Goal: Task Accomplishment & Management: Complete application form

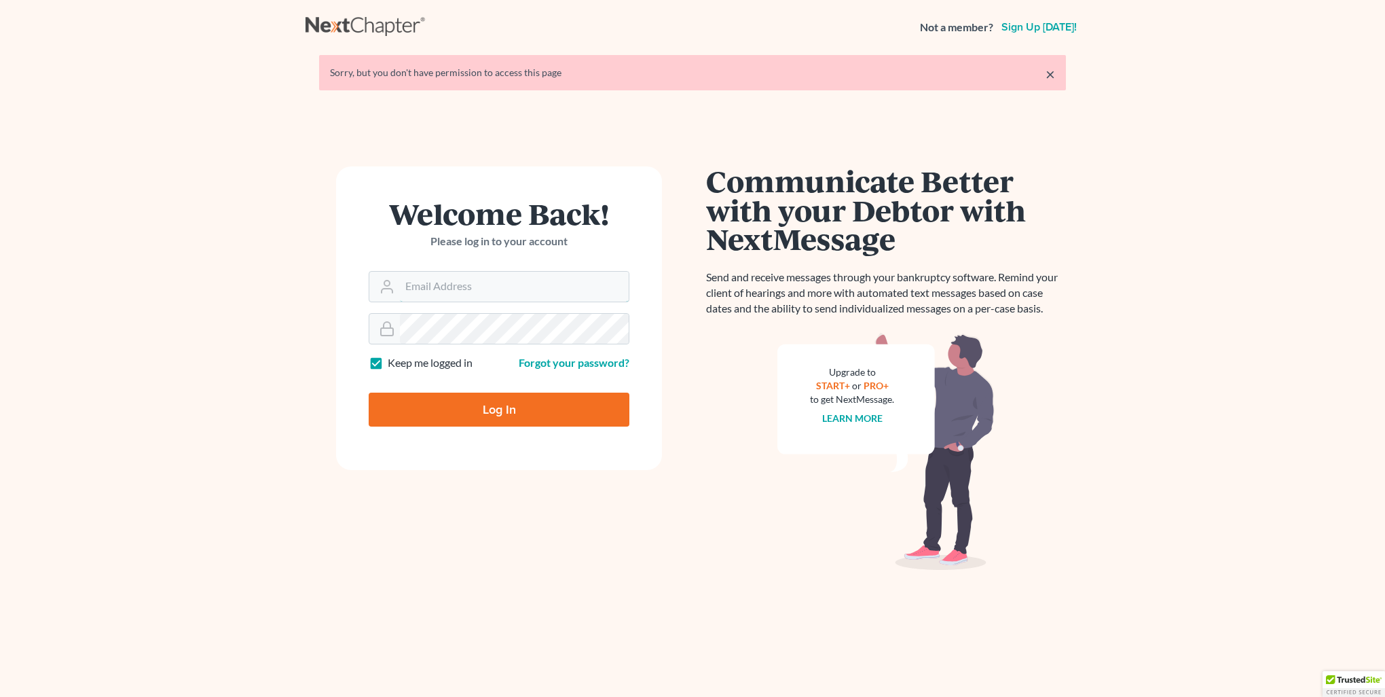
type input "[PERSON_NAME][EMAIL_ADDRESS][DOMAIN_NAME]"
drag, startPoint x: 489, startPoint y: 413, endPoint x: 695, endPoint y: 444, distance: 208.7
click at [489, 413] on input "Log In" at bounding box center [499, 409] width 261 height 34
type input "Thinking..."
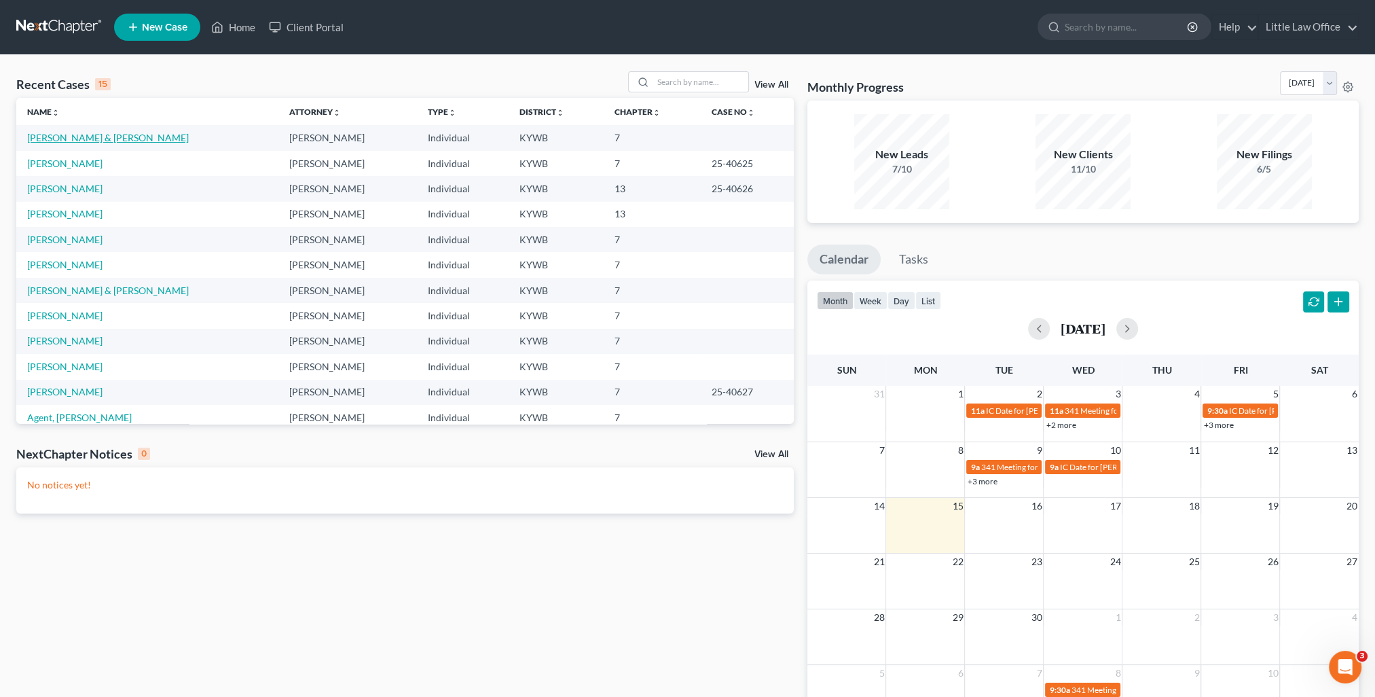
click at [100, 137] on link "[PERSON_NAME] & [PERSON_NAME]" at bounding box center [108, 138] width 162 height 12
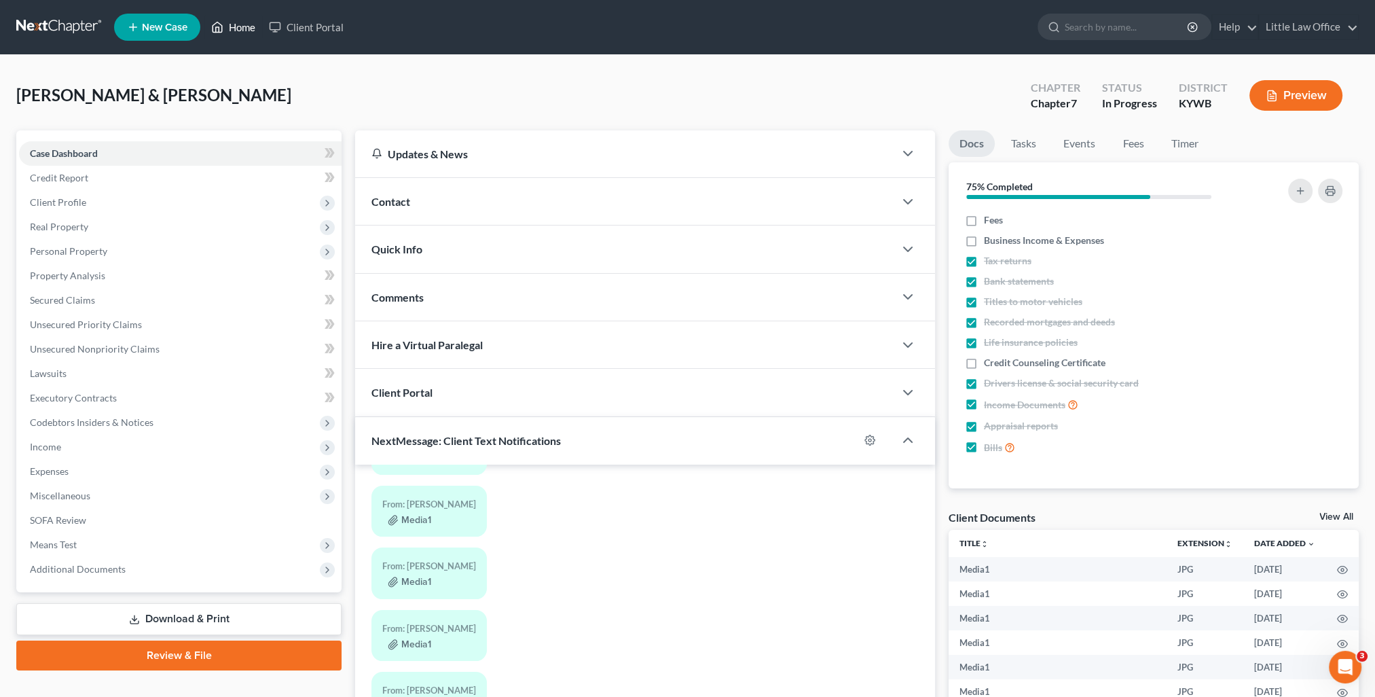
click at [262, 24] on link "Home" at bounding box center [233, 27] width 58 height 24
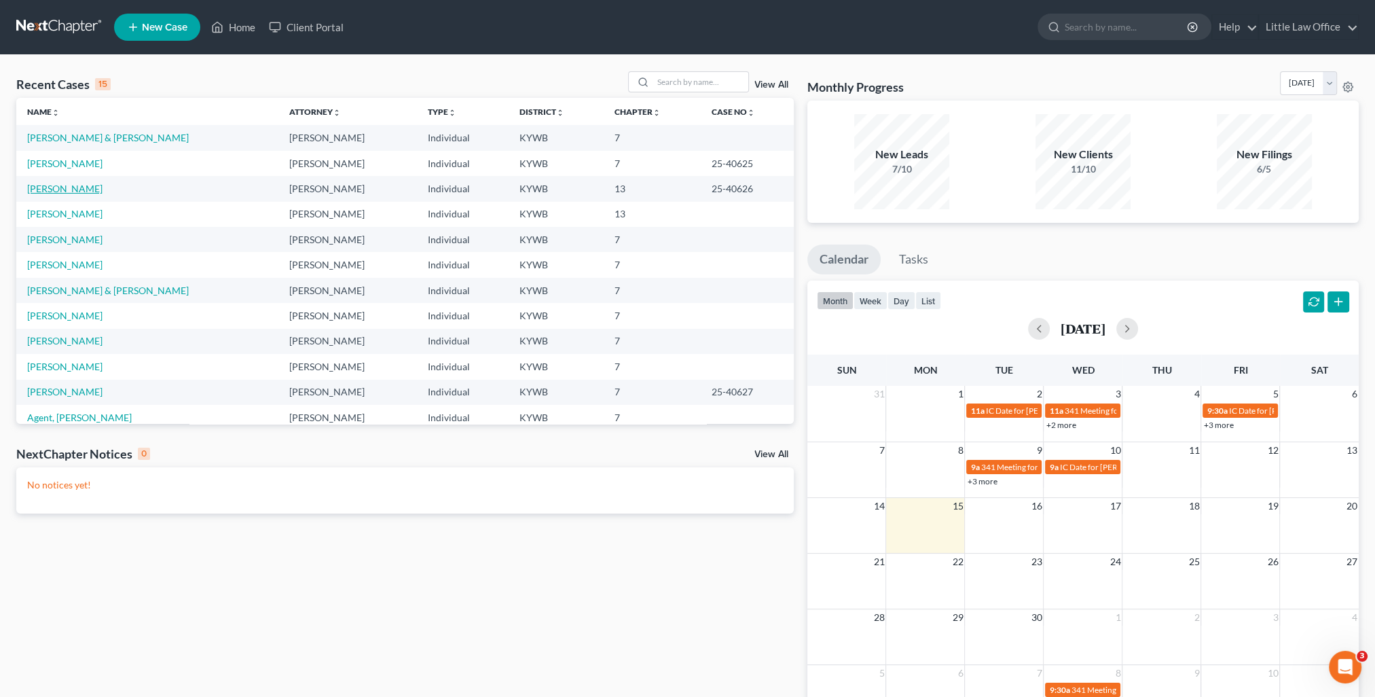
click at [56, 193] on link "Midgett, Christopher" at bounding box center [64, 189] width 75 height 12
select select "1"
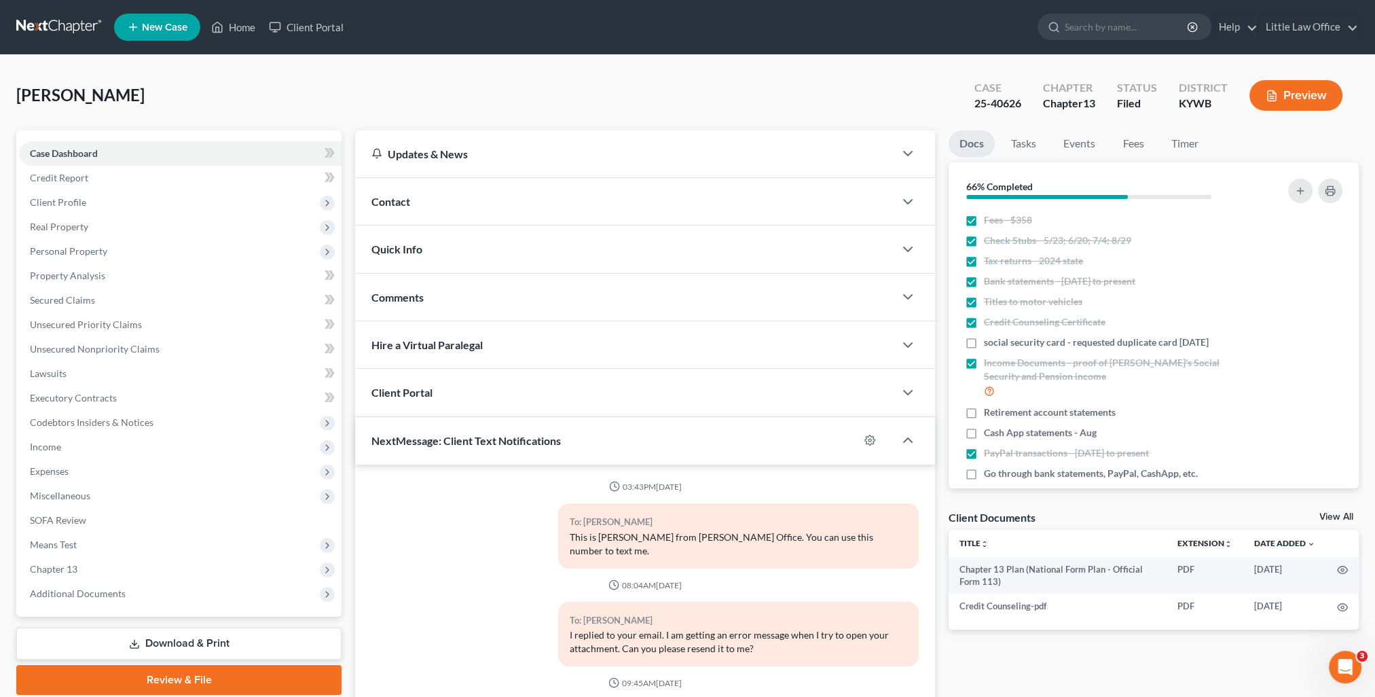
scroll to position [286, 0]
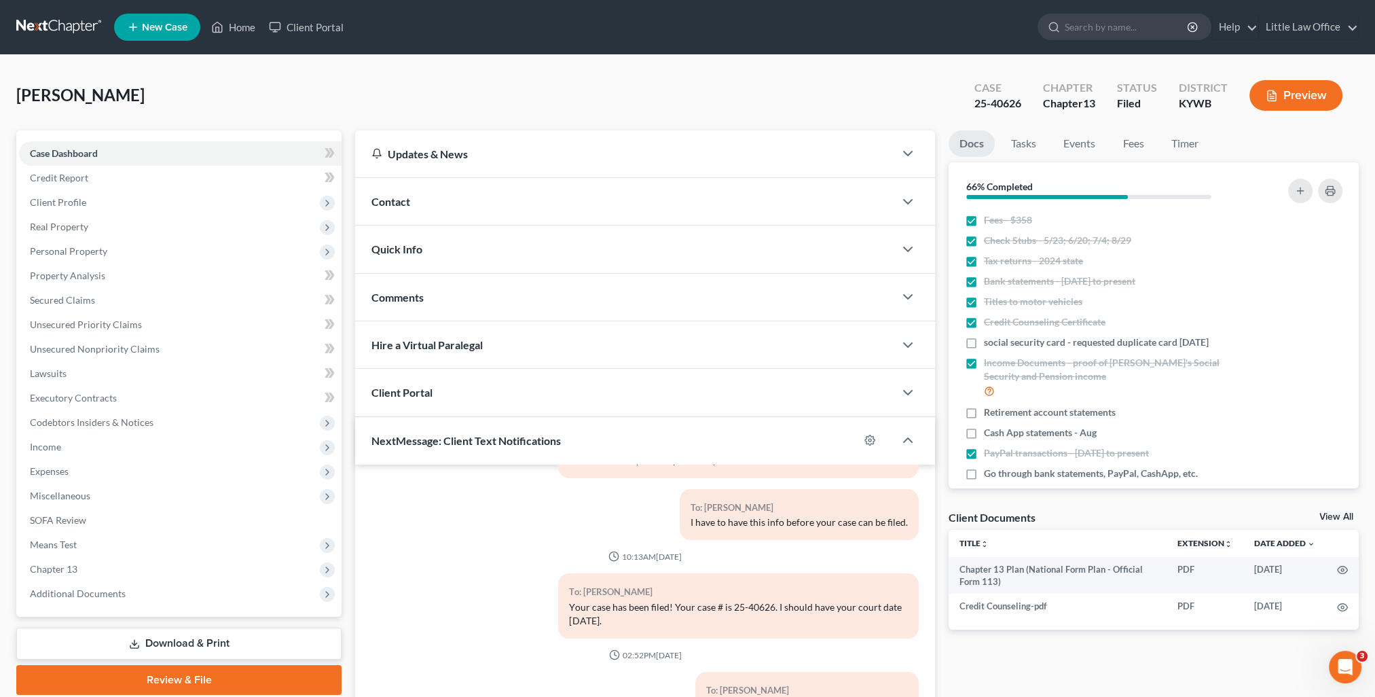
click at [460, 249] on div "Quick Info" at bounding box center [624, 248] width 539 height 47
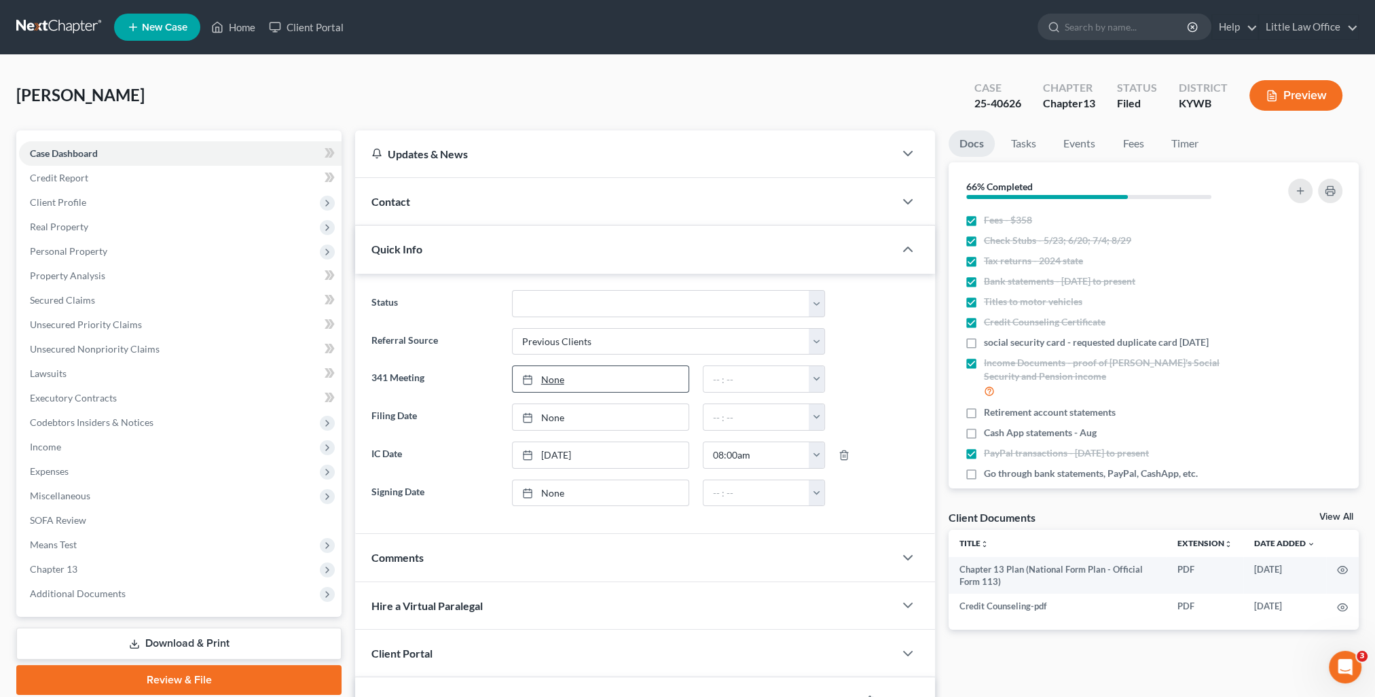
type input "9/15/2025"
click at [554, 379] on link "9/15/2025" at bounding box center [601, 379] width 176 height 26
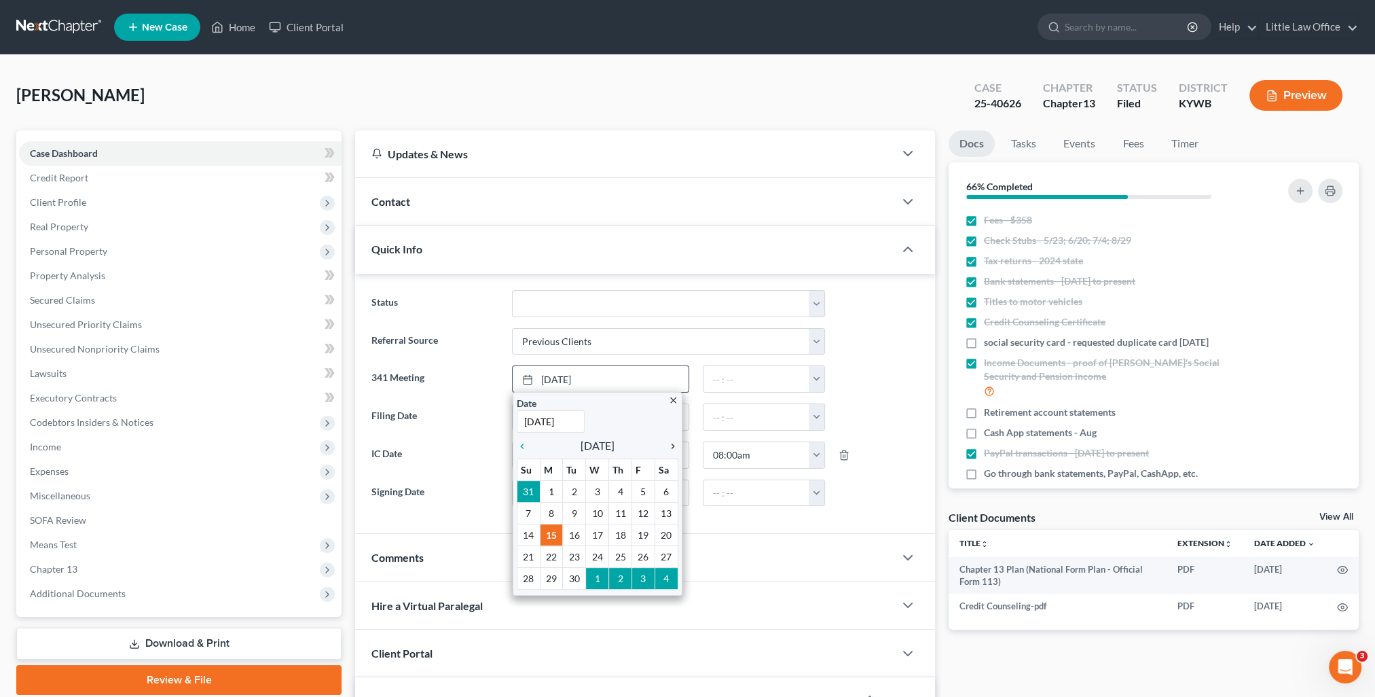
click at [667, 444] on icon "chevron_right" at bounding box center [670, 446] width 18 height 11
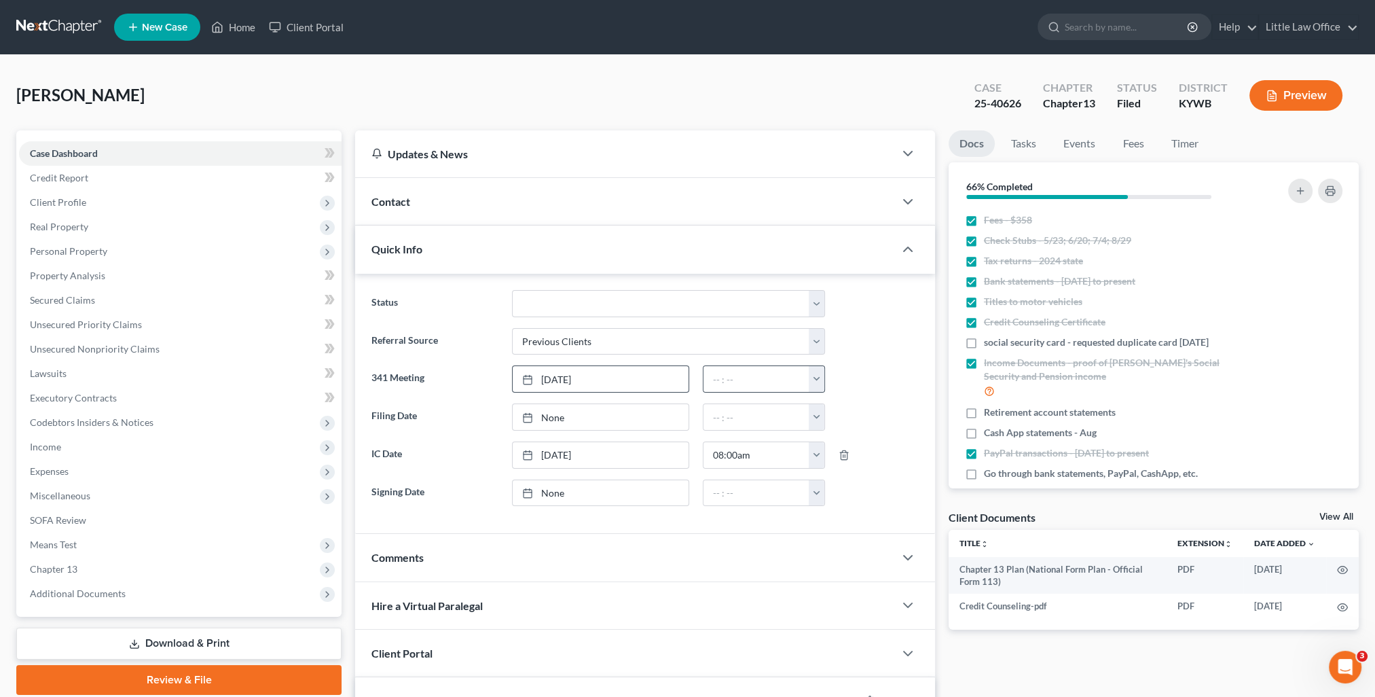
click at [817, 383] on button "button" at bounding box center [817, 379] width 16 height 26
click at [854, 481] on link "1:30pm" at bounding box center [847, 481] width 76 height 23
click at [812, 392] on ng-include "Status Discharged Discharged & Reported Discharge Litigation Dismissal Notice D…" at bounding box center [644, 398] width 547 height 217
click at [812, 384] on button "button" at bounding box center [817, 379] width 16 height 26
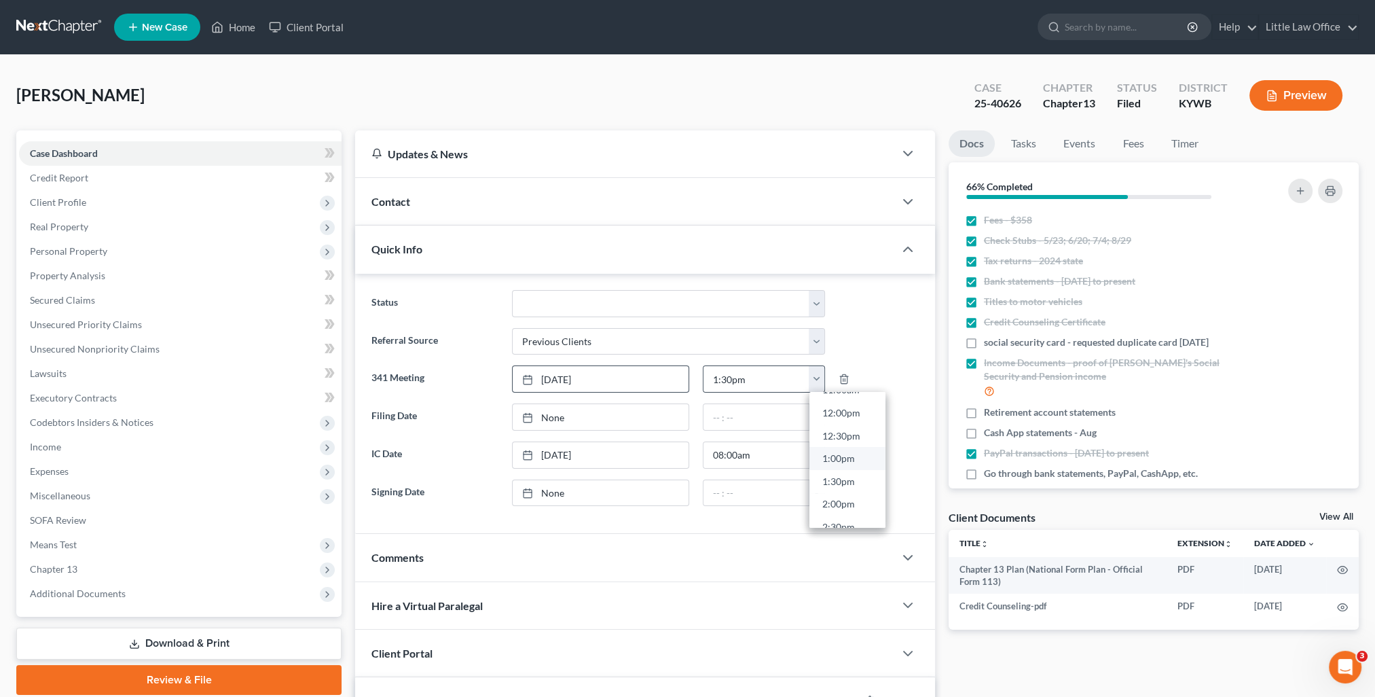
click at [849, 460] on link "1:00pm" at bounding box center [847, 458] width 76 height 23
type input "1:00pm"
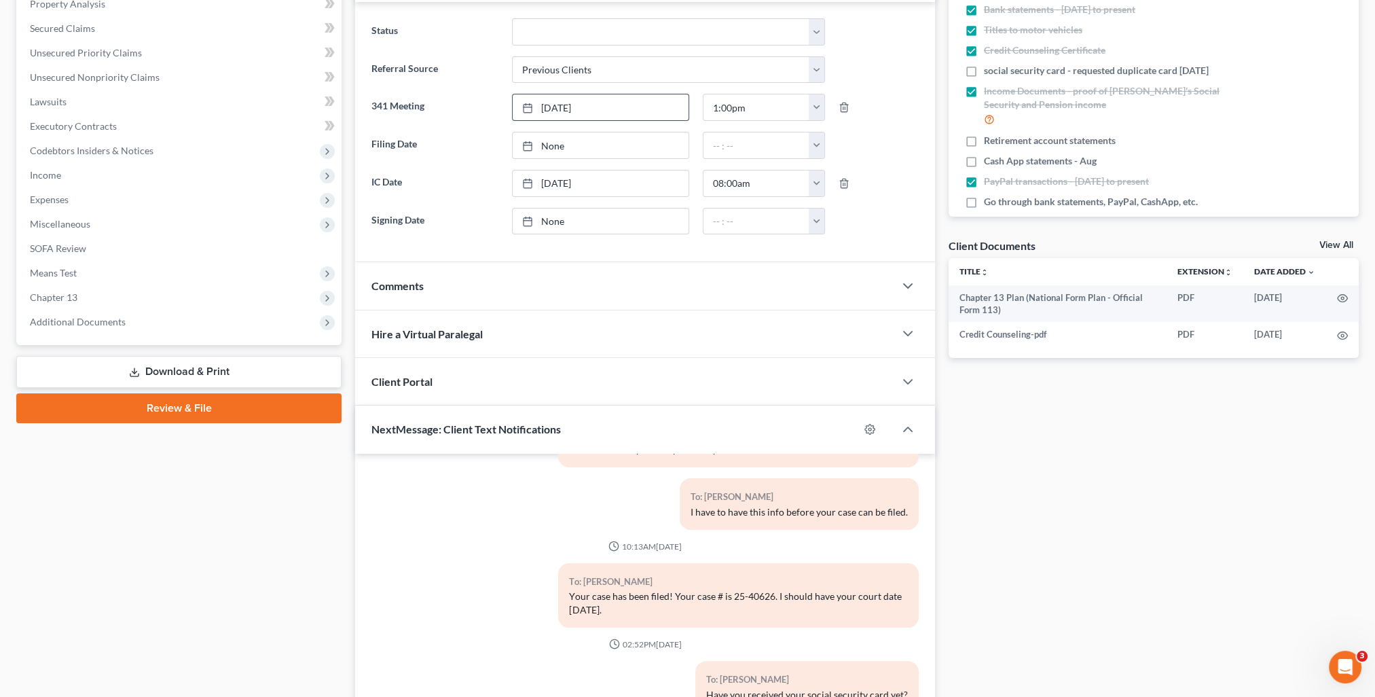
scroll to position [380, 0]
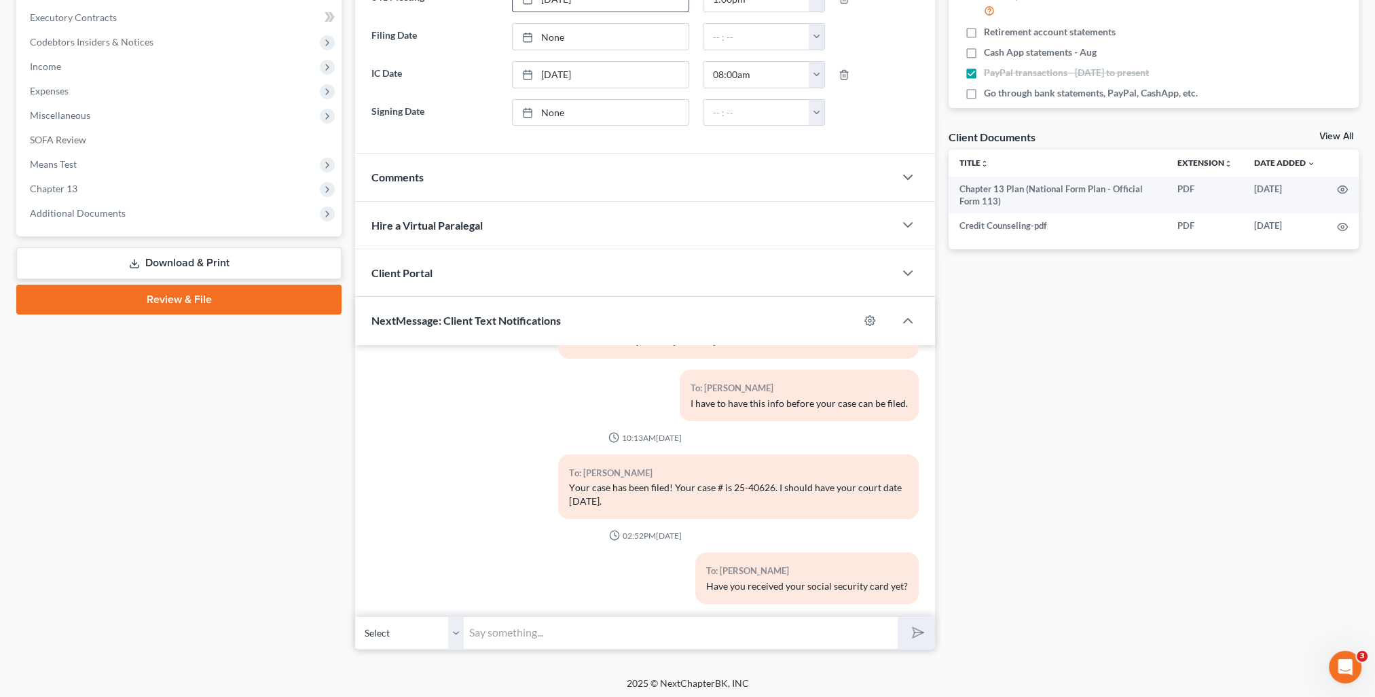
click at [706, 633] on input "text" at bounding box center [681, 632] width 434 height 33
type input "Your court date is 10/14 at 1:00 PM and will be held at our office. -Kristi"
click at [907, 627] on icon "submit" at bounding box center [915, 632] width 19 height 19
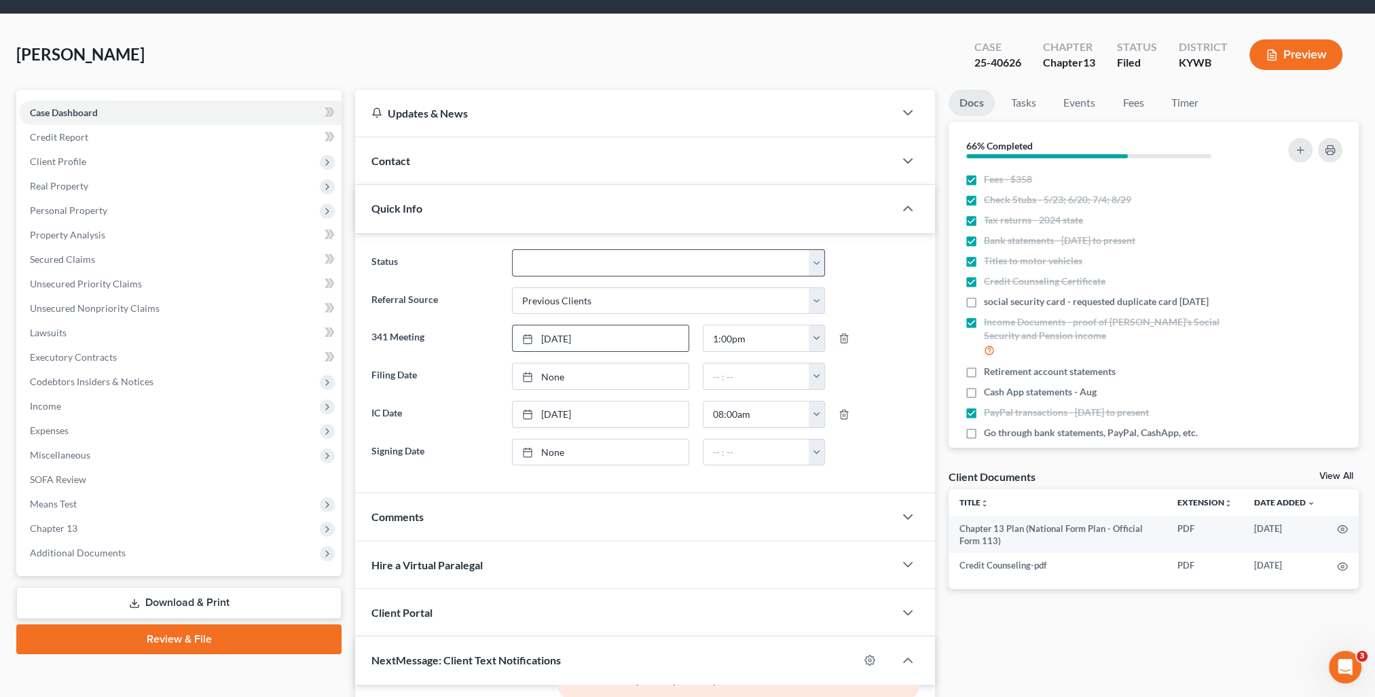
scroll to position [371, 0]
click at [459, 160] on div "Contact" at bounding box center [624, 160] width 539 height 47
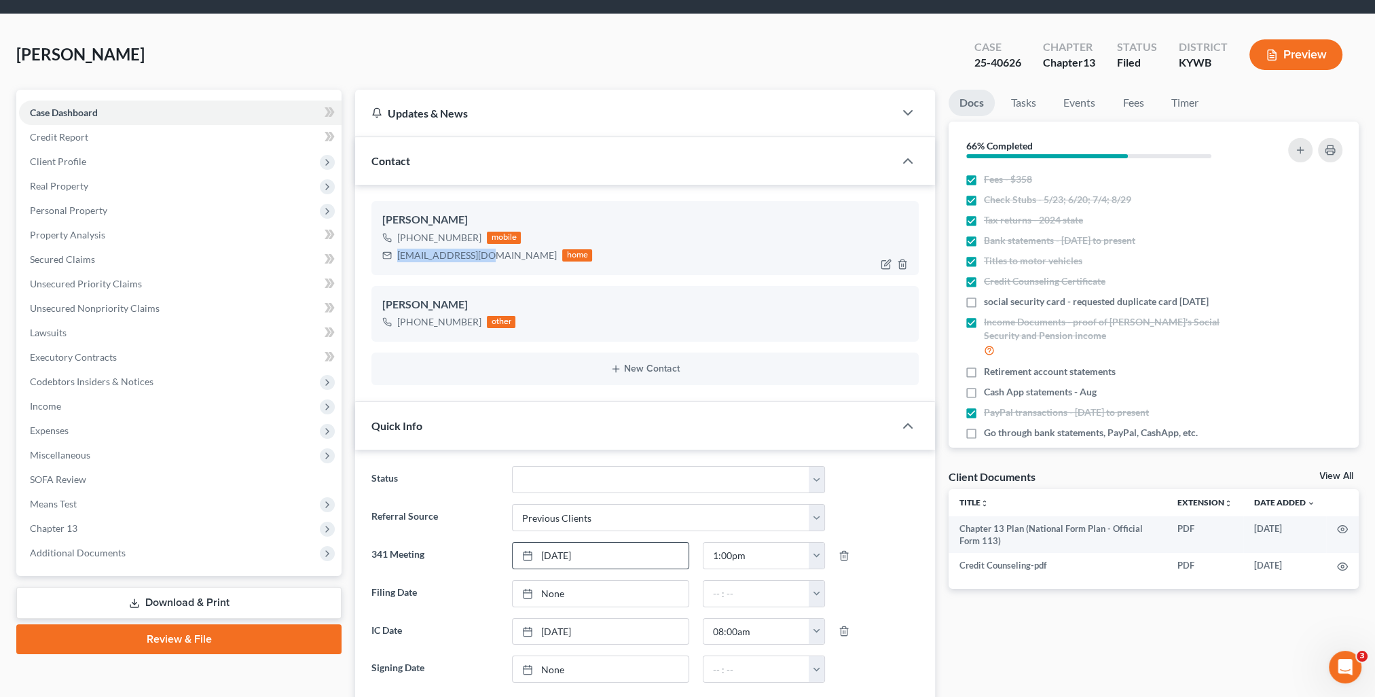
drag, startPoint x: 394, startPoint y: 255, endPoint x: 486, endPoint y: 273, distance: 93.3
click at [486, 273] on div "Christopher Midgett +1 (270) 619-6837 mobile taz35650@gmail.com home" at bounding box center [644, 237] width 547 height 73
copy div "taz35650@gmail.com"
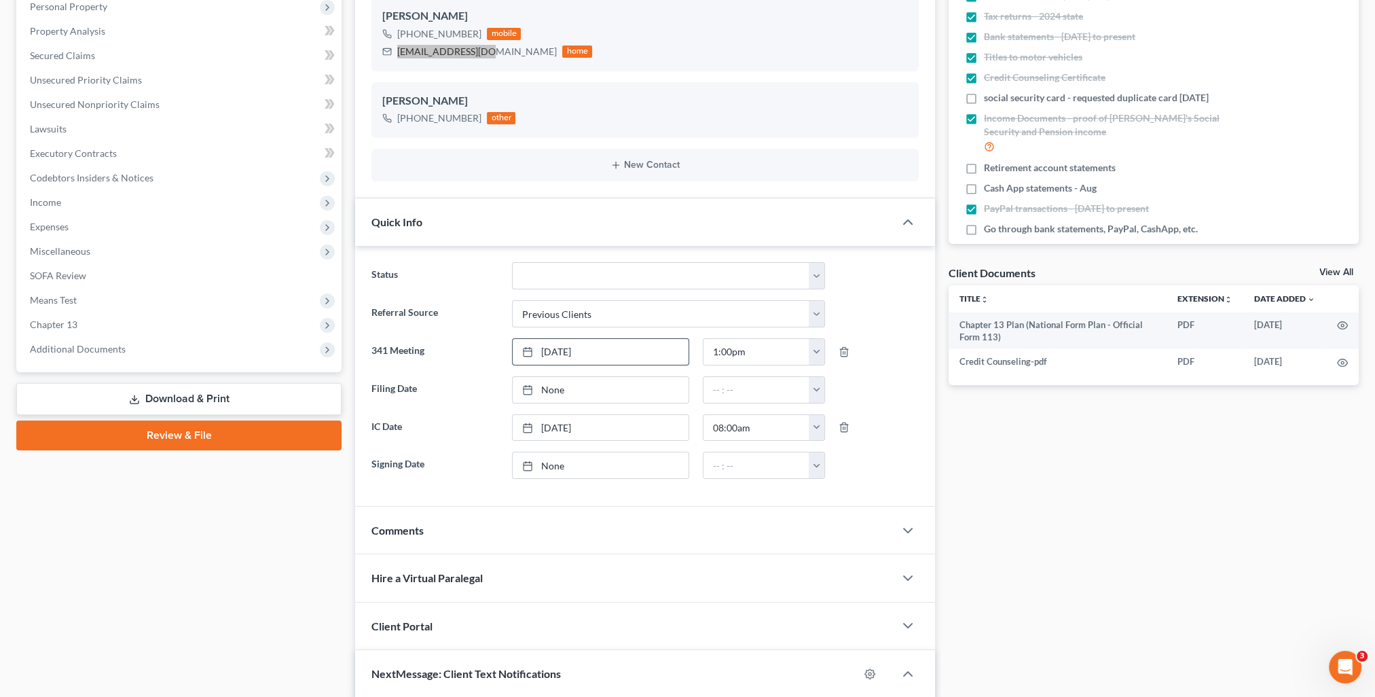
scroll to position [312, 0]
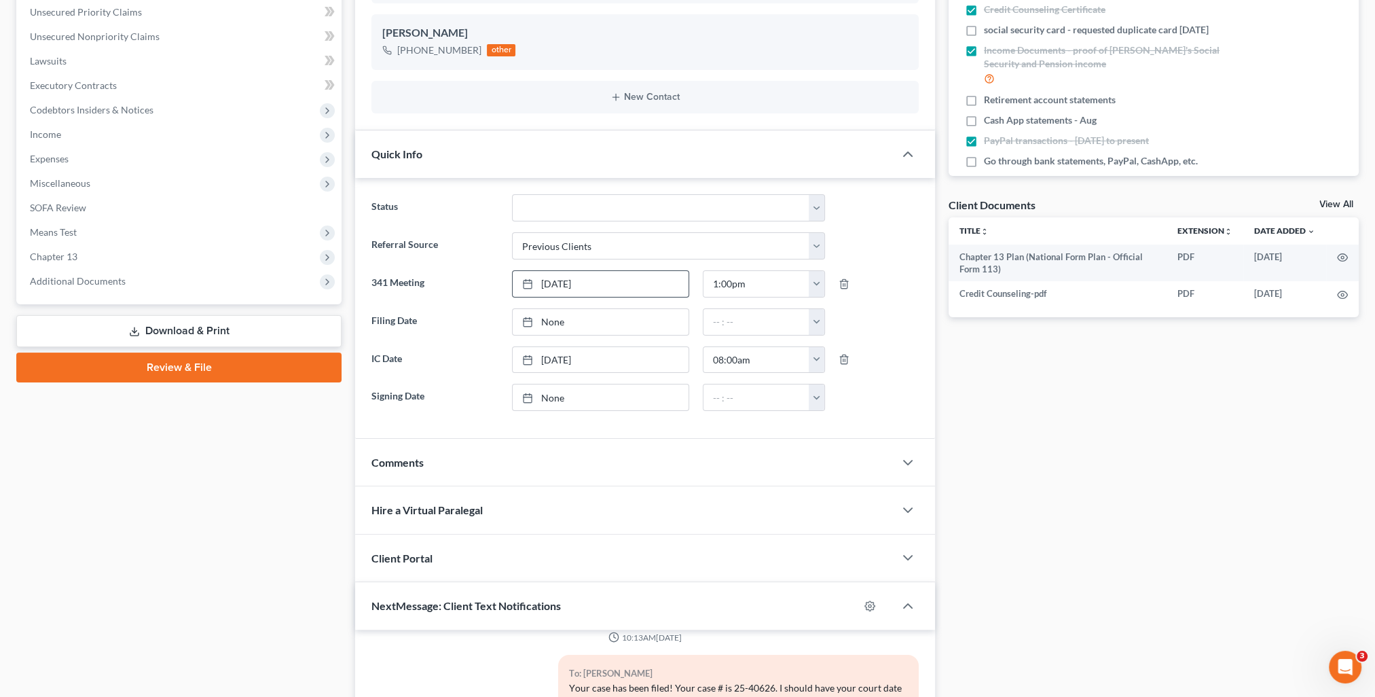
click at [507, 466] on div "Comments" at bounding box center [624, 462] width 539 height 47
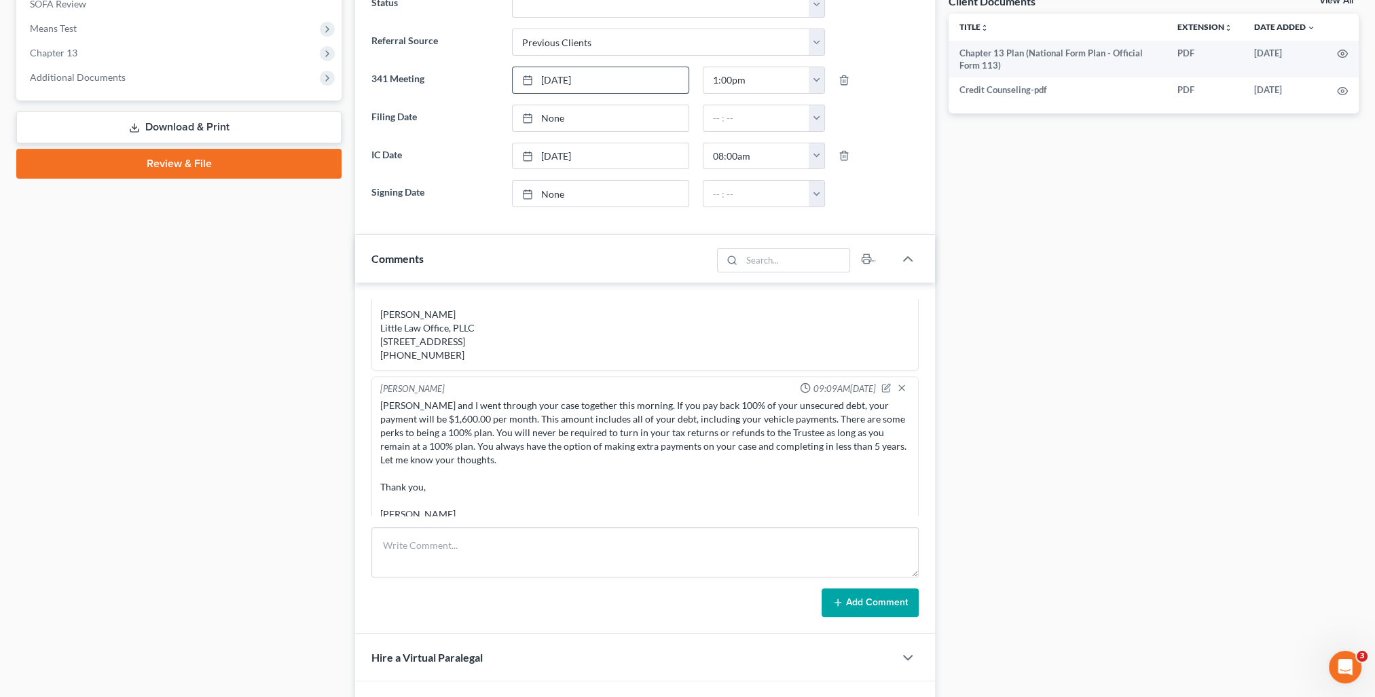
scroll to position [584, 0]
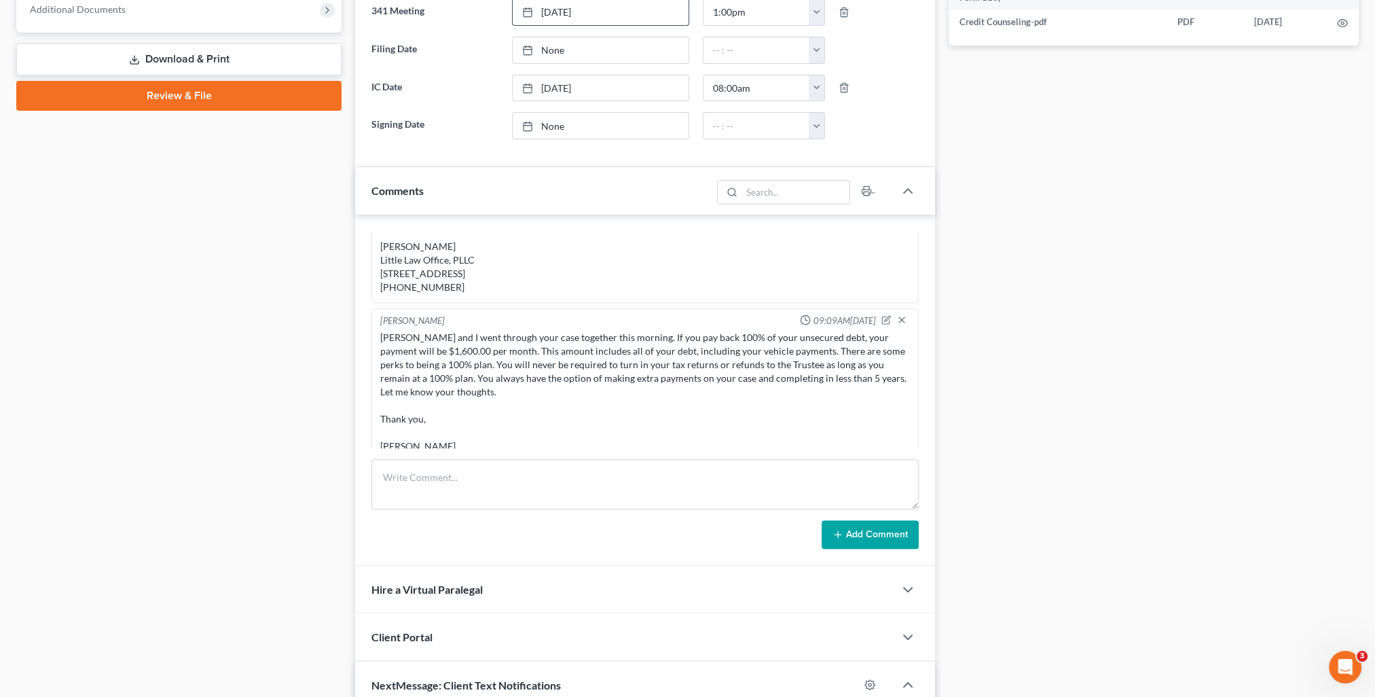
click at [619, 507] on form "Add Comment" at bounding box center [644, 504] width 547 height 90
click at [609, 485] on textarea at bounding box center [644, 484] width 547 height 50
paste textarea "Your court date is 10/14 at 1:00 and will be held at our office. Thank you, Kri…"
type textarea "Your court date is 10/14 at 1:00 and will be held at our office. Thank you, Kri…"
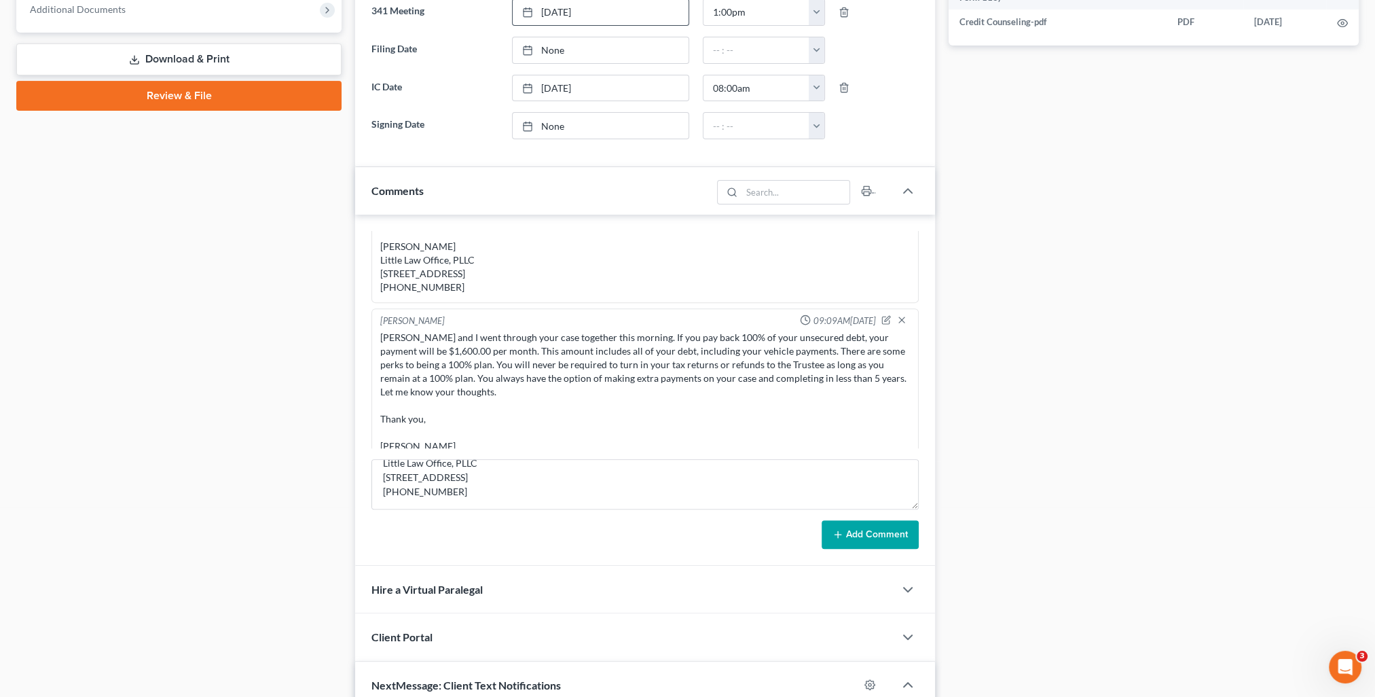
click at [909, 533] on button "Add Comment" at bounding box center [869, 534] width 97 height 29
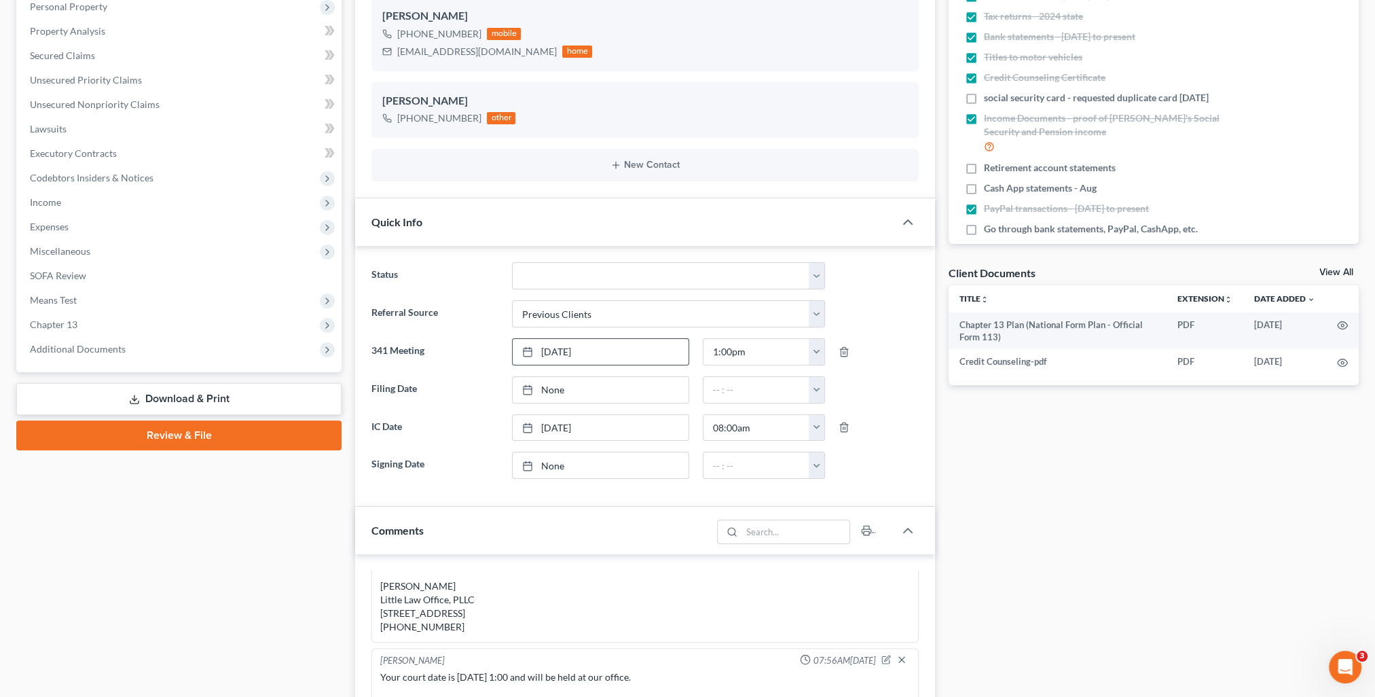
scroll to position [0, 0]
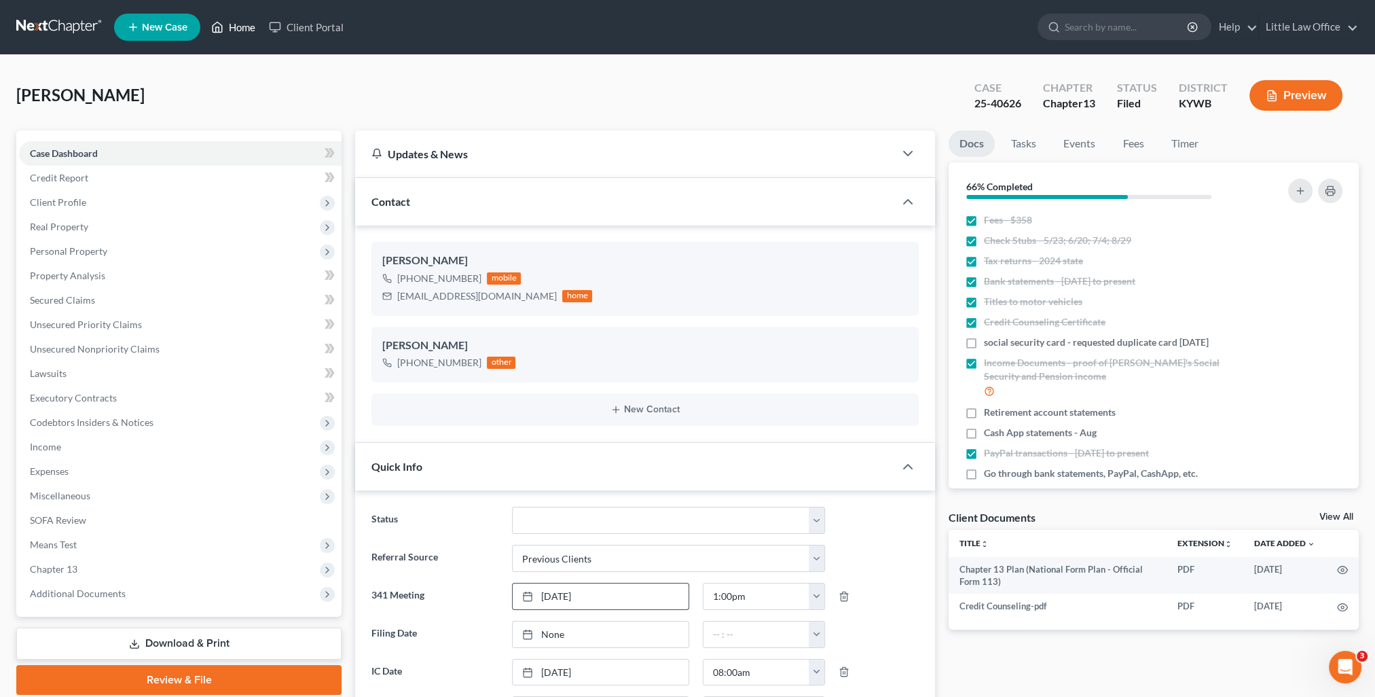
click at [236, 31] on link "Home" at bounding box center [233, 27] width 58 height 24
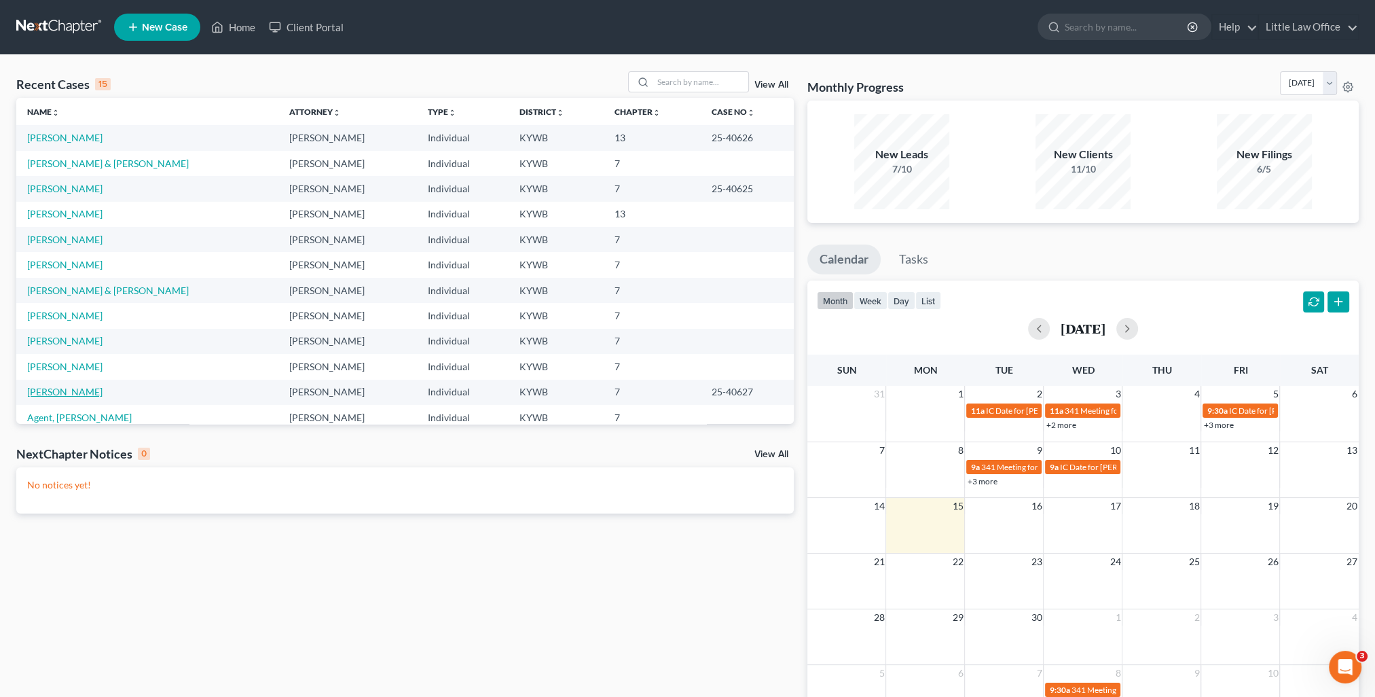
click at [62, 390] on link "Braden, Donna" at bounding box center [64, 392] width 75 height 12
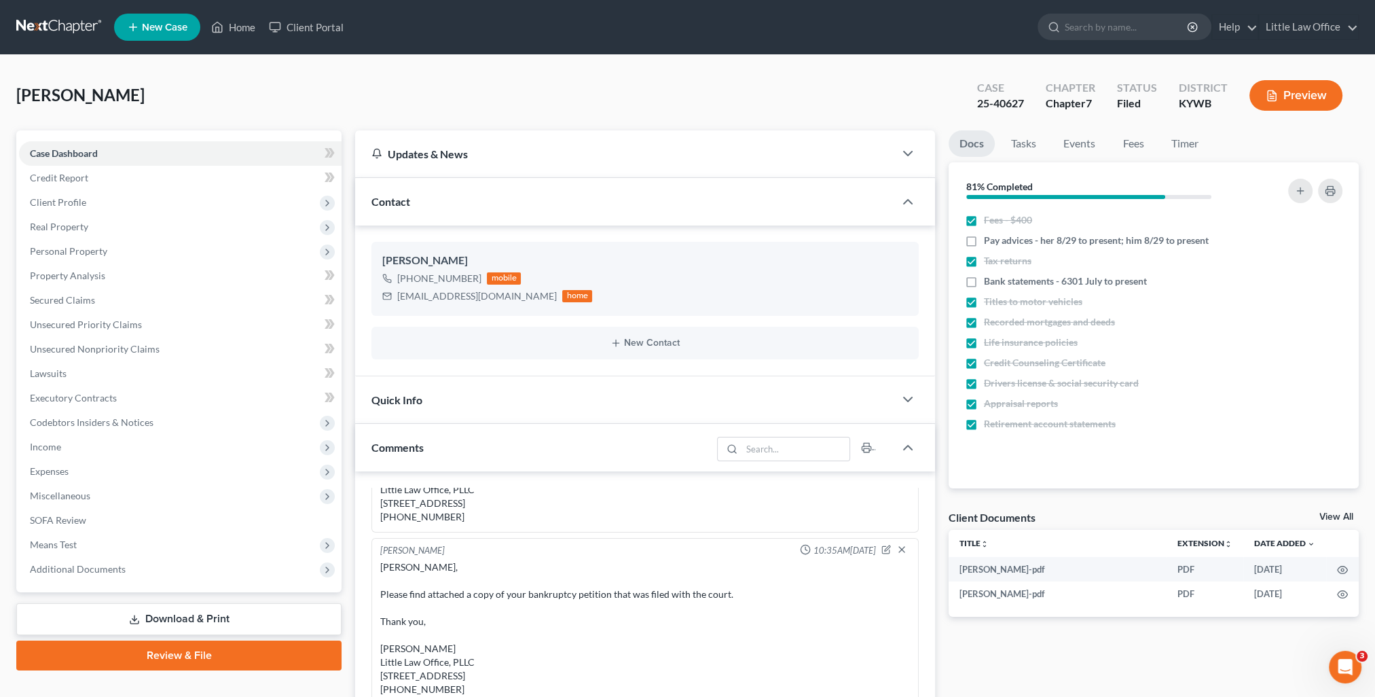
scroll to position [642, 0]
click at [454, 201] on div "Contact" at bounding box center [624, 201] width 539 height 47
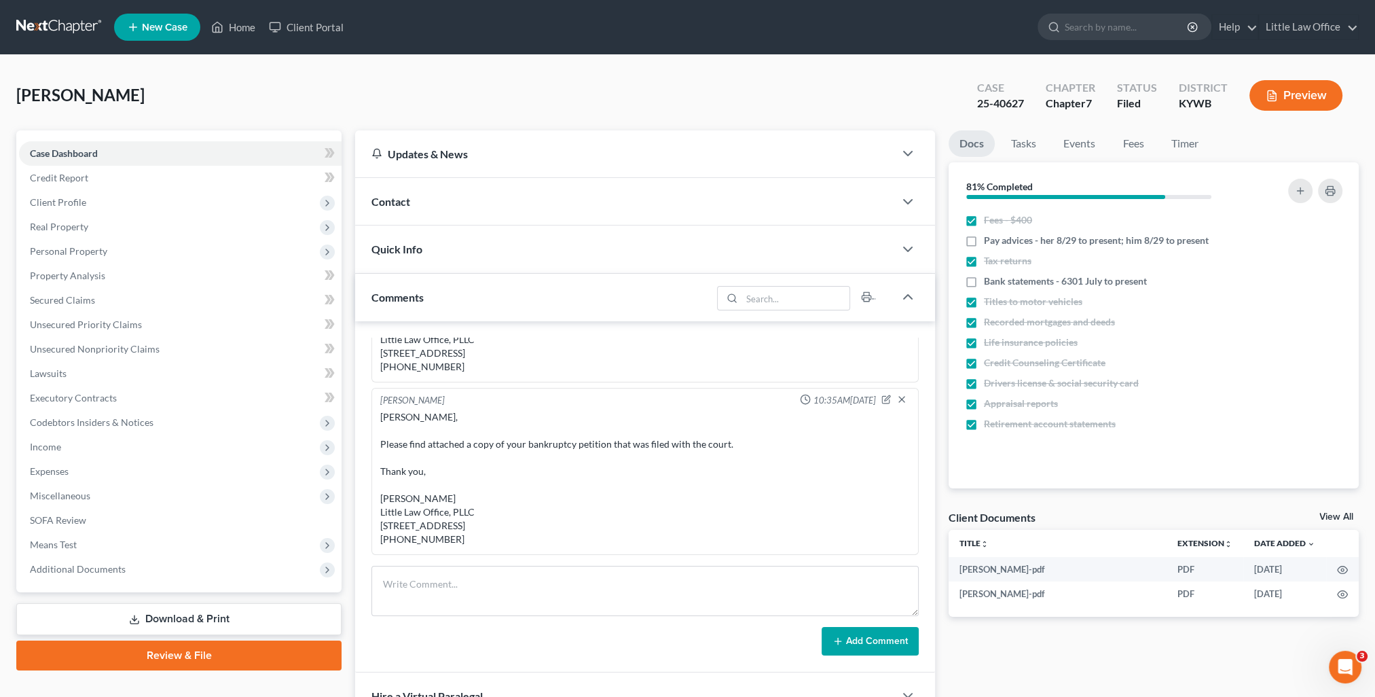
click at [449, 246] on div "Quick Info" at bounding box center [624, 248] width 539 height 47
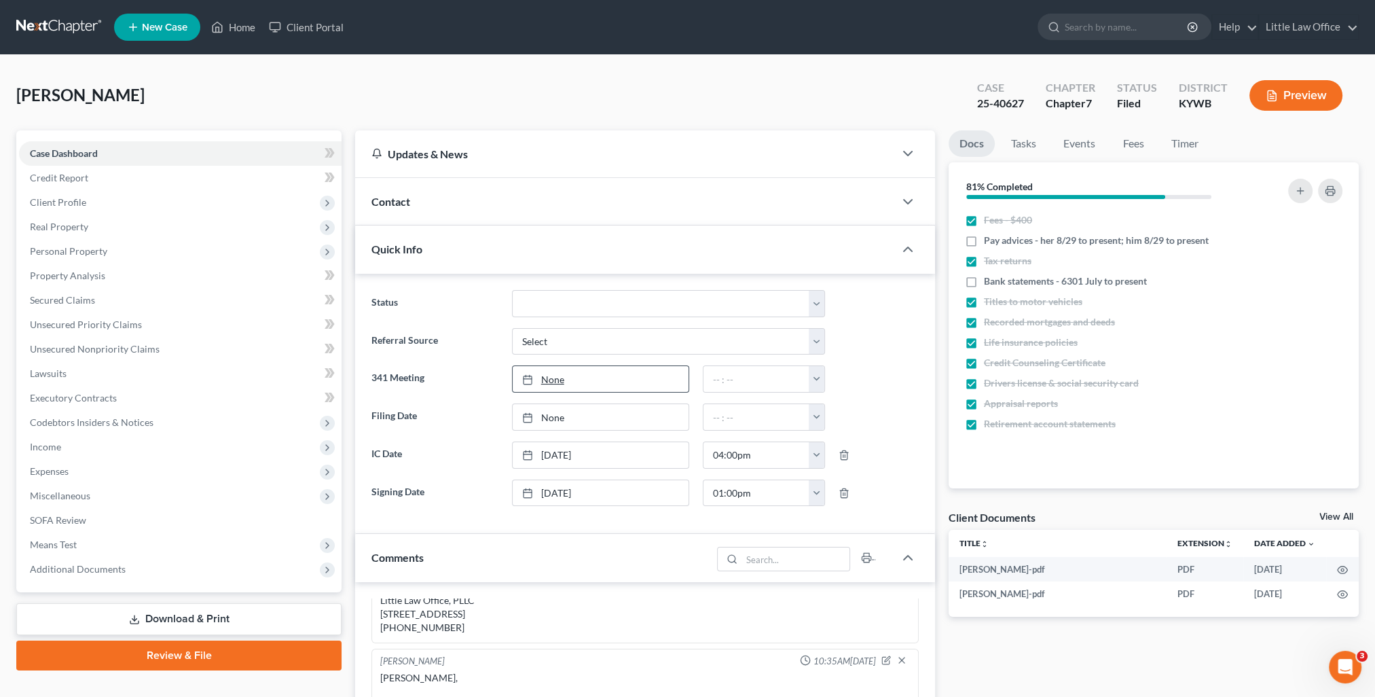
type input "9/15/2025"
click at [535, 383] on link "9/15/2025" at bounding box center [601, 379] width 176 height 26
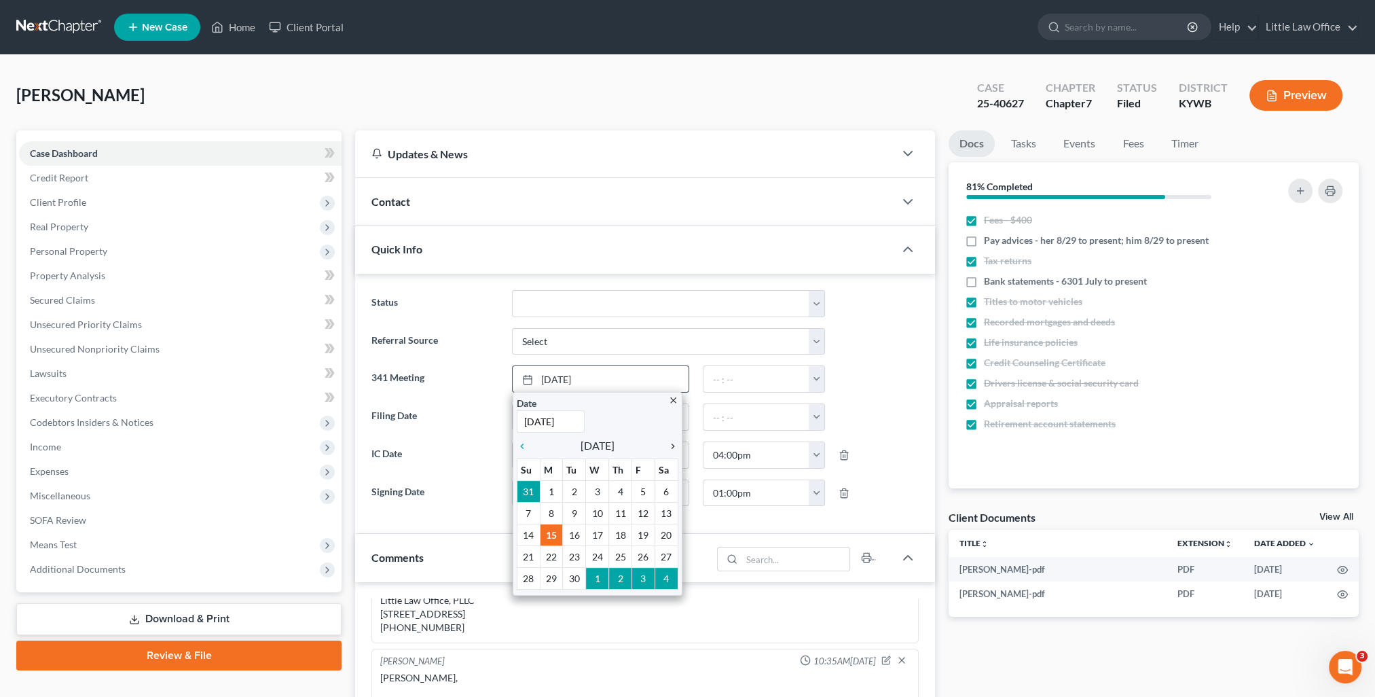
click at [670, 442] on icon "chevron_right" at bounding box center [670, 446] width 18 height 11
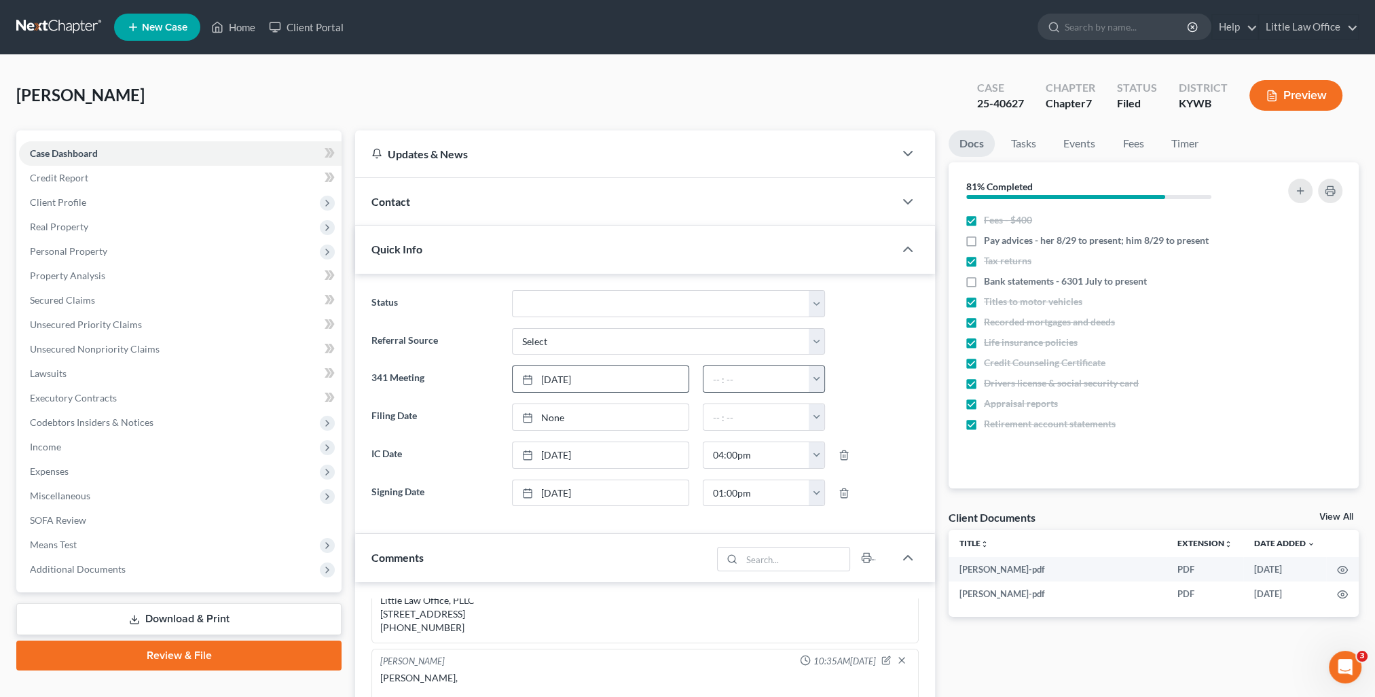
click at [820, 376] on button "button" at bounding box center [817, 379] width 16 height 26
click at [834, 463] on link "8:30am" at bounding box center [847, 456] width 76 height 23
type input "8:30am"
click at [901, 468] on ng-include "Status Discharged Discharged & Reported Discharge Litigation Dismissal Notice D…" at bounding box center [644, 398] width 547 height 217
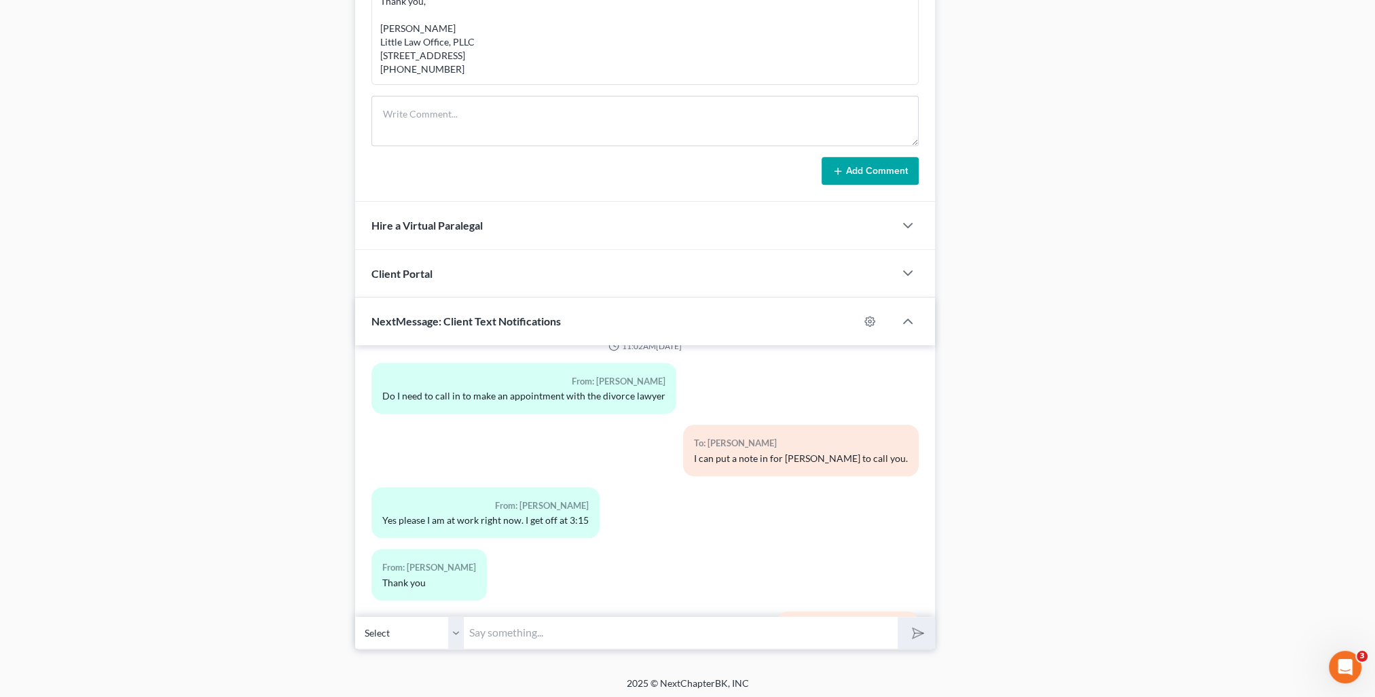
scroll to position [391, 0]
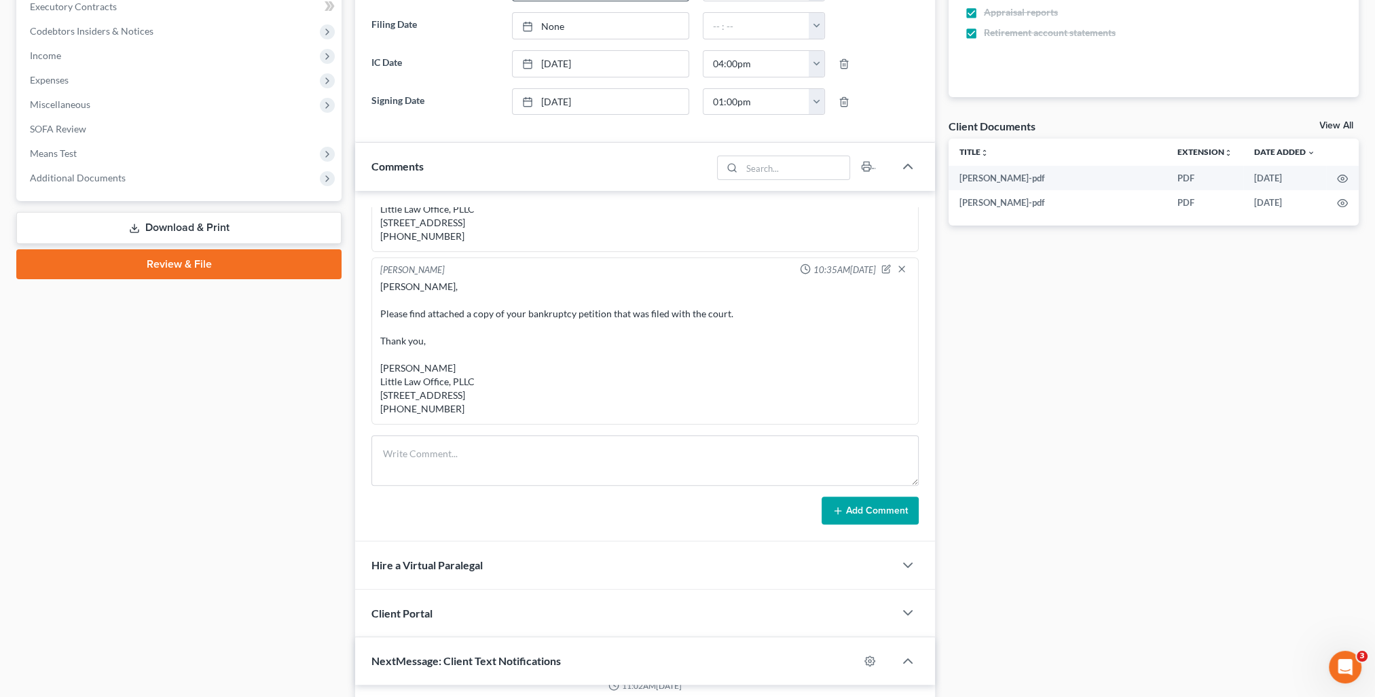
click at [442, 154] on div "Comments" at bounding box center [533, 166] width 356 height 47
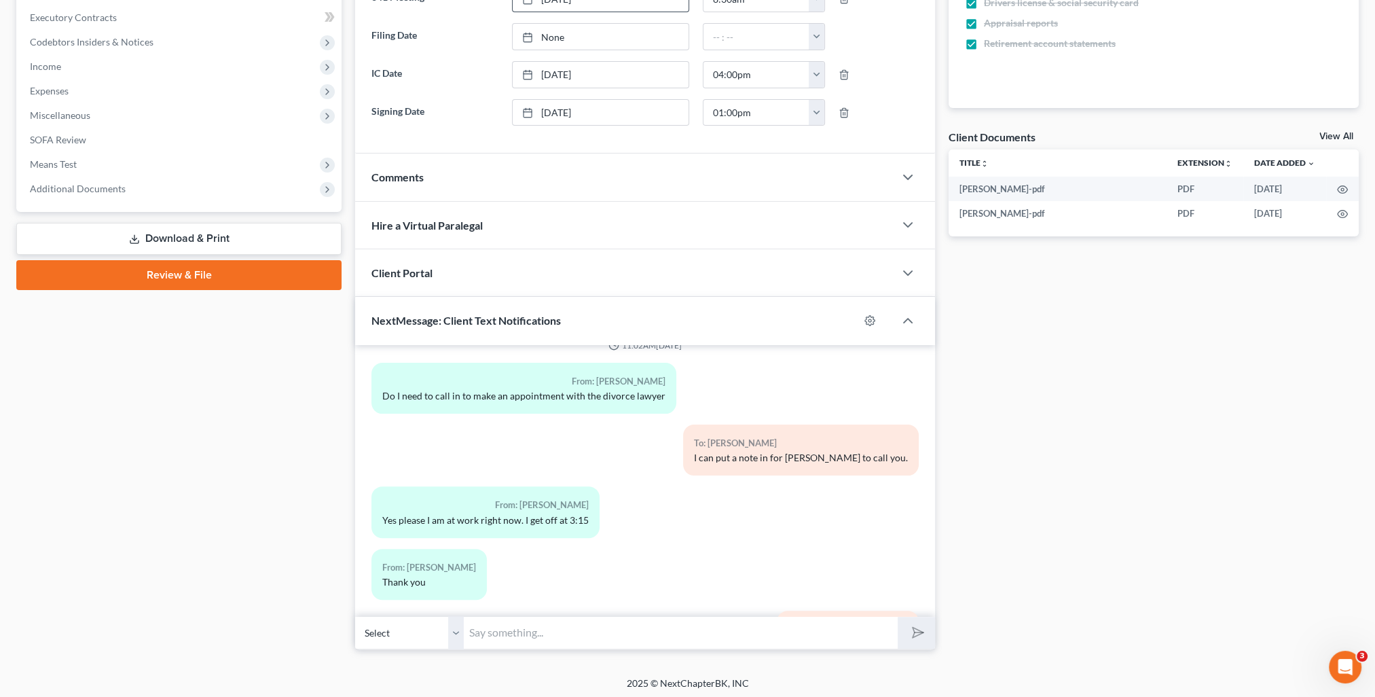
scroll to position [370, 0]
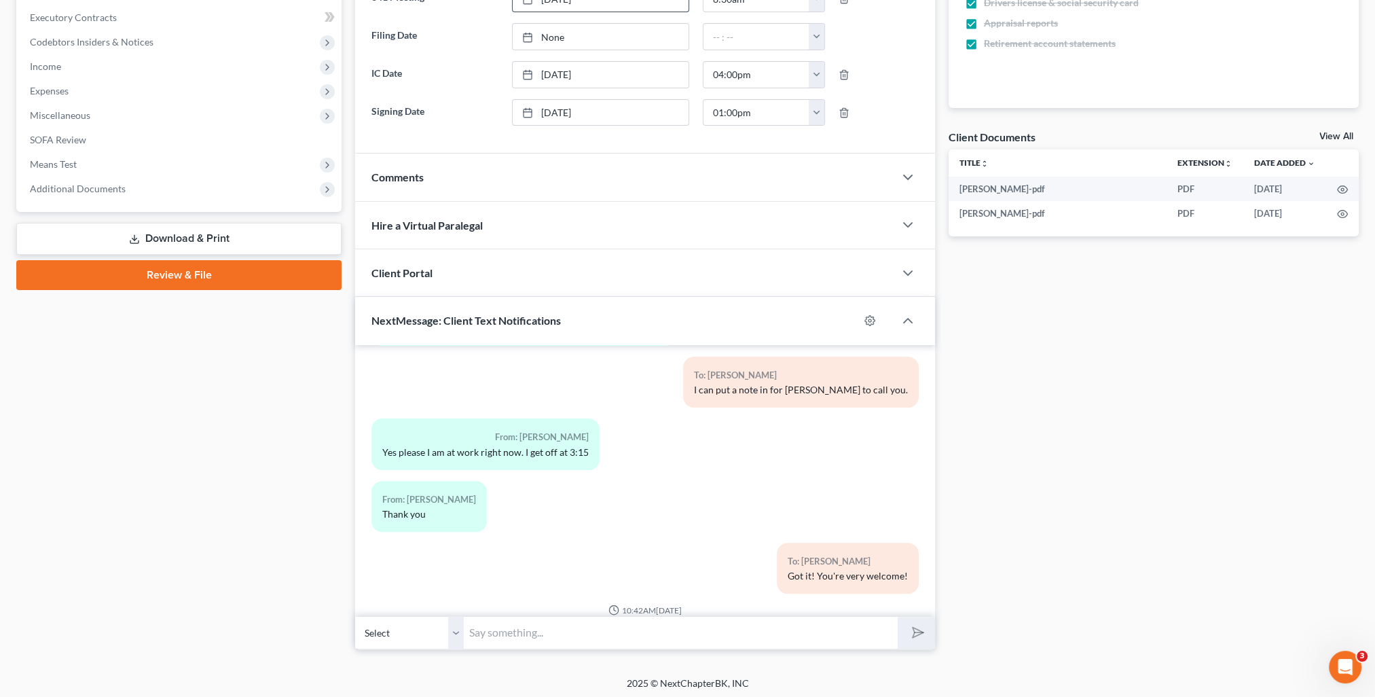
click at [635, 621] on input "text" at bounding box center [681, 632] width 434 height 33
type input "Your court date is 11/5 at 8:30 AM and will be held at our office. -Kristi"
click at [921, 640] on button "submit" at bounding box center [915, 632] width 37 height 32
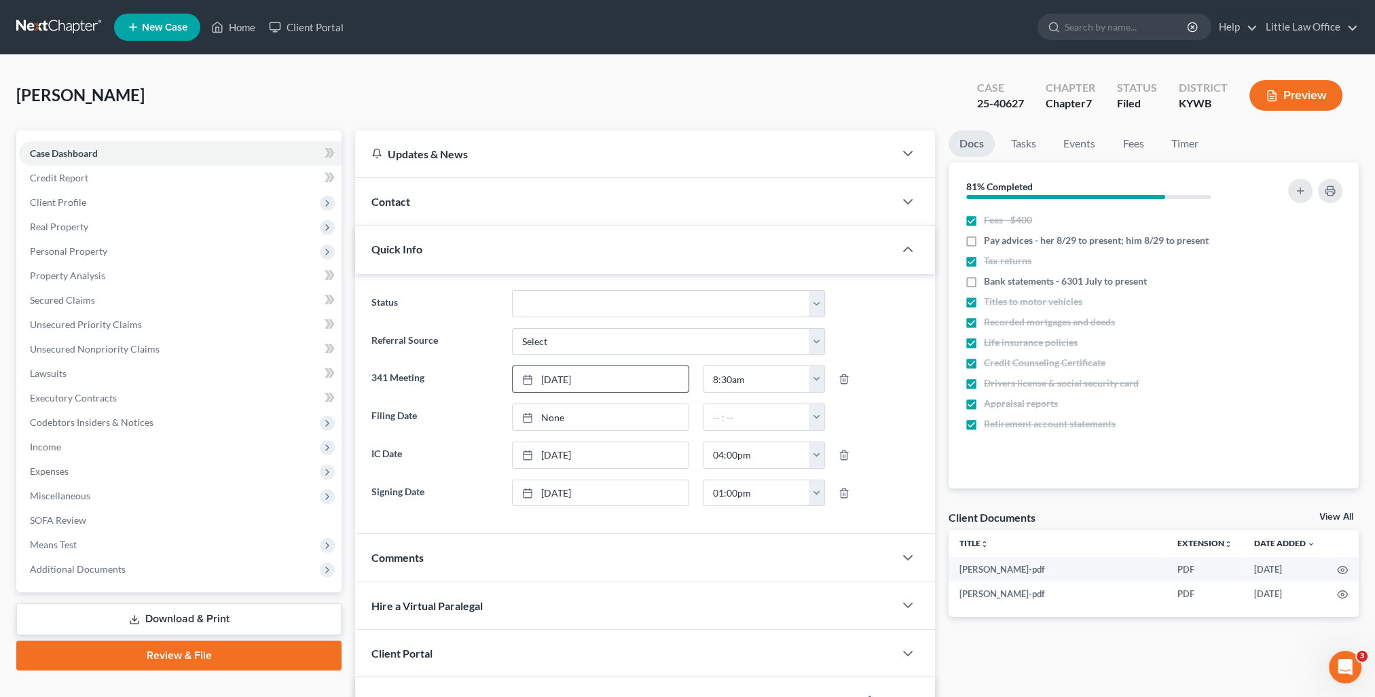
scroll to position [788, 0]
drag, startPoint x: 236, startPoint y: 30, endPoint x: 330, endPoint y: 132, distance: 138.4
click at [236, 30] on link "Home" at bounding box center [233, 27] width 58 height 24
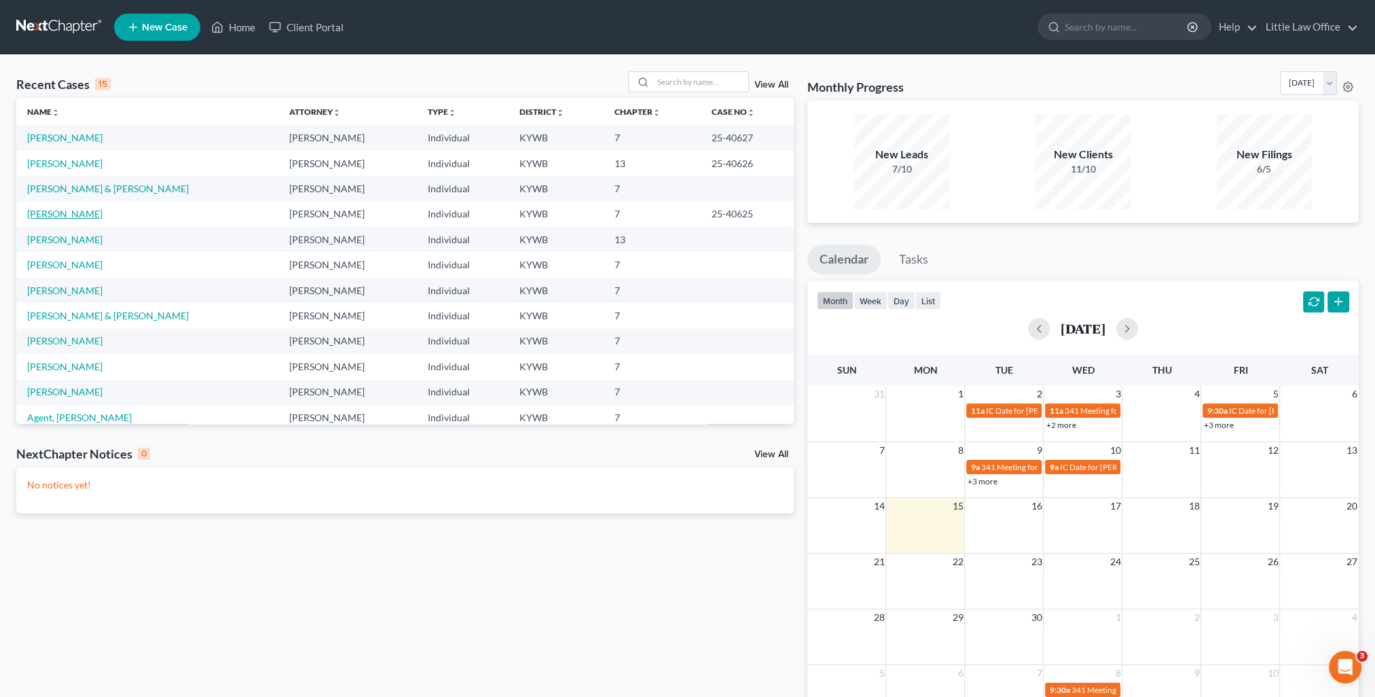
click at [73, 208] on link "Braden, Rodney" at bounding box center [64, 214] width 75 height 12
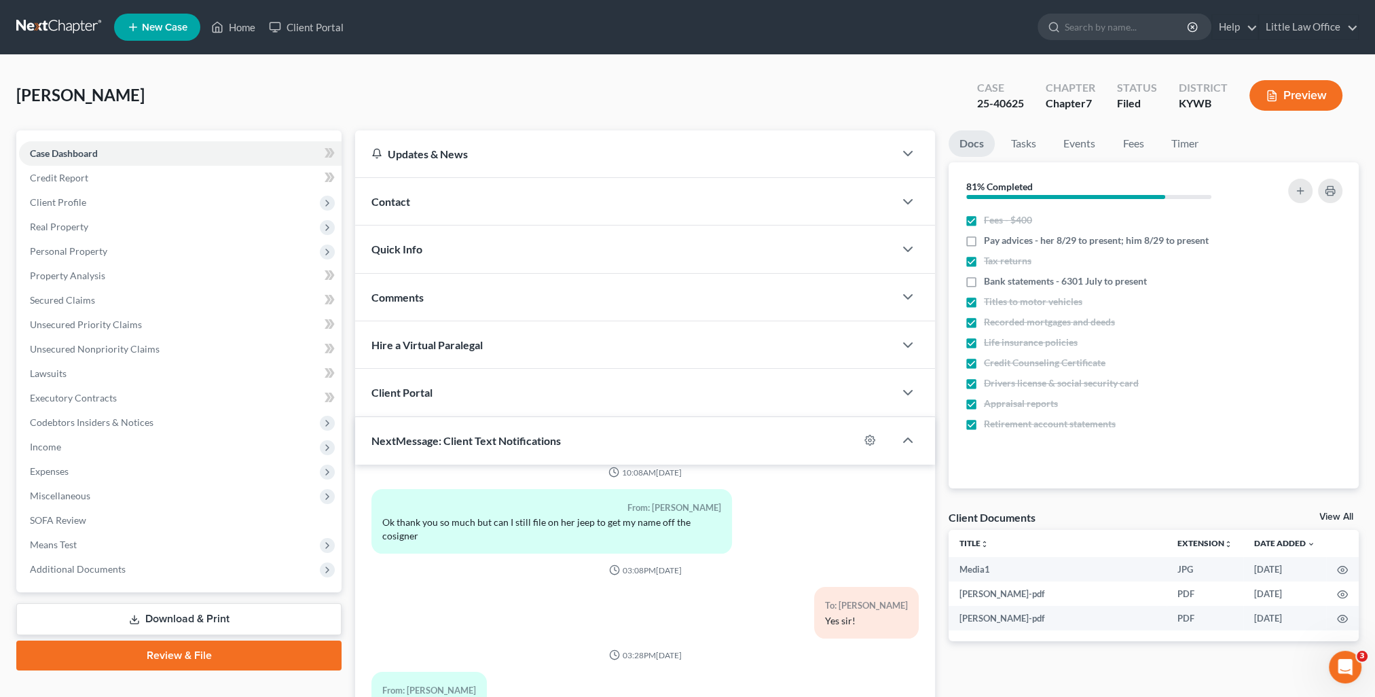
scroll to position [122, 0]
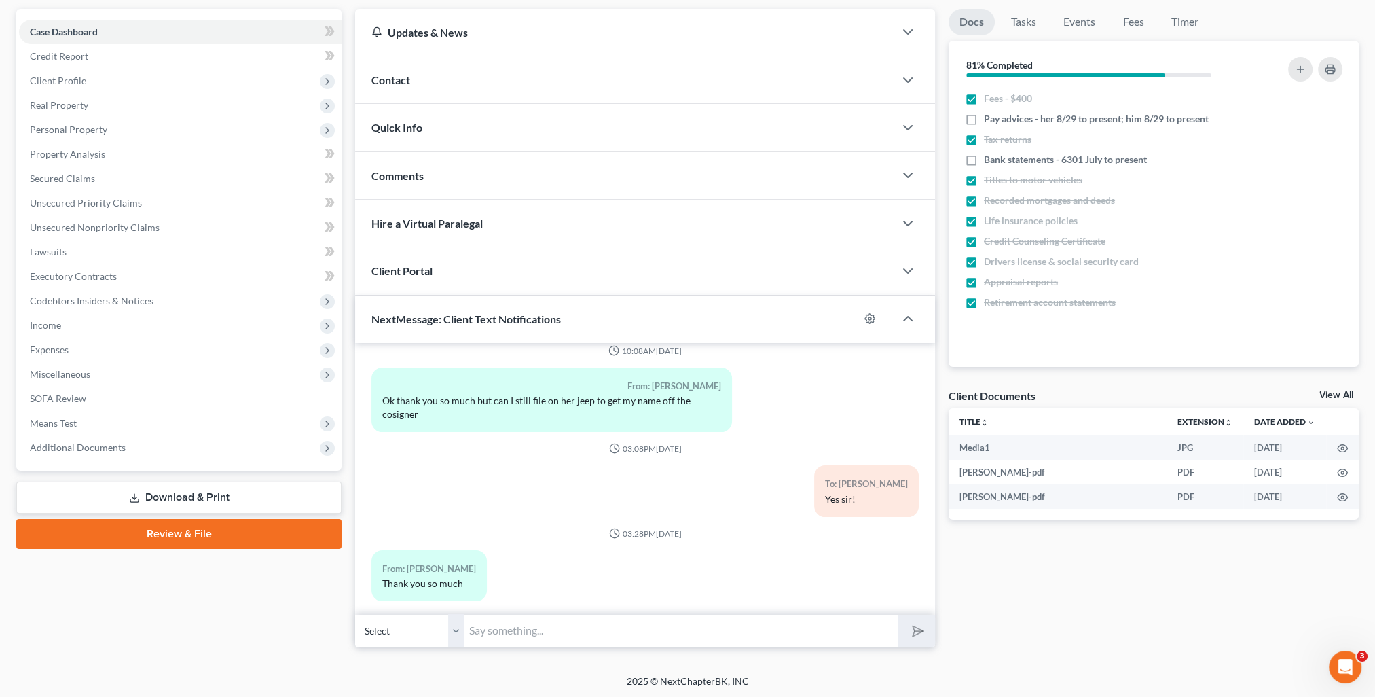
click at [502, 643] on input "text" at bounding box center [681, 630] width 434 height 33
type input "Your court date is 11/5 at 8:30 AM and will be held at our office. -Kristi"
click at [914, 635] on icon "submit" at bounding box center [915, 629] width 19 height 19
click at [424, 114] on div "Quick Info" at bounding box center [624, 127] width 539 height 47
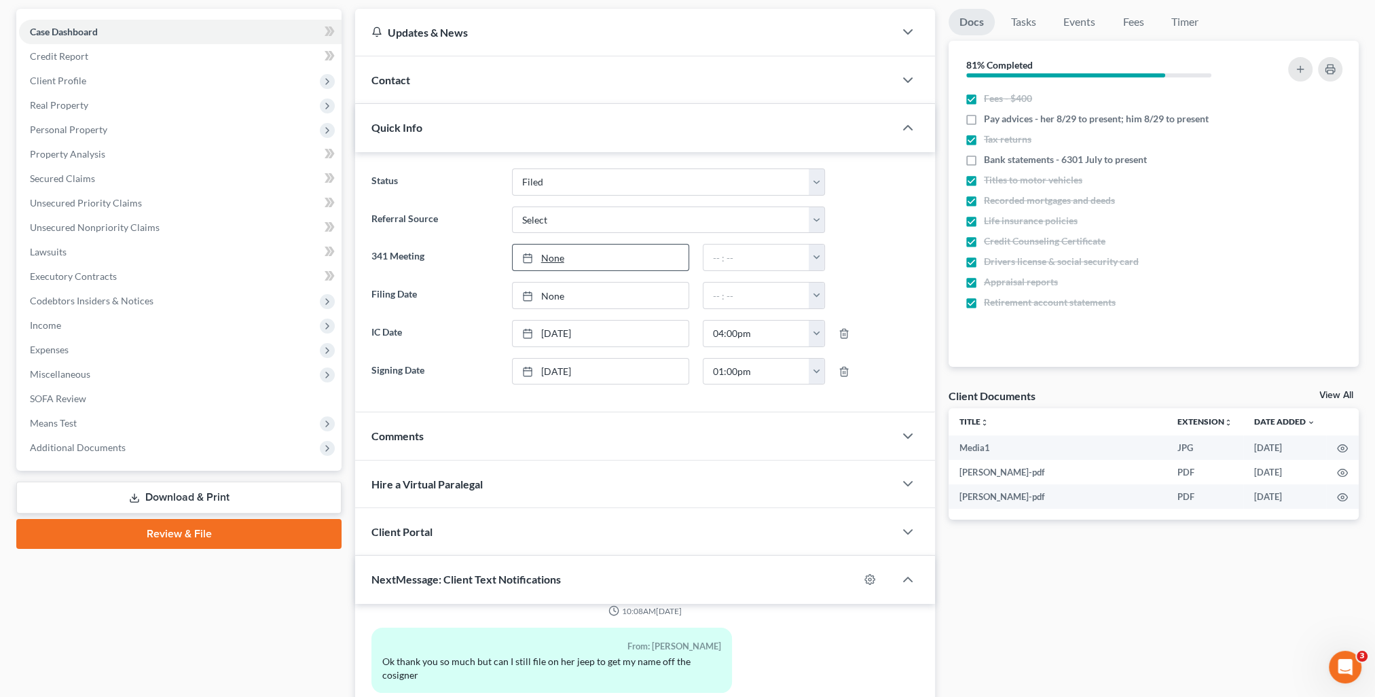
scroll to position [1559, 0]
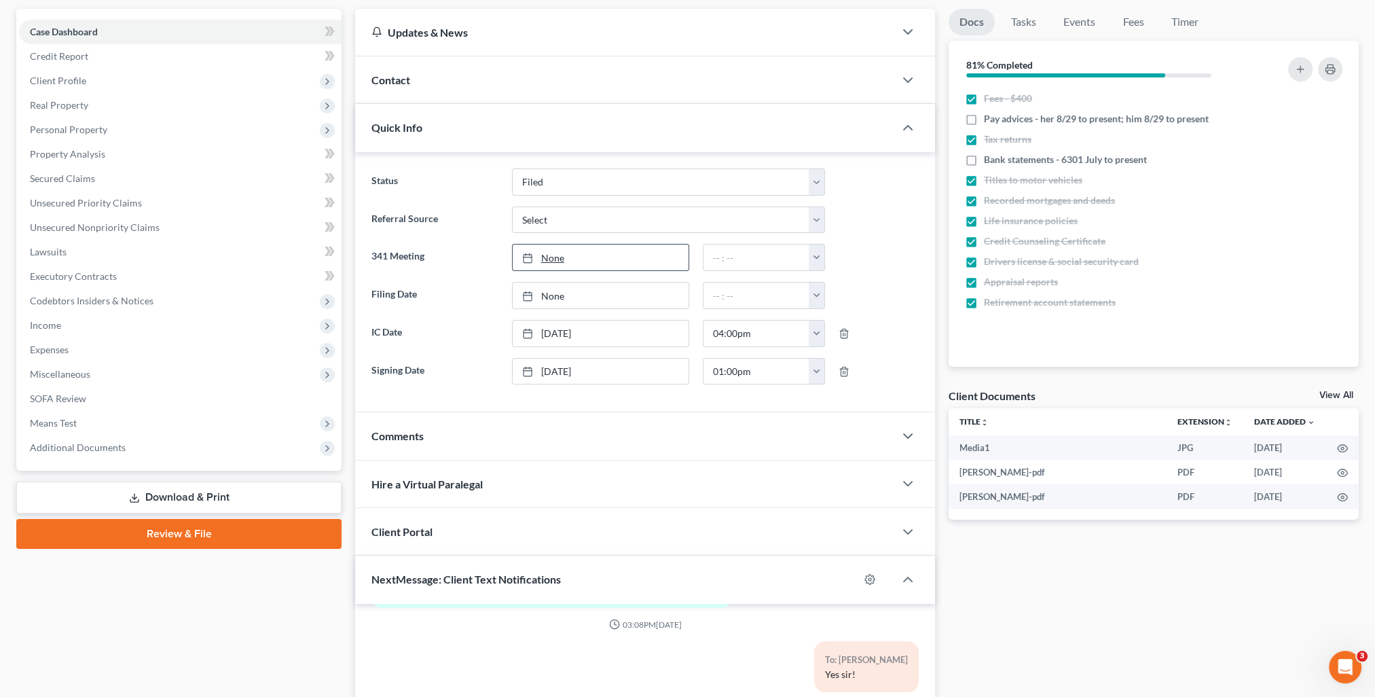
type input "9/15/2025"
click at [540, 263] on link "9/15/2025" at bounding box center [601, 257] width 176 height 26
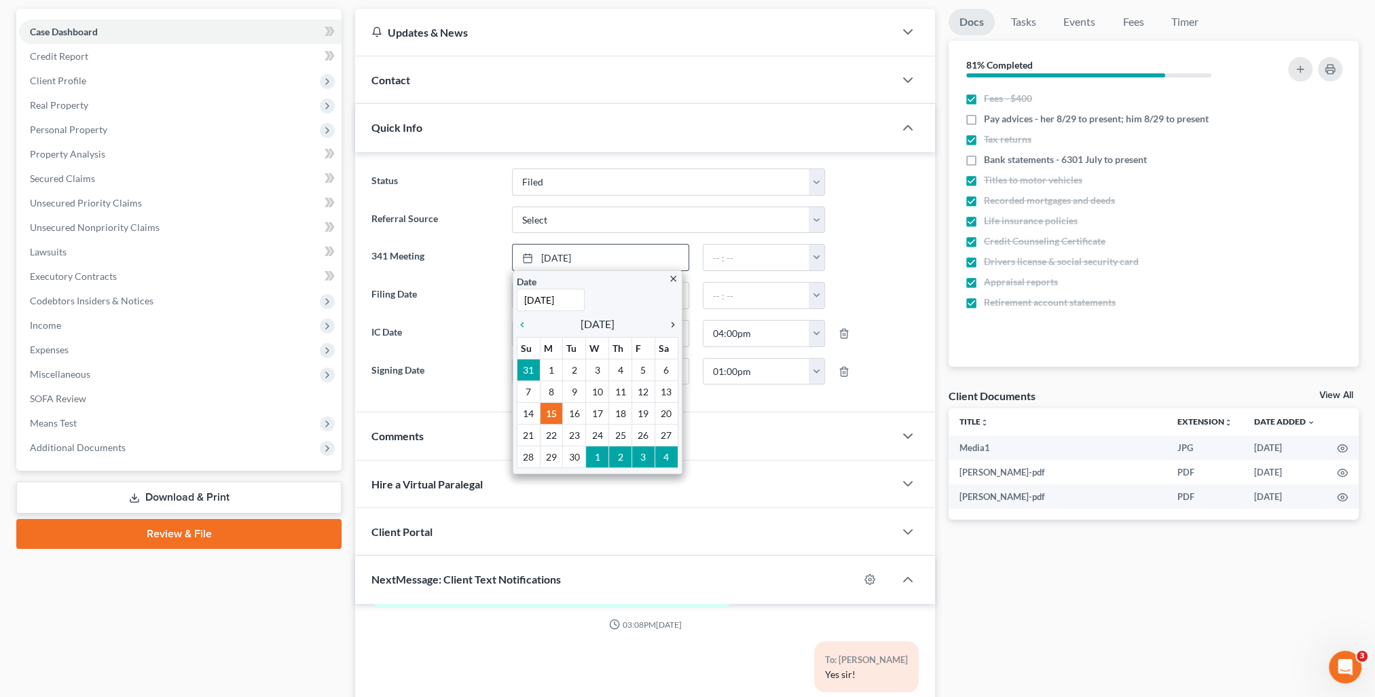
click at [673, 324] on icon "chevron_right" at bounding box center [670, 324] width 18 height 11
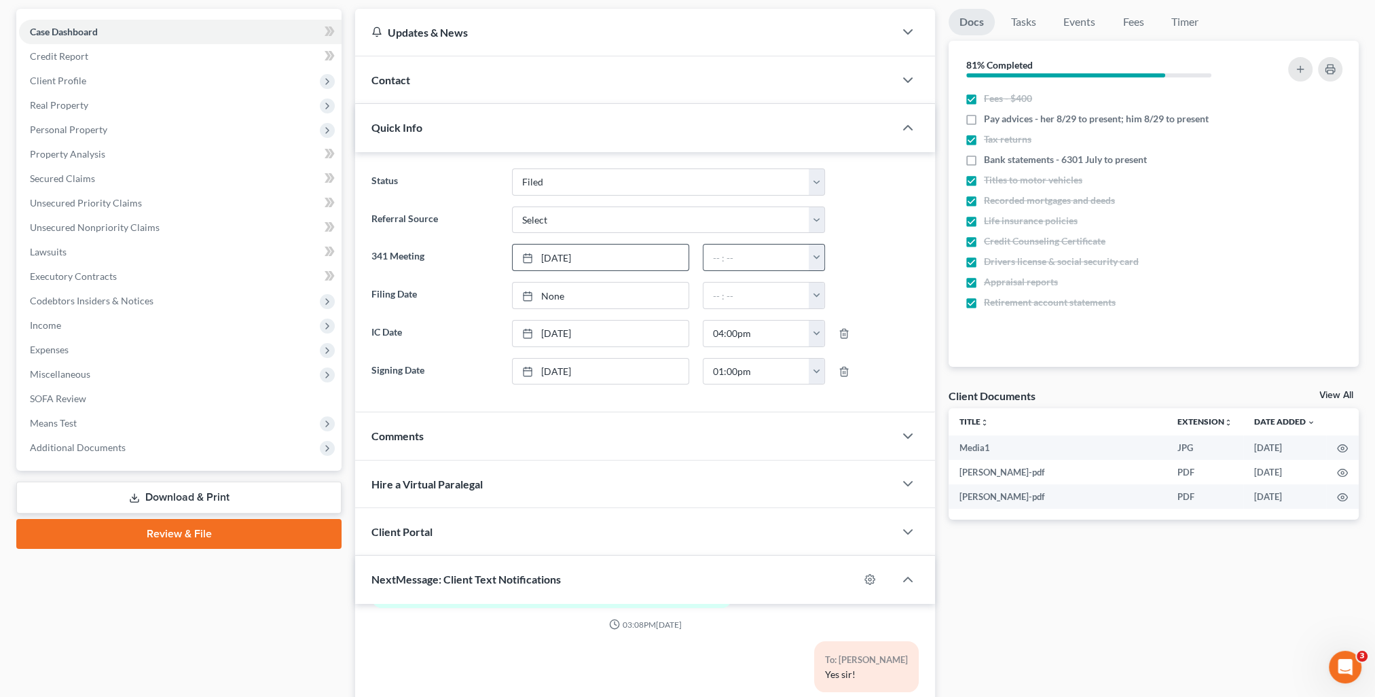
click at [814, 261] on button "button" at bounding box center [817, 257] width 16 height 26
click at [849, 395] on link "8:30am" at bounding box center [847, 403] width 76 height 23
type input "8:30am"
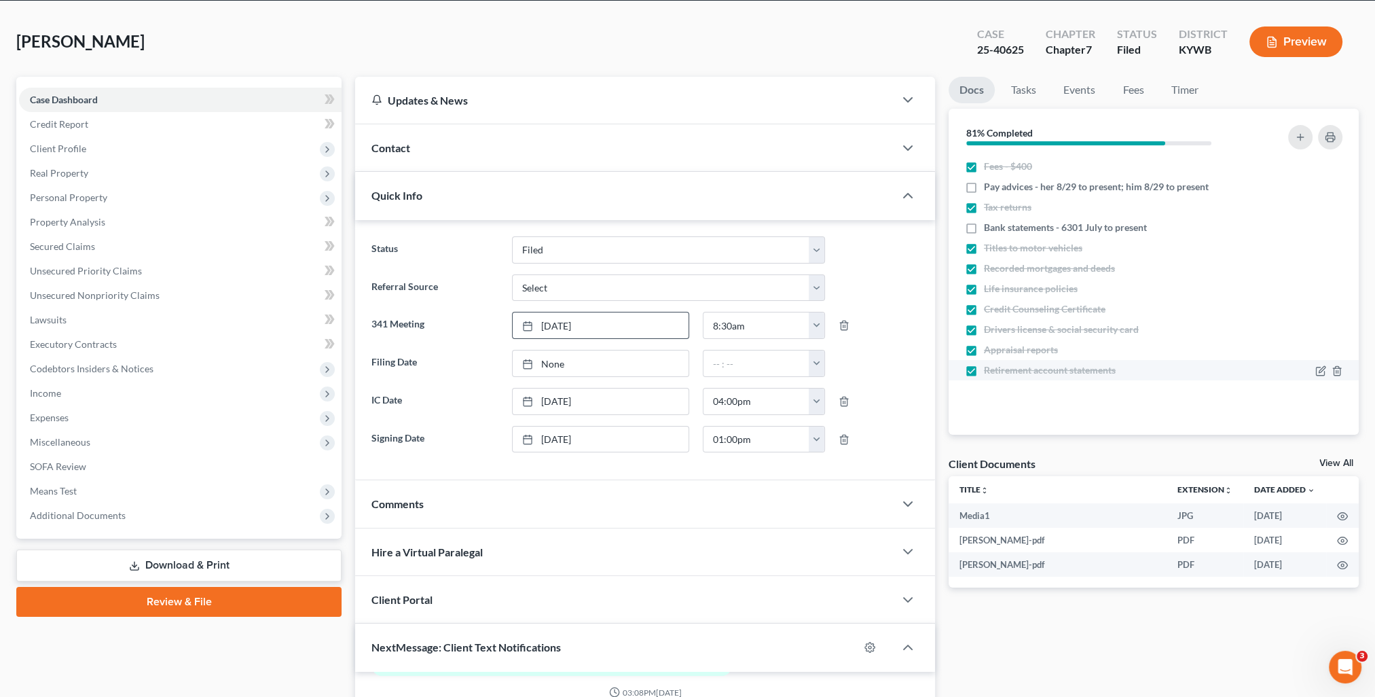
scroll to position [0, 0]
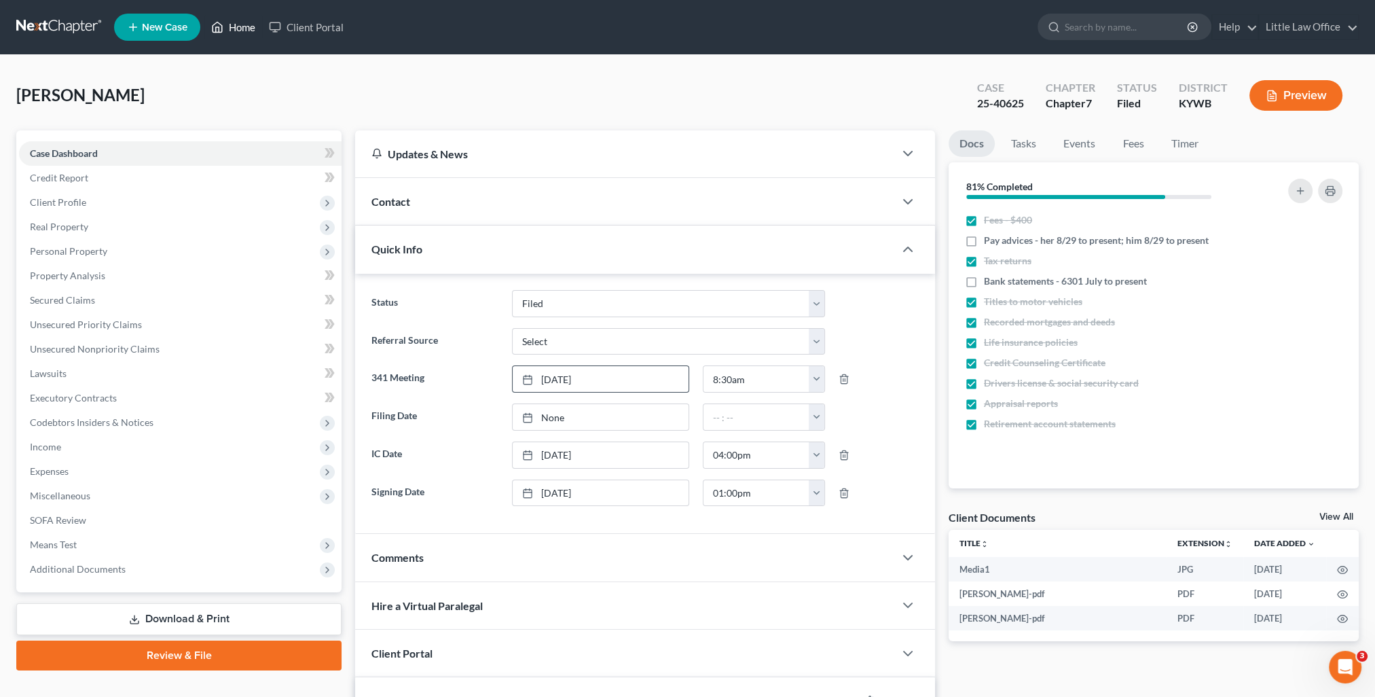
click at [227, 34] on link "Home" at bounding box center [233, 27] width 58 height 24
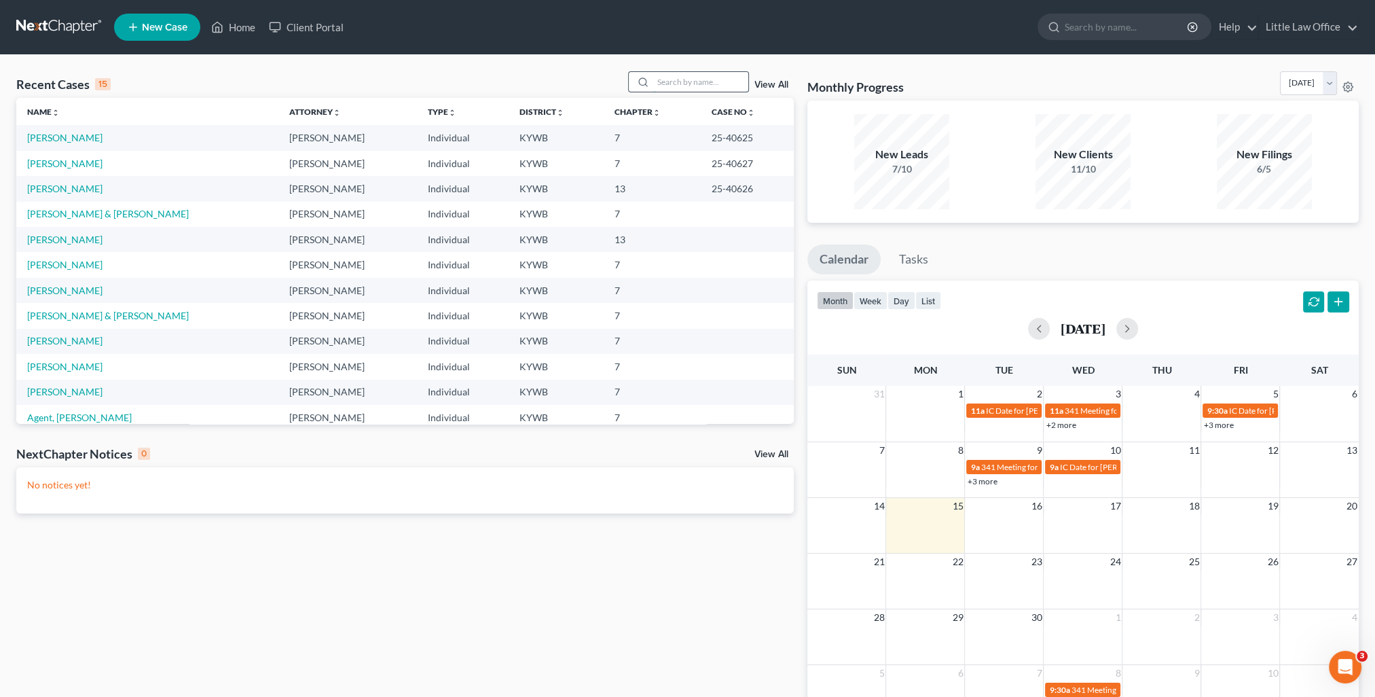
click at [661, 88] on input "search" at bounding box center [700, 82] width 95 height 20
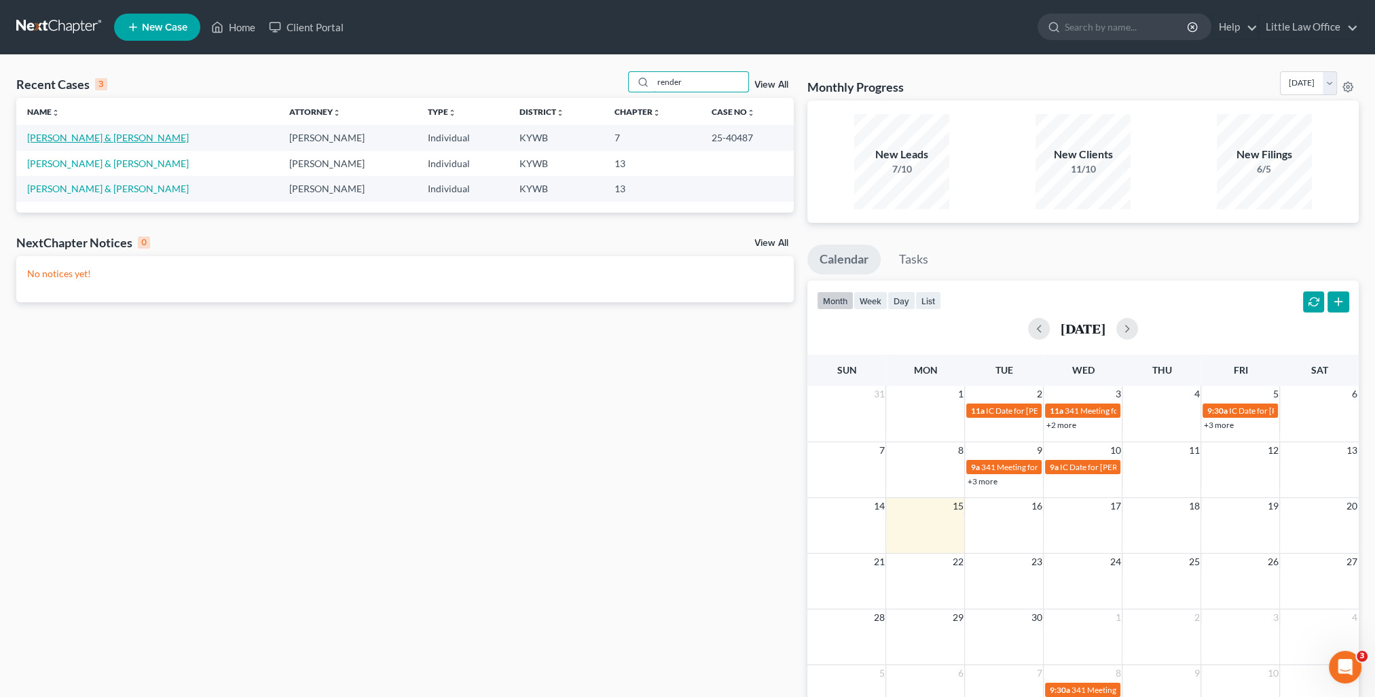
type input "render"
click at [56, 142] on link "Render, William & Linda" at bounding box center [108, 138] width 162 height 12
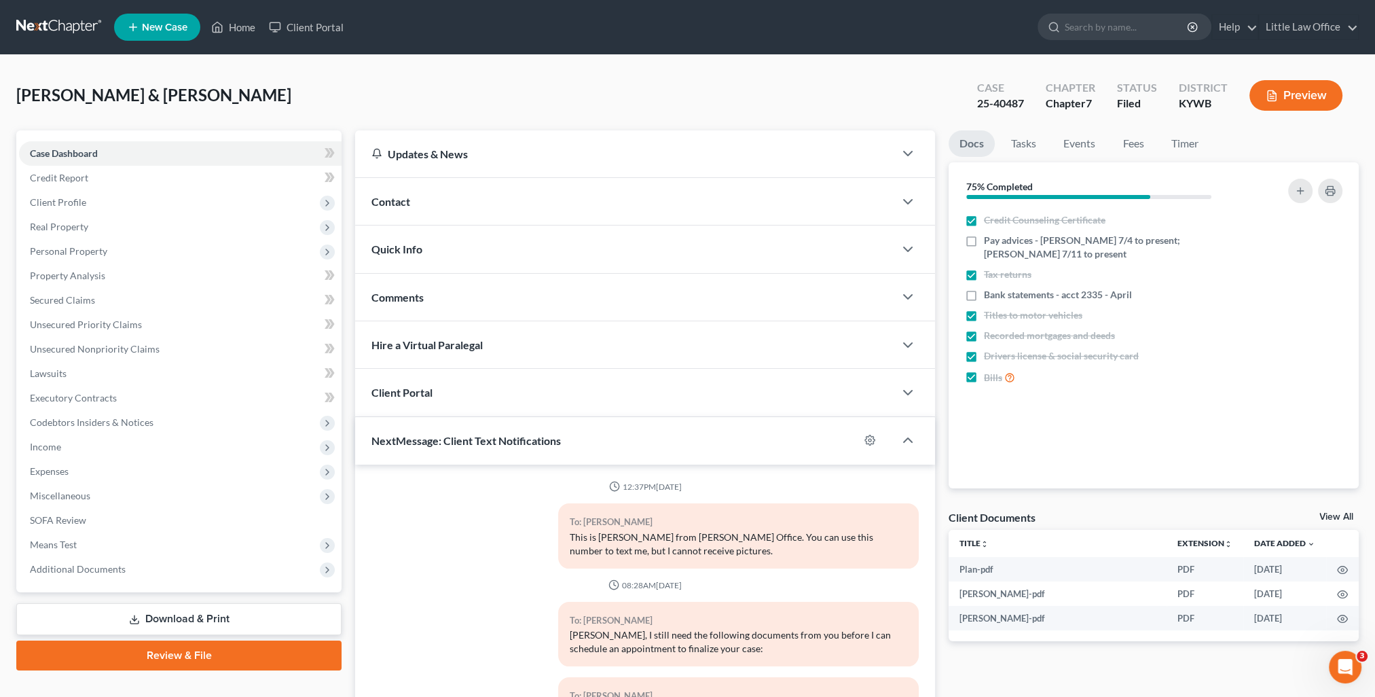
scroll to position [170, 0]
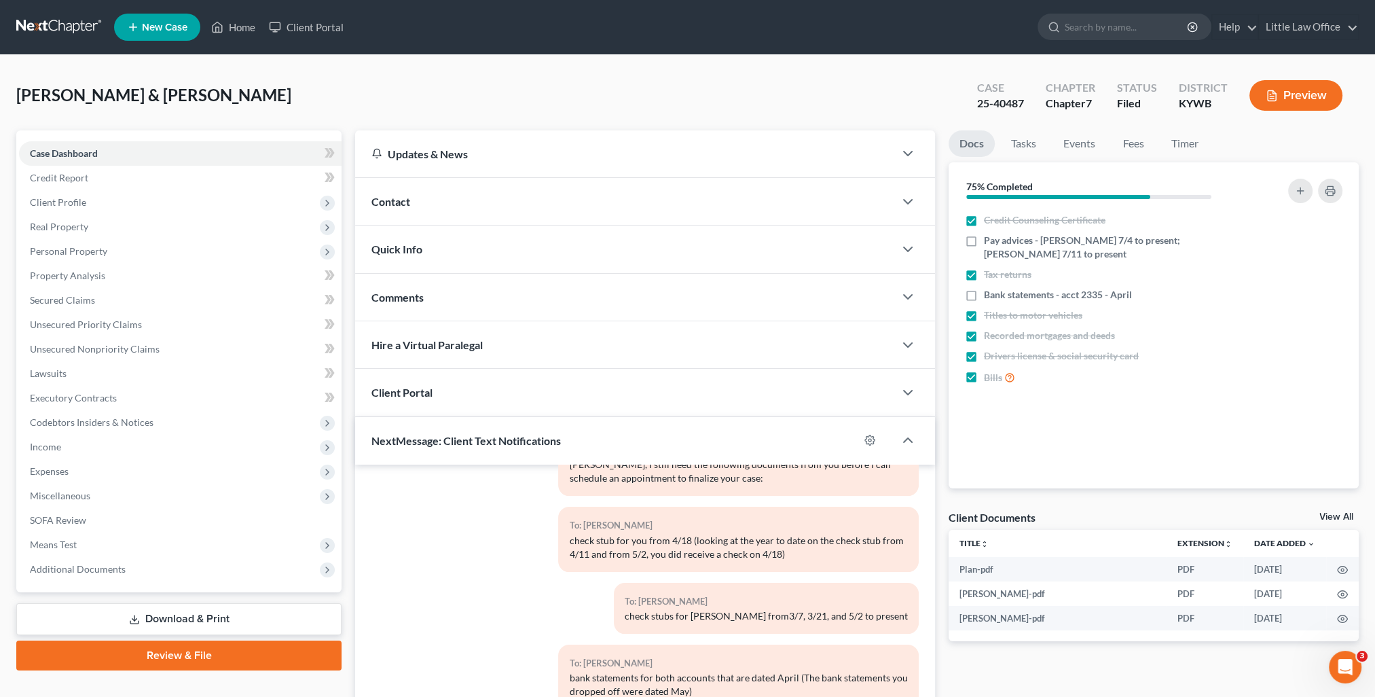
click at [415, 254] on span "Quick Info" at bounding box center [396, 248] width 51 height 13
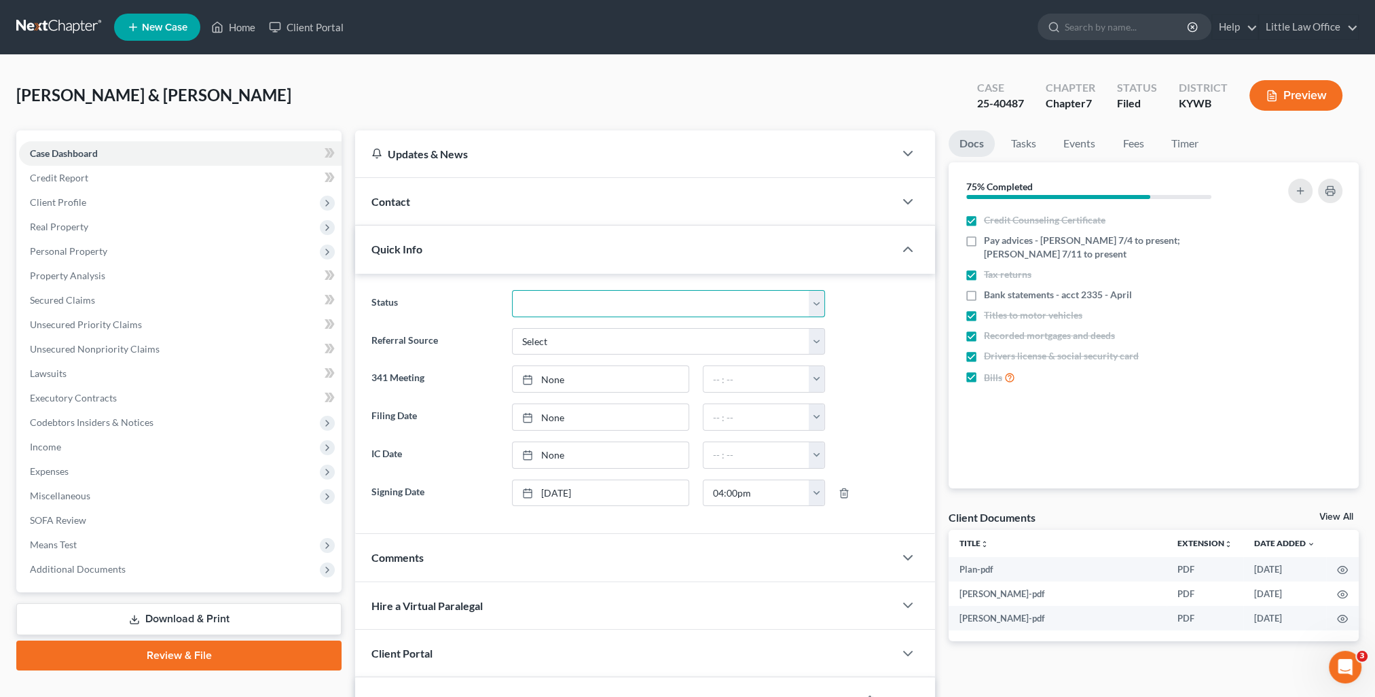
click at [587, 305] on select "Discharged Discharged & Reported Discharge Litigation Dismissal Notice Dismisse…" at bounding box center [669, 303] width 314 height 27
select select "4"
click at [512, 290] on select "Discharged Discharged & Reported Discharge Litigation Dismissal Notice Dismisse…" at bounding box center [669, 303] width 314 height 27
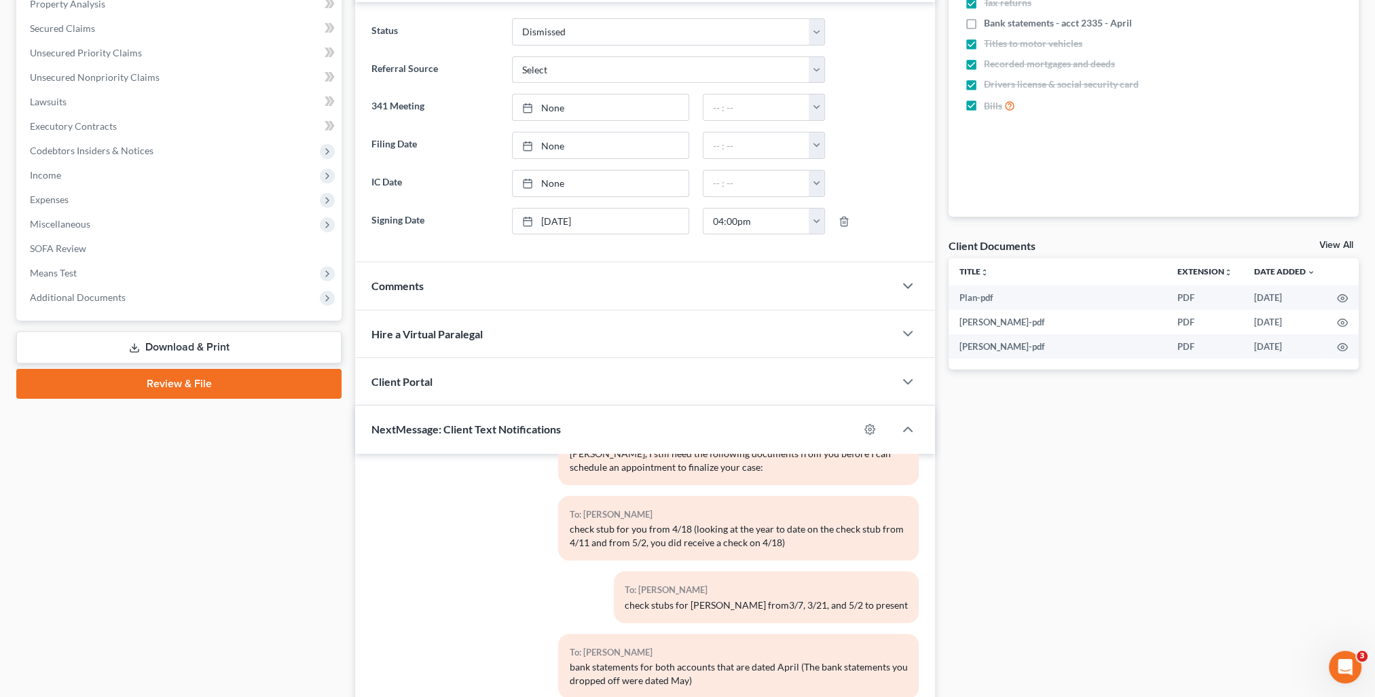
click at [415, 282] on span "Comments" at bounding box center [397, 285] width 52 height 13
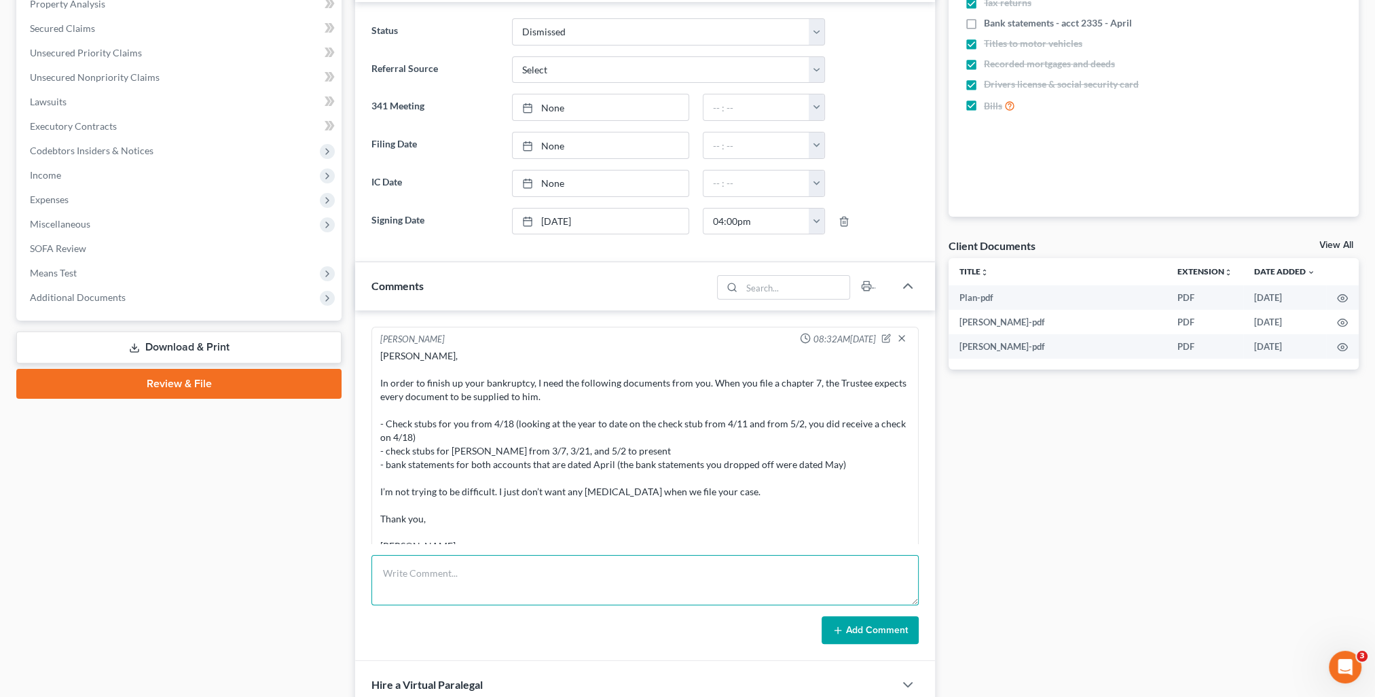
click at [570, 578] on textarea at bounding box center [644, 580] width 547 height 50
type textarea "Case dismissed 9/11/25."
click at [875, 637] on button "Add Comment" at bounding box center [869, 630] width 97 height 29
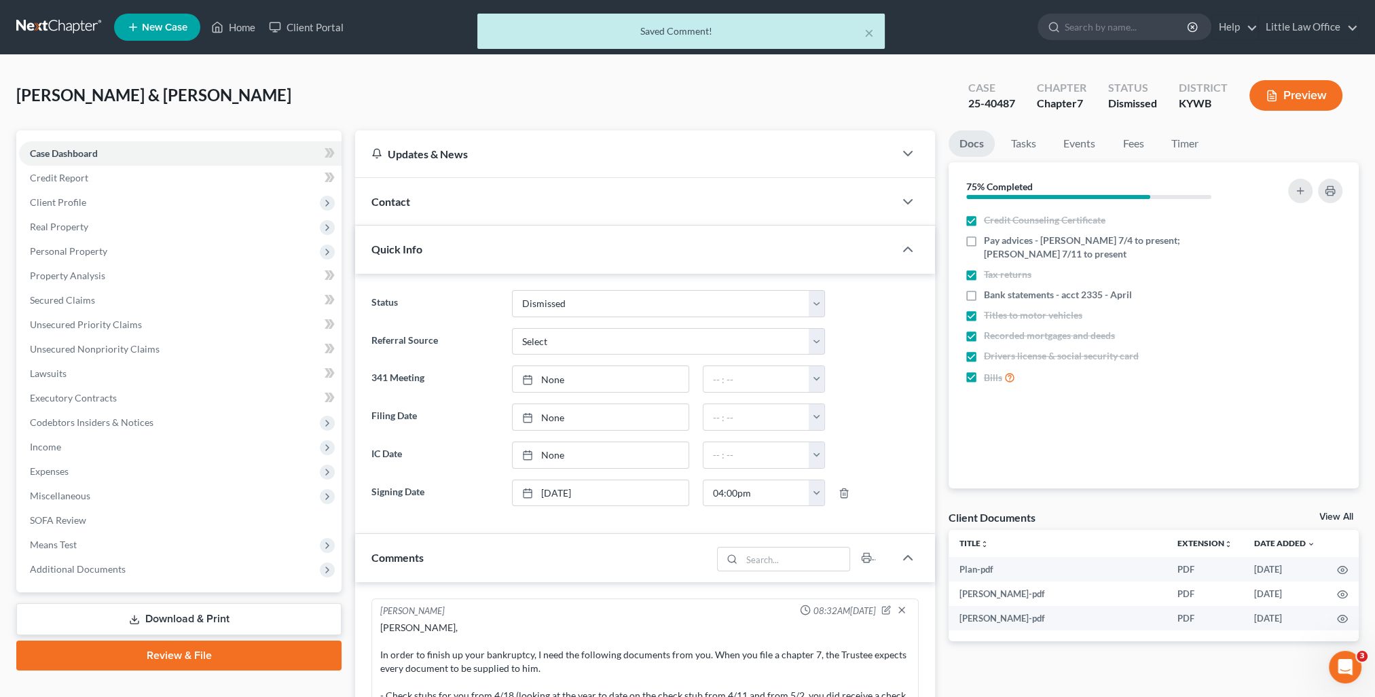
scroll to position [1657, 0]
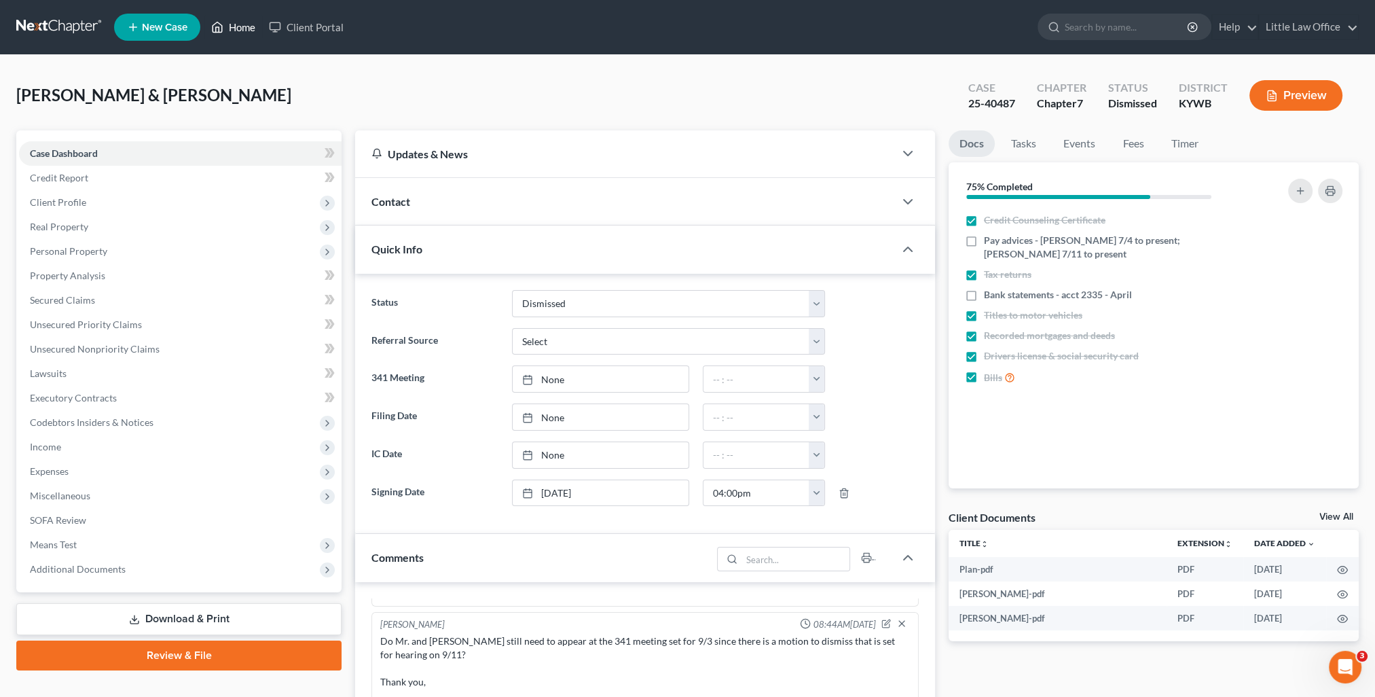
click at [244, 29] on link "Home" at bounding box center [233, 27] width 58 height 24
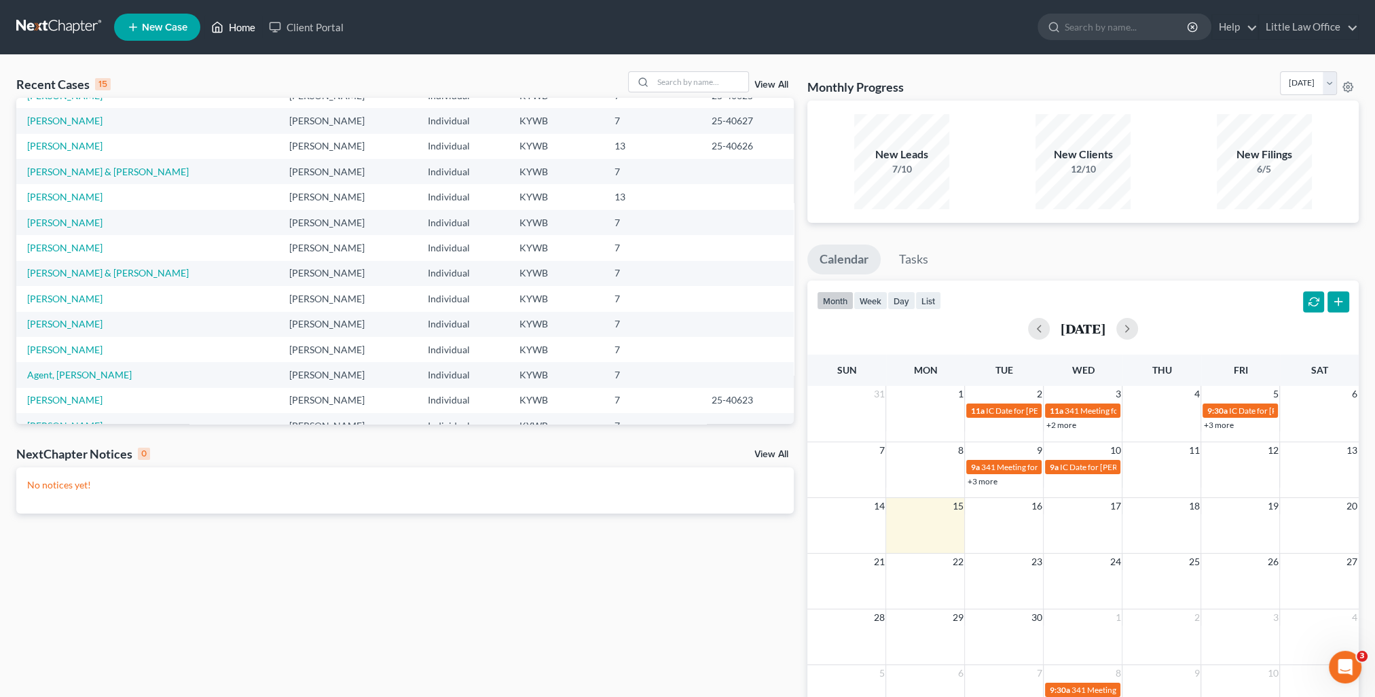
scroll to position [93, 0]
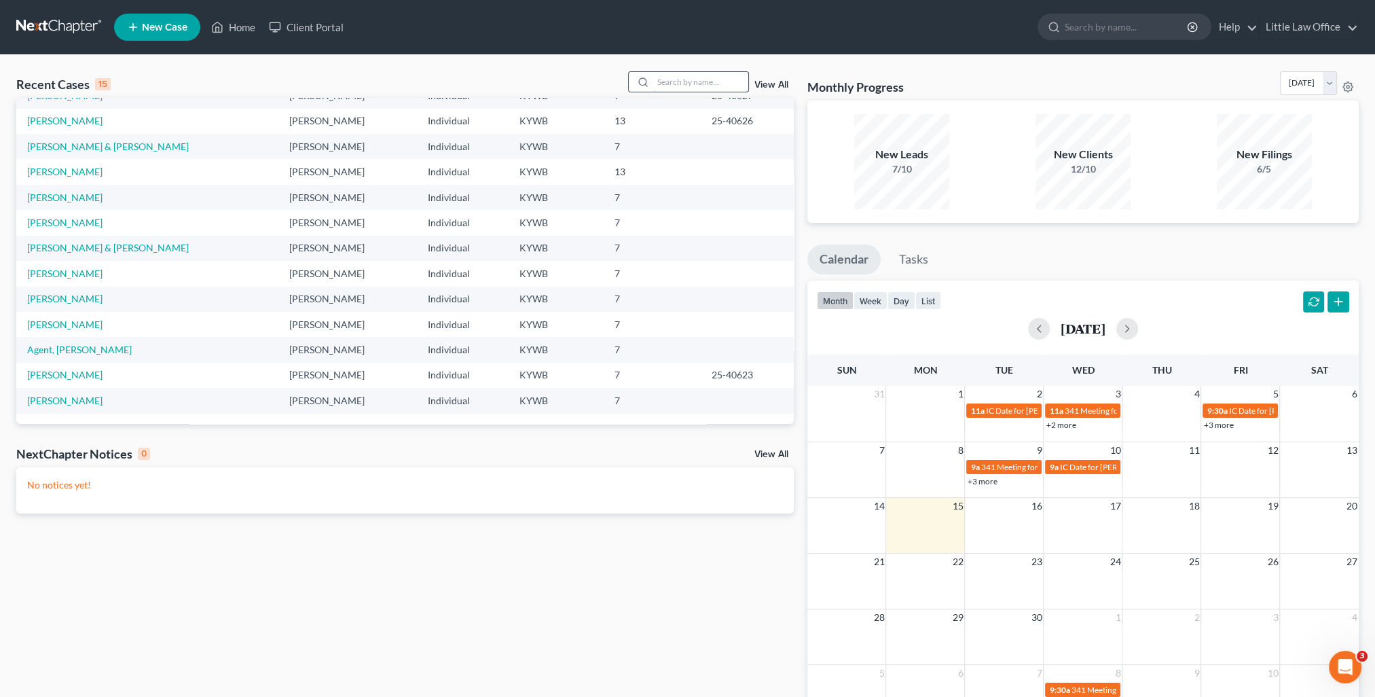
click at [689, 79] on input "search" at bounding box center [700, 82] width 95 height 20
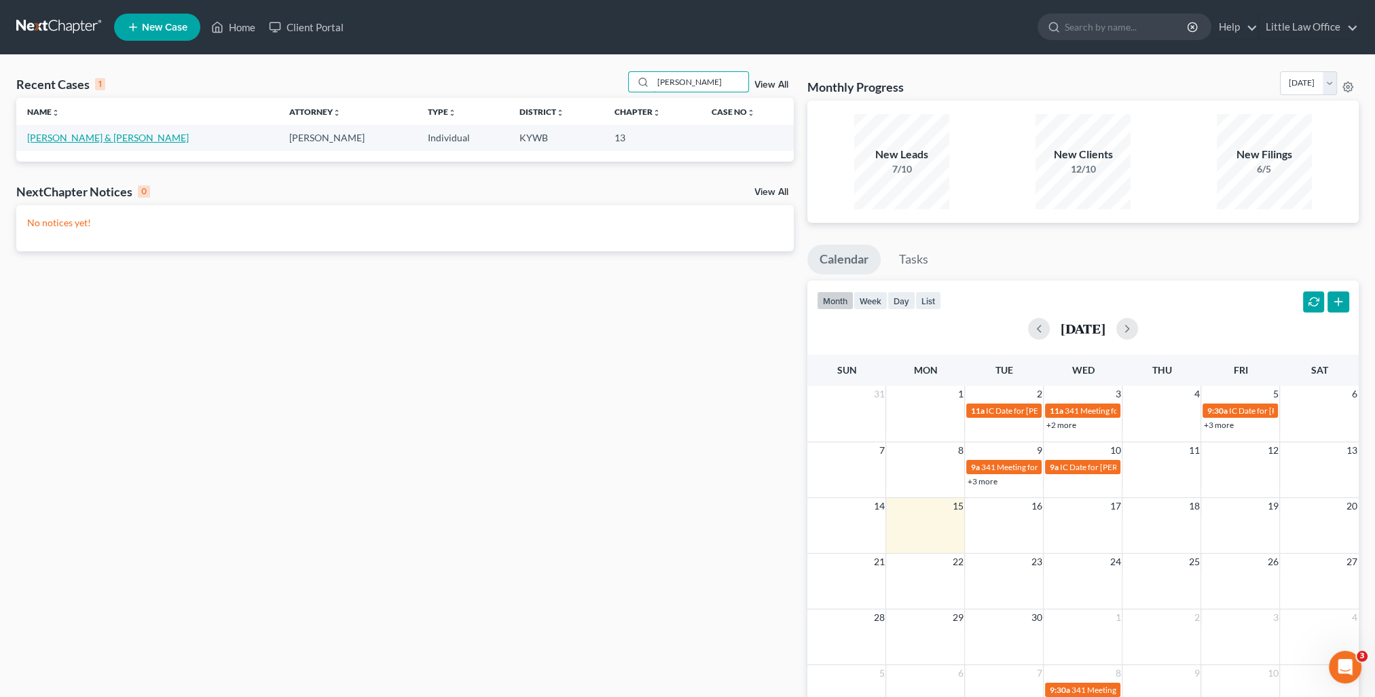
type input "woodruff"
click at [54, 133] on link "Woodruff, Michael & Crystal" at bounding box center [108, 138] width 162 height 12
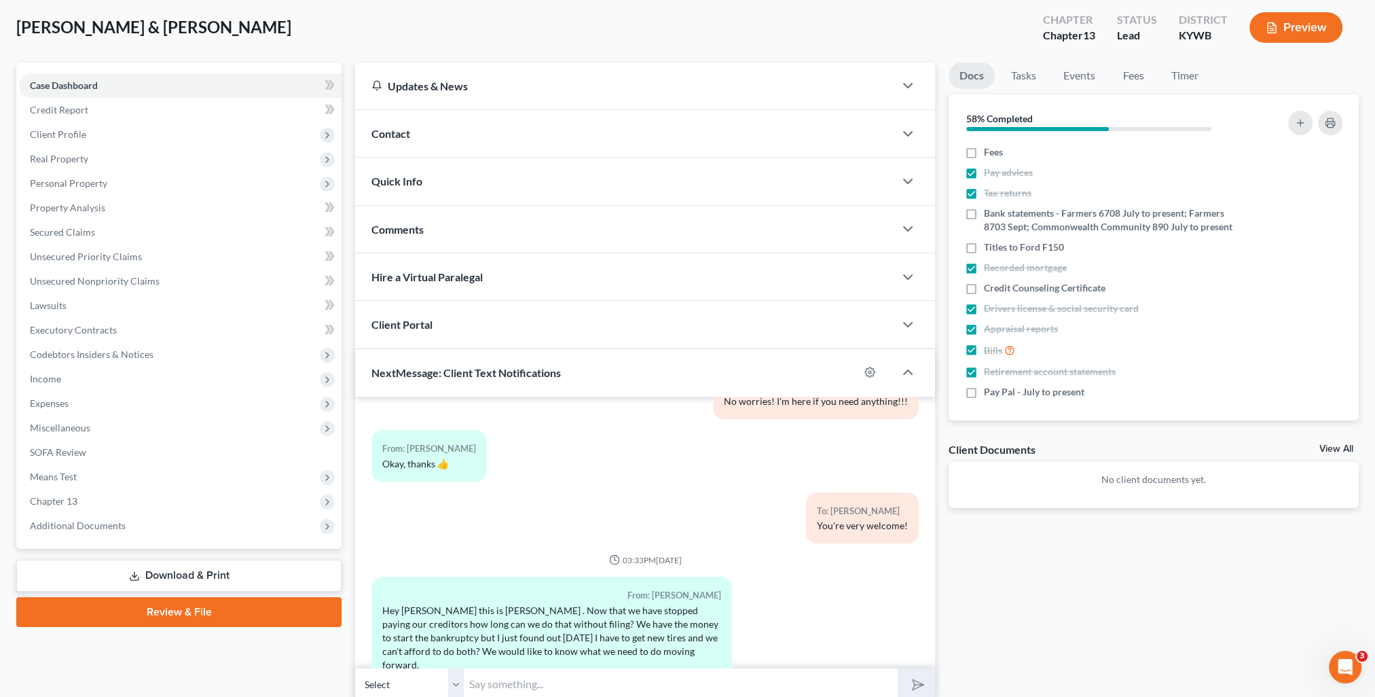
scroll to position [122, 0]
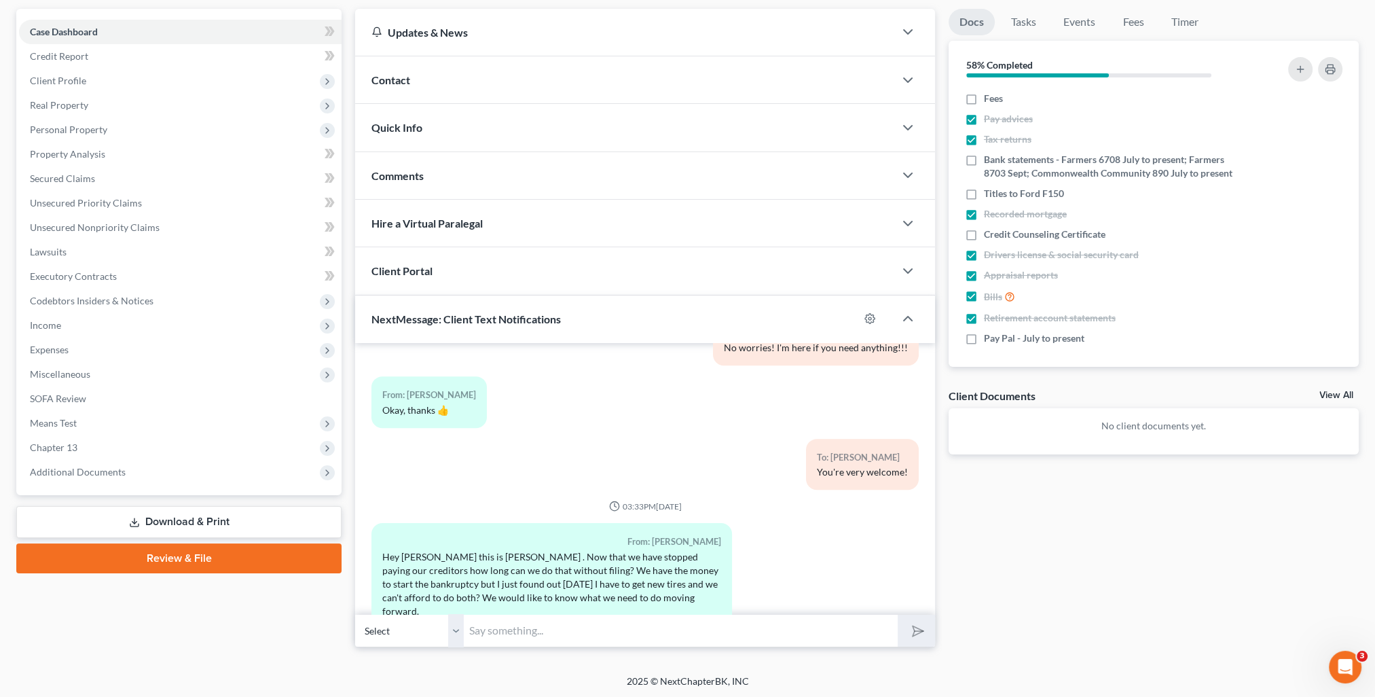
click at [614, 631] on input "text" at bounding box center [681, 630] width 434 height 33
click at [879, 631] on input "Normally it takes about 2 months of no payments before creditors start filing l…" at bounding box center [681, 630] width 434 height 33
type input "Normally it takes about 2 months of no payments before creditors start filing l…"
click at [923, 632] on button "submit" at bounding box center [915, 630] width 37 height 32
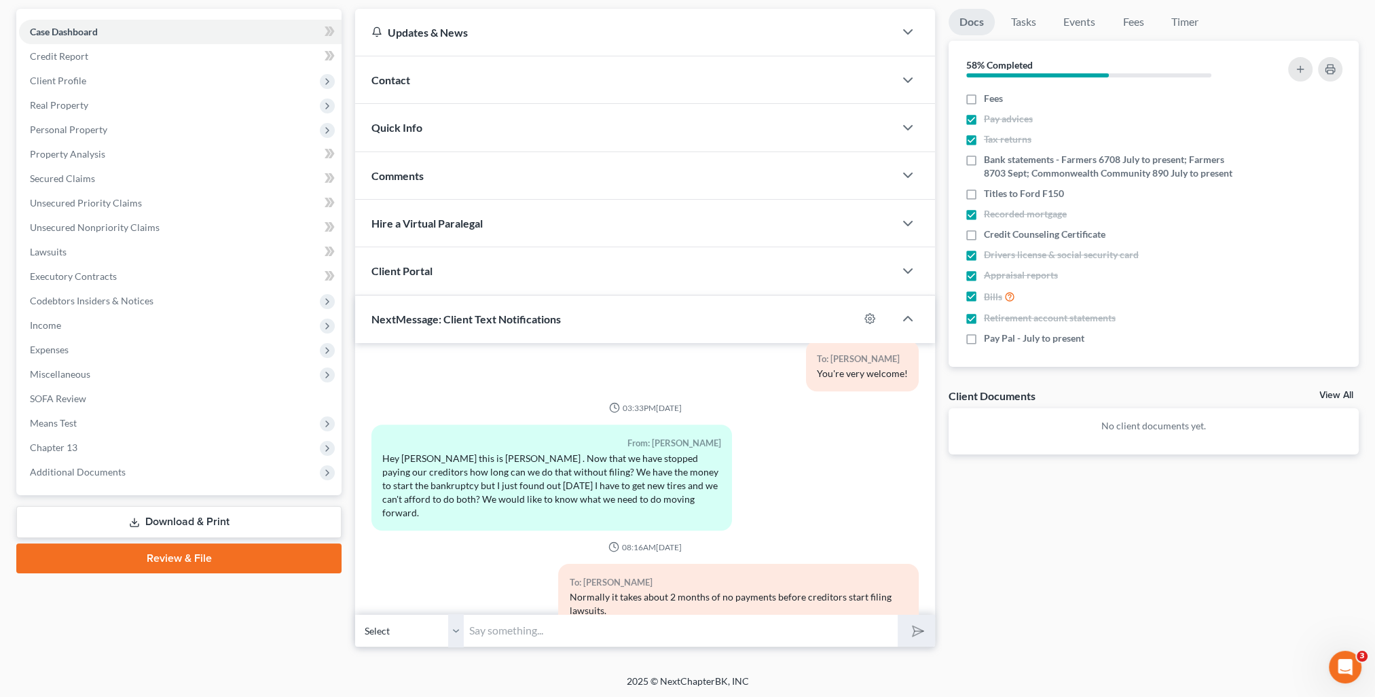
scroll to position [0, 0]
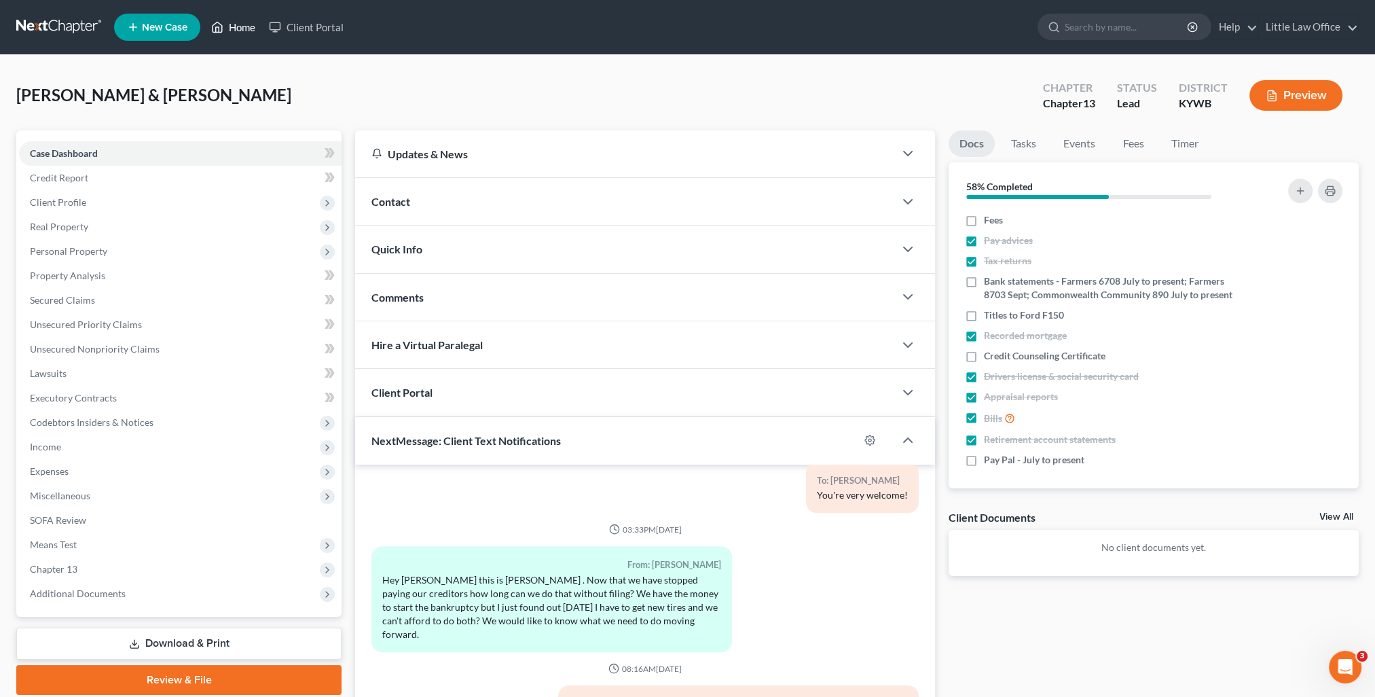
click at [257, 22] on link "Home" at bounding box center [233, 27] width 58 height 24
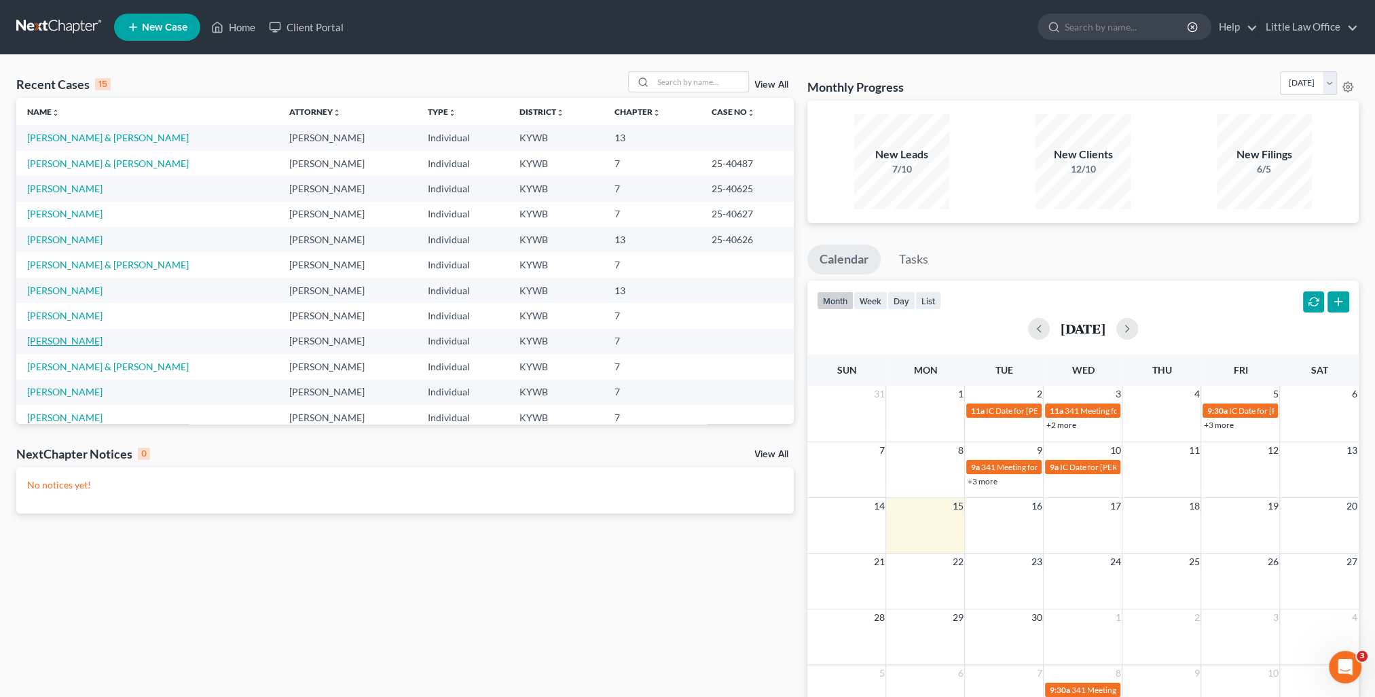
click at [49, 337] on link "Watson, Wanda" at bounding box center [64, 341] width 75 height 12
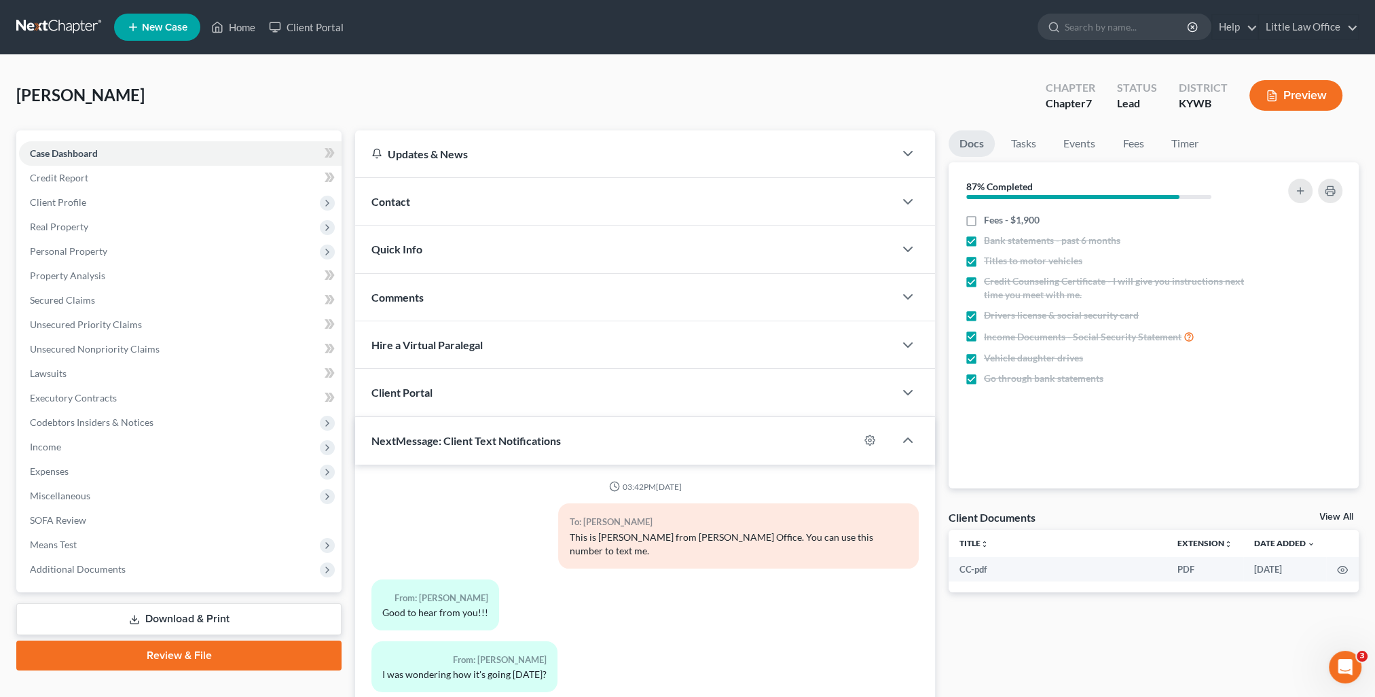
scroll to position [267, 0]
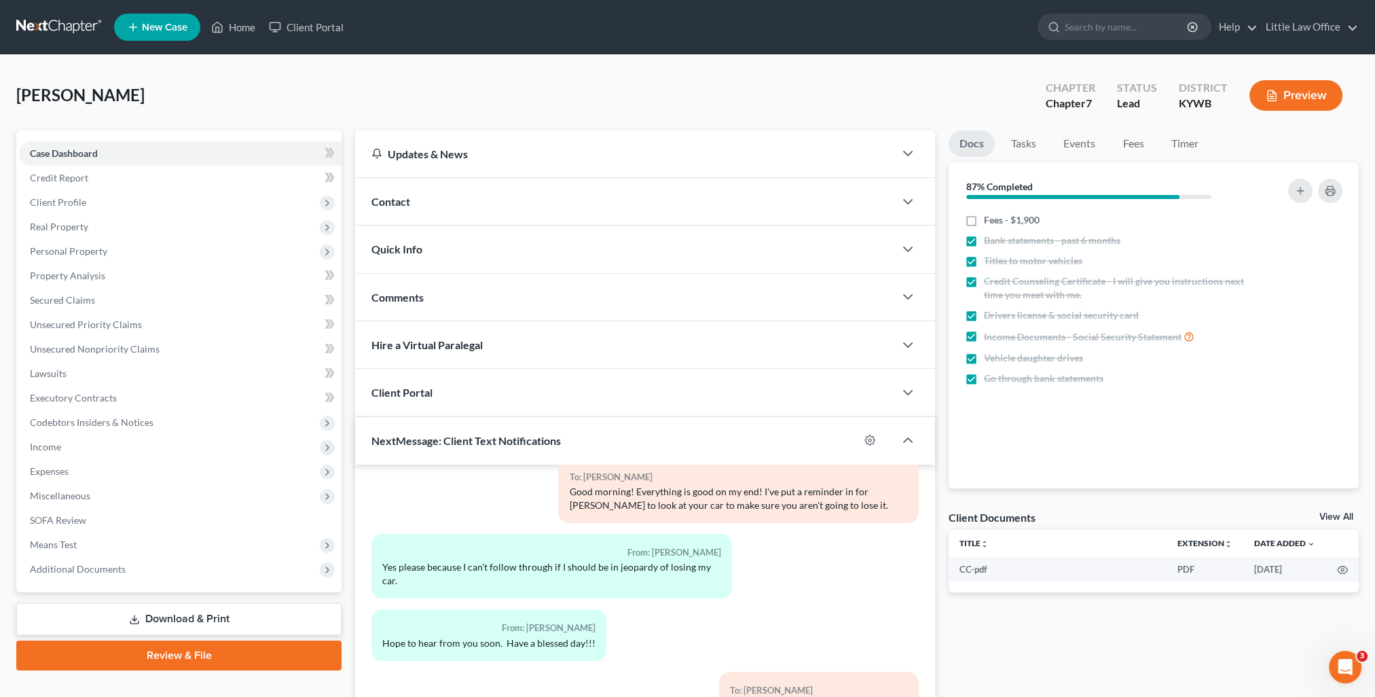
click at [197, 612] on link "Download & Print" at bounding box center [178, 619] width 325 height 32
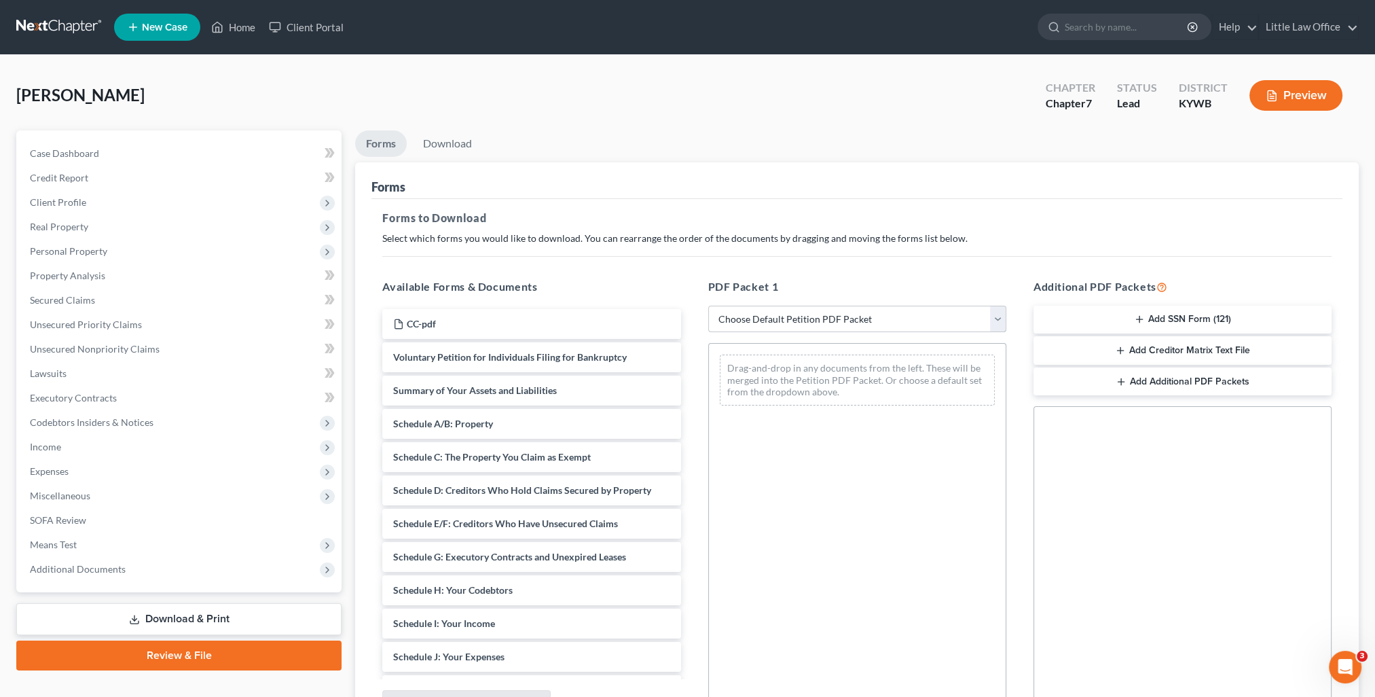
click at [783, 305] on select "Choose Default Petition PDF Packet Complete Bankruptcy Petition (all forms and …" at bounding box center [857, 318] width 298 height 27
select select "0"
click at [708, 305] on select "Choose Default Petition PDF Packet Complete Bankruptcy Petition (all forms and …" at bounding box center [857, 318] width 298 height 27
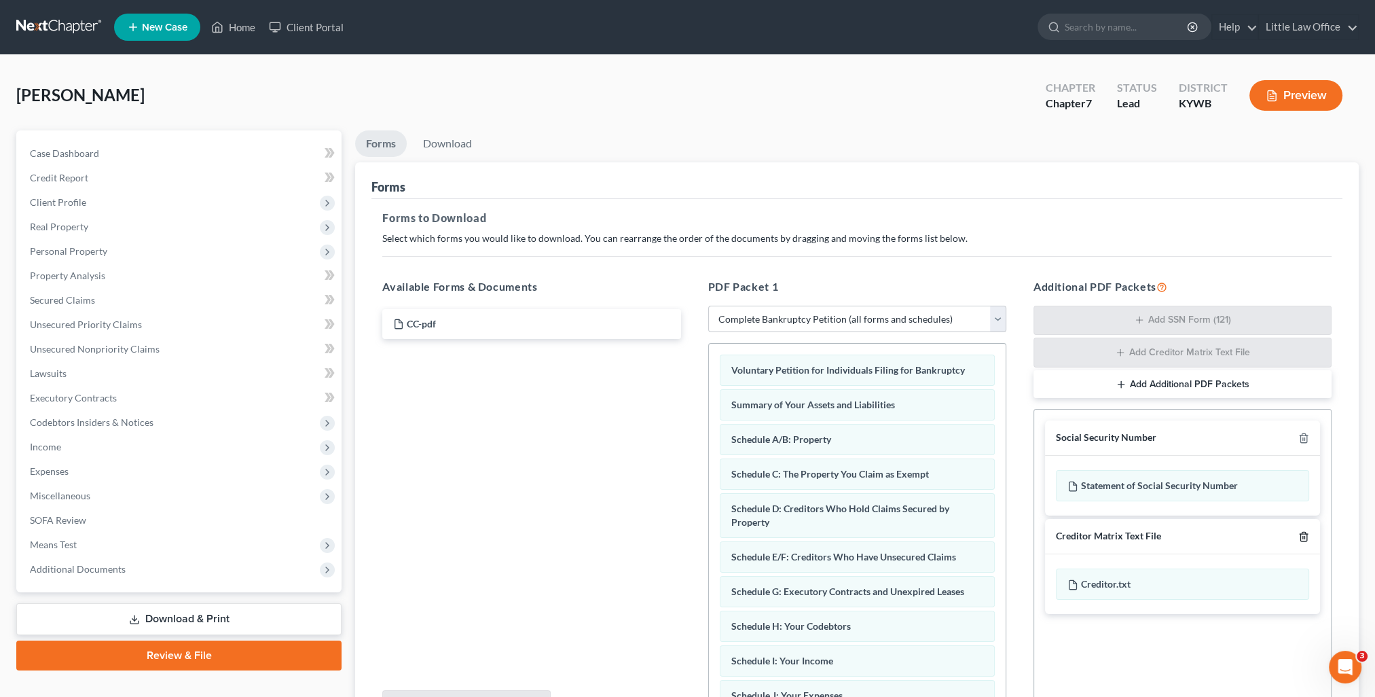
click at [1300, 534] on icon "button" at bounding box center [1303, 536] width 6 height 9
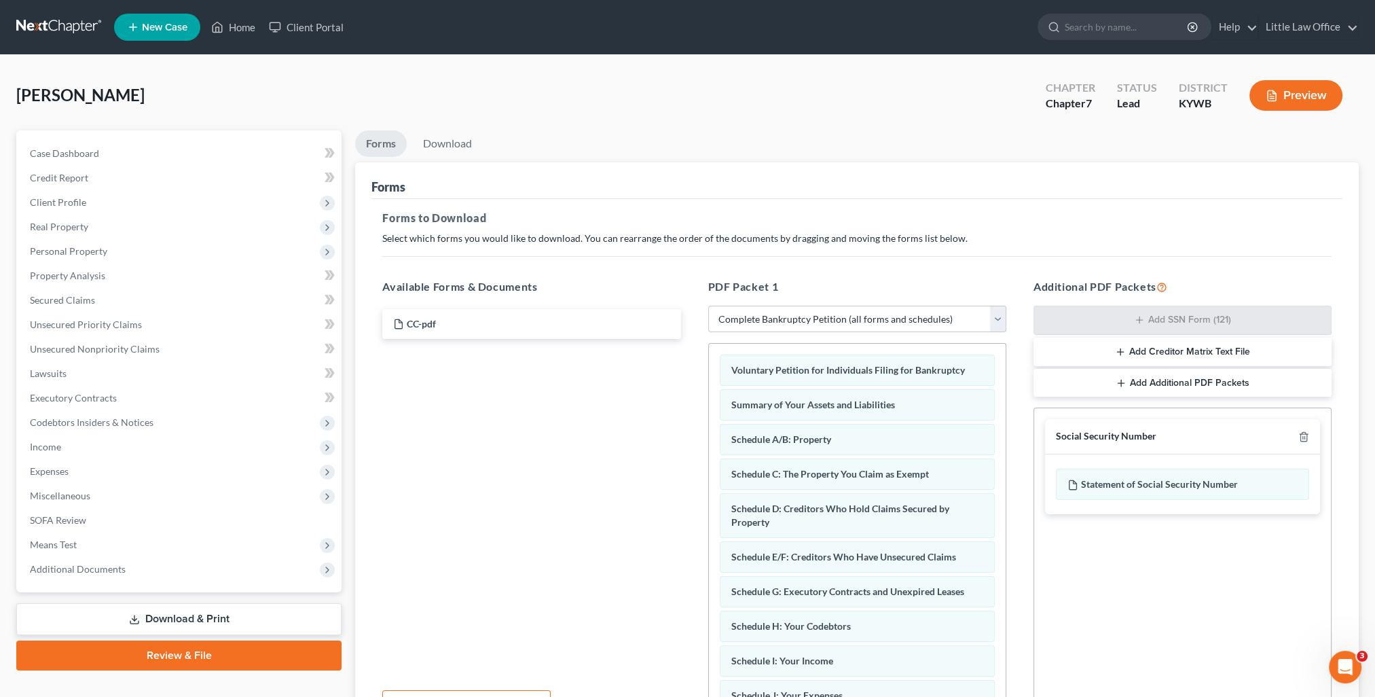
scroll to position [141, 0]
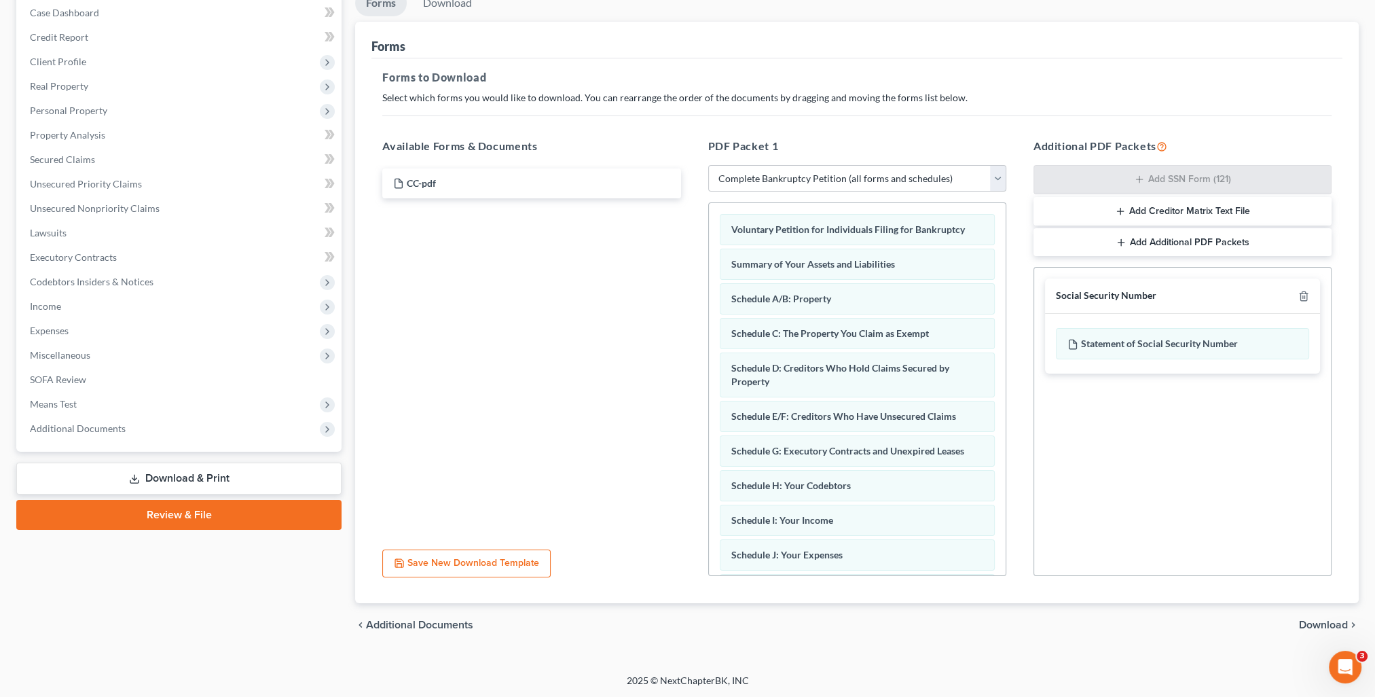
click at [1309, 619] on span "Download" at bounding box center [1323, 624] width 49 height 11
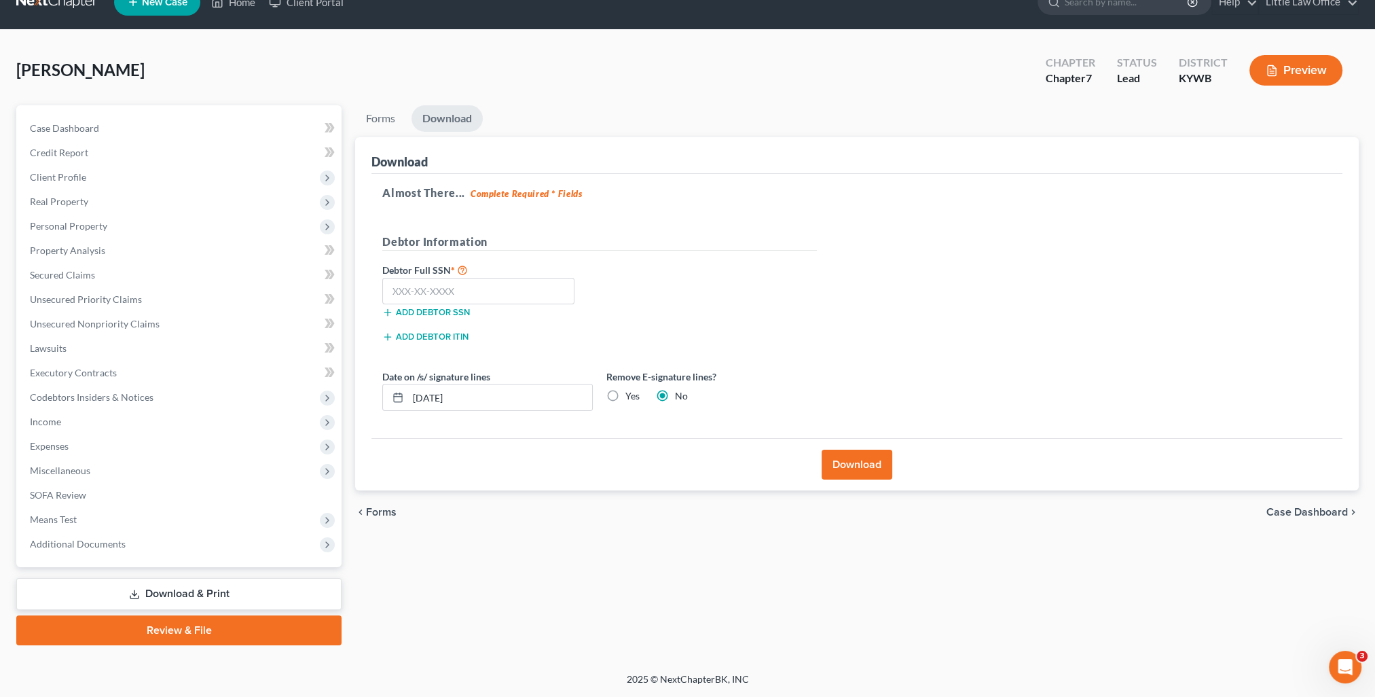
scroll to position [24, 0]
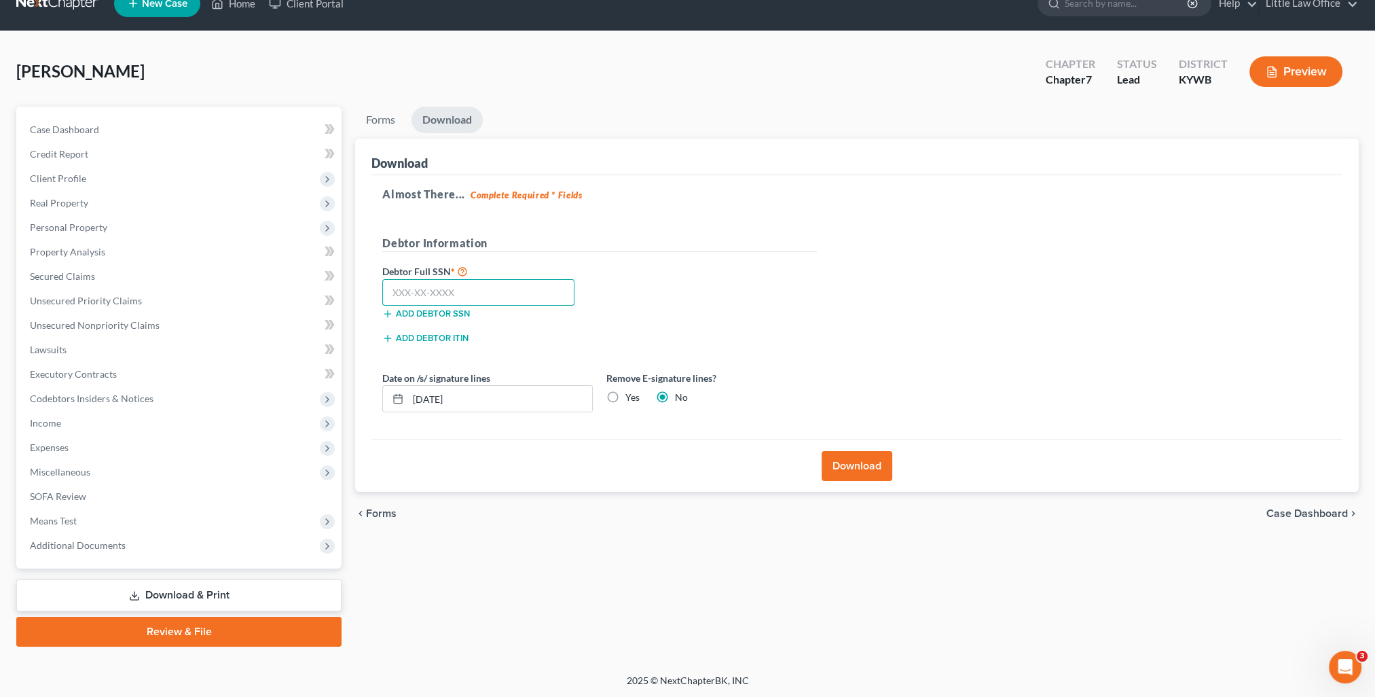
click at [527, 279] on input "text" at bounding box center [478, 292] width 192 height 27
type input "337-50-5006"
click at [866, 471] on button "Download" at bounding box center [856, 466] width 71 height 30
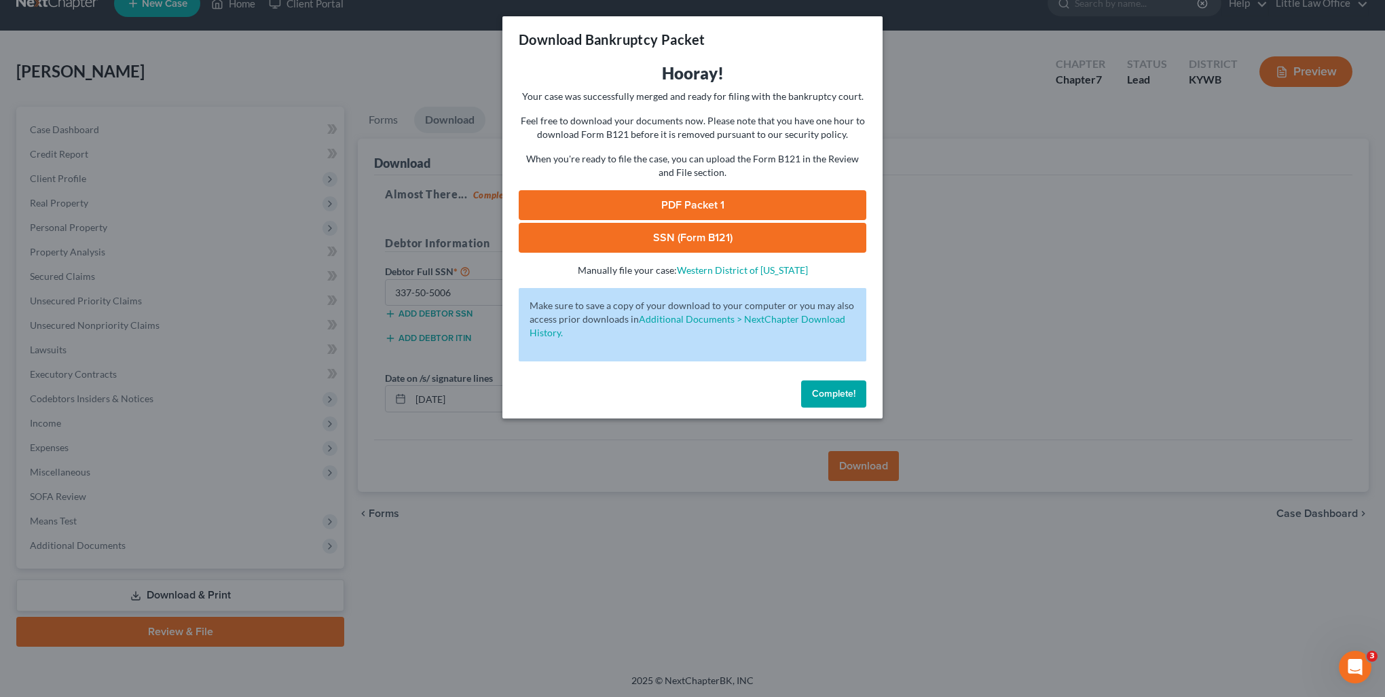
click at [644, 197] on link "PDF Packet 1" at bounding box center [693, 205] width 348 height 30
click at [669, 246] on link "SSN (Form B121)" at bounding box center [693, 238] width 348 height 30
click at [837, 395] on span "Complete!" at bounding box center [833, 394] width 43 height 12
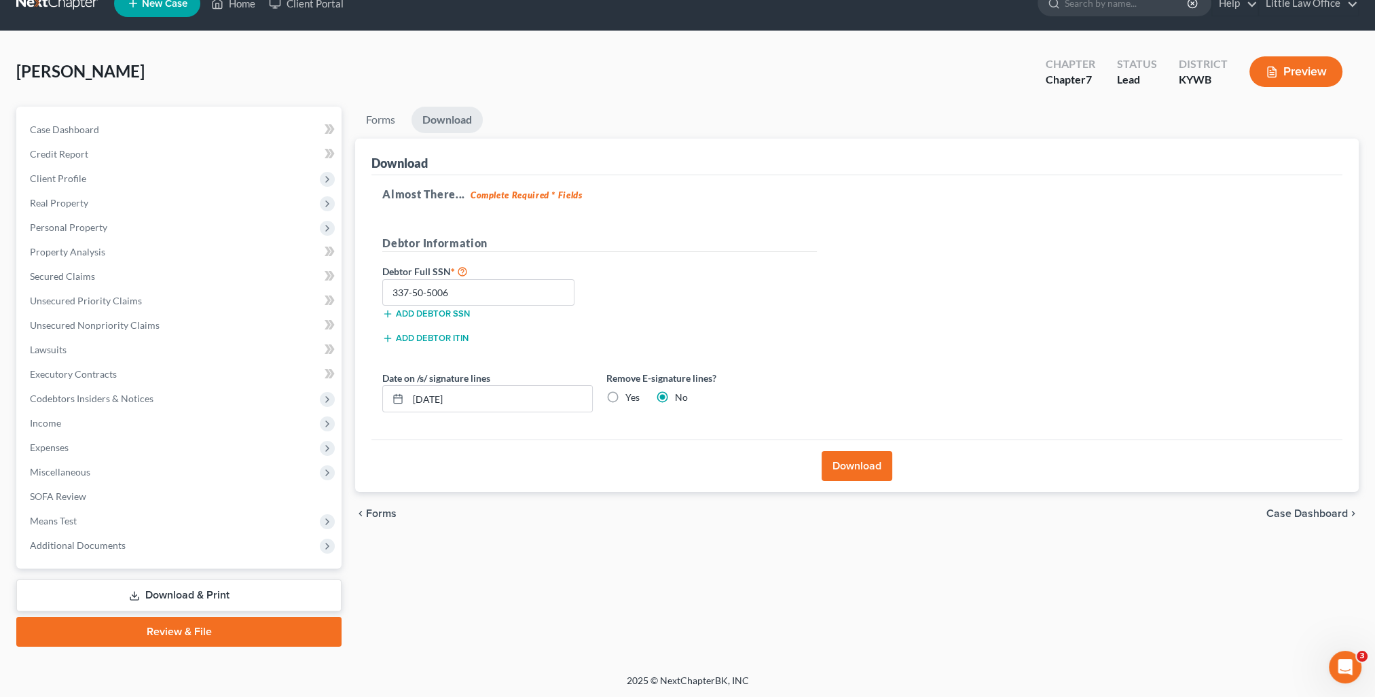
scroll to position [0, 0]
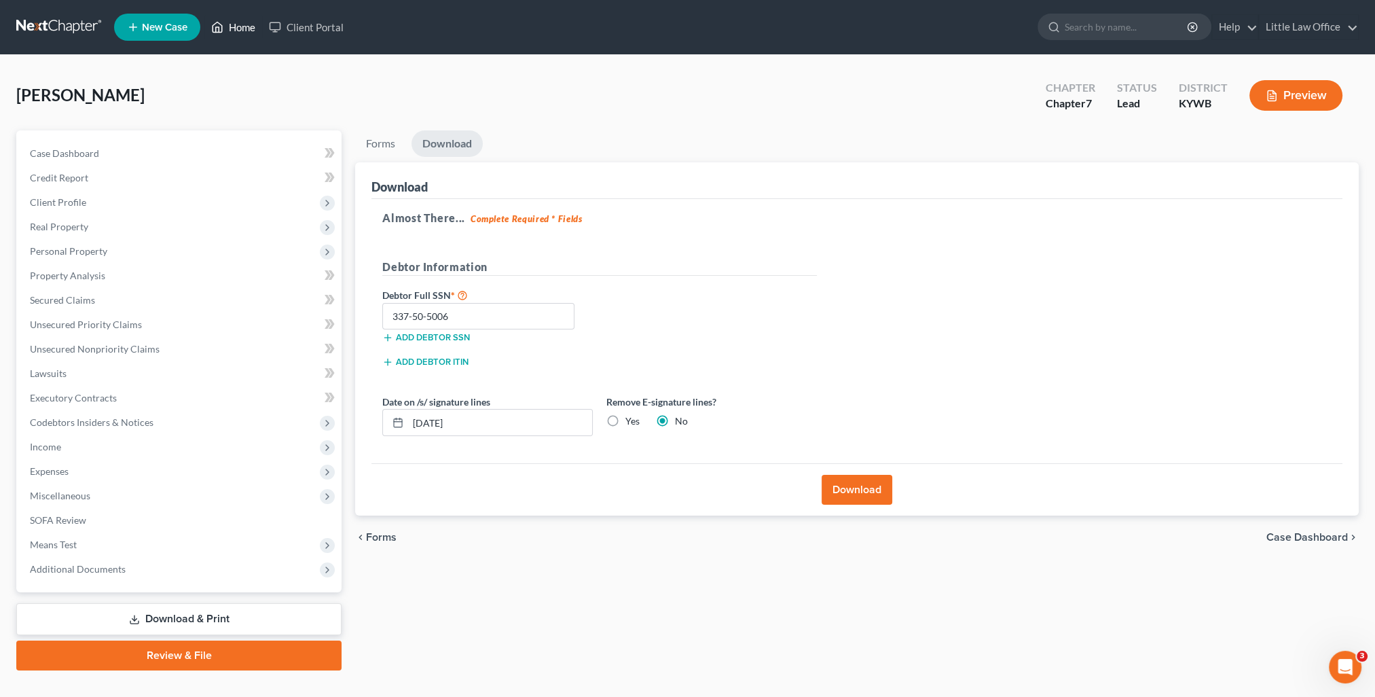
click at [253, 37] on link "Home" at bounding box center [233, 27] width 58 height 24
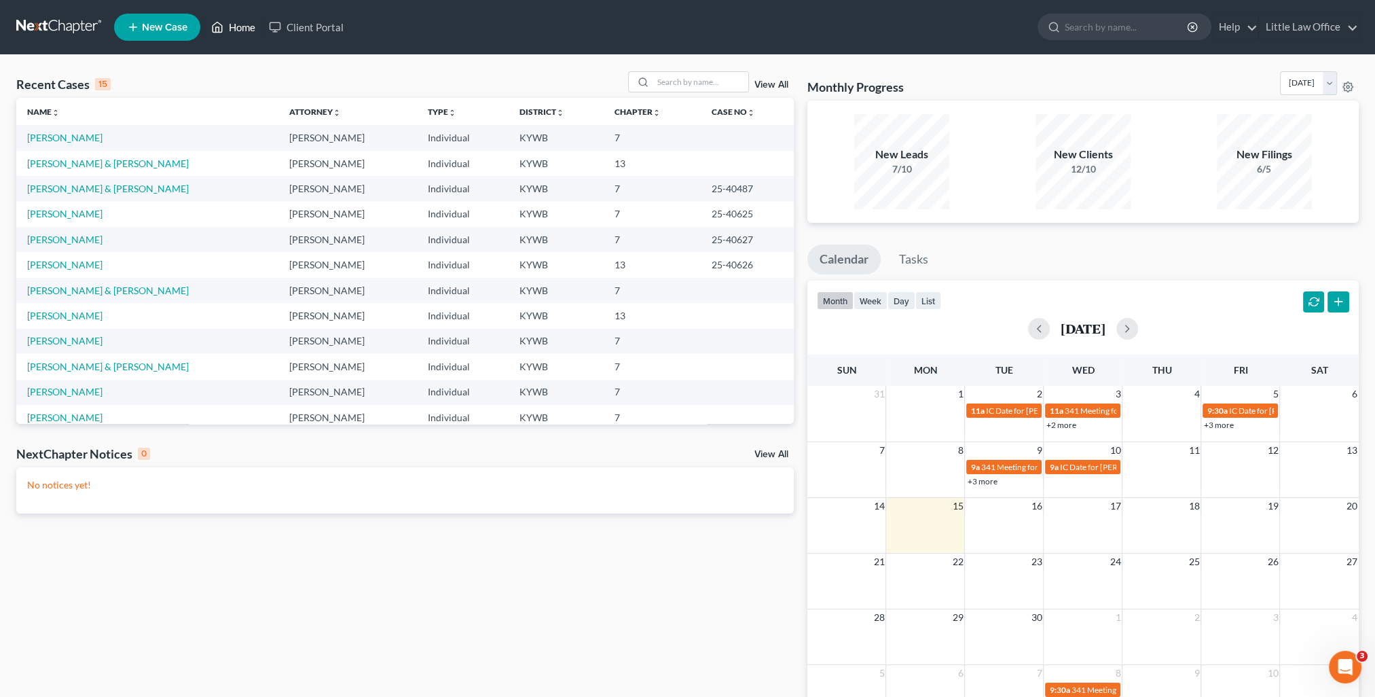
scroll to position [68, 0]
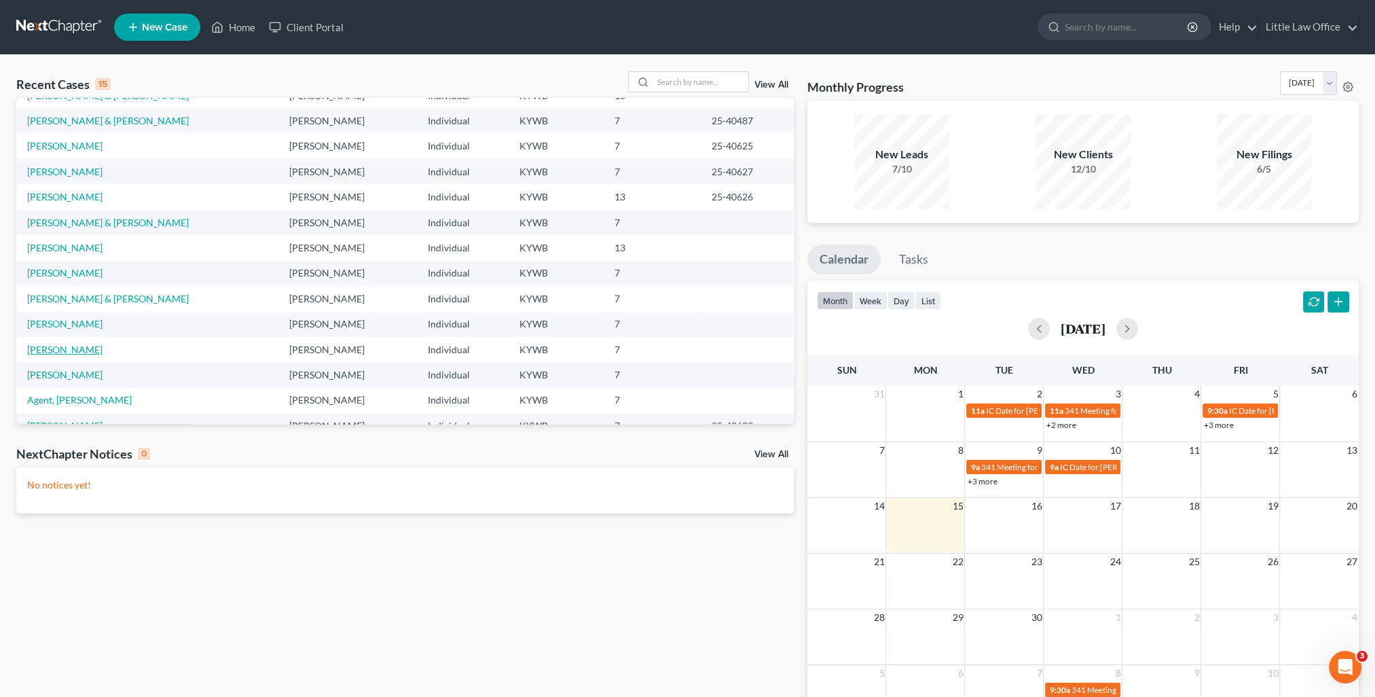
click at [63, 349] on link "Holtz, Alexander" at bounding box center [64, 350] width 75 height 12
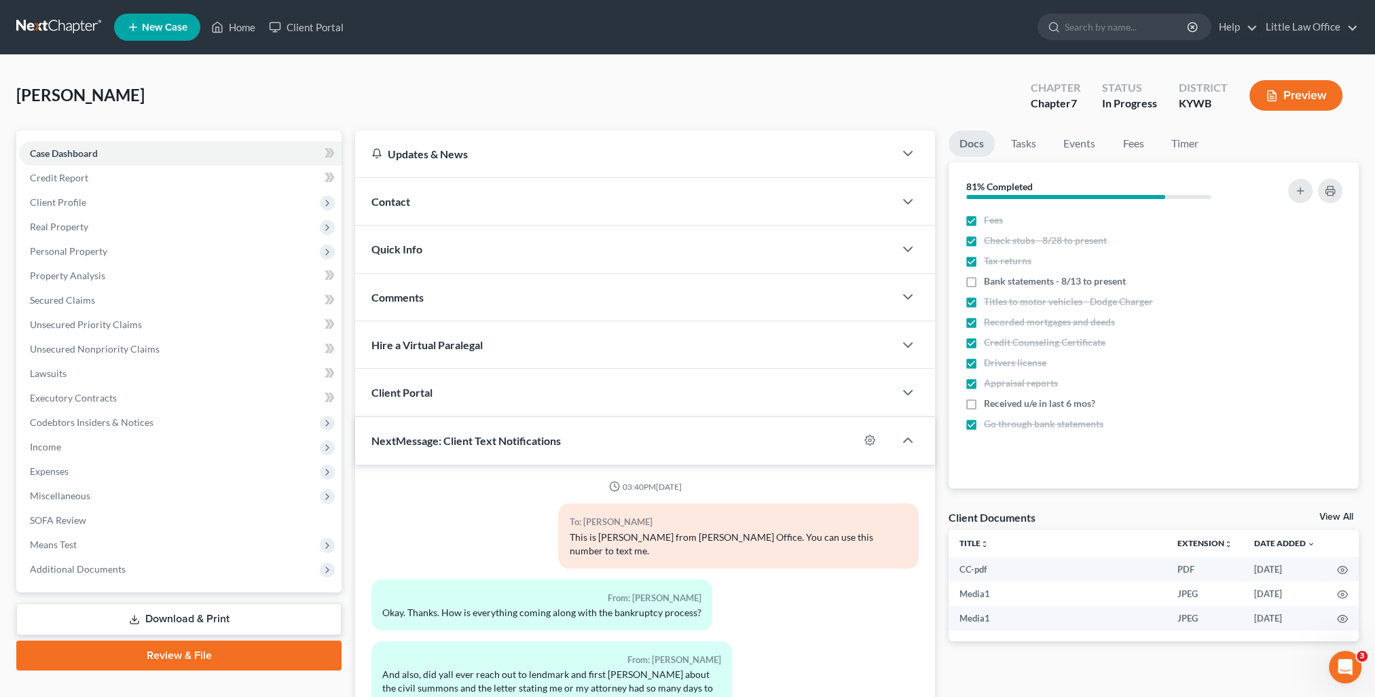
scroll to position [935, 0]
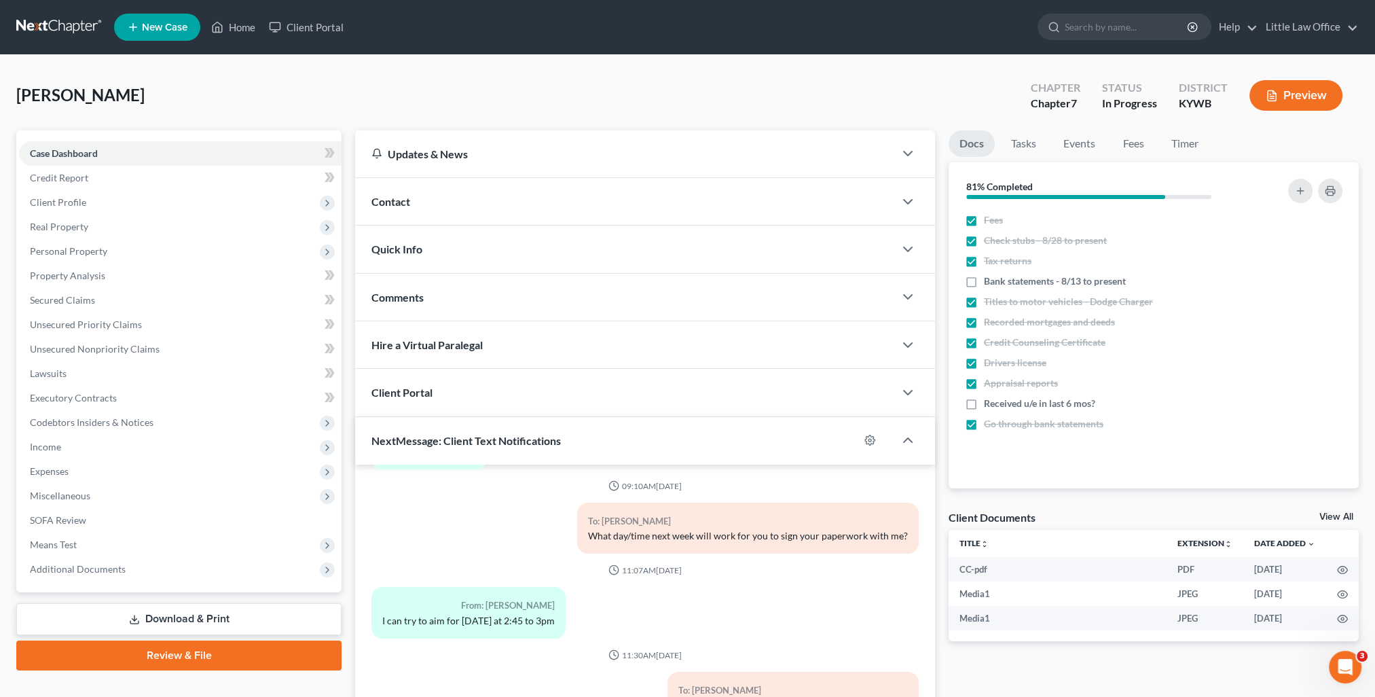
click at [239, 615] on link "Download & Print" at bounding box center [178, 619] width 325 height 32
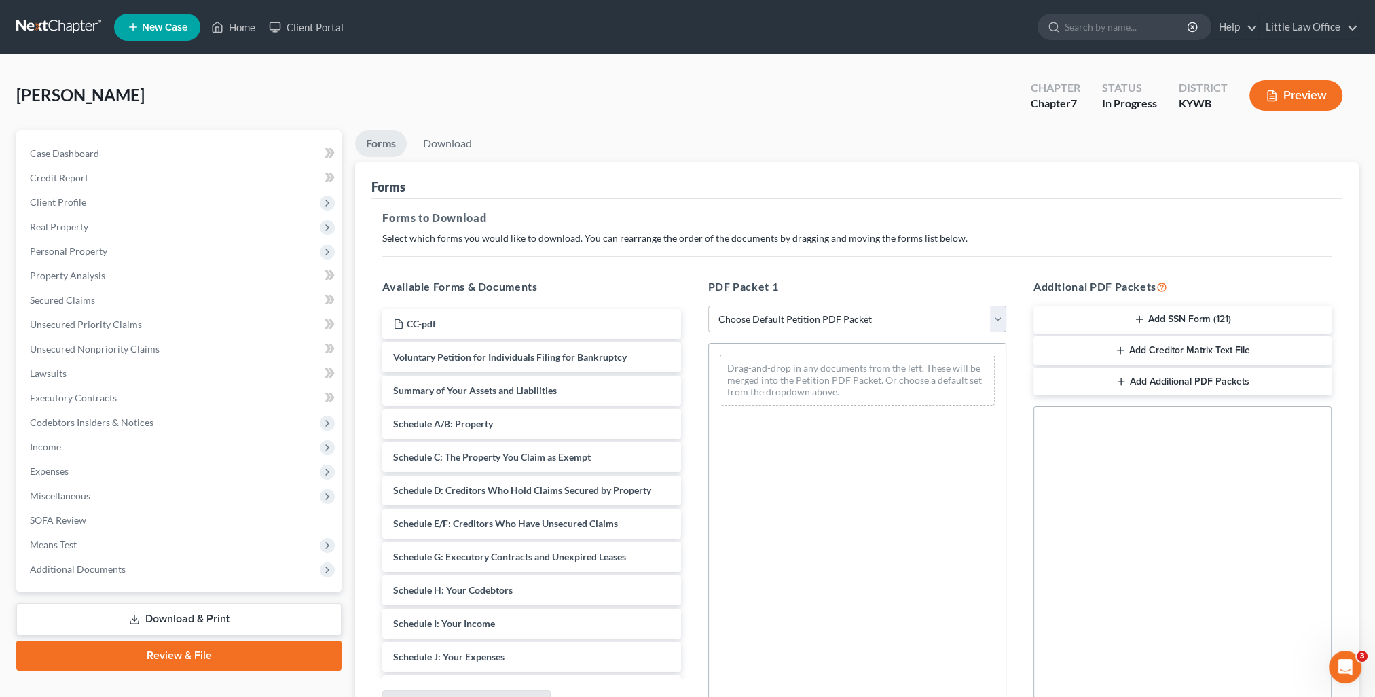
click at [910, 319] on select "Choose Default Petition PDF Packet Complete Bankruptcy Petition (all forms and …" at bounding box center [857, 318] width 298 height 27
select select "0"
click at [708, 305] on select "Choose Default Petition PDF Packet Complete Bankruptcy Petition (all forms and …" at bounding box center [857, 318] width 298 height 27
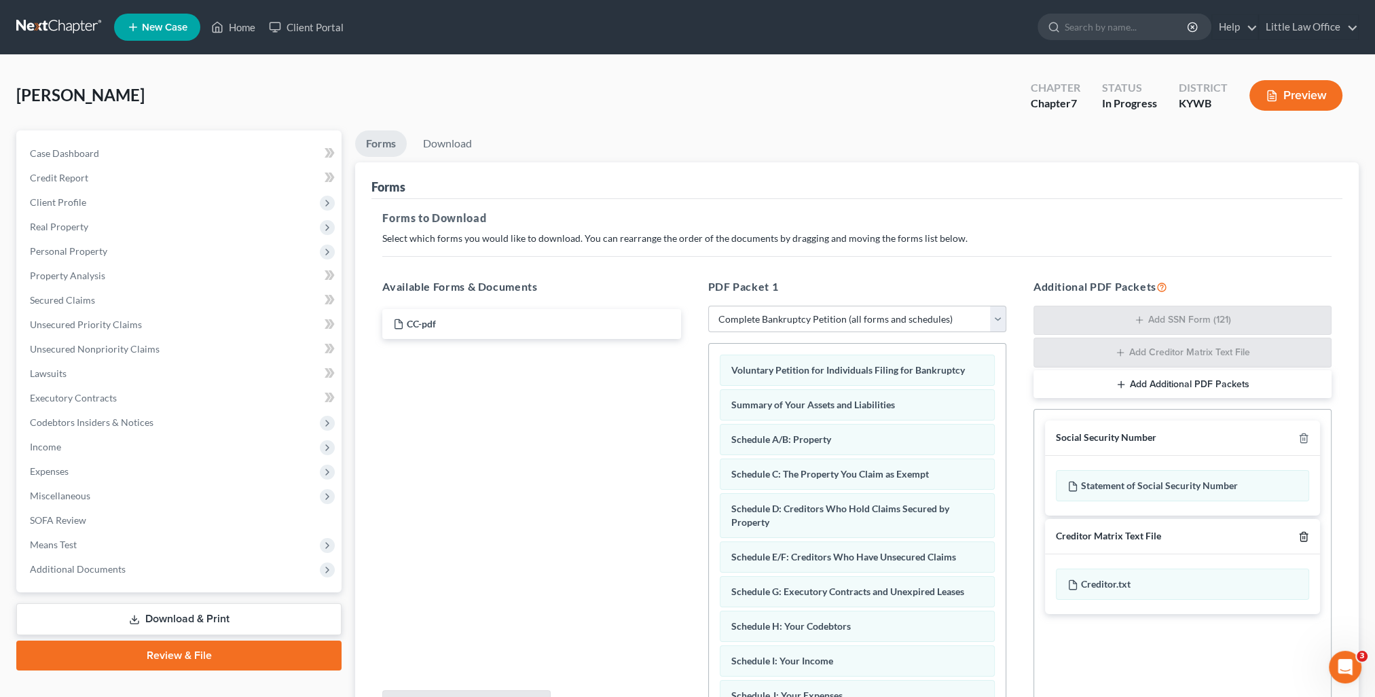
click at [1298, 536] on icon "button" at bounding box center [1303, 536] width 11 height 11
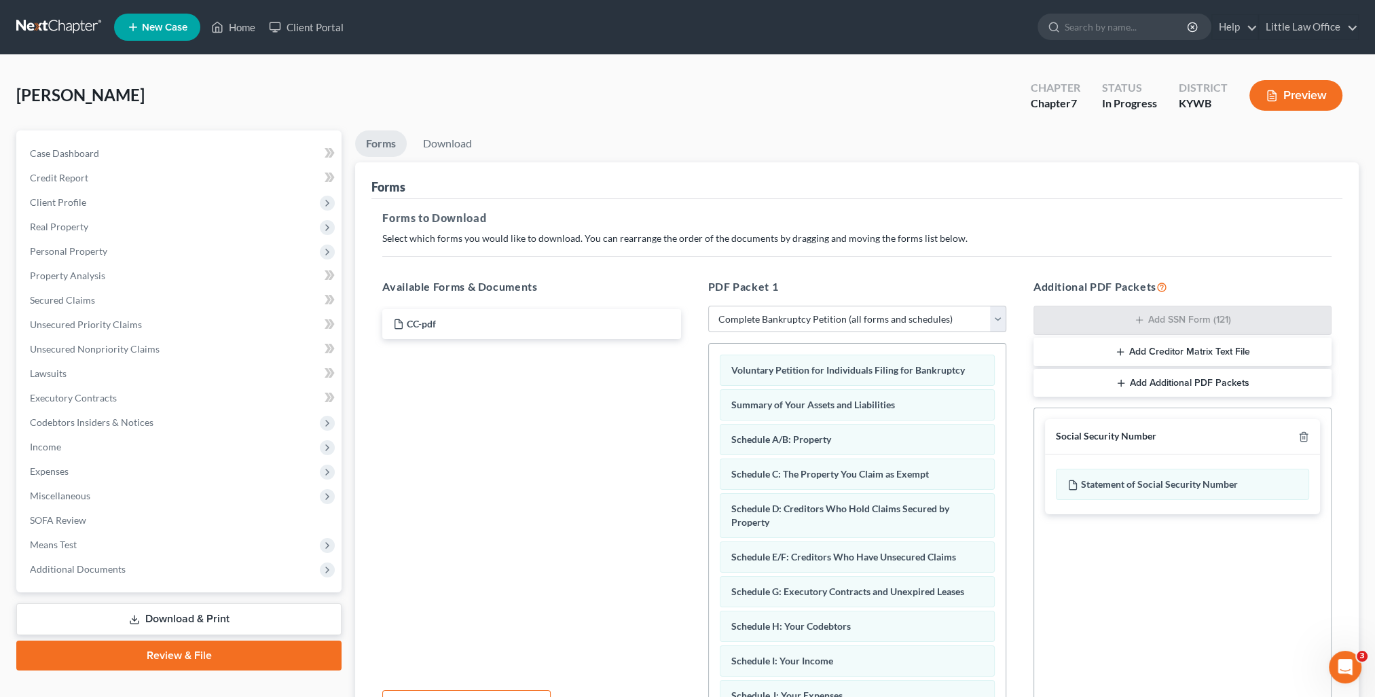
scroll to position [141, 0]
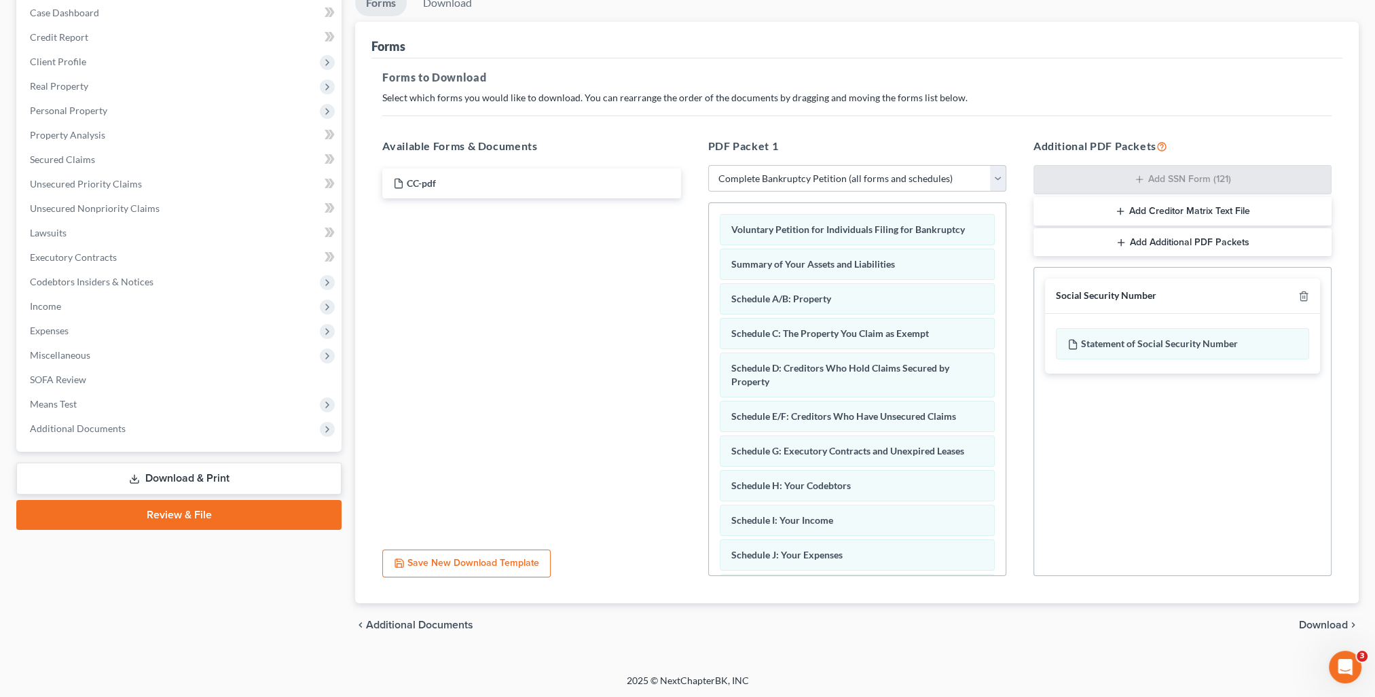
click at [1310, 612] on div "chevron_left Additional Documents Download chevron_right" at bounding box center [856, 624] width 1003 height 43
click at [1310, 615] on div "chevron_left Additional Documents Download chevron_right" at bounding box center [856, 624] width 1003 height 43
click at [1311, 620] on span "Download" at bounding box center [1323, 624] width 49 height 11
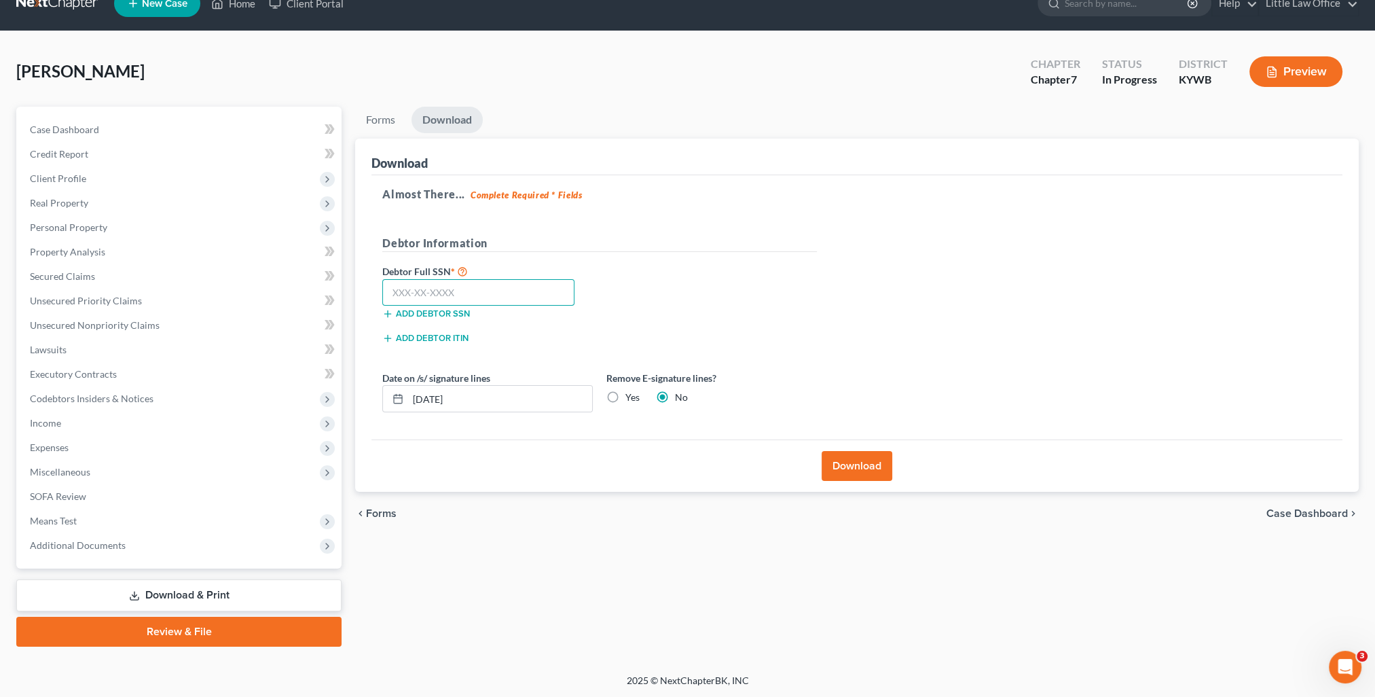
click at [432, 293] on input "text" at bounding box center [478, 292] width 192 height 27
type input "255-81-3552"
click at [844, 458] on button "Download" at bounding box center [856, 466] width 71 height 30
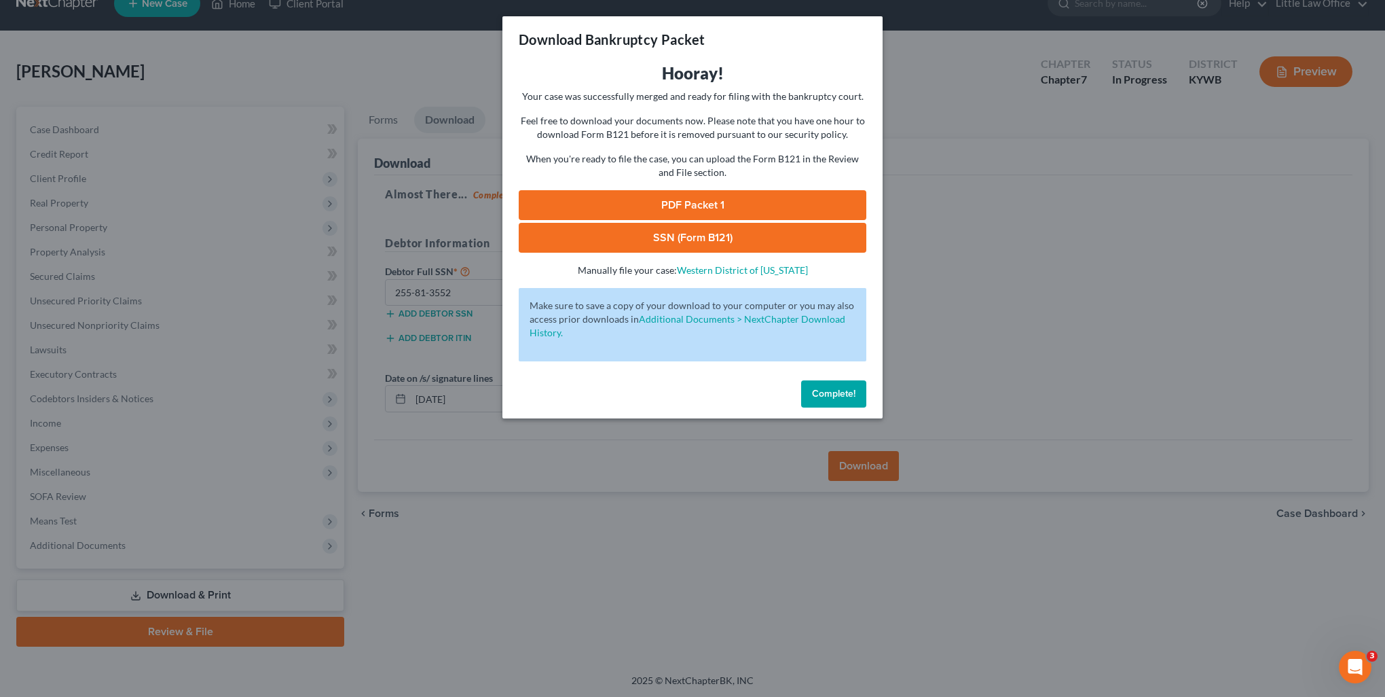
click at [723, 210] on link "PDF Packet 1" at bounding box center [693, 205] width 348 height 30
click at [618, 231] on link "SSN (Form B121)" at bounding box center [693, 238] width 348 height 30
click at [845, 398] on span "Complete!" at bounding box center [833, 394] width 43 height 12
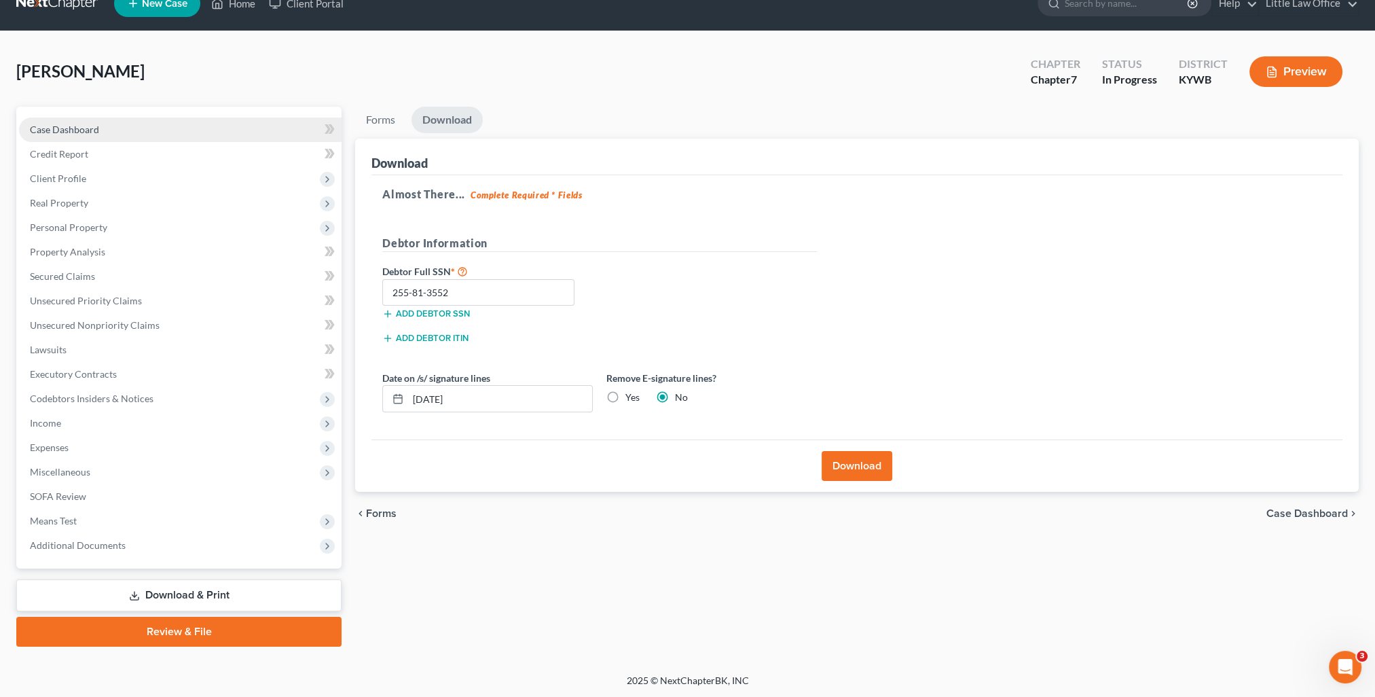
click at [60, 124] on span "Case Dashboard" at bounding box center [64, 130] width 69 height 12
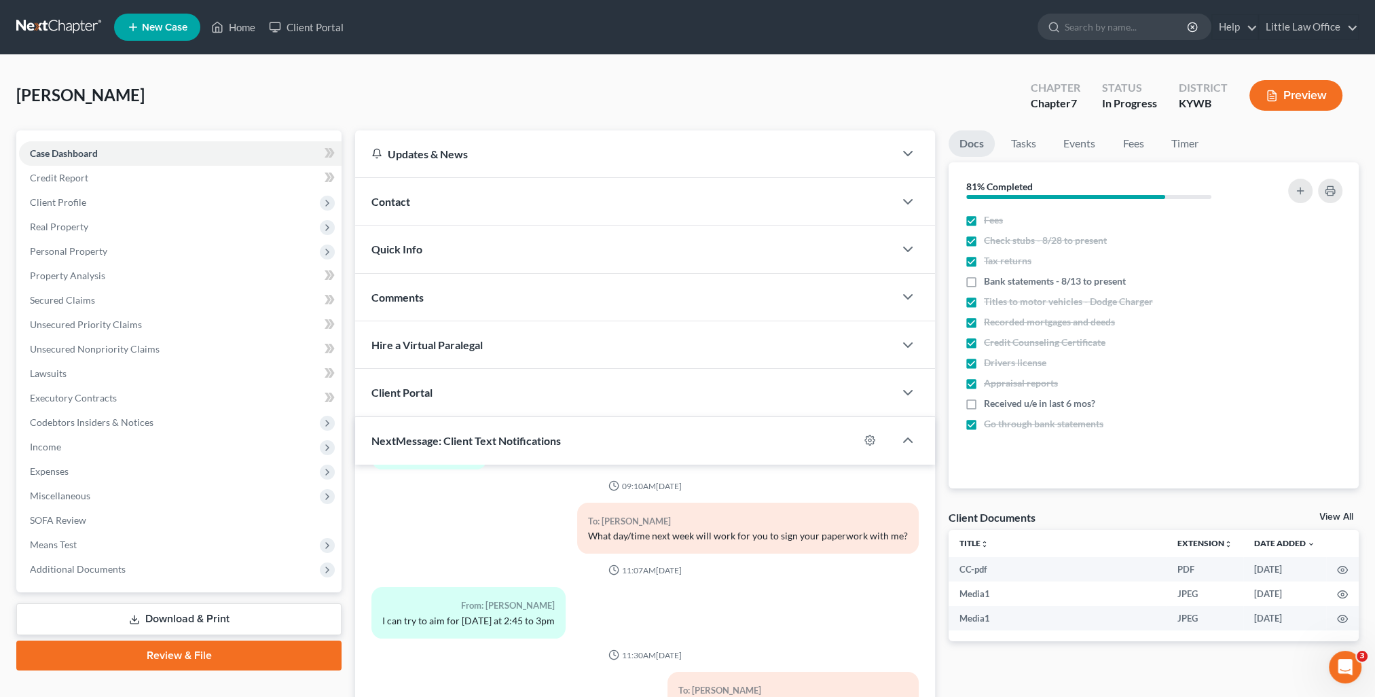
scroll to position [122, 0]
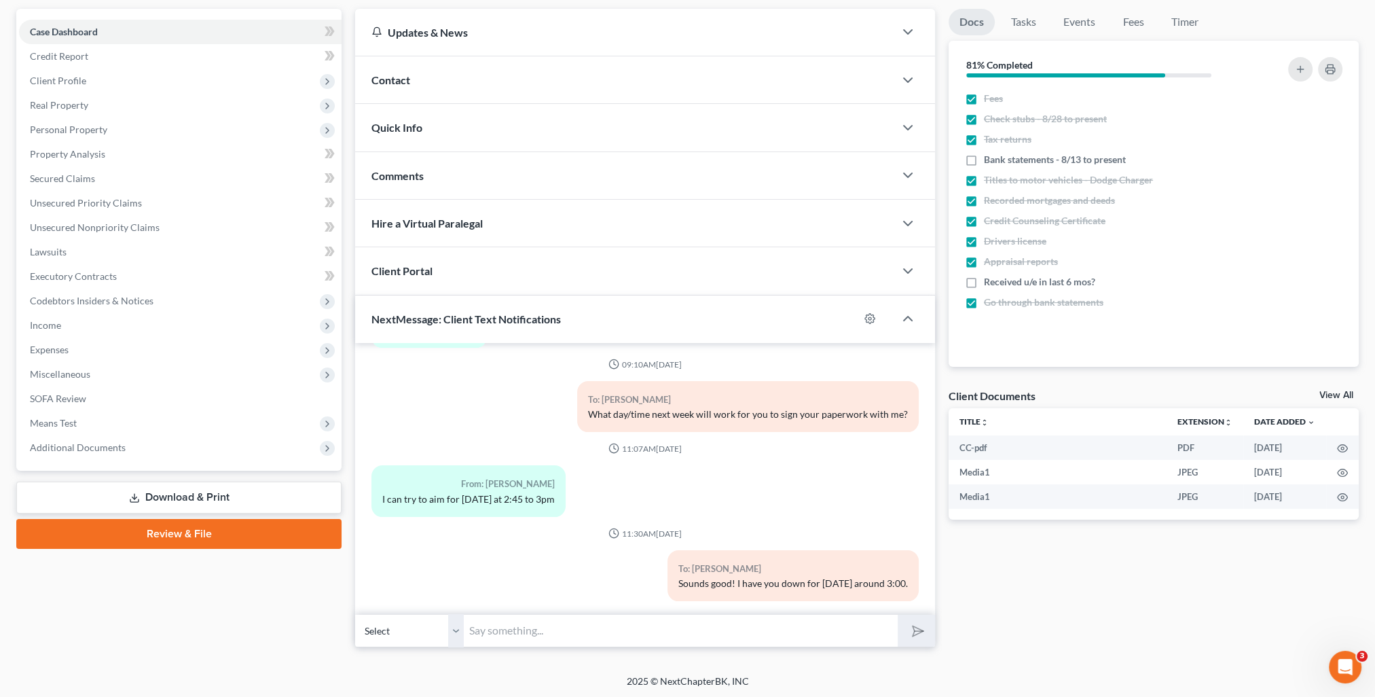
click at [792, 641] on input "text" at bounding box center [681, 630] width 434 height 33
type input "Did you order a new Social Security card?"
click at [924, 637] on button "submit" at bounding box center [915, 630] width 37 height 32
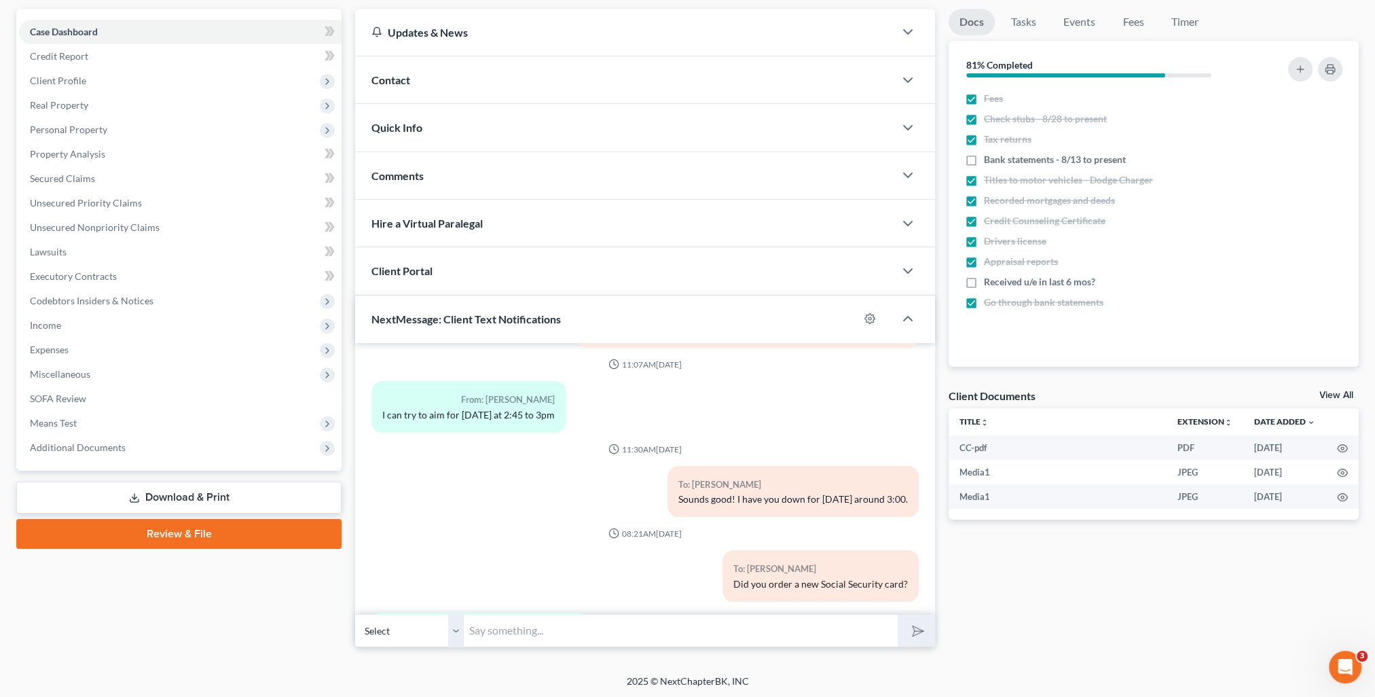
scroll to position [1081, 0]
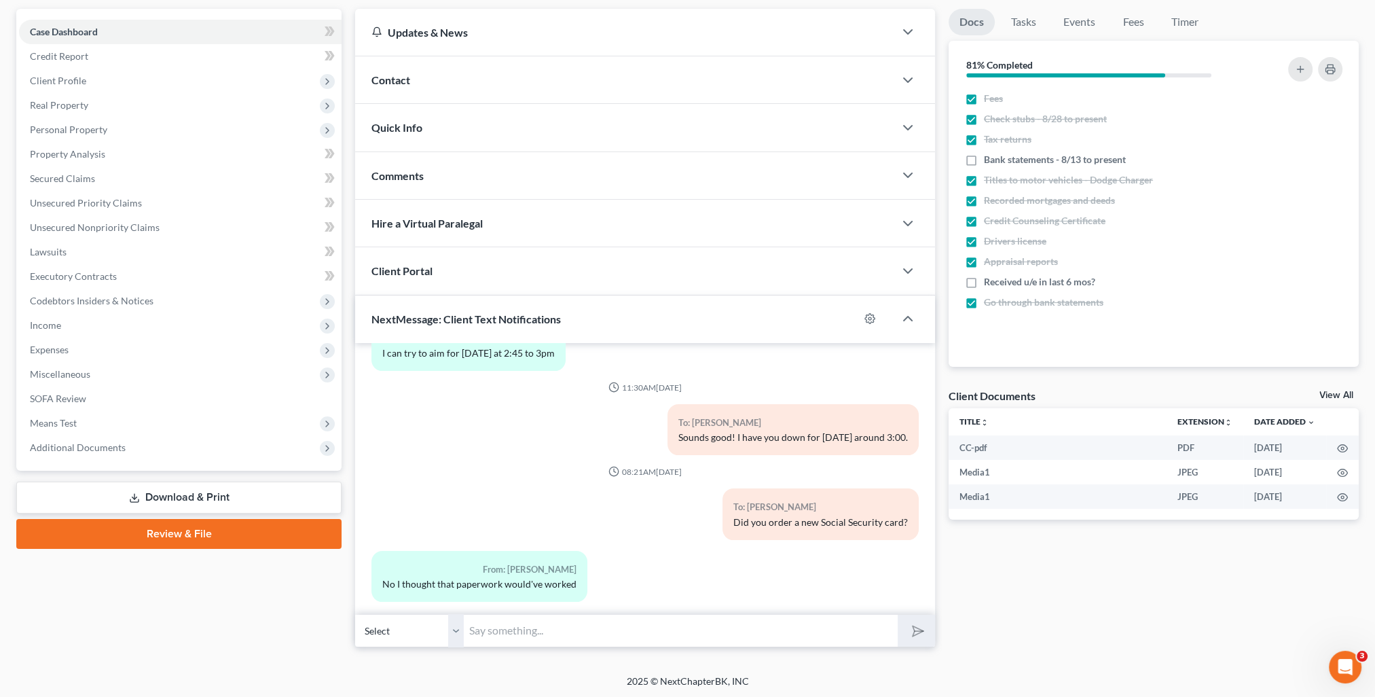
click at [551, 642] on input "text" at bounding box center [681, 630] width 434 height 33
type input "It will work but Marcus asked me if you had ordered one. You can order it onlin…"
click at [897, 614] on button "submit" at bounding box center [915, 630] width 37 height 32
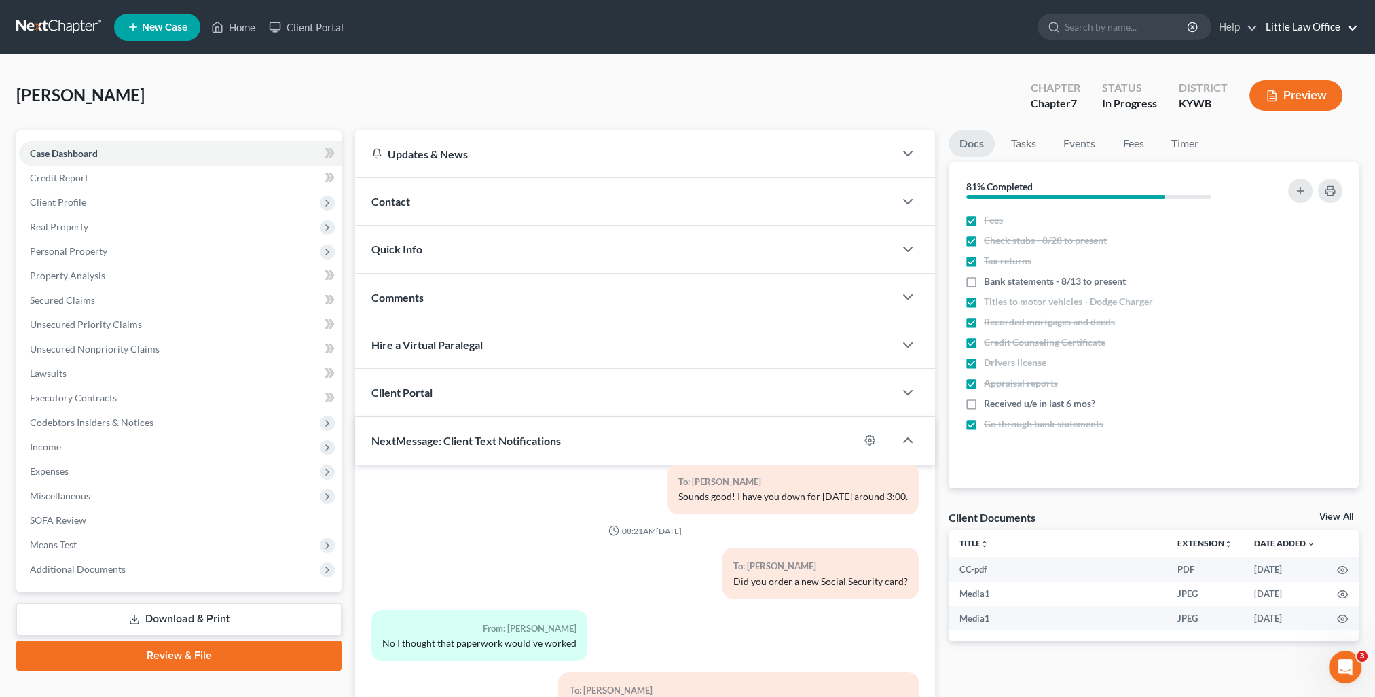
click at [1309, 38] on link "Little Law Office" at bounding box center [1308, 27] width 99 height 24
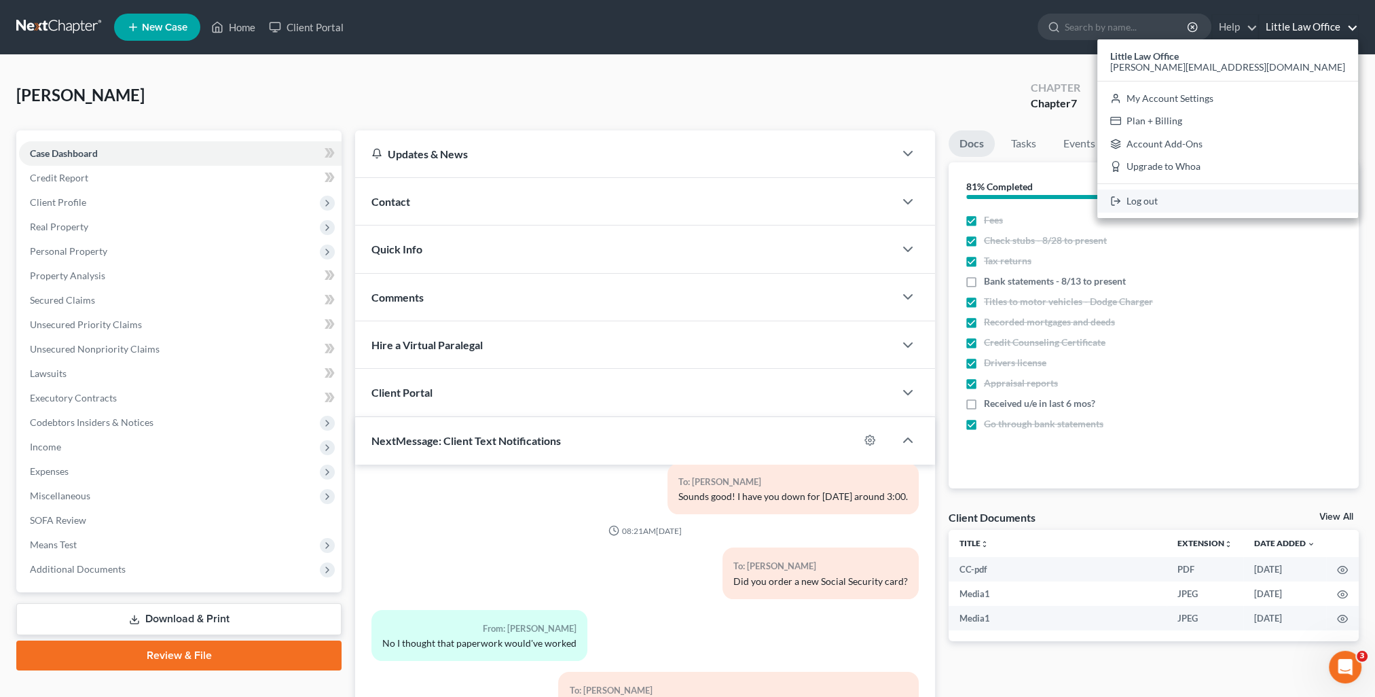
click at [1286, 204] on link "Log out" at bounding box center [1227, 200] width 261 height 23
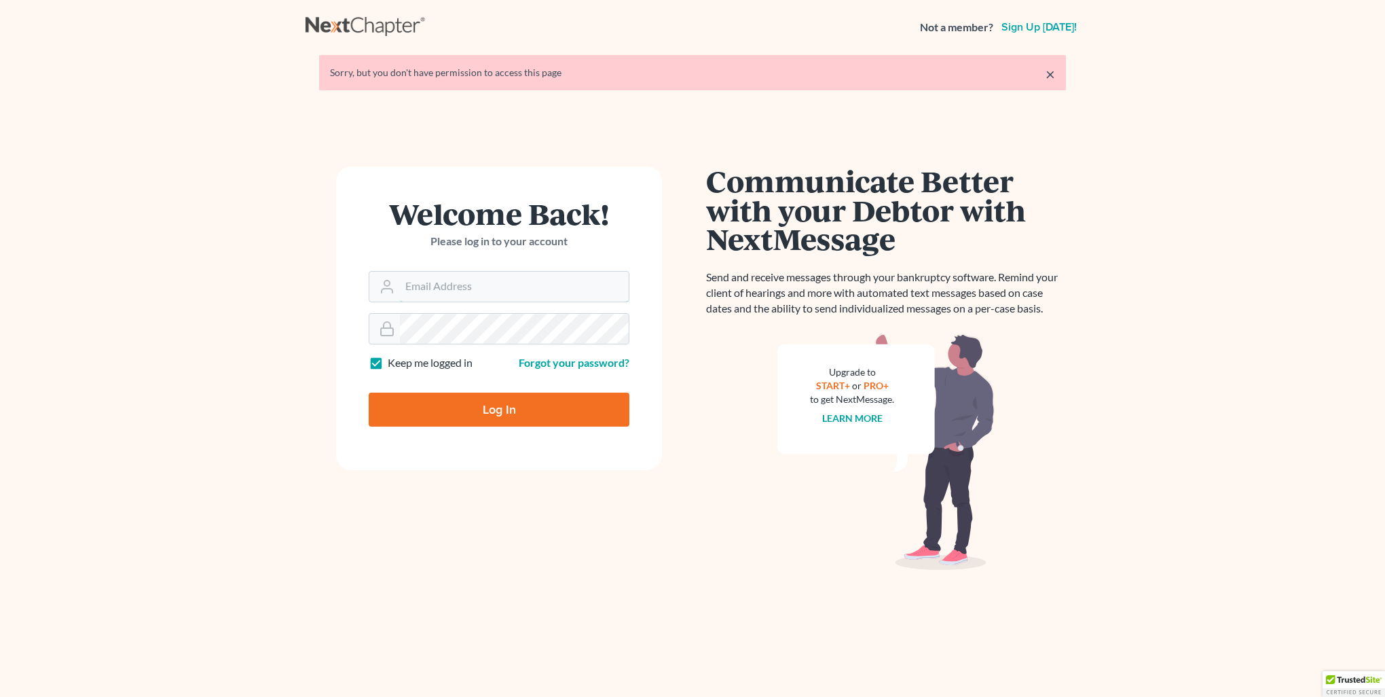
type input "[PERSON_NAME][EMAIL_ADDRESS][DOMAIN_NAME]"
click at [487, 411] on input "Log In" at bounding box center [499, 409] width 261 height 34
type input "Thinking..."
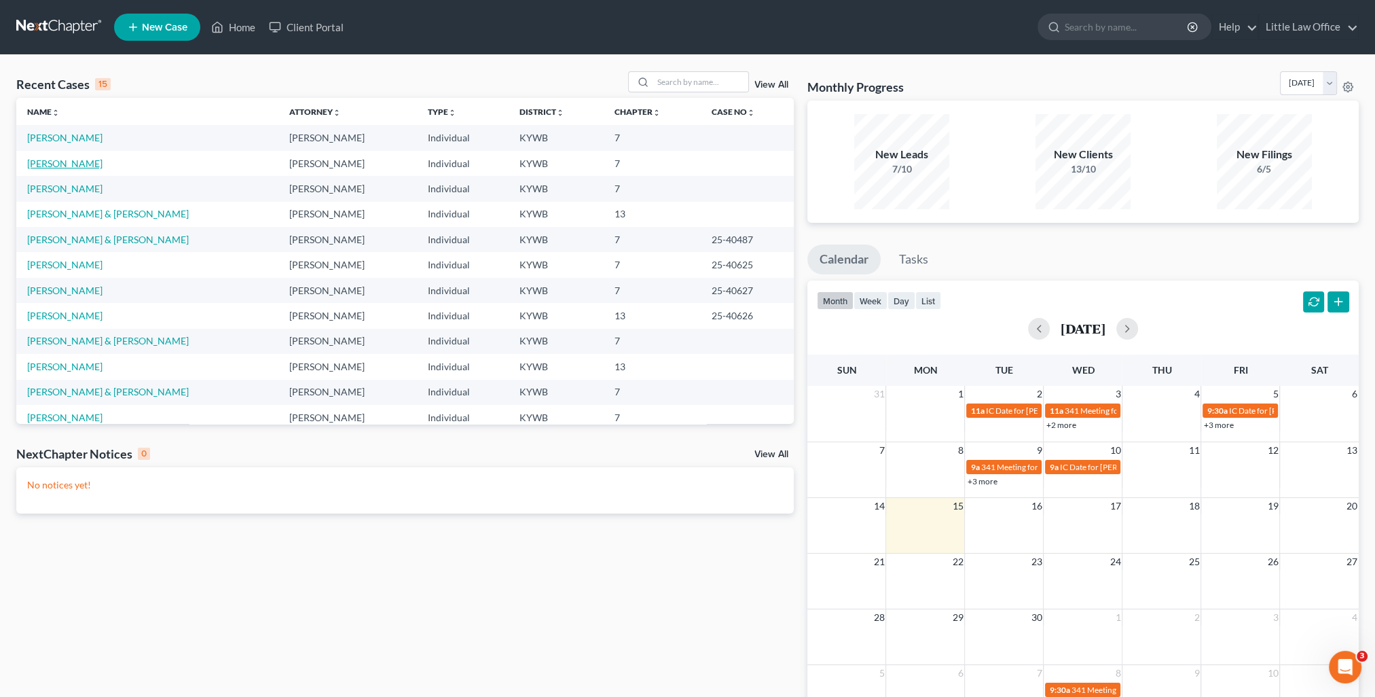
click at [58, 159] on link "[PERSON_NAME]" at bounding box center [64, 163] width 75 height 12
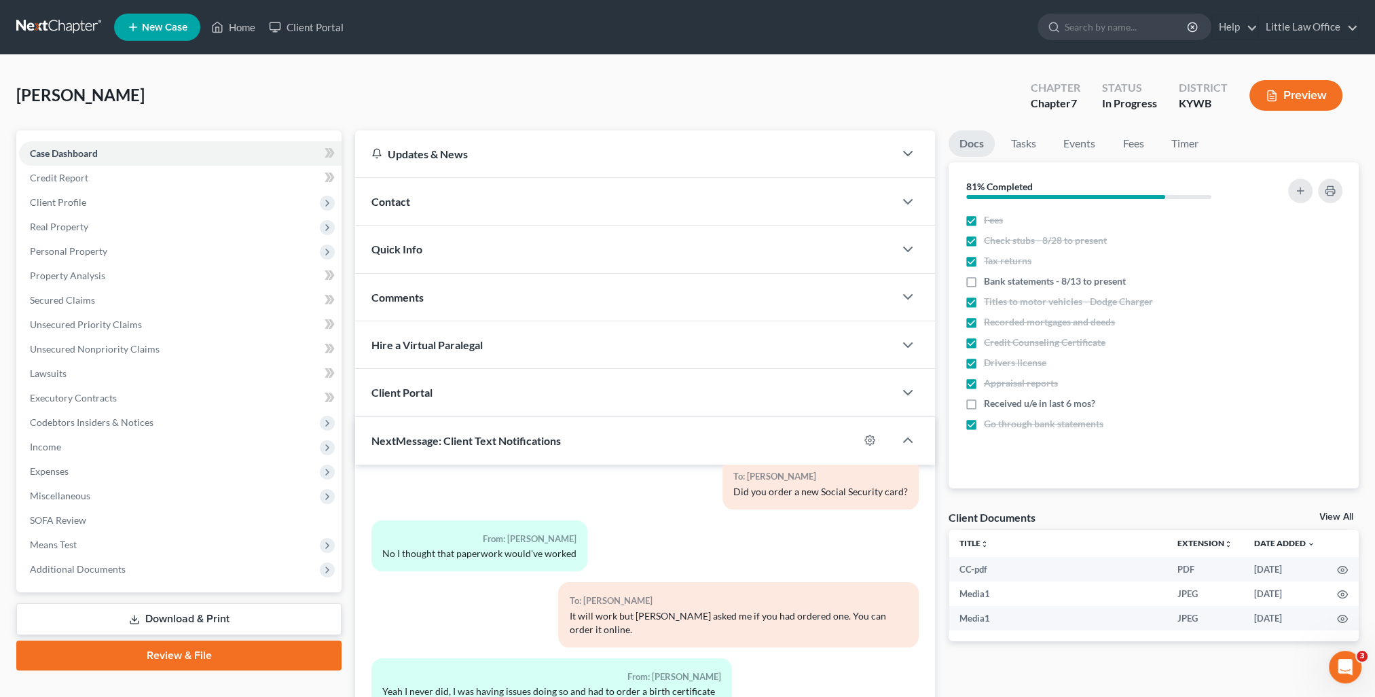
scroll to position [122, 0]
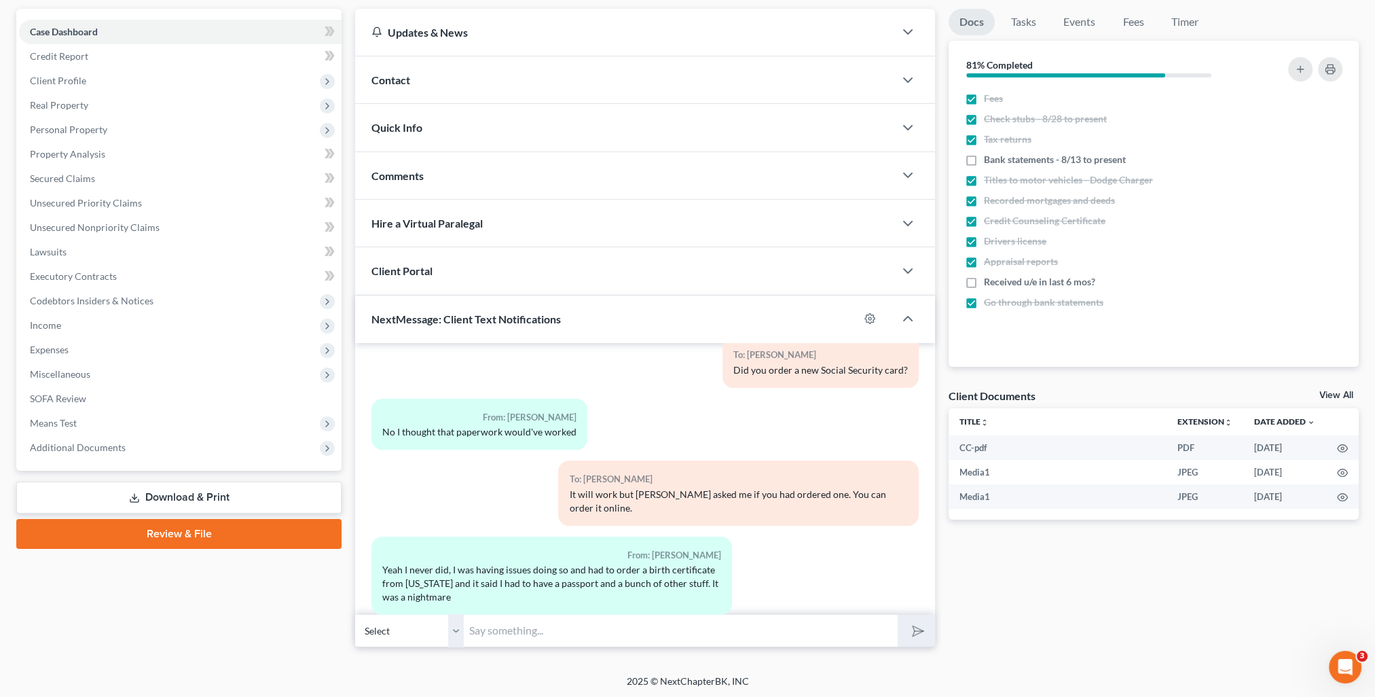
click at [584, 637] on input "text" at bounding box center [681, 630] width 434 height 33
type input "Oh goodness! Ok! I'll let Marcus know. The paper you sent us will work."
click at [897, 614] on button "submit" at bounding box center [915, 630] width 37 height 32
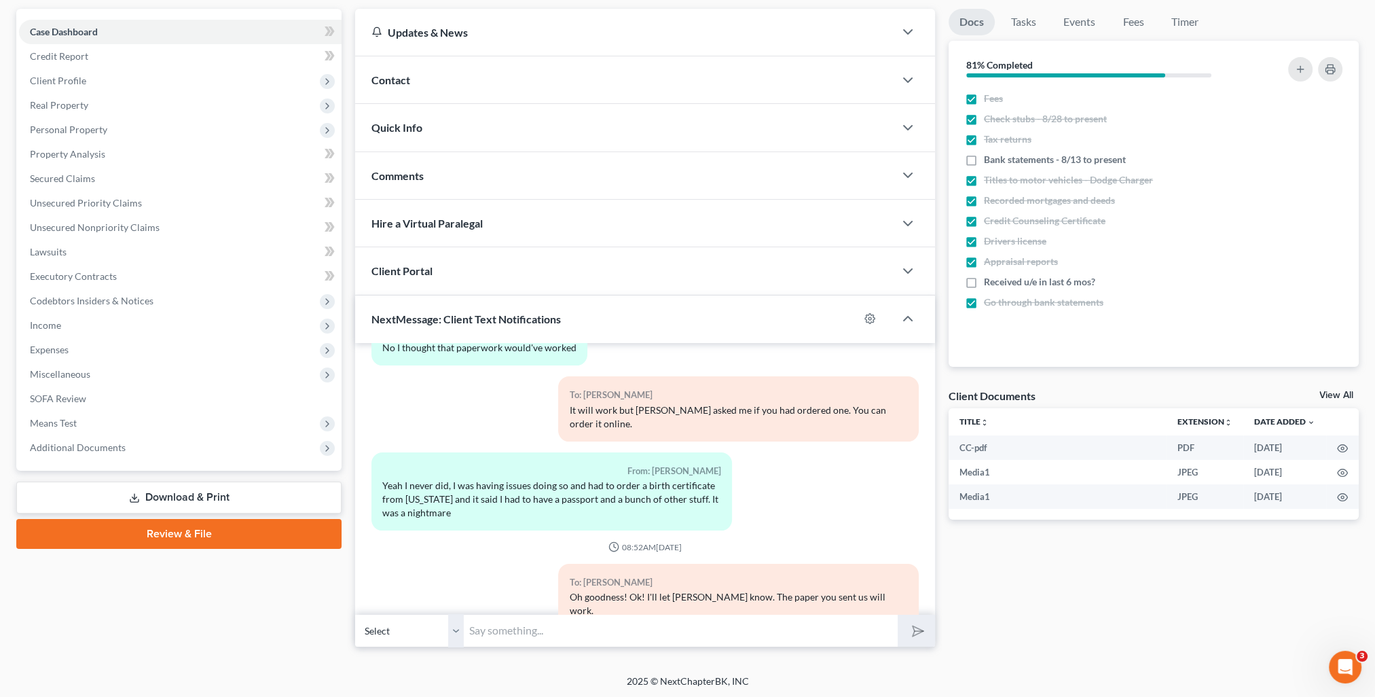
click at [1205, 625] on div "Docs Tasks Events Fees Timer 81% Completed Nothing here yet! Fees Check stubs -…" at bounding box center [1154, 328] width 424 height 638
click at [1129, 631] on div "Docs Tasks Events Fees Timer 81% Completed Nothing here yet! Fees Check stubs -…" at bounding box center [1154, 328] width 424 height 638
click at [1131, 644] on div "Docs Tasks Events Fees Timer 81% Completed Nothing here yet! Fees Check stubs -…" at bounding box center [1154, 328] width 424 height 638
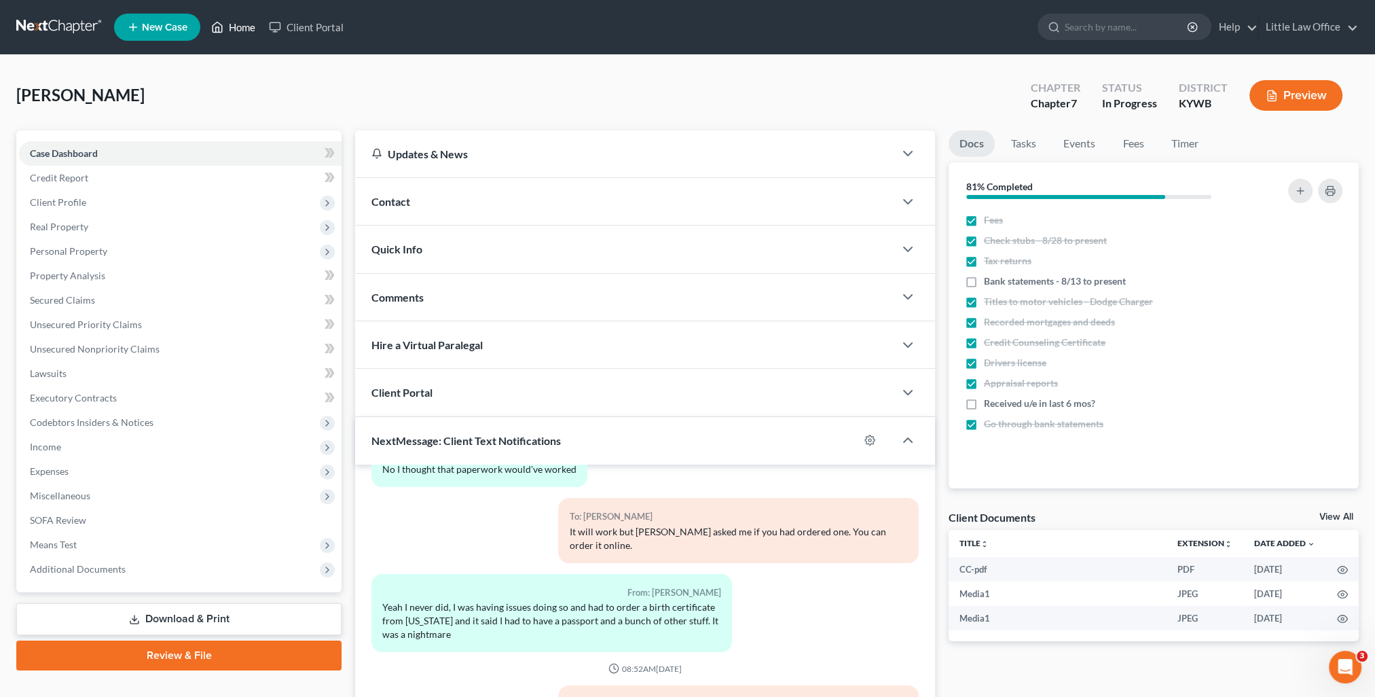
click at [239, 23] on link "Home" at bounding box center [233, 27] width 58 height 24
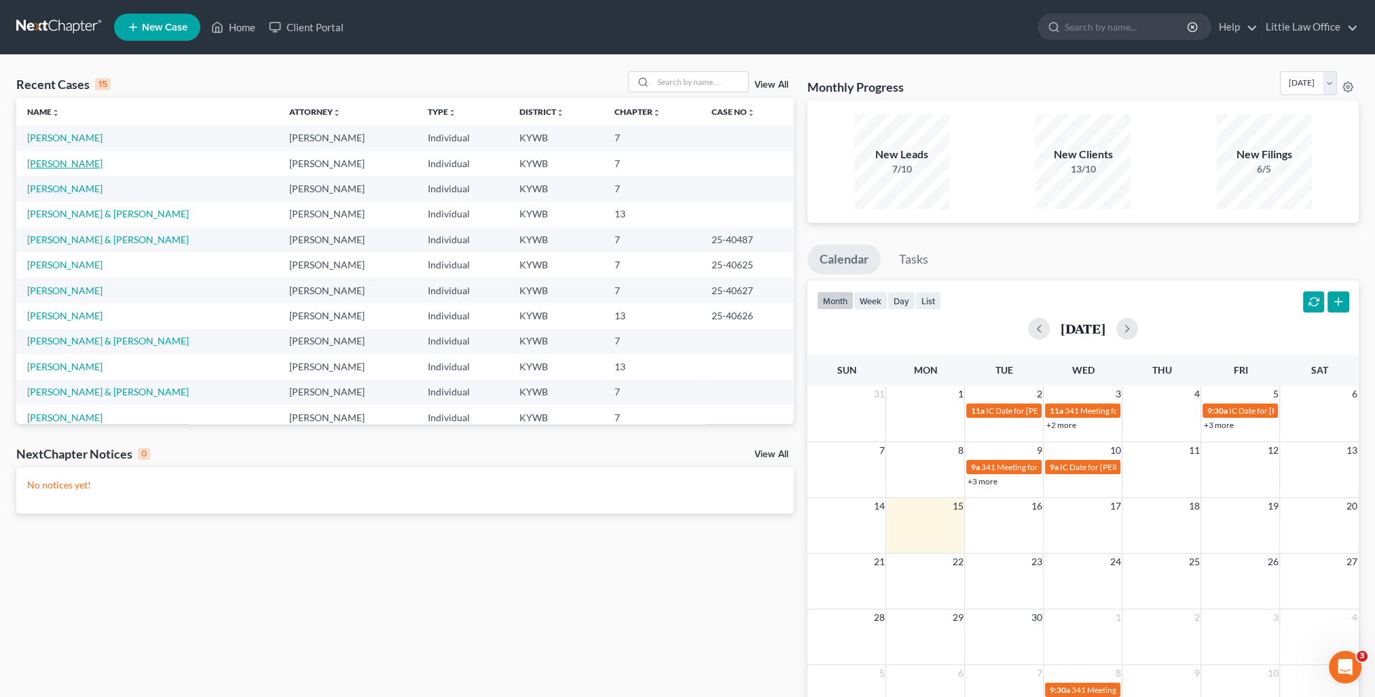
click at [49, 165] on link "Travis, Todd" at bounding box center [64, 163] width 75 height 12
select select "9"
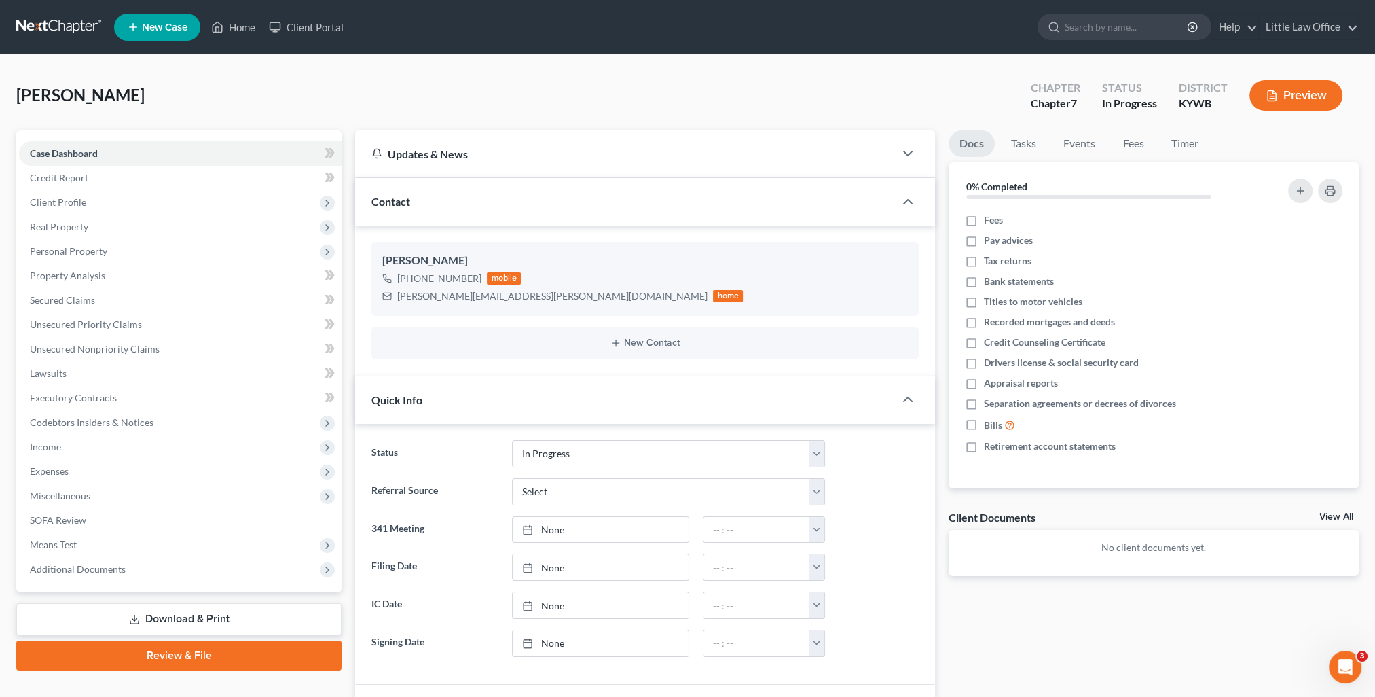
scroll to position [90, 0]
click at [1132, 145] on link "Fees" at bounding box center [1132, 143] width 43 height 26
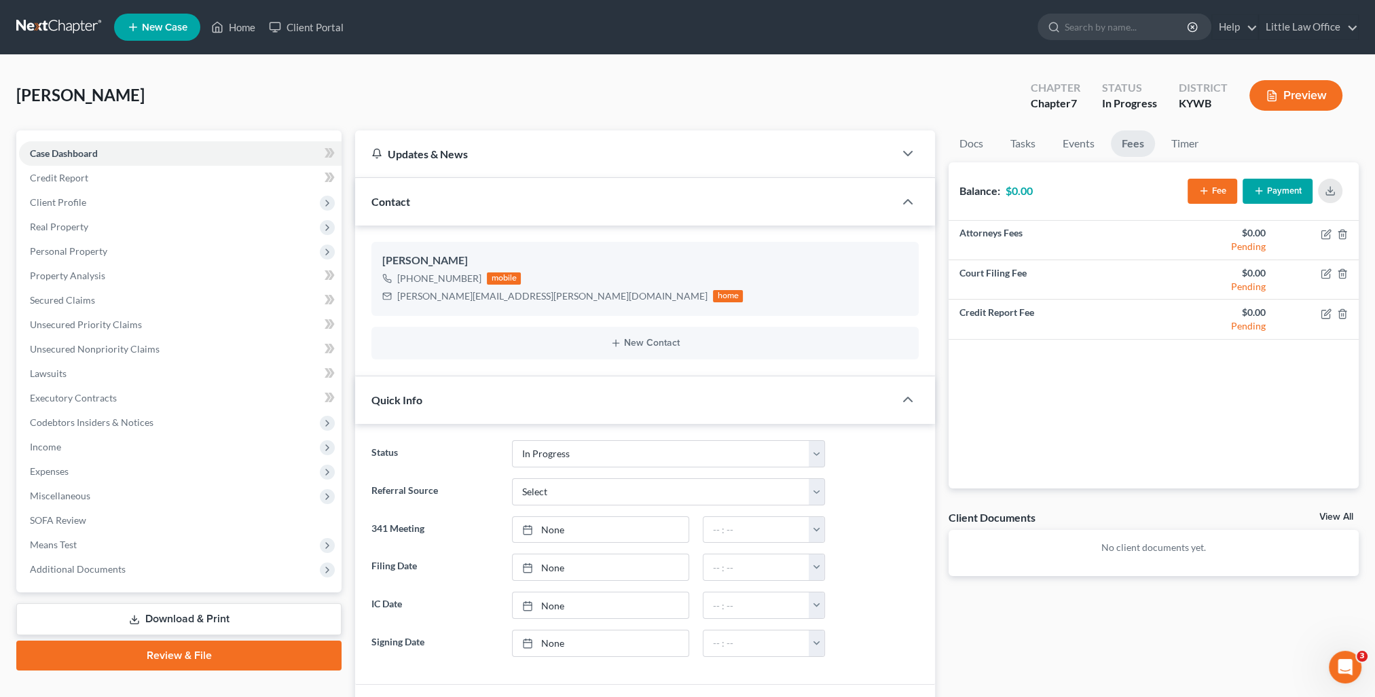
click at [1207, 190] on icon "button" at bounding box center [1203, 190] width 11 height 11
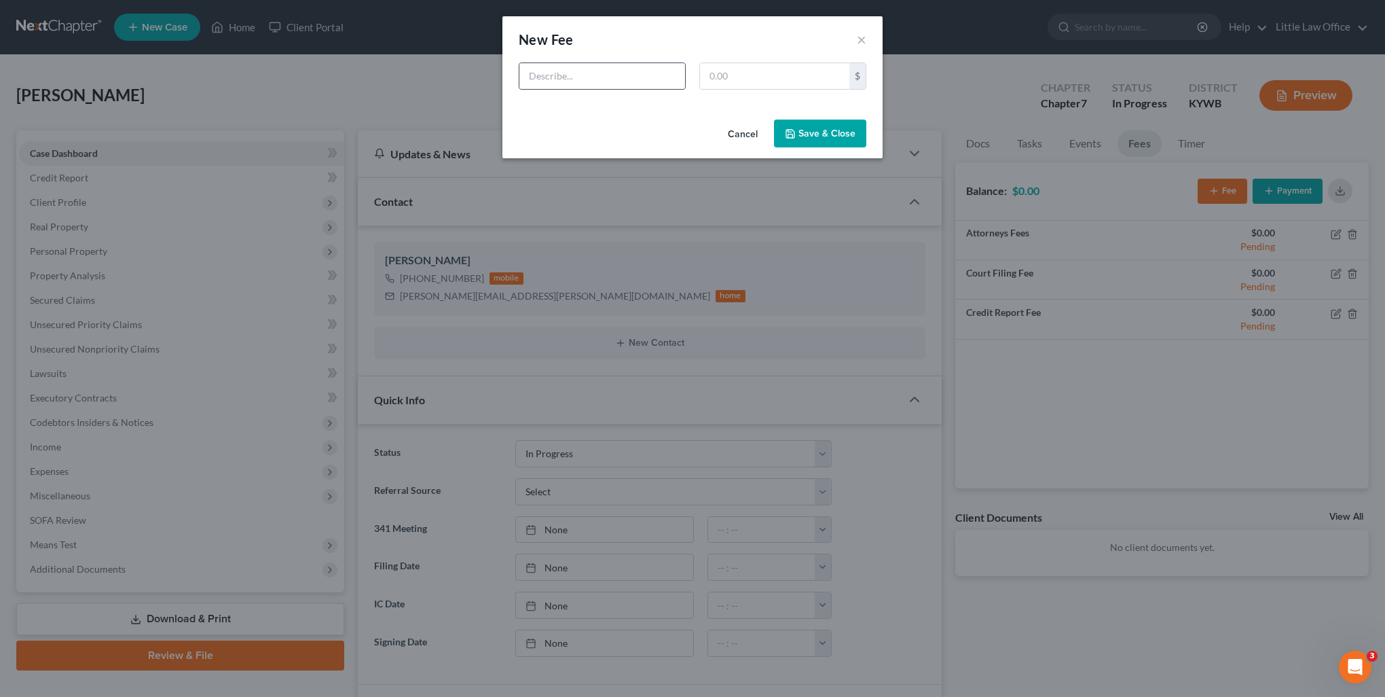
click at [637, 88] on div at bounding box center [602, 75] width 167 height 27
click at [631, 83] on input "text" at bounding box center [602, 76] width 166 height 26
type input "Ch 7"
type input "1,900"
click at [838, 128] on button "Save & Close" at bounding box center [820, 133] width 92 height 29
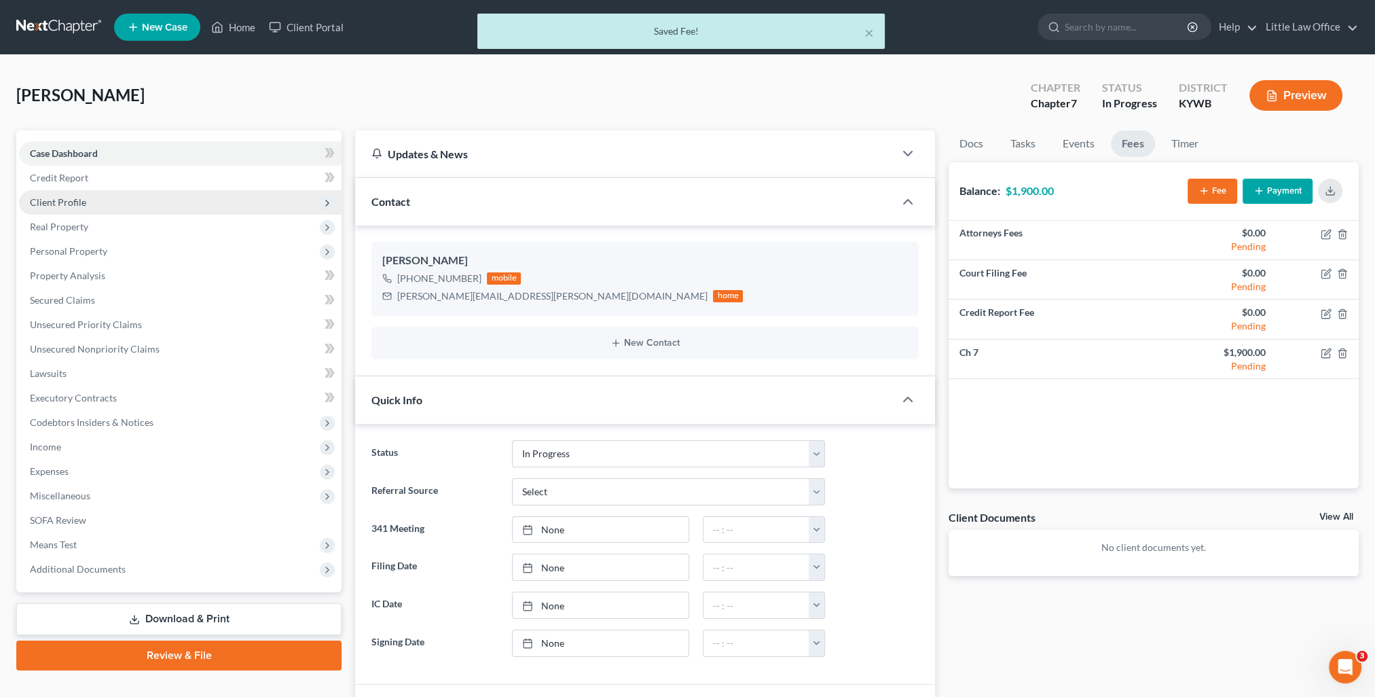
click at [65, 202] on span "Client Profile" at bounding box center [58, 202] width 56 height 12
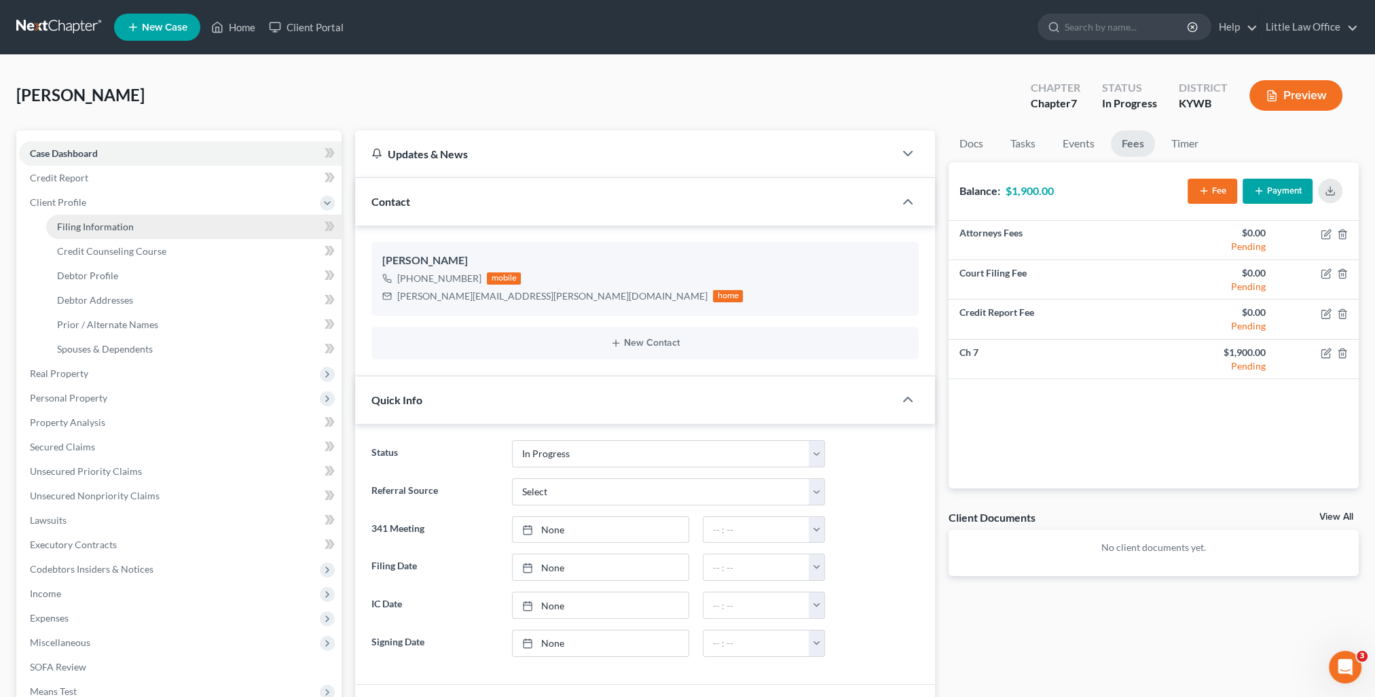
click at [79, 226] on span "Filing Information" at bounding box center [95, 227] width 77 height 12
select select "1"
select select "0"
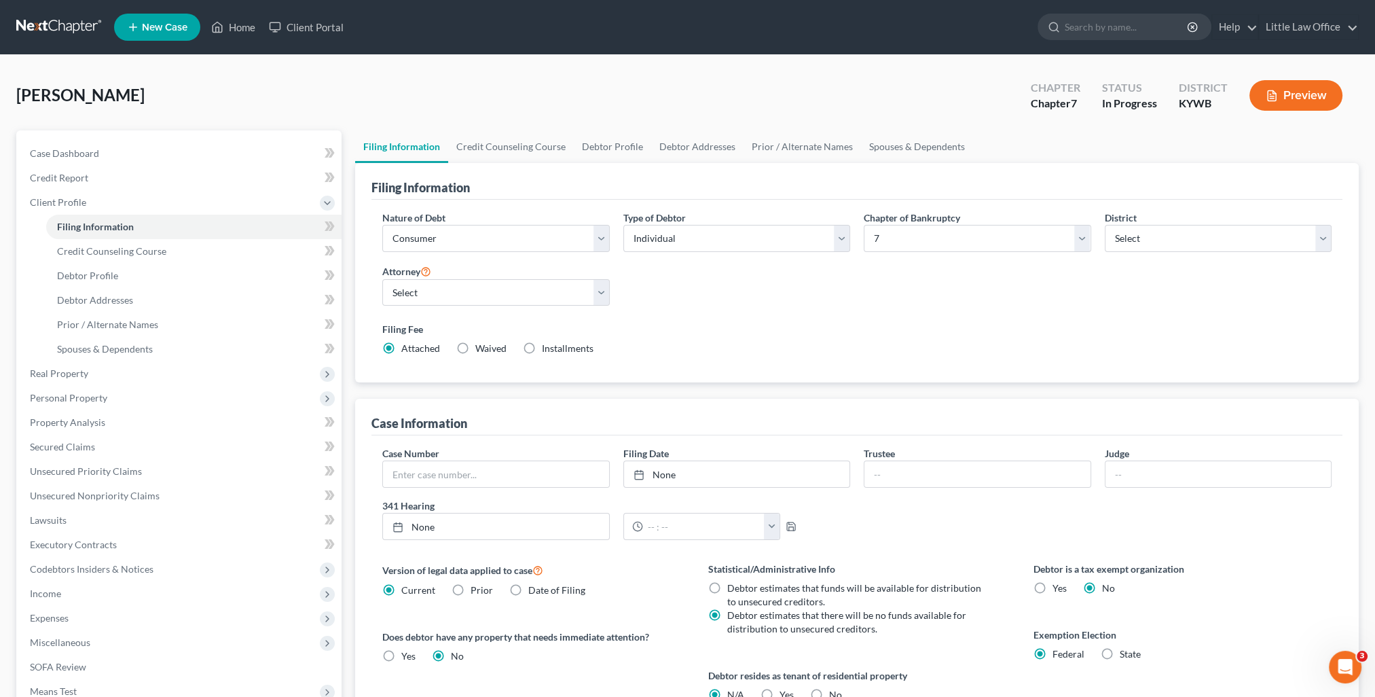
scroll to position [196, 0]
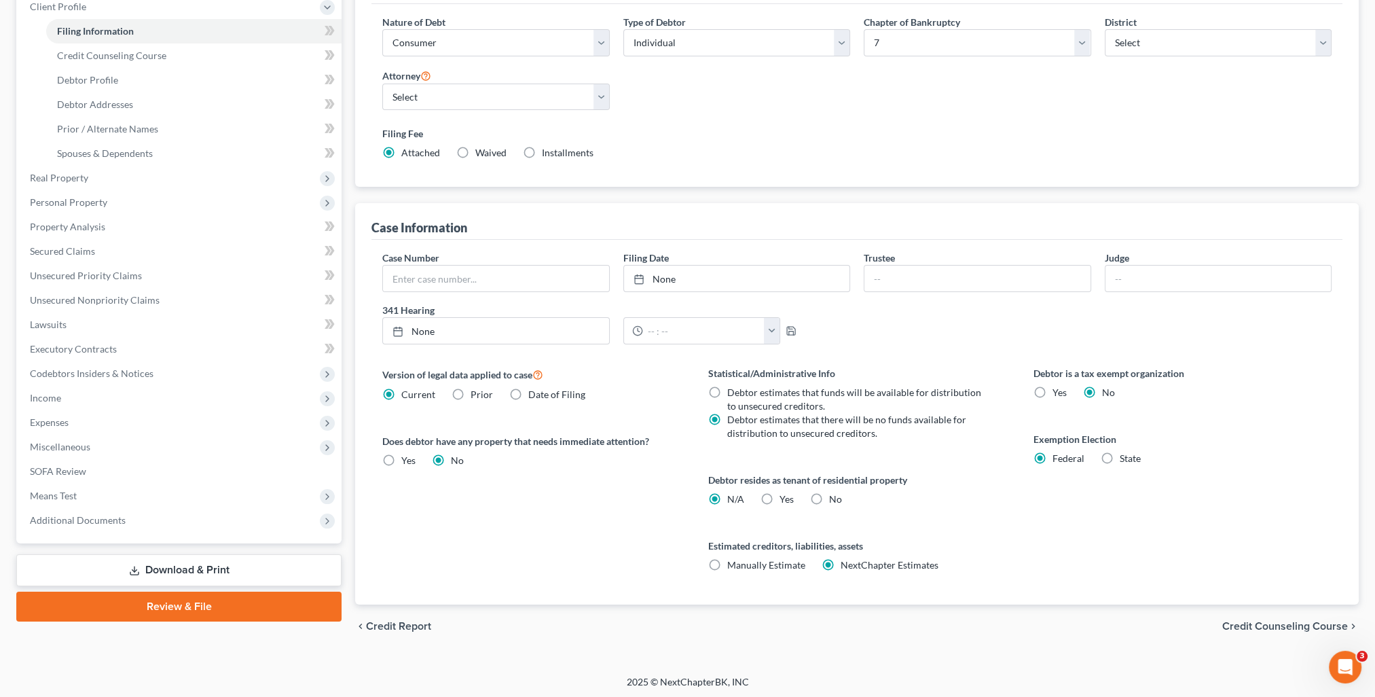
click at [1250, 614] on div "chevron_left Credit Report Credit Counseling Course chevron_right" at bounding box center [856, 625] width 1003 height 43
click at [1259, 623] on span "Credit Counseling Course" at bounding box center [1285, 625] width 126 height 11
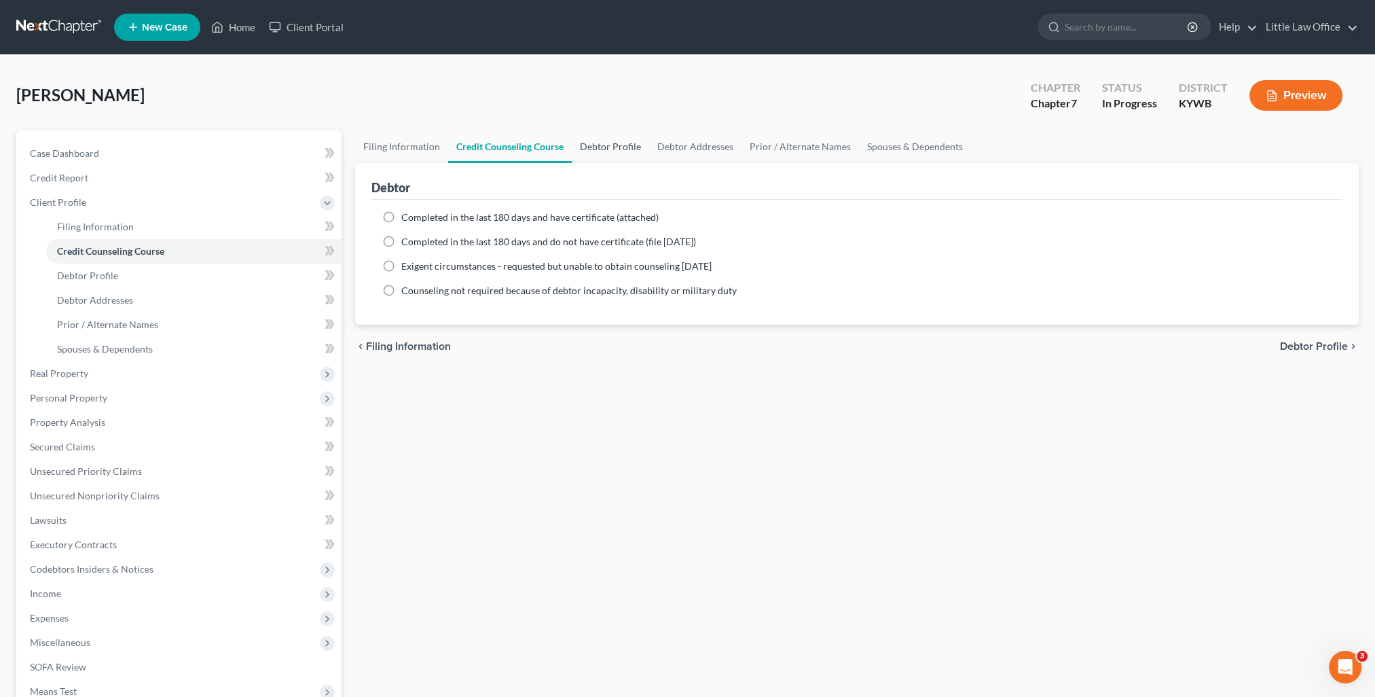
click at [602, 148] on link "Debtor Profile" at bounding box center [610, 146] width 77 height 33
select select "2"
select select "3"
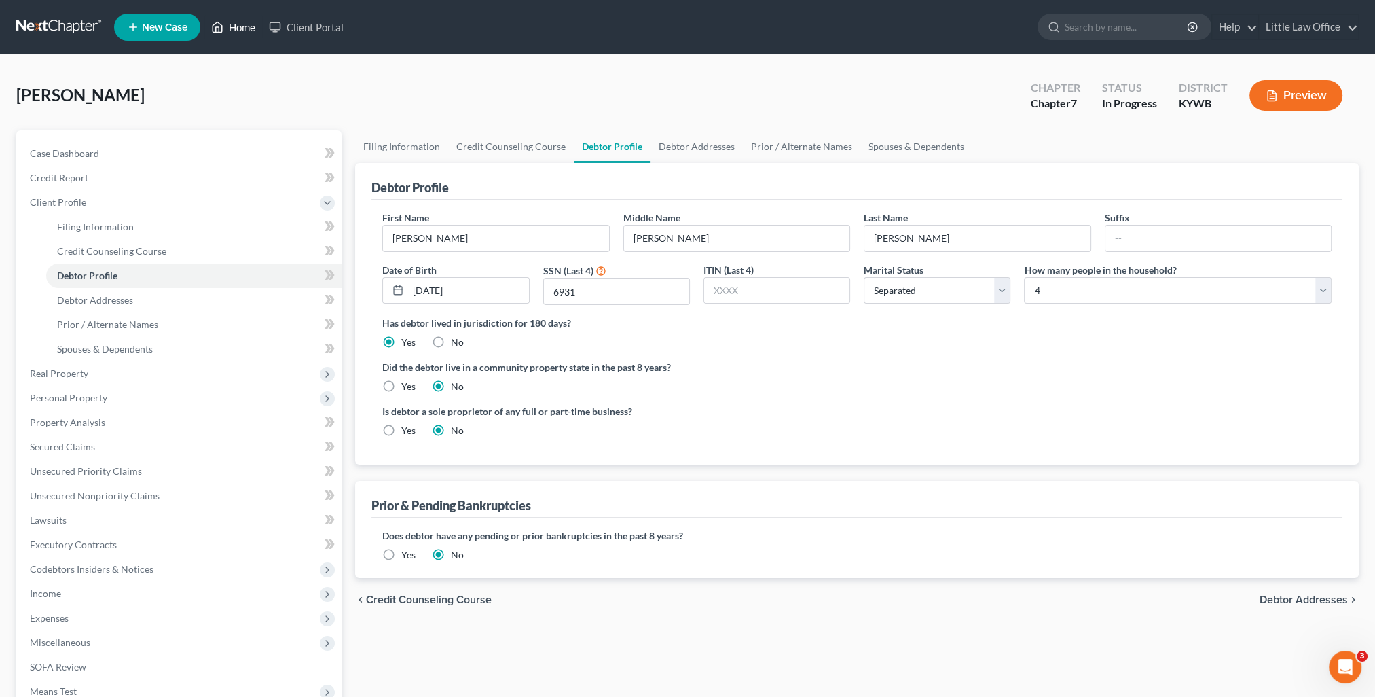
click at [231, 26] on link "Home" at bounding box center [233, 27] width 58 height 24
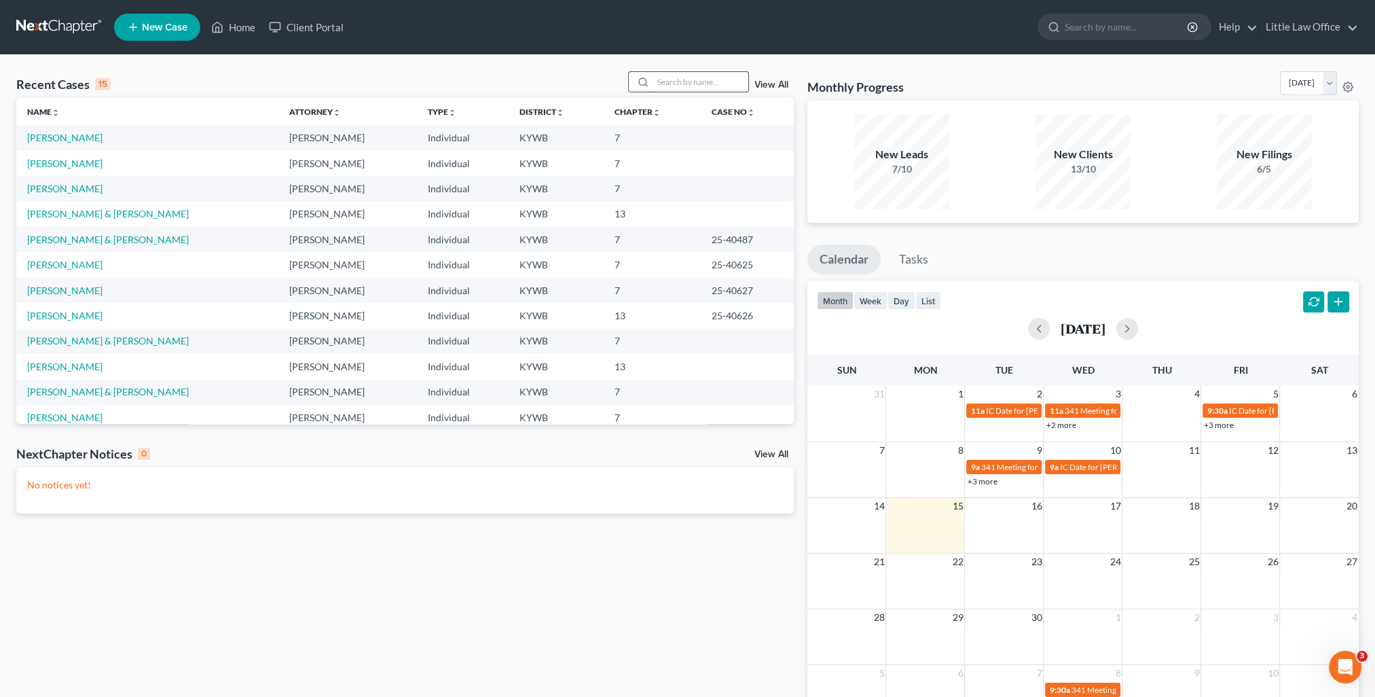
click at [671, 83] on input "search" at bounding box center [700, 82] width 95 height 20
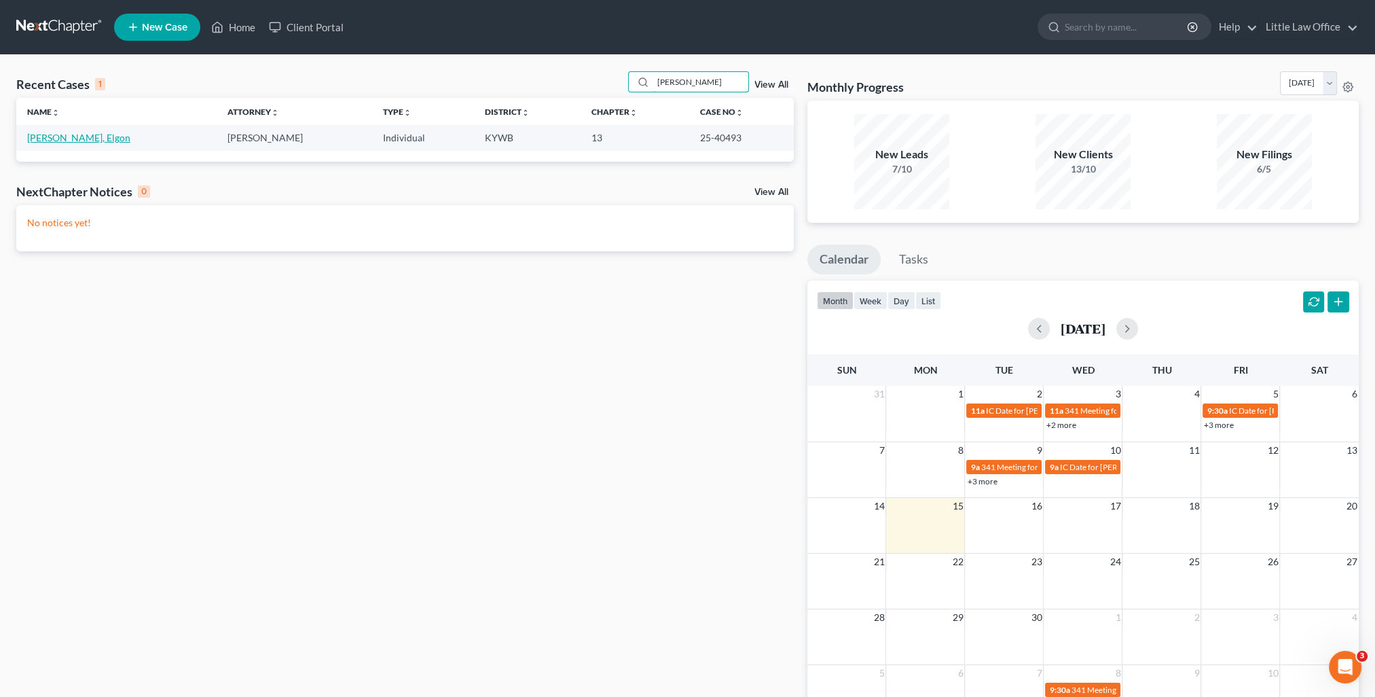
type input "harvey"
click at [61, 137] on link "Harvey, Elgon" at bounding box center [78, 138] width 103 height 12
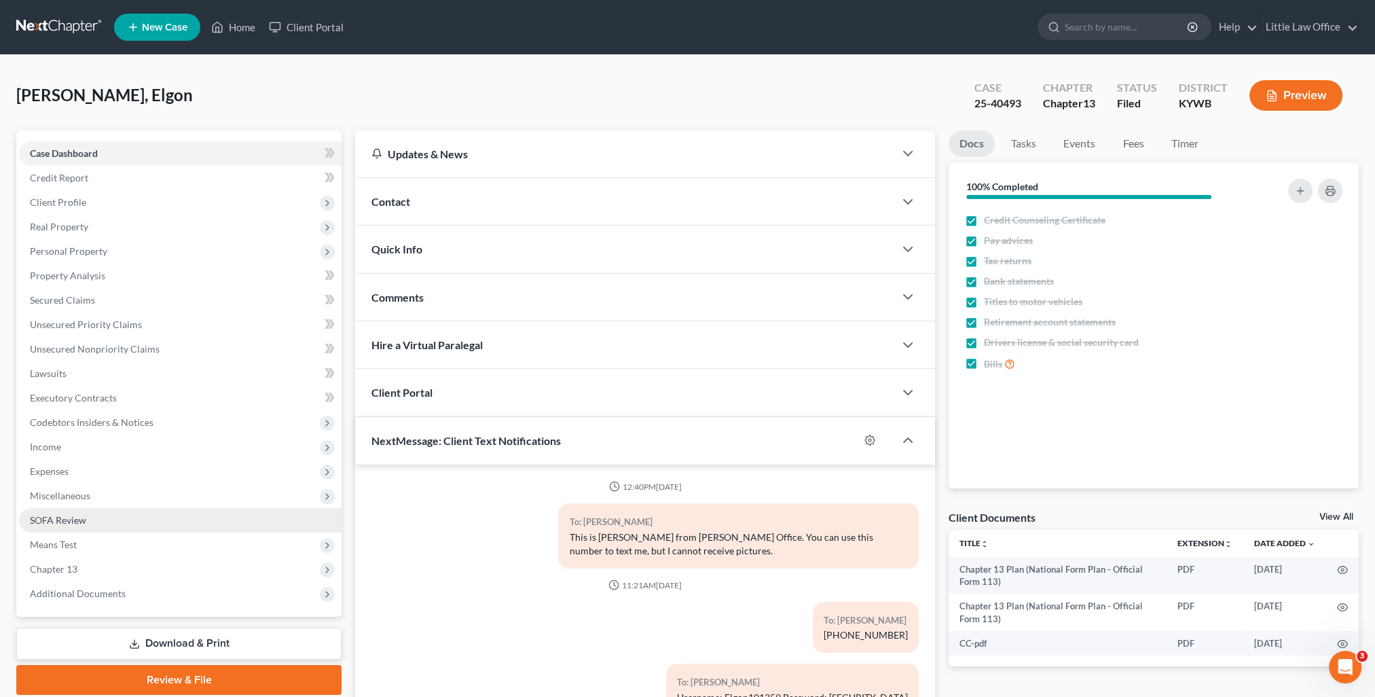
scroll to position [188, 0]
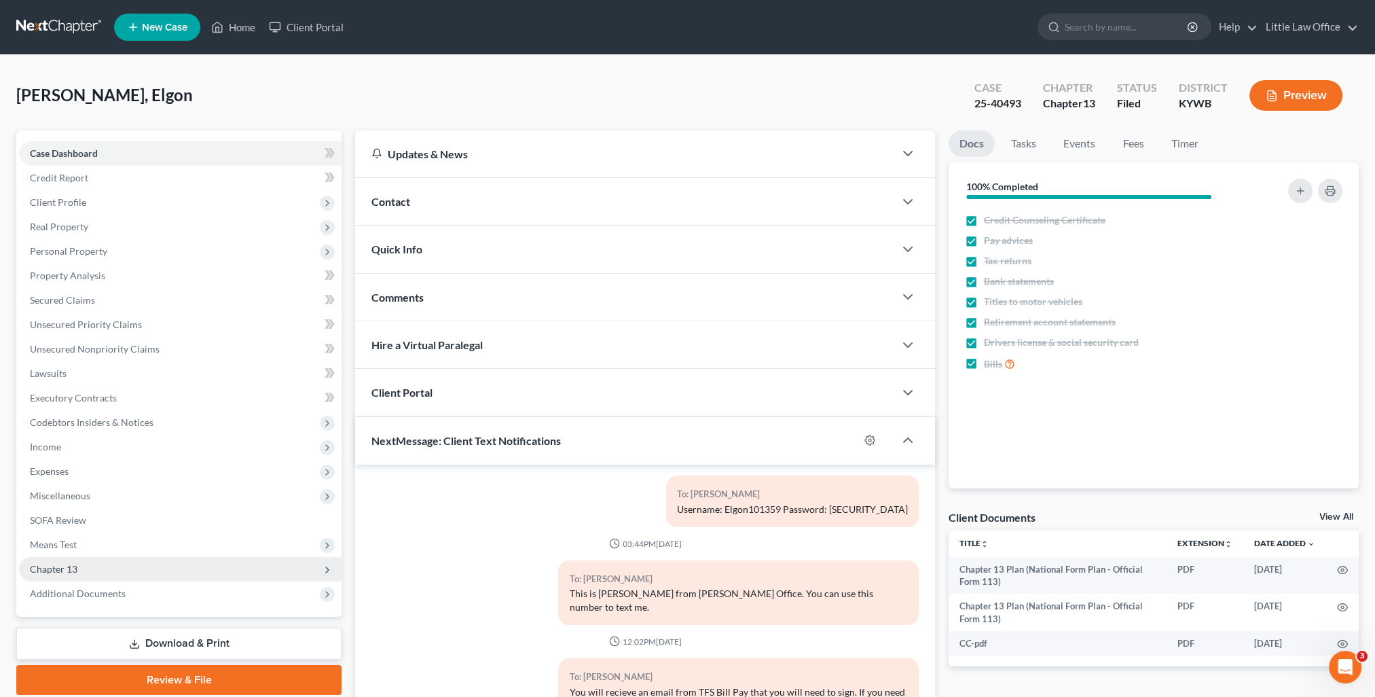
click at [90, 570] on span "Chapter 13" at bounding box center [180, 569] width 322 height 24
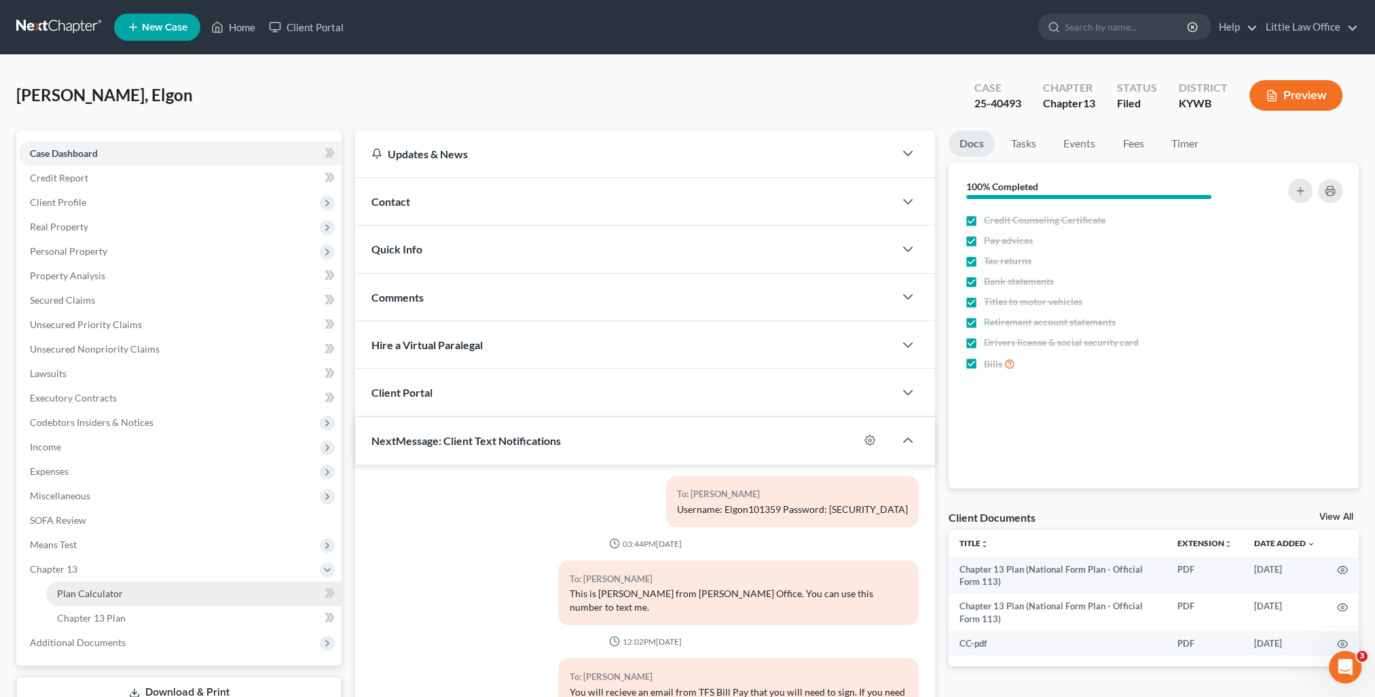
click at [109, 598] on span "Plan Calculator" at bounding box center [90, 593] width 66 height 12
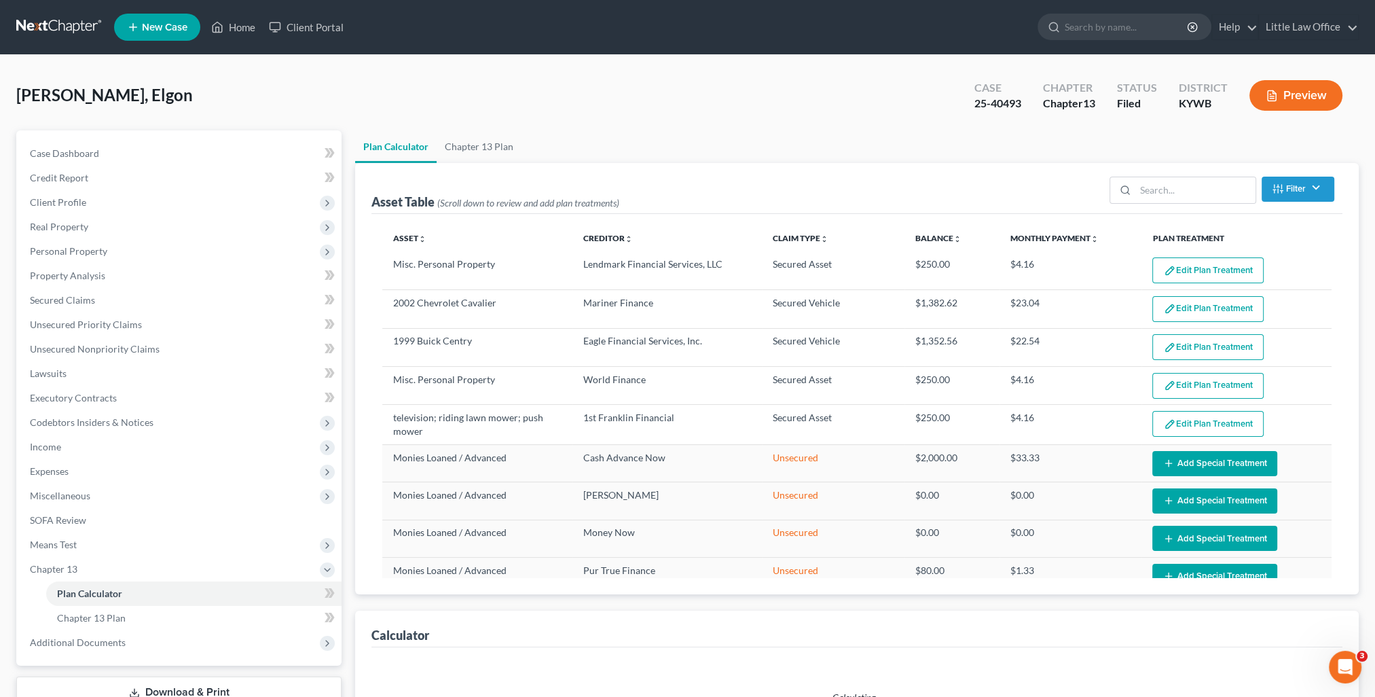
select select "59"
click at [479, 143] on link "Chapter 13 Plan" at bounding box center [479, 146] width 85 height 33
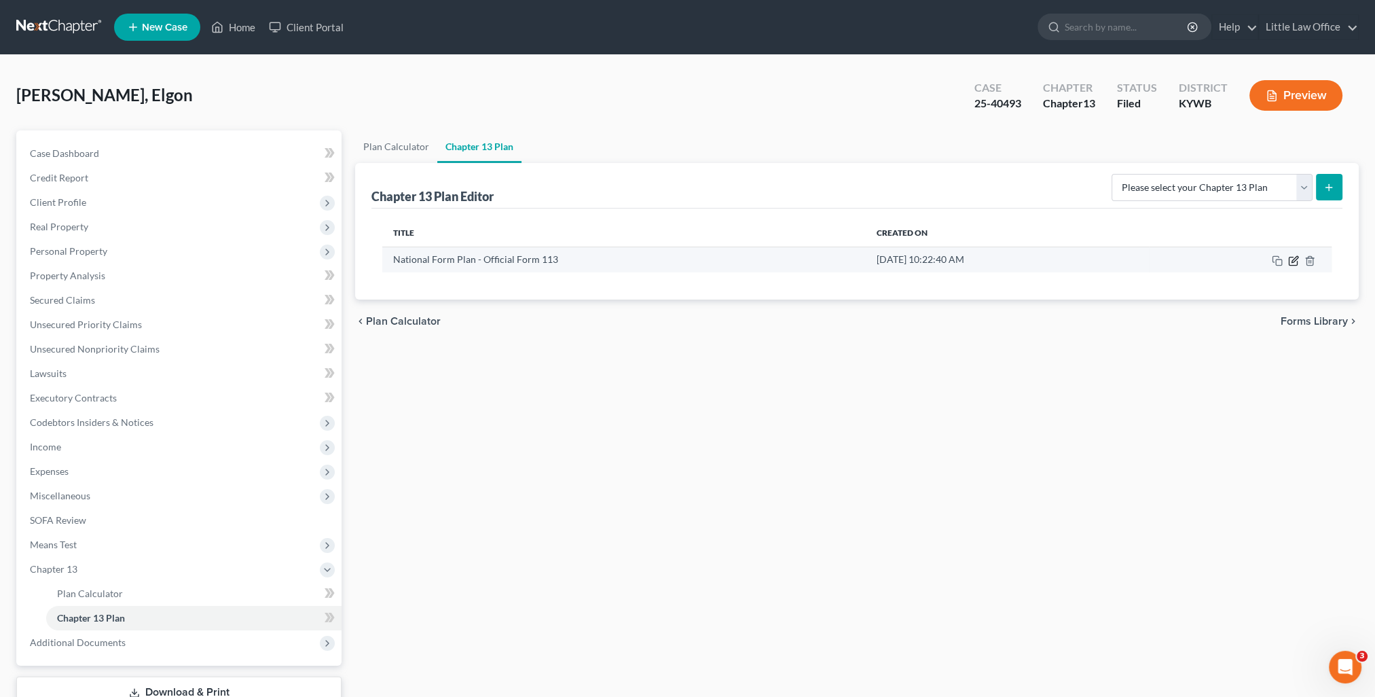
click at [1295, 261] on icon "button" at bounding box center [1293, 260] width 11 height 11
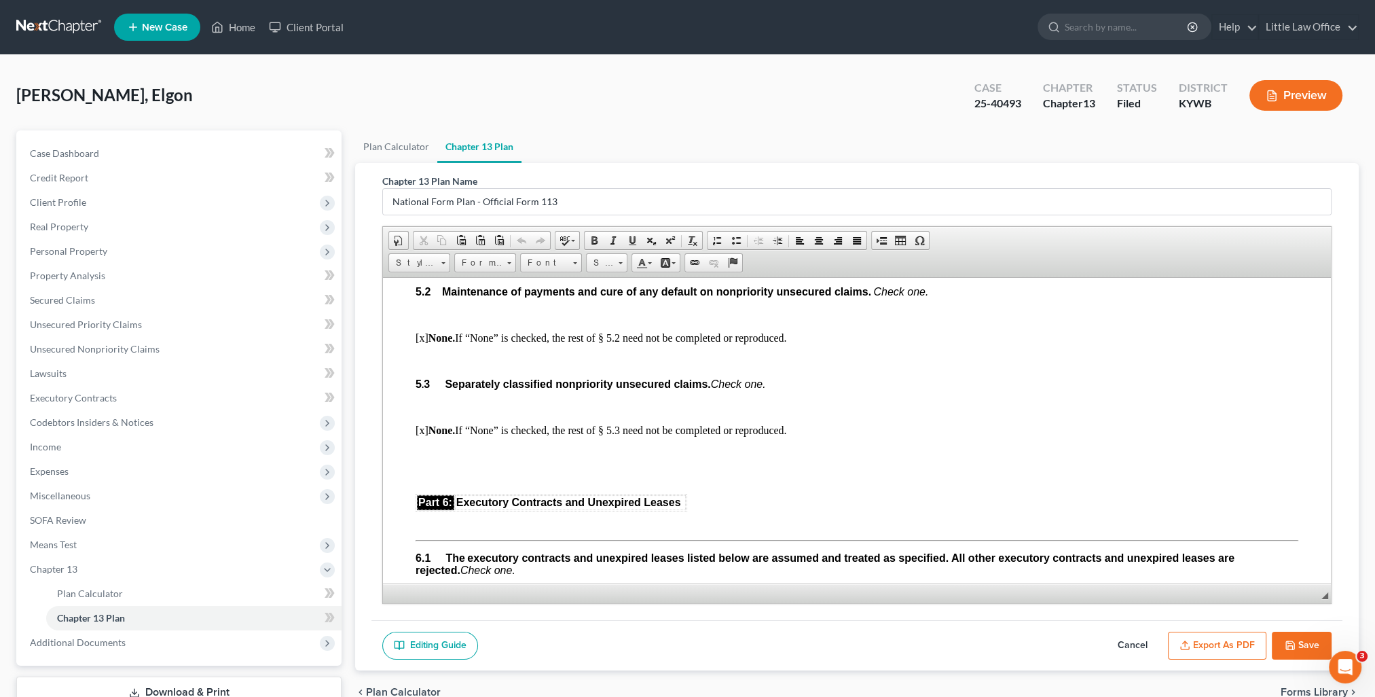
scroll to position [2851, 0]
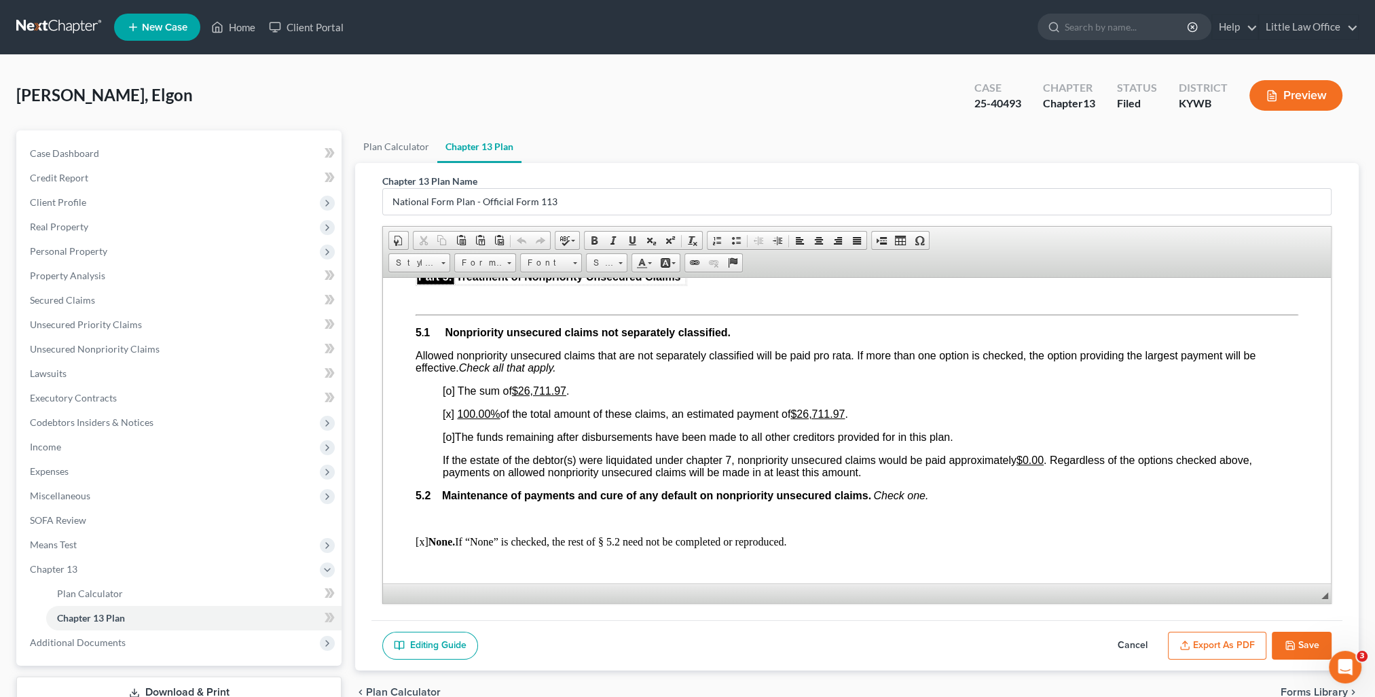
click at [1284, 639] on icon "button" at bounding box center [1289, 644] width 11 height 11
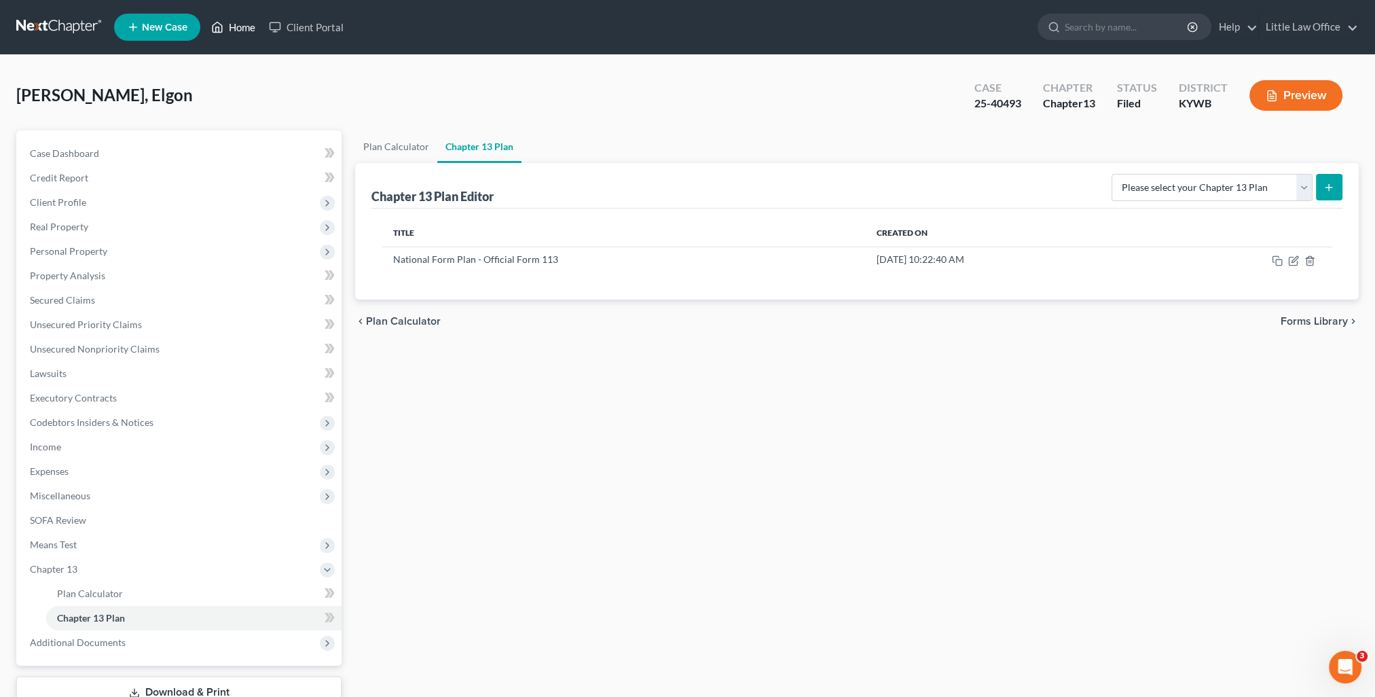
click at [245, 34] on link "Home" at bounding box center [233, 27] width 58 height 24
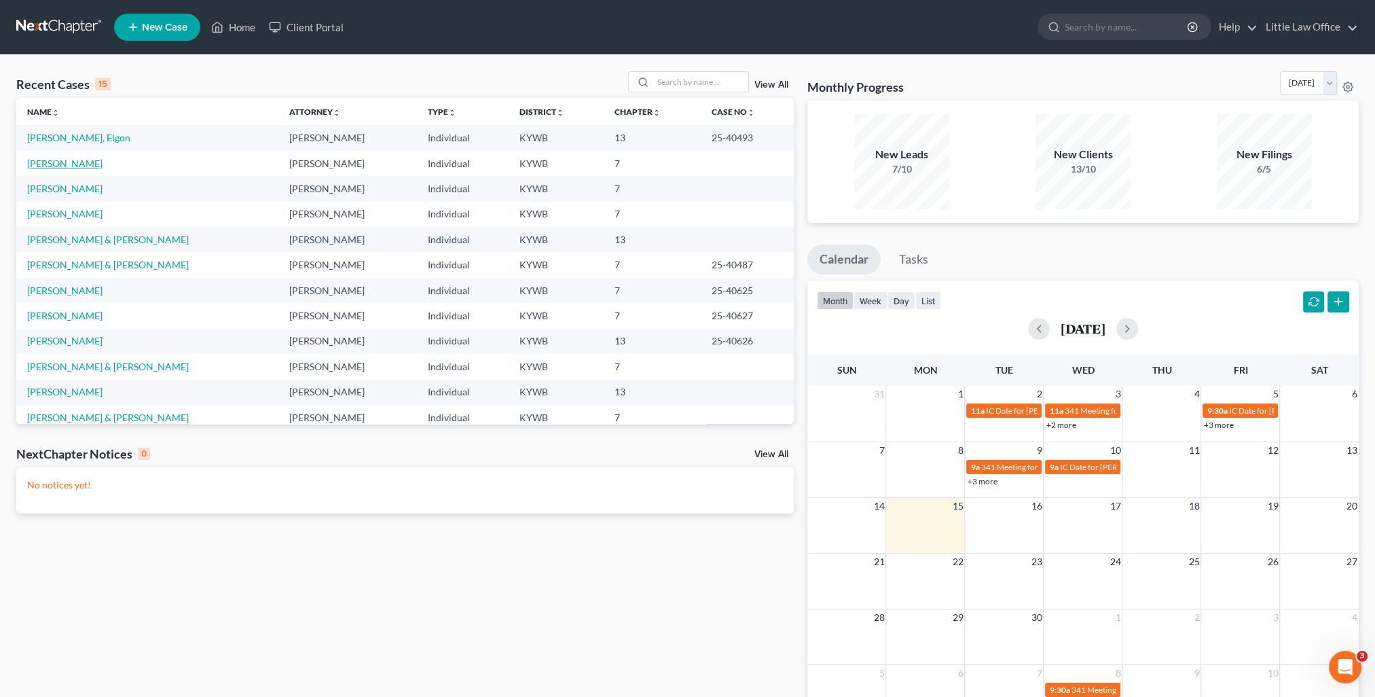
click at [53, 162] on link "Travis, Todd" at bounding box center [64, 163] width 75 height 12
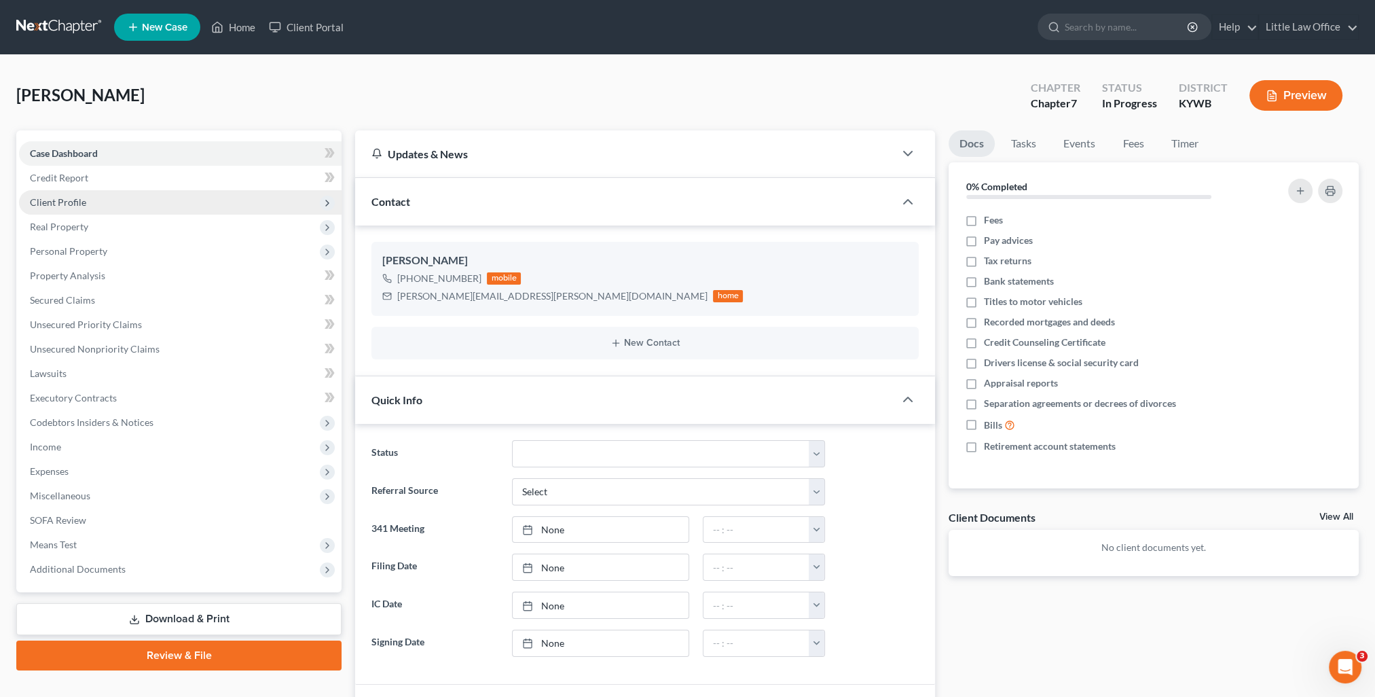
scroll to position [90, 0]
click at [115, 203] on span "Client Profile" at bounding box center [180, 202] width 322 height 24
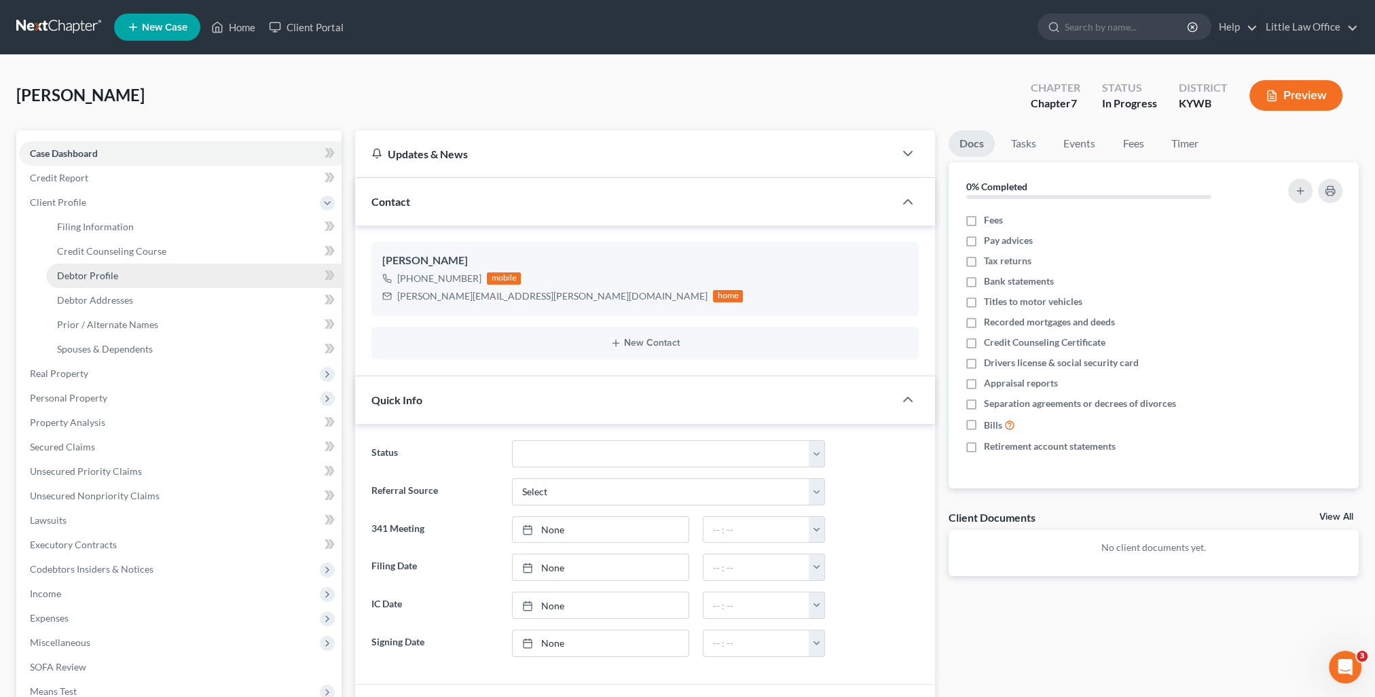
click at [117, 273] on link "Debtor Profile" at bounding box center [193, 275] width 295 height 24
select select "2"
select select "3"
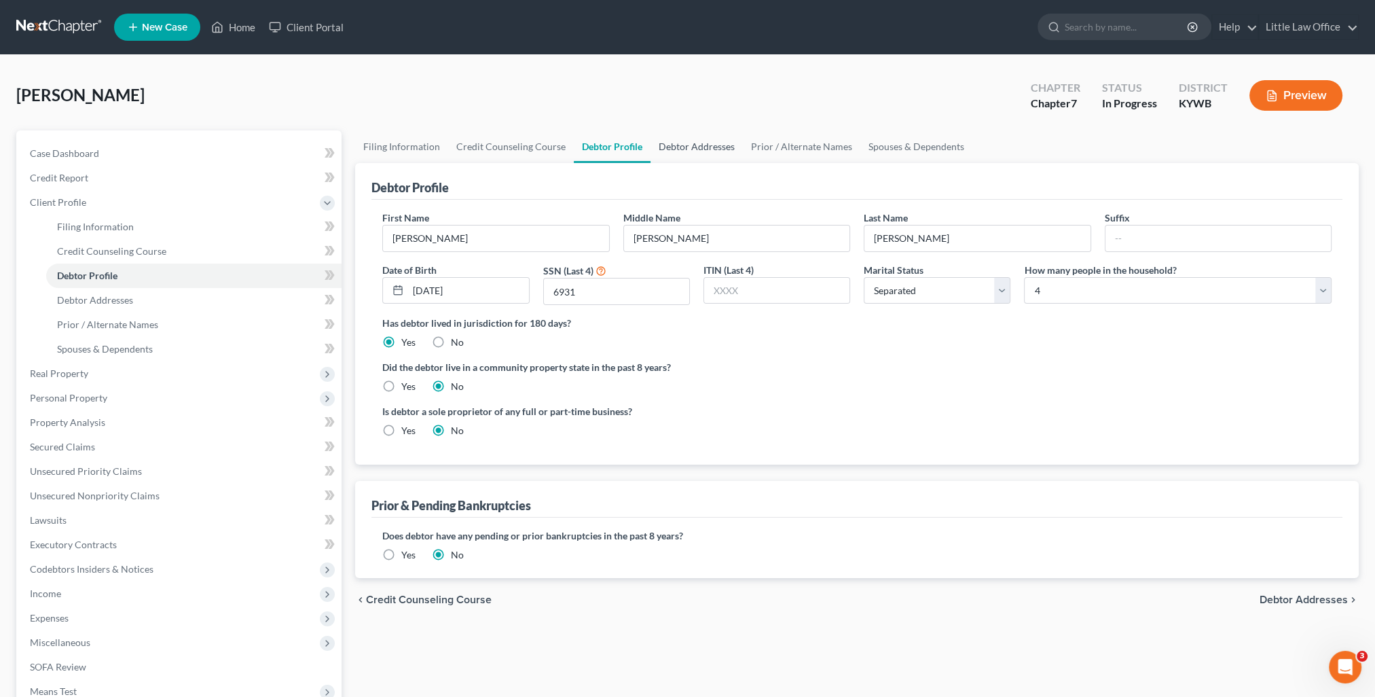
click at [696, 148] on link "Debtor Addresses" at bounding box center [696, 146] width 92 height 33
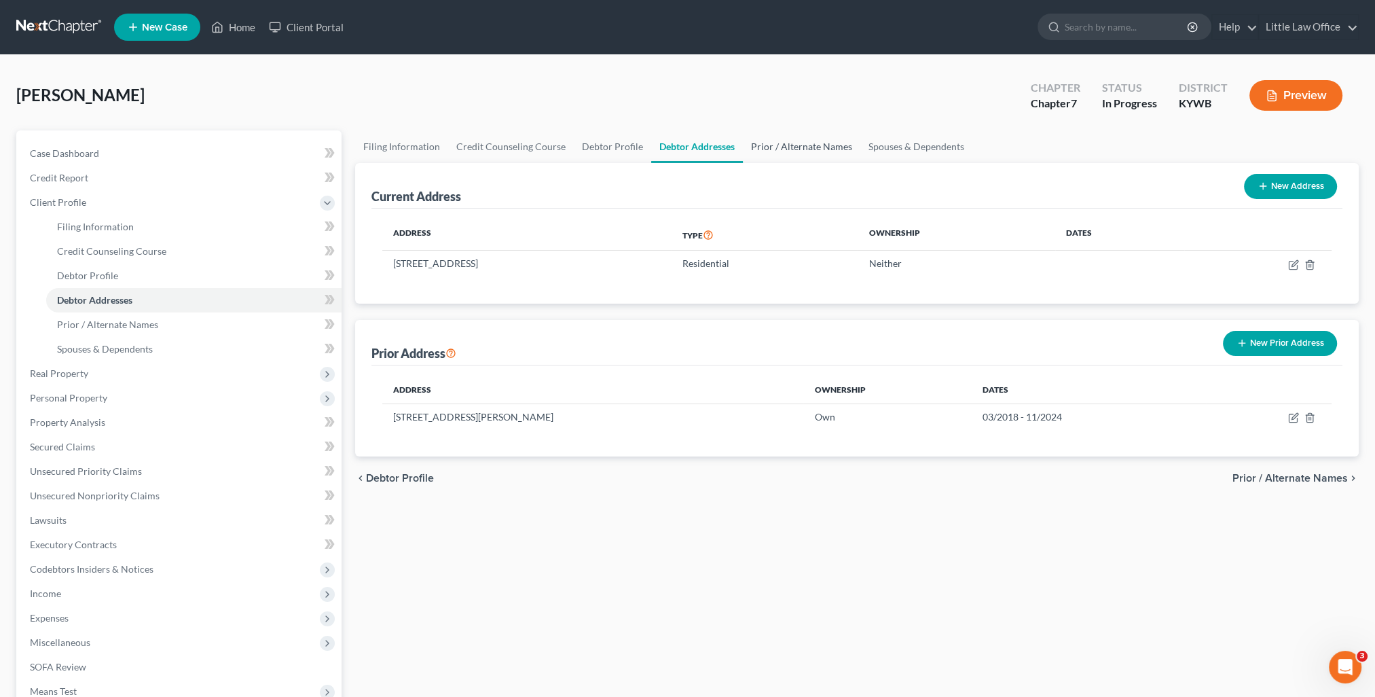
click at [771, 153] on link "Prior / Alternate Names" at bounding box center [801, 146] width 117 height 33
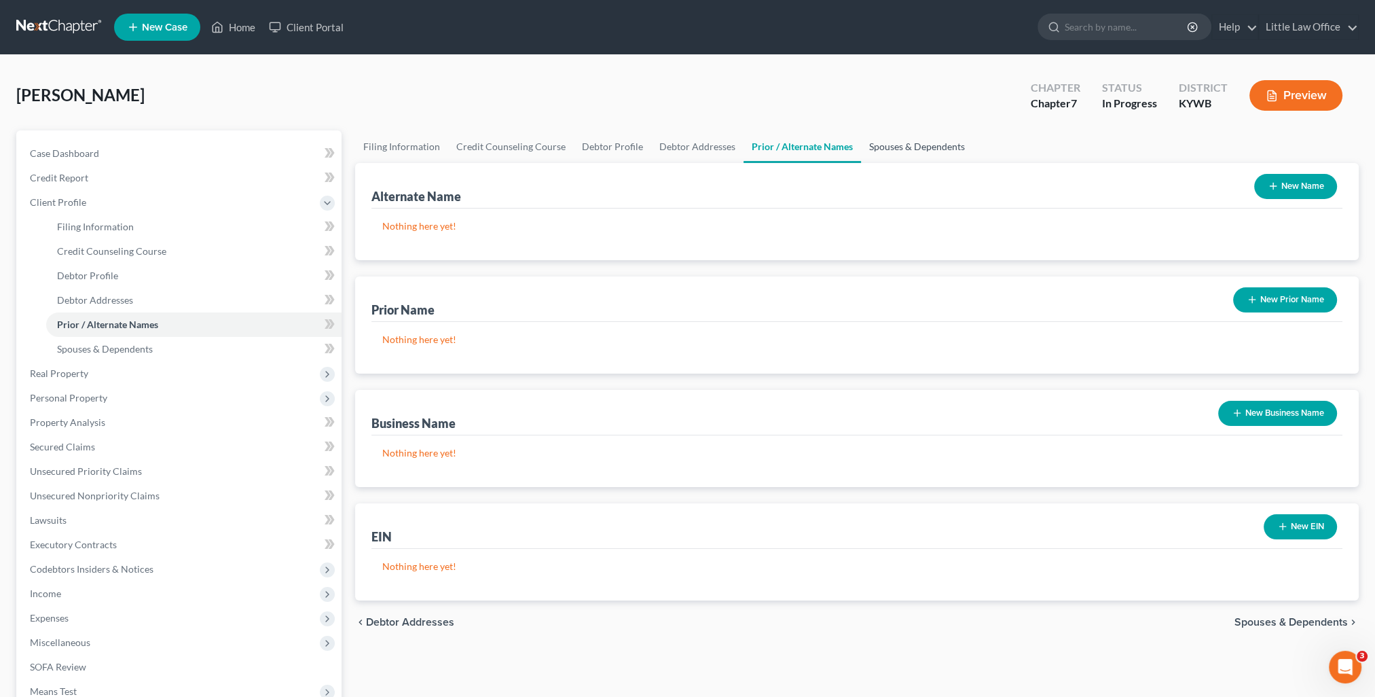
click at [890, 151] on link "Spouses & Dependents" at bounding box center [917, 146] width 112 height 33
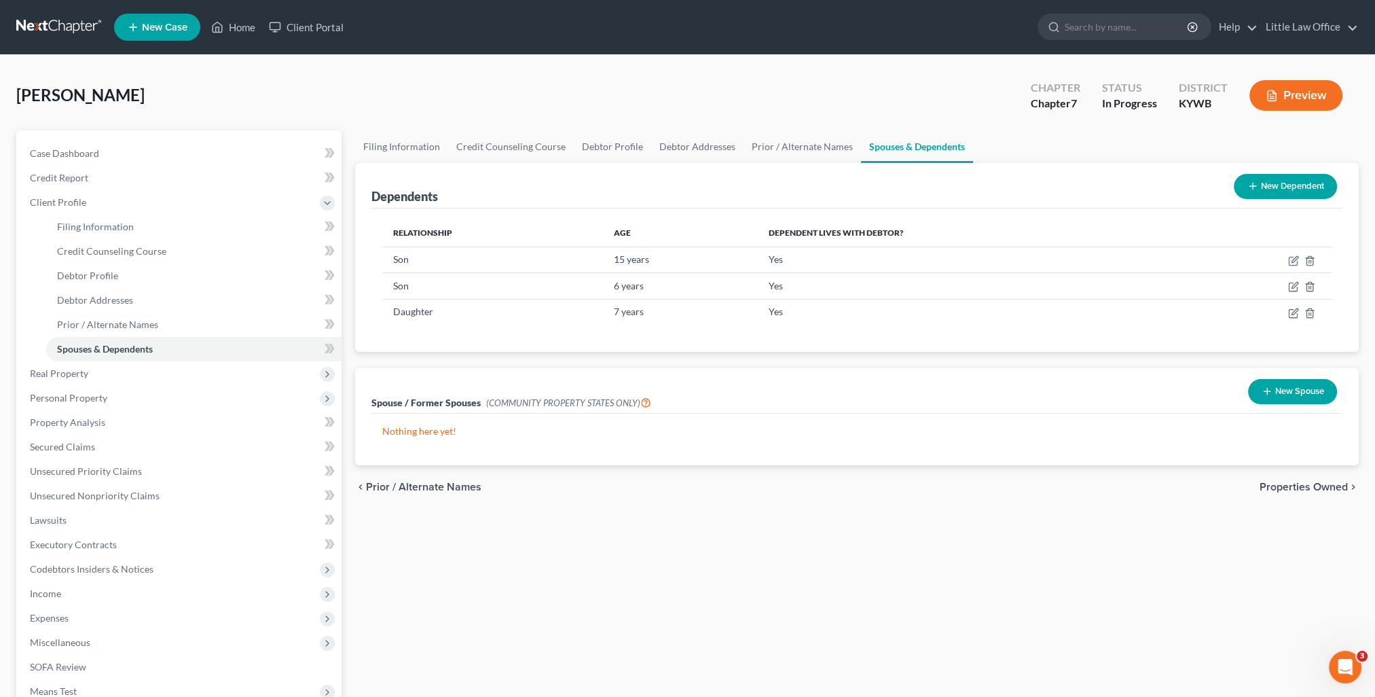
click at [1285, 482] on span "Properties Owned" at bounding box center [1303, 486] width 88 height 11
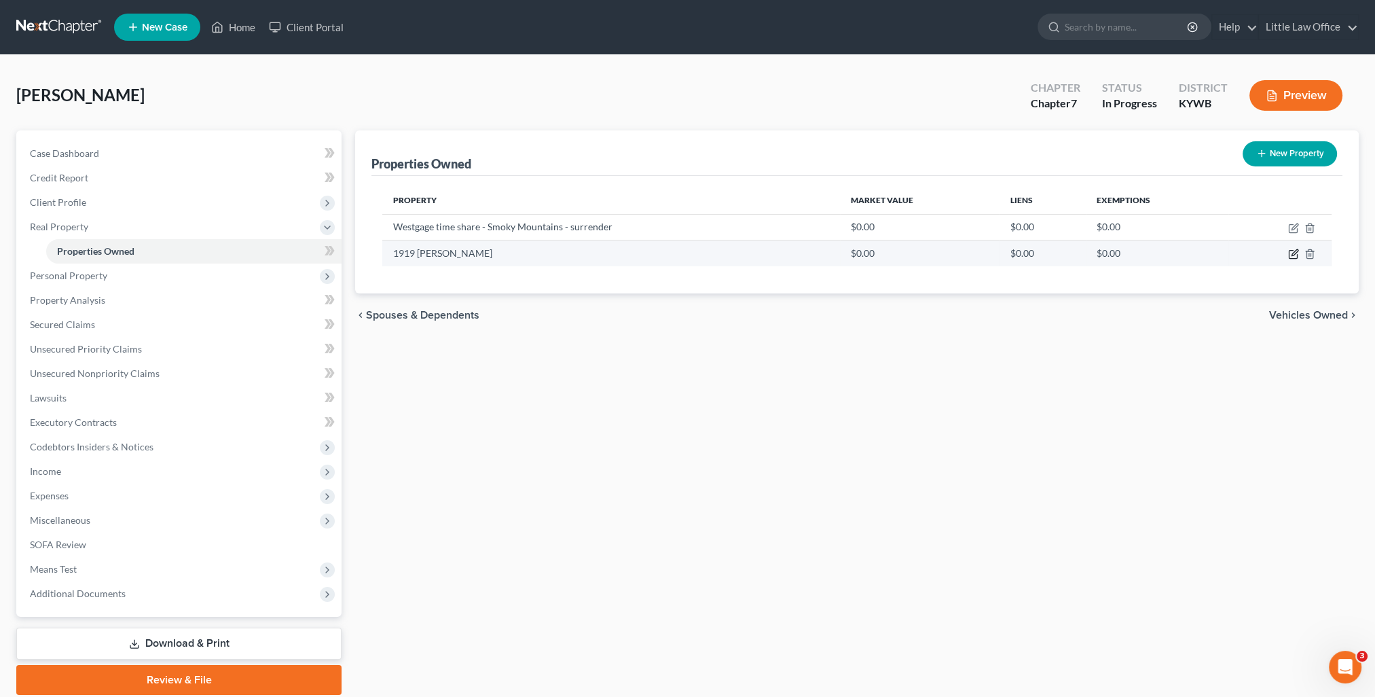
click at [1291, 253] on icon "button" at bounding box center [1293, 253] width 11 height 11
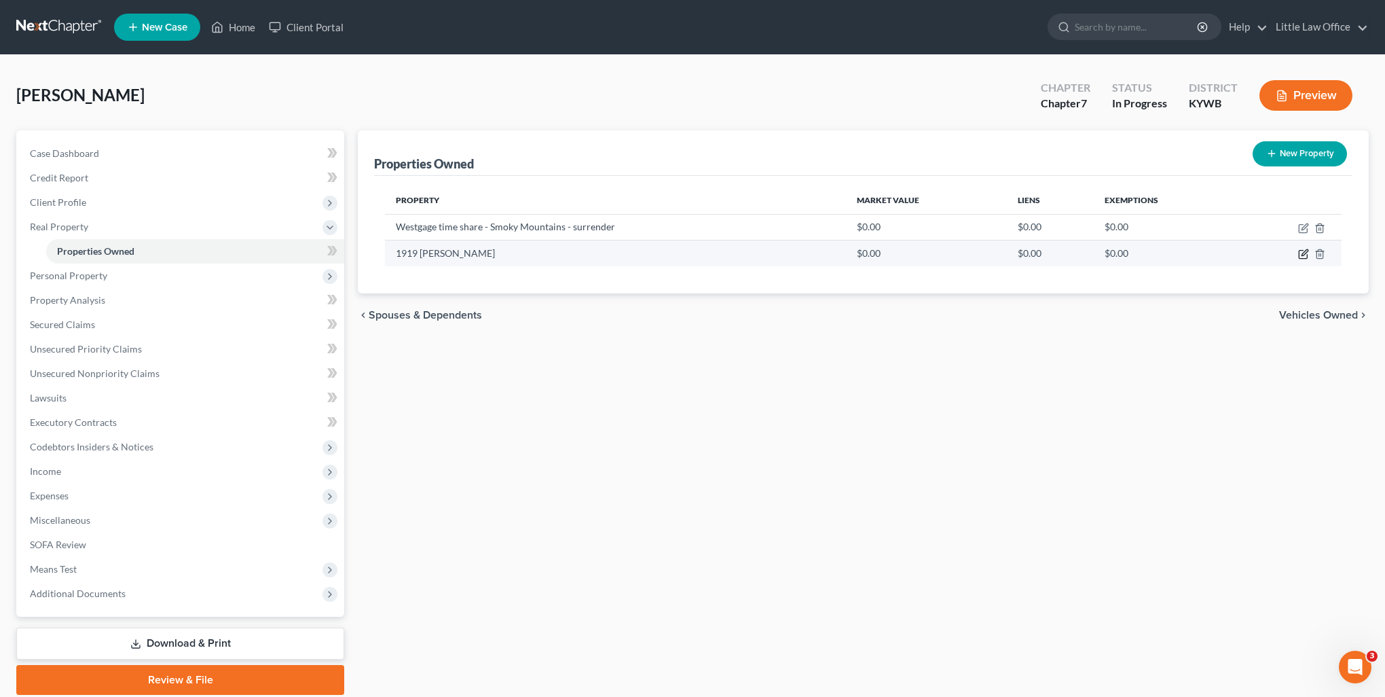
select select "18"
select select "0"
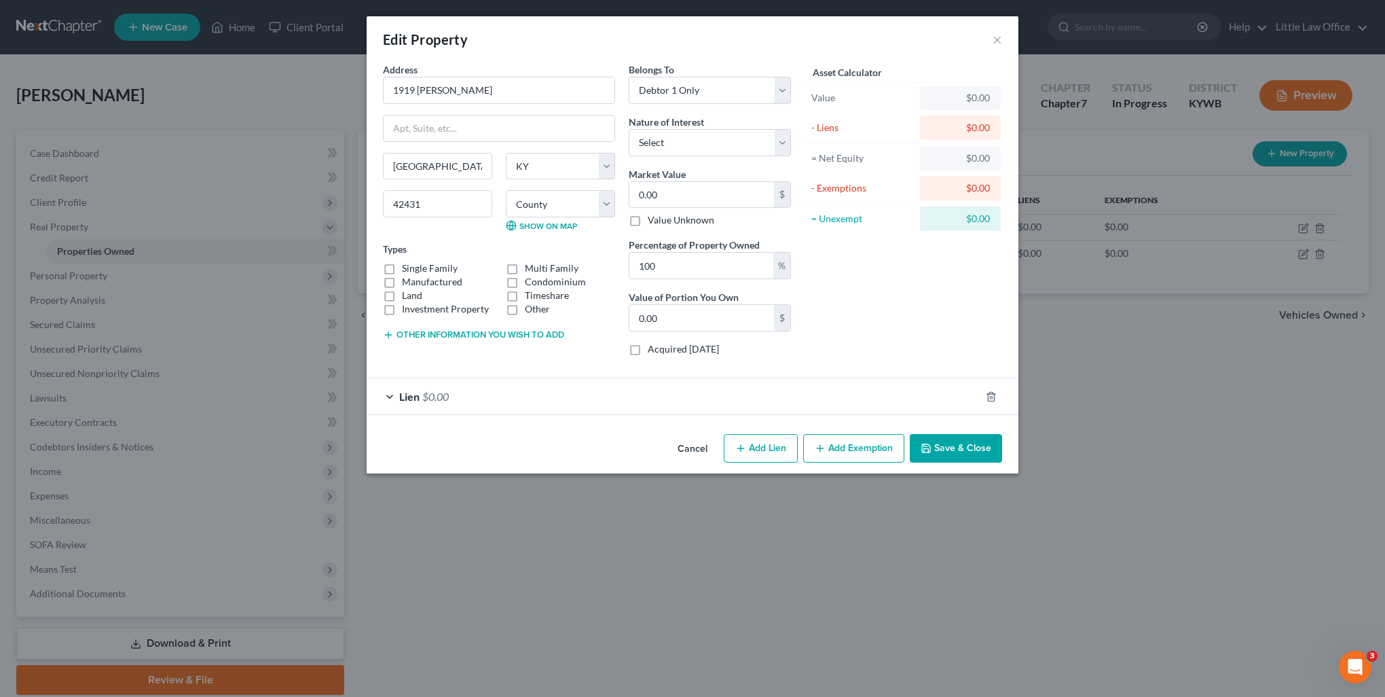
click at [429, 273] on label "Single Family" at bounding box center [430, 268] width 56 height 14
click at [416, 270] on input "Single Family" at bounding box center [411, 265] width 9 height 9
checkbox input "true"
click at [415, 295] on label "Land" at bounding box center [412, 296] width 20 height 14
click at [415, 295] on input "Land" at bounding box center [411, 293] width 9 height 9
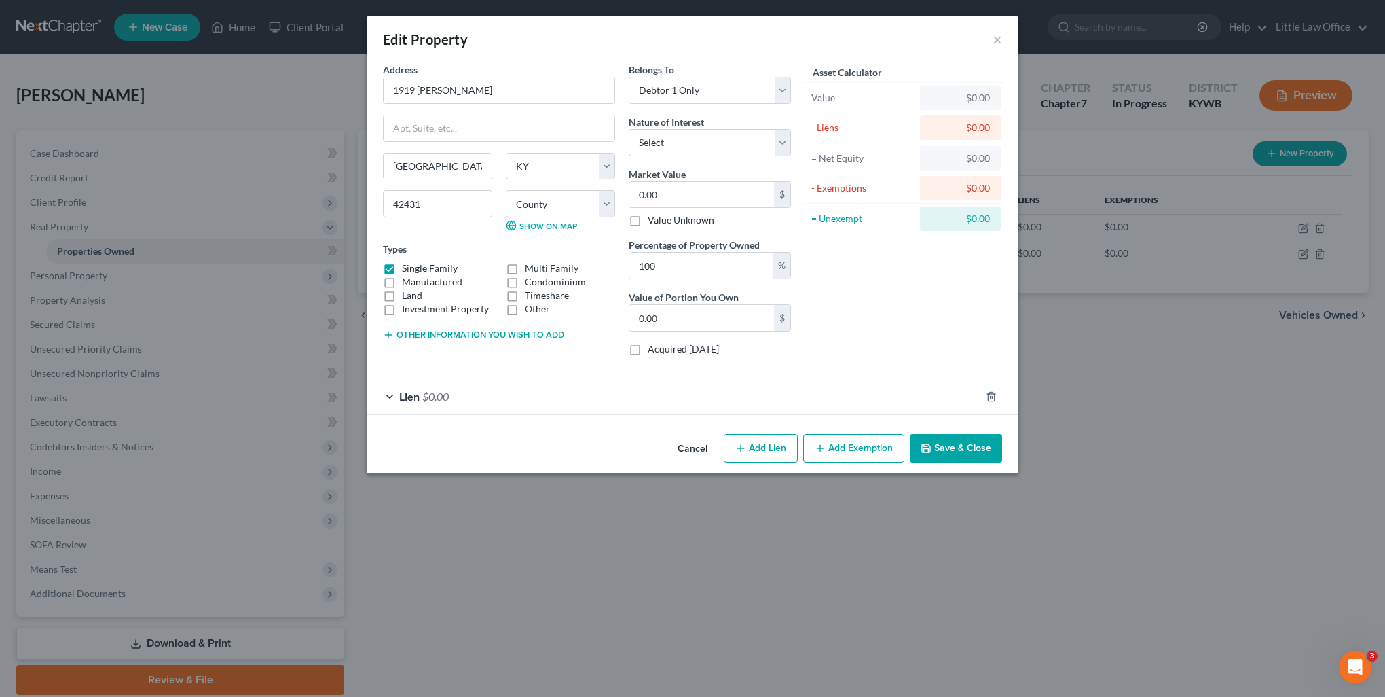
checkbox input "true"
click at [443, 327] on div "Other information you wish to add" at bounding box center [499, 334] width 232 height 14
click at [445, 335] on button "Other information you wish to add" at bounding box center [473, 334] width 181 height 11
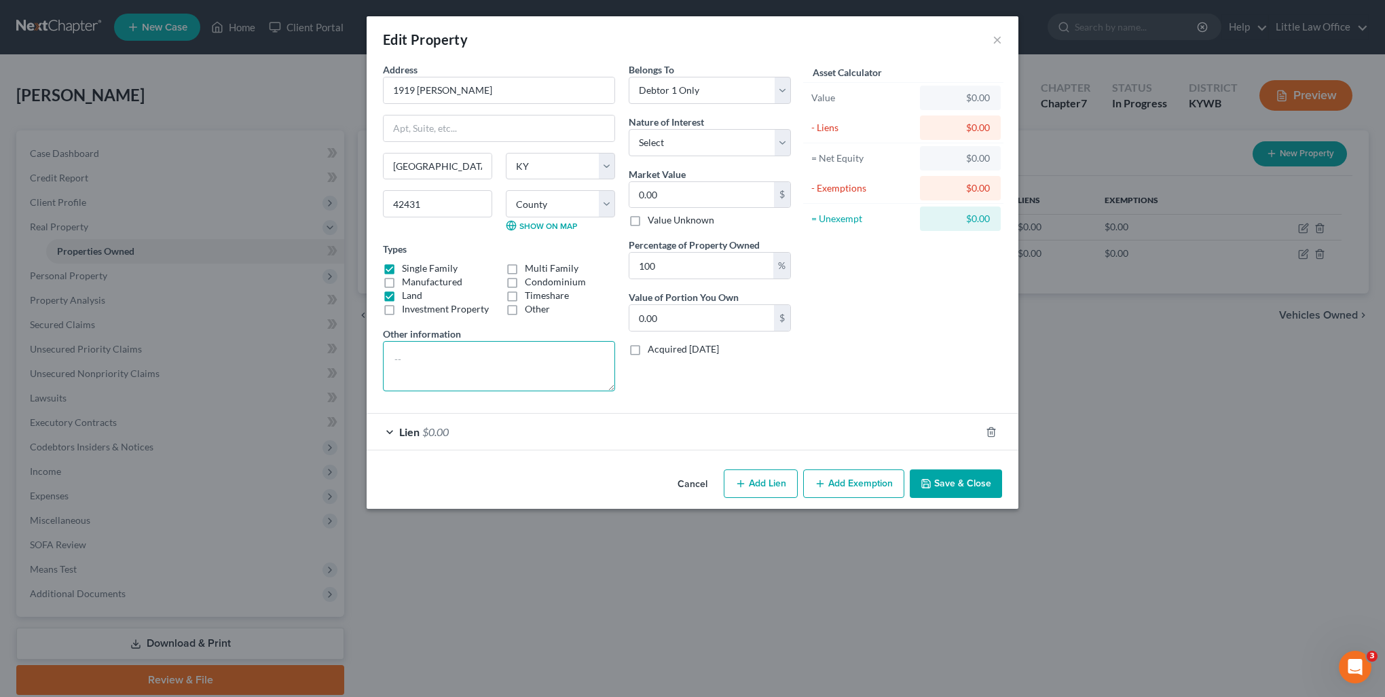
click at [463, 354] on textarea at bounding box center [499, 366] width 232 height 50
type textarea "house and .46 acre"
click at [675, 143] on select "Select Fee Simple Joint Tenant Life Estate Equitable Interest Future Interest T…" at bounding box center [710, 142] width 162 height 27
click at [629, 129] on select "Select Fee Simple Joint Tenant Life Estate Equitable Interest Future Interest T…" at bounding box center [710, 142] width 162 height 27
select select "0"
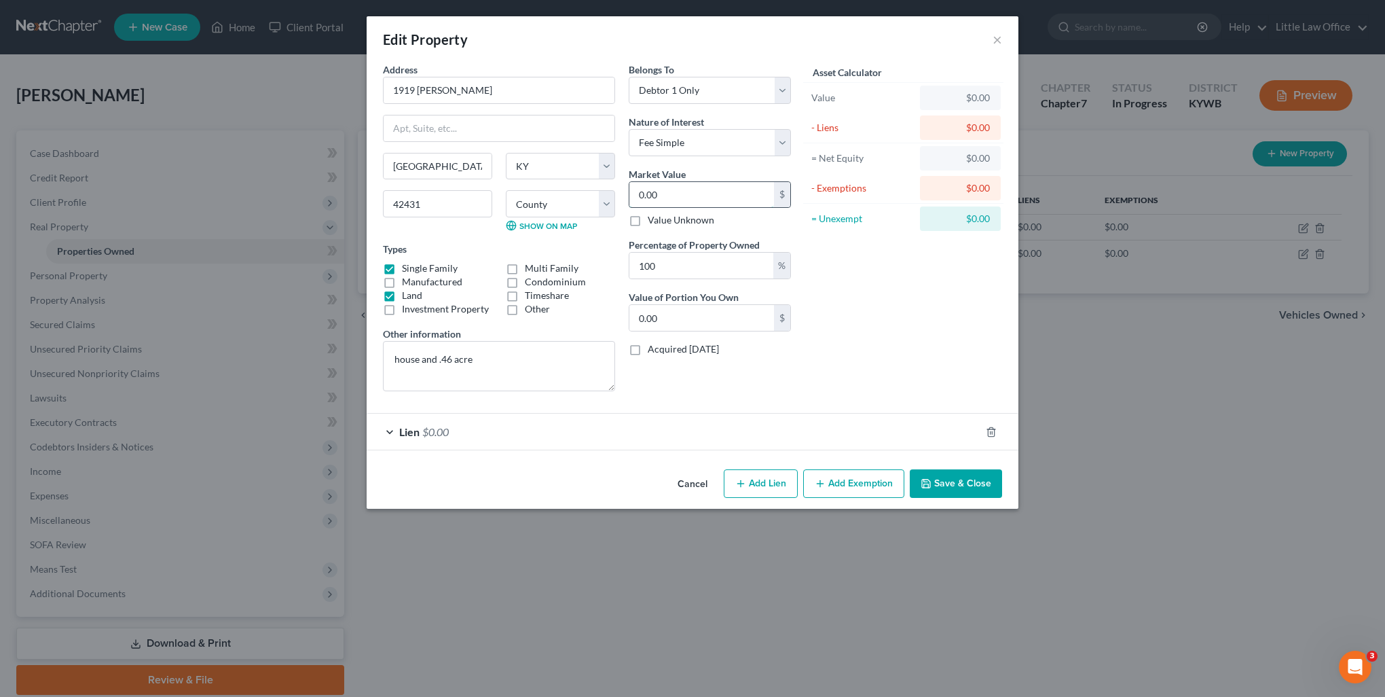
click at [679, 200] on input "0.00" at bounding box center [701, 195] width 145 height 26
type input "1"
type input "1.00"
type input "15"
type input "15.00"
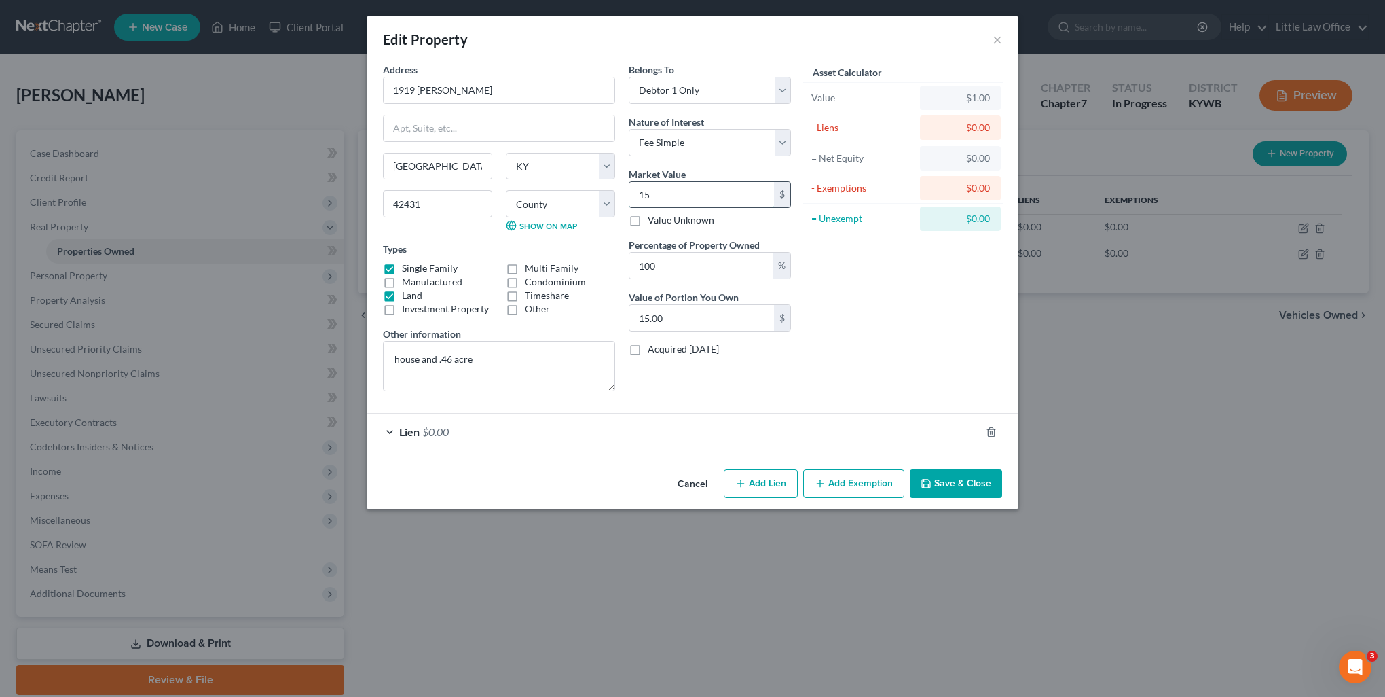
type input "152"
type input "152.00"
type input "1525"
type input "1,525.00"
type input "1,5250"
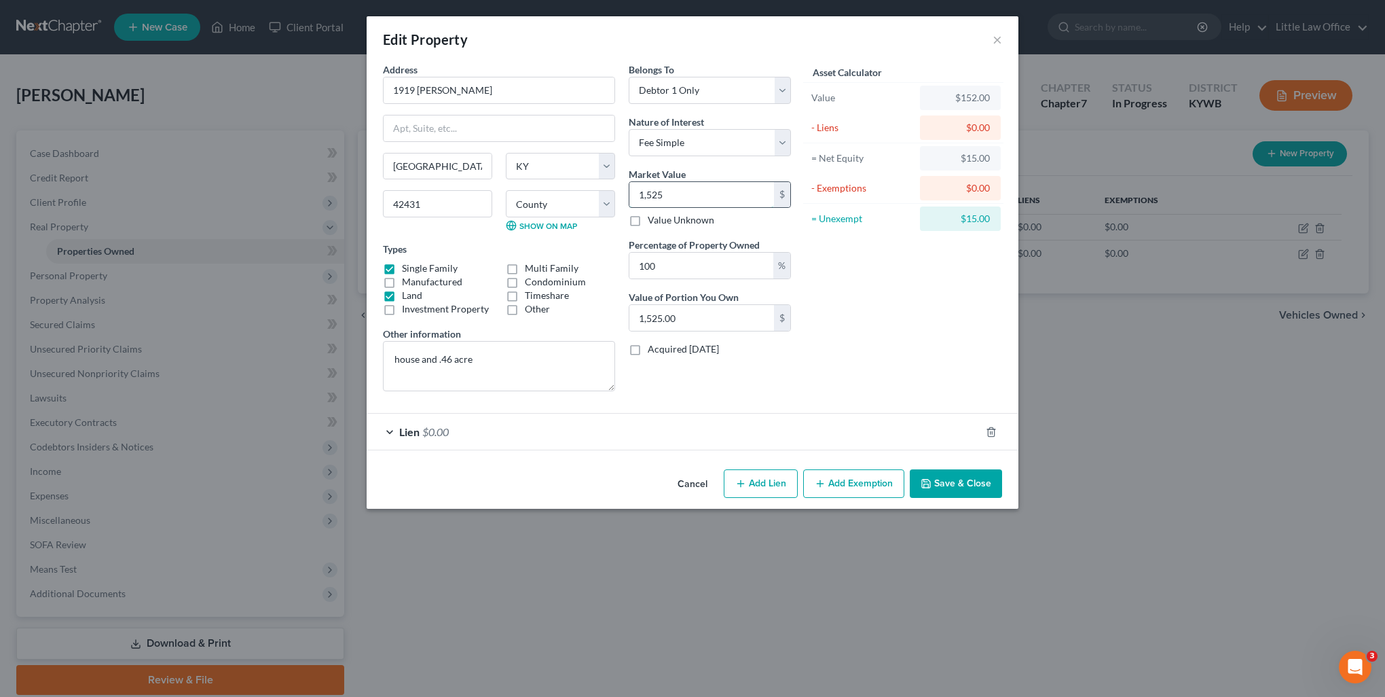
type input "15,250.00"
type input "15,2500"
type input "152,500.00"
type input "152,500"
click at [927, 339] on div "Asset Calculator Value $152,500.00 - Liens $0.00 = Net Equity $1,525.00 - Exemp…" at bounding box center [903, 231] width 211 height 339
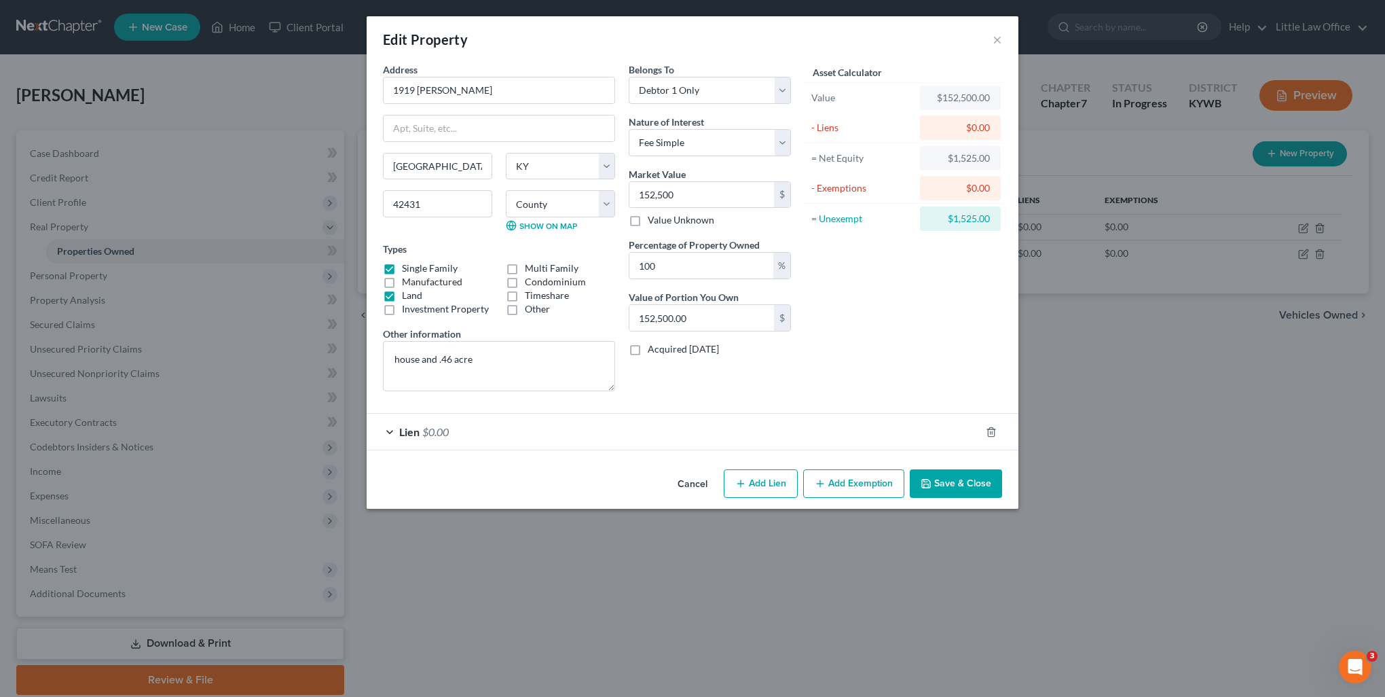
click at [958, 475] on button "Save & Close" at bounding box center [956, 483] width 92 height 29
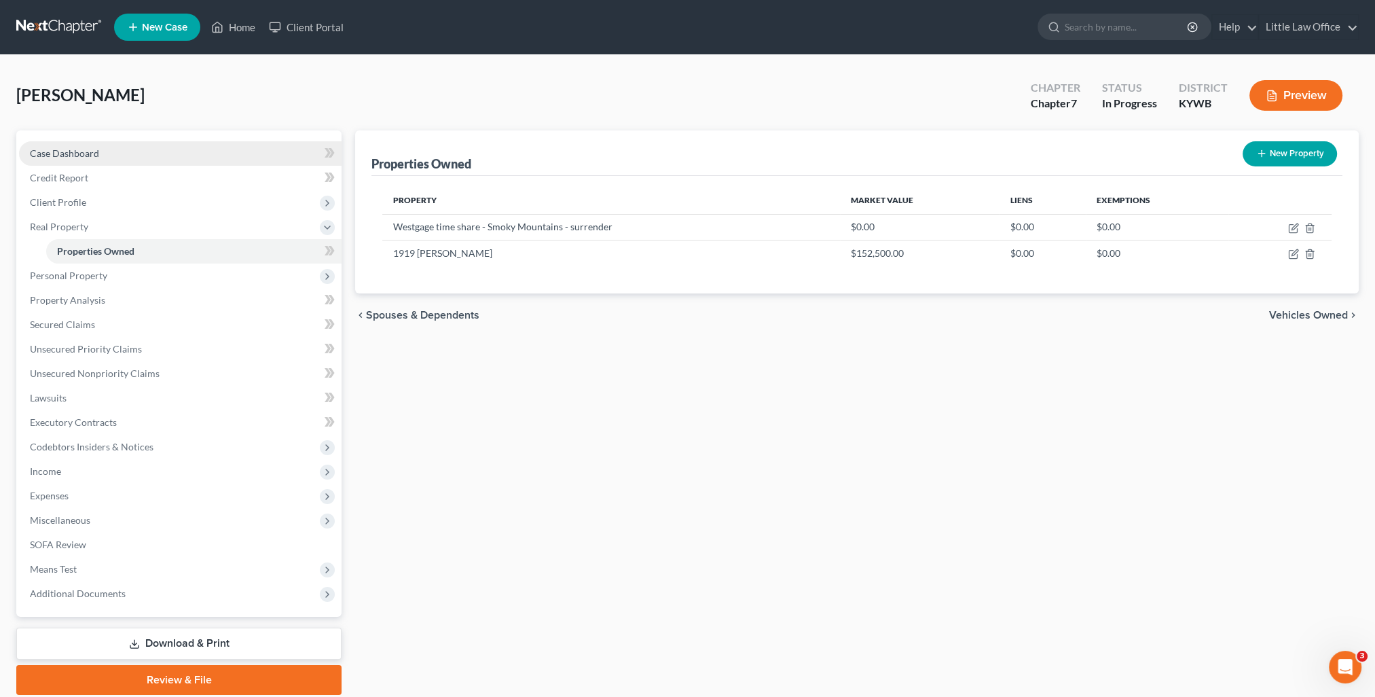
click at [80, 159] on link "Case Dashboard" at bounding box center [180, 153] width 322 height 24
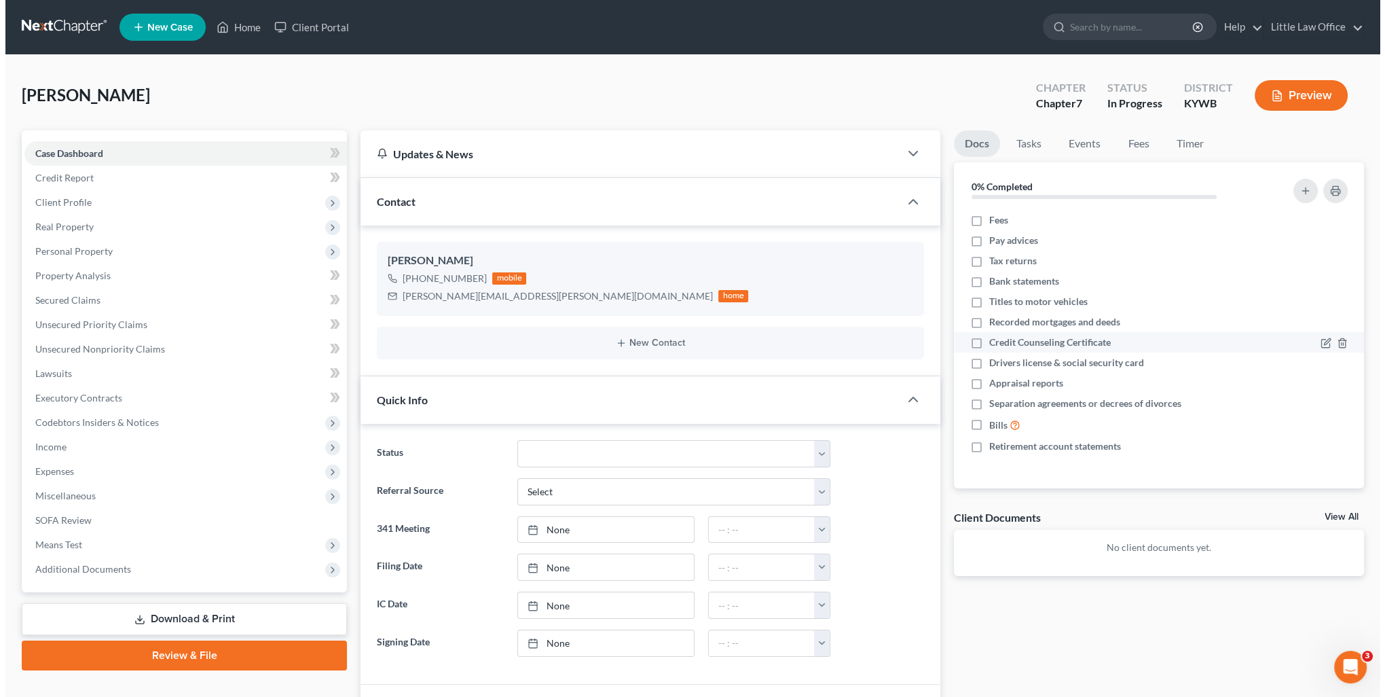
scroll to position [90, 0]
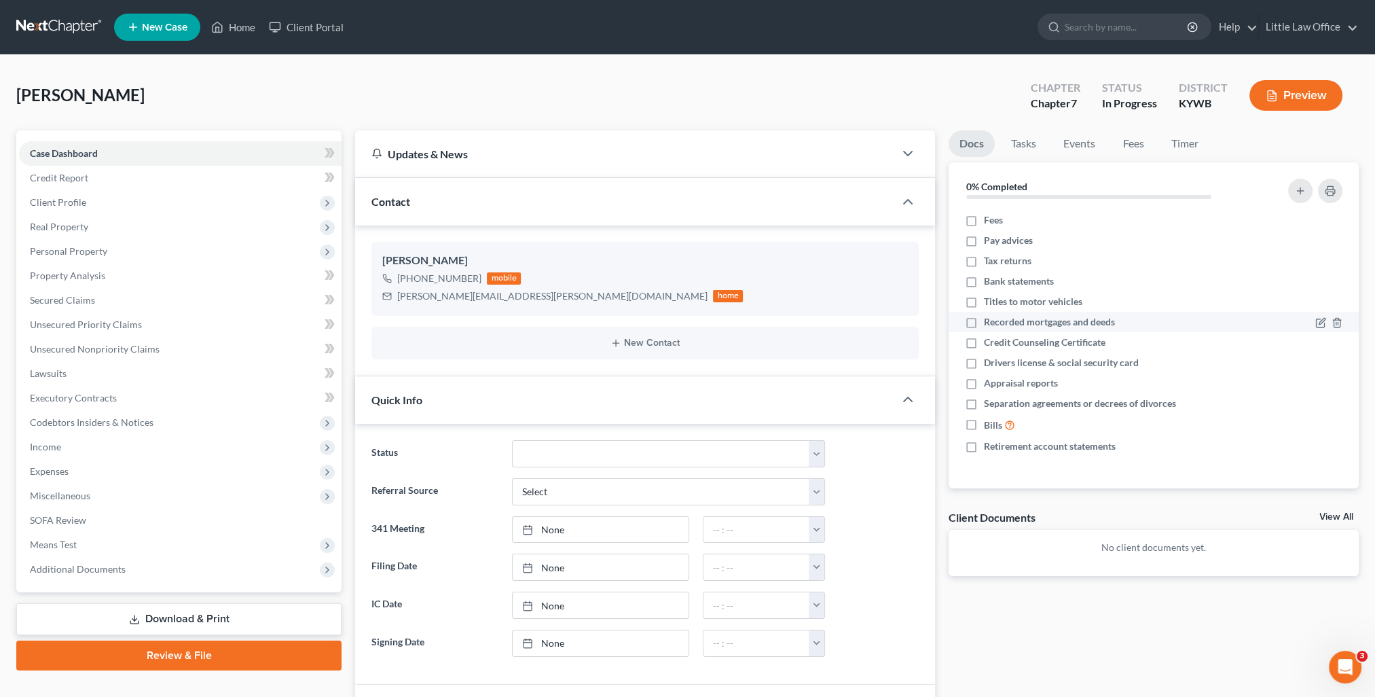
click at [984, 320] on label "Recorded mortgages and deeds" at bounding box center [1049, 322] width 131 height 14
click at [989, 320] on input "Recorded mortgages and deeds" at bounding box center [993, 319] width 9 height 9
checkbox input "true"
click at [984, 382] on label "Appraisal reports" at bounding box center [1021, 383] width 74 height 14
click at [989, 382] on input "Appraisal reports" at bounding box center [993, 380] width 9 height 9
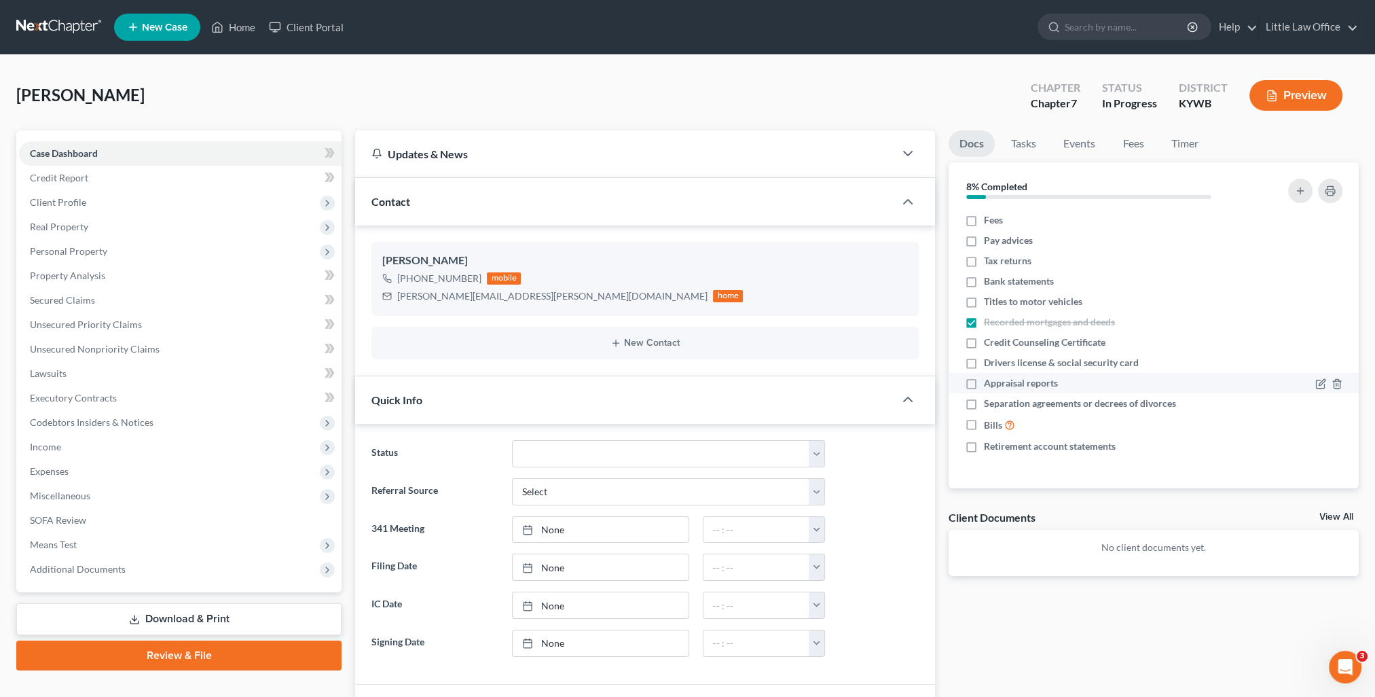
checkbox input "true"
click at [984, 447] on label "Retirement account statements" at bounding box center [1050, 446] width 132 height 14
click at [989, 447] on input "Retirement account statements" at bounding box center [993, 443] width 9 height 9
checkbox input "true"
click at [984, 298] on label "Titles to motor vehicles" at bounding box center [1033, 302] width 98 height 14
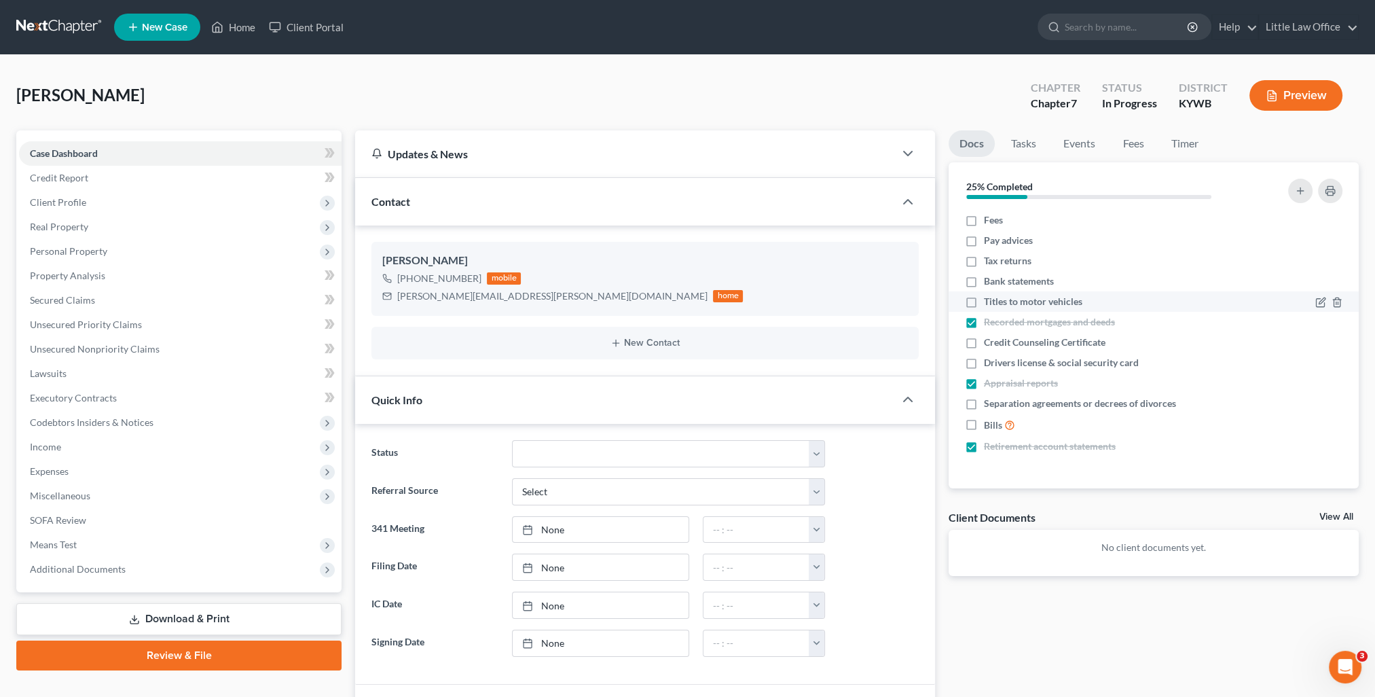
click at [989, 298] on input "Titles to motor vehicles" at bounding box center [993, 299] width 9 height 9
checkbox input "true"
click at [85, 253] on span "Personal Property" at bounding box center [68, 251] width 77 height 12
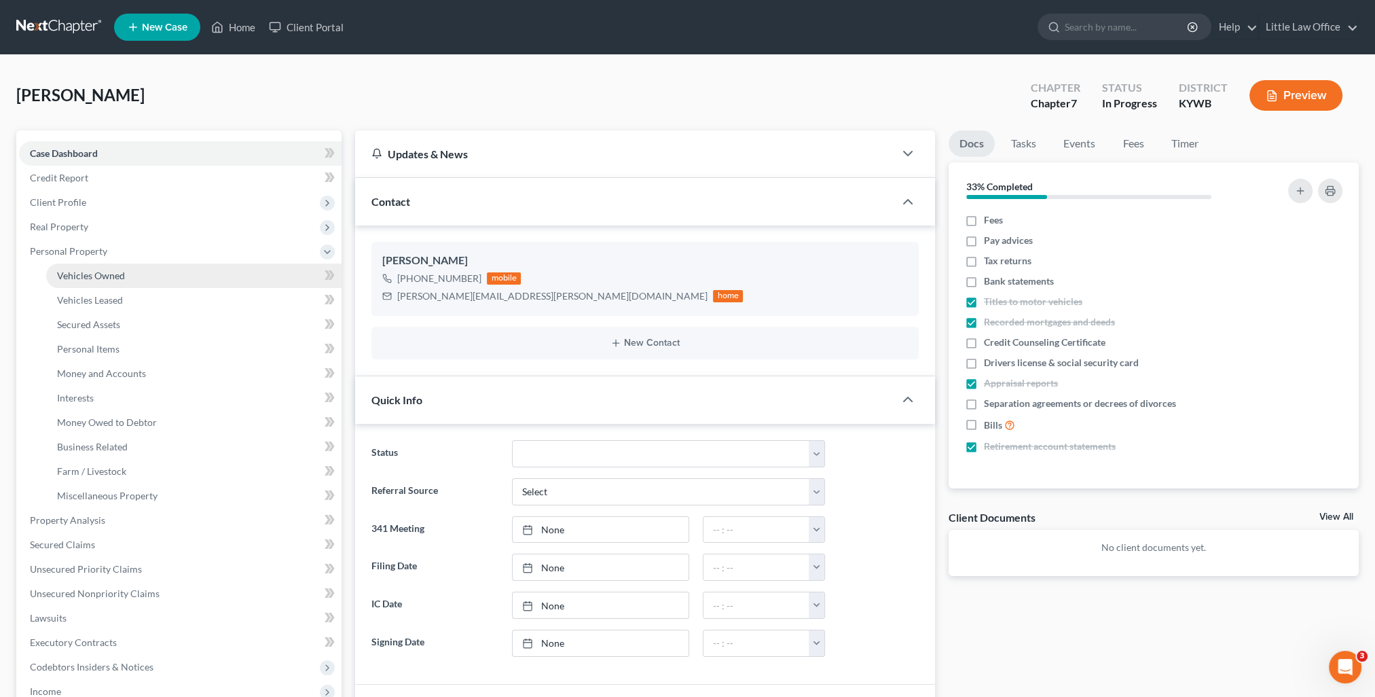
click at [98, 278] on span "Vehicles Owned" at bounding box center [91, 276] width 68 height 12
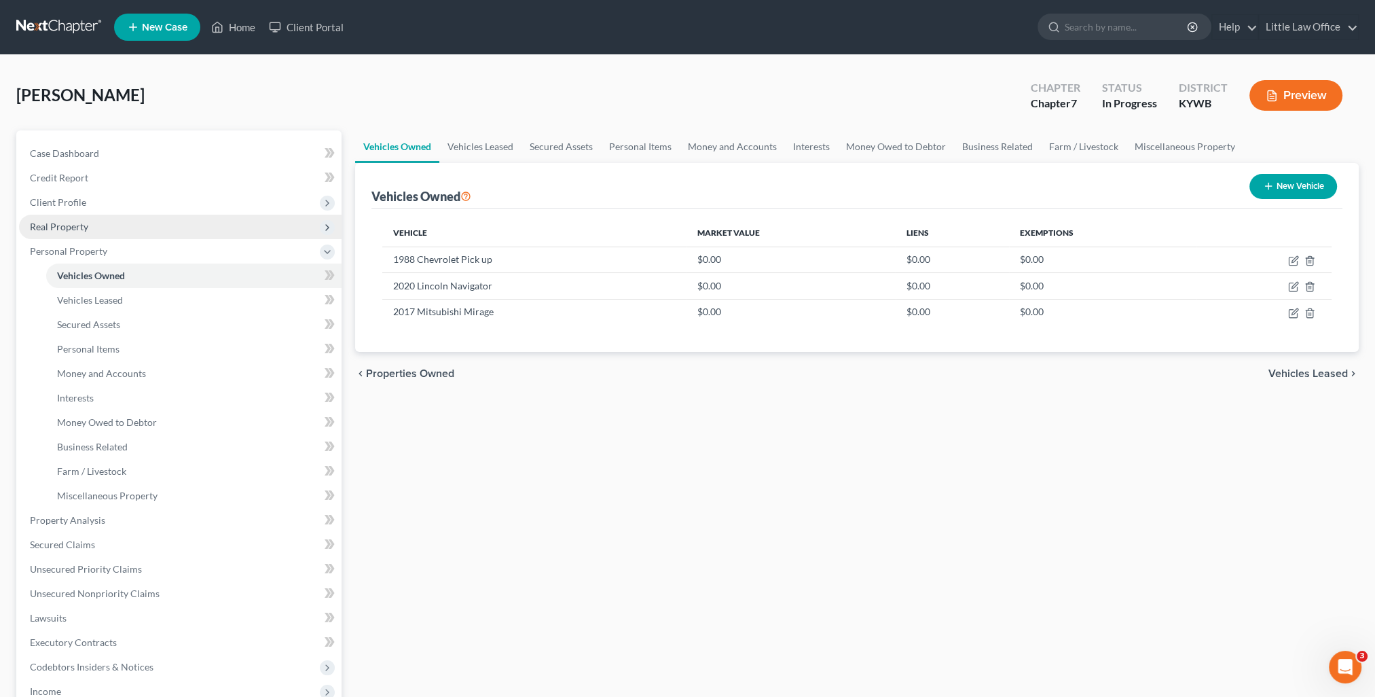
click at [102, 223] on span "Real Property" at bounding box center [180, 227] width 322 height 24
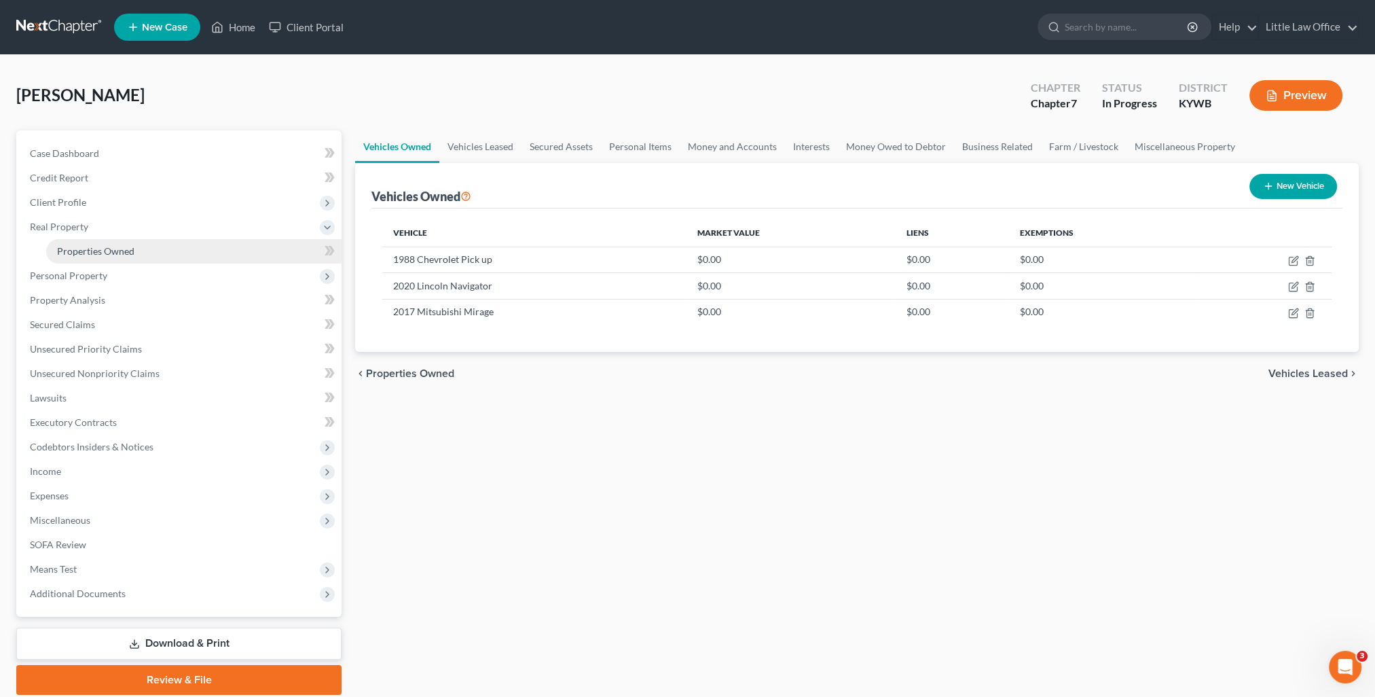
click at [109, 245] on span "Properties Owned" at bounding box center [95, 251] width 77 height 12
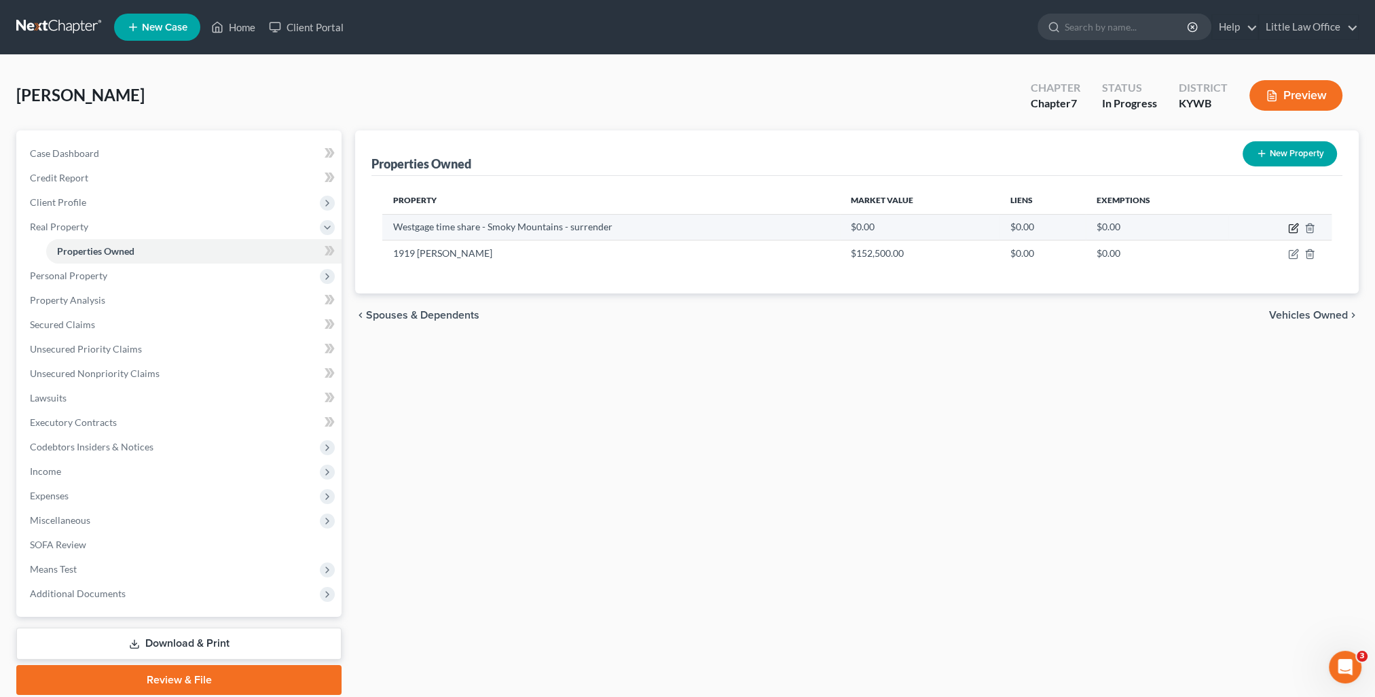
click at [1295, 230] on icon "button" at bounding box center [1293, 228] width 11 height 11
select select "18"
select select "116"
select select "3"
select select "0"
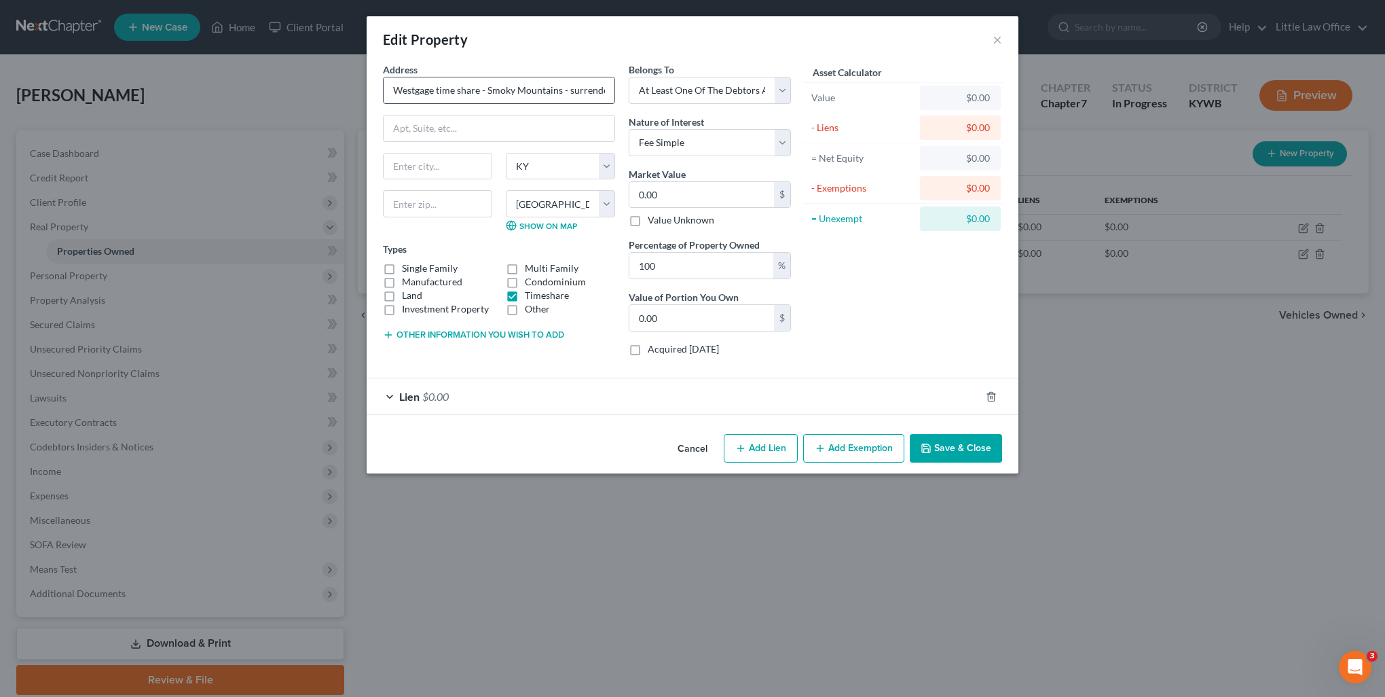
drag, startPoint x: 390, startPoint y: 92, endPoint x: 558, endPoint y: 96, distance: 167.7
click at [558, 96] on input "Westgage time share - Smoky Mountains - surrender" at bounding box center [499, 90] width 231 height 26
type input "s - surreWestgage time share - Smoky Mountainnder"
drag, startPoint x: 390, startPoint y: 94, endPoint x: 692, endPoint y: 118, distance: 303.8
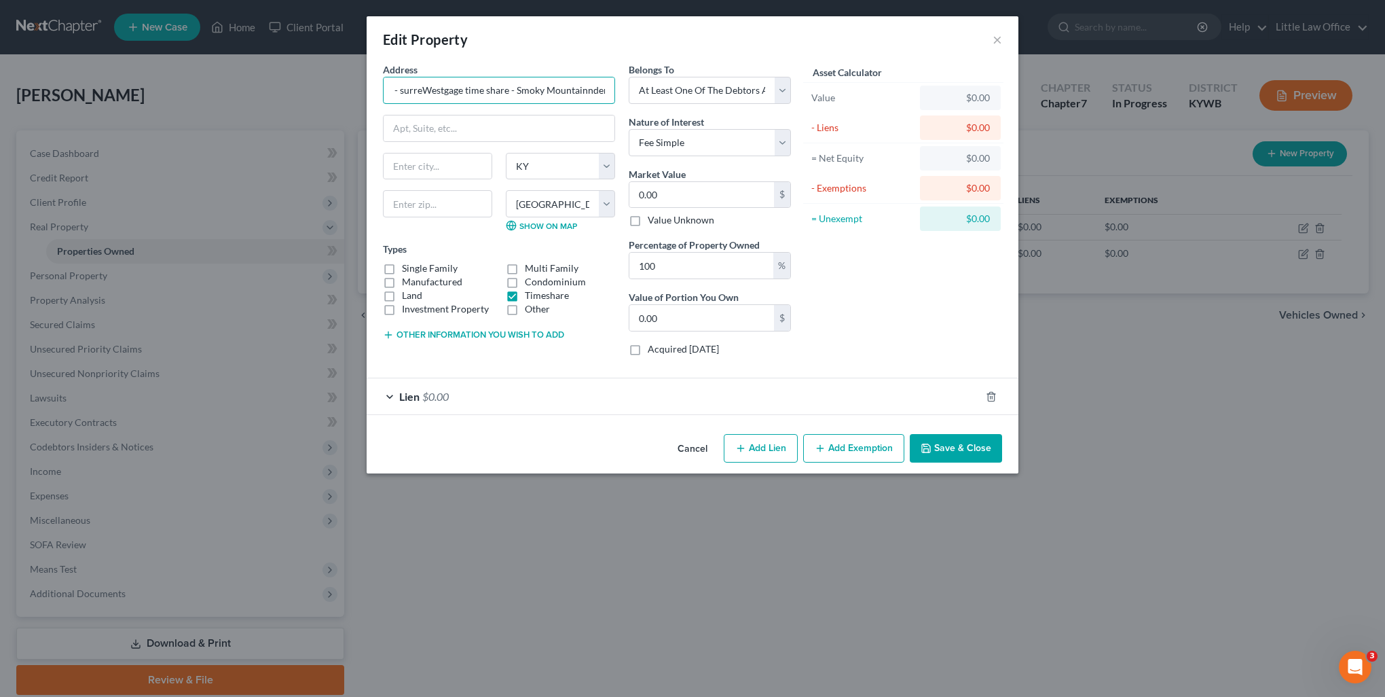
click at [692, 118] on div "Address * s - surreWestgage time share - Smoky Mountainnder State AL AK AR AZ C…" at bounding box center [587, 214] width 422 height 304
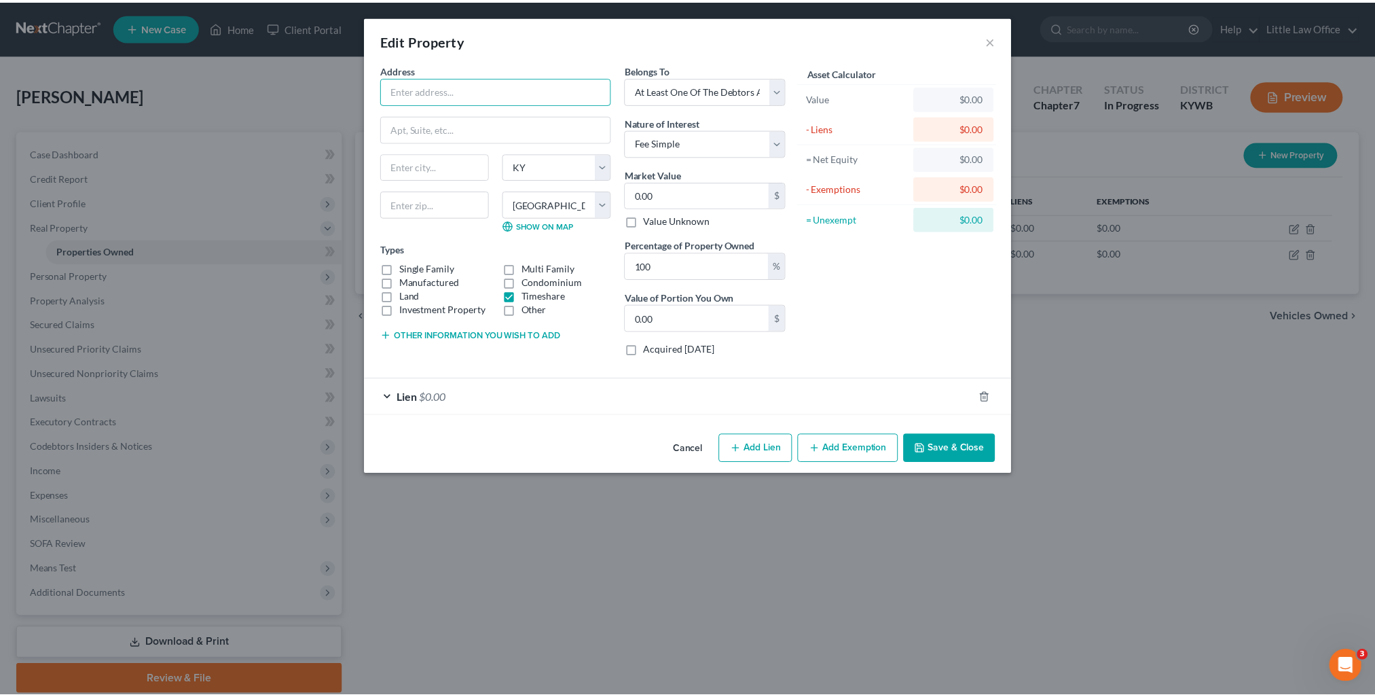
scroll to position [0, 0]
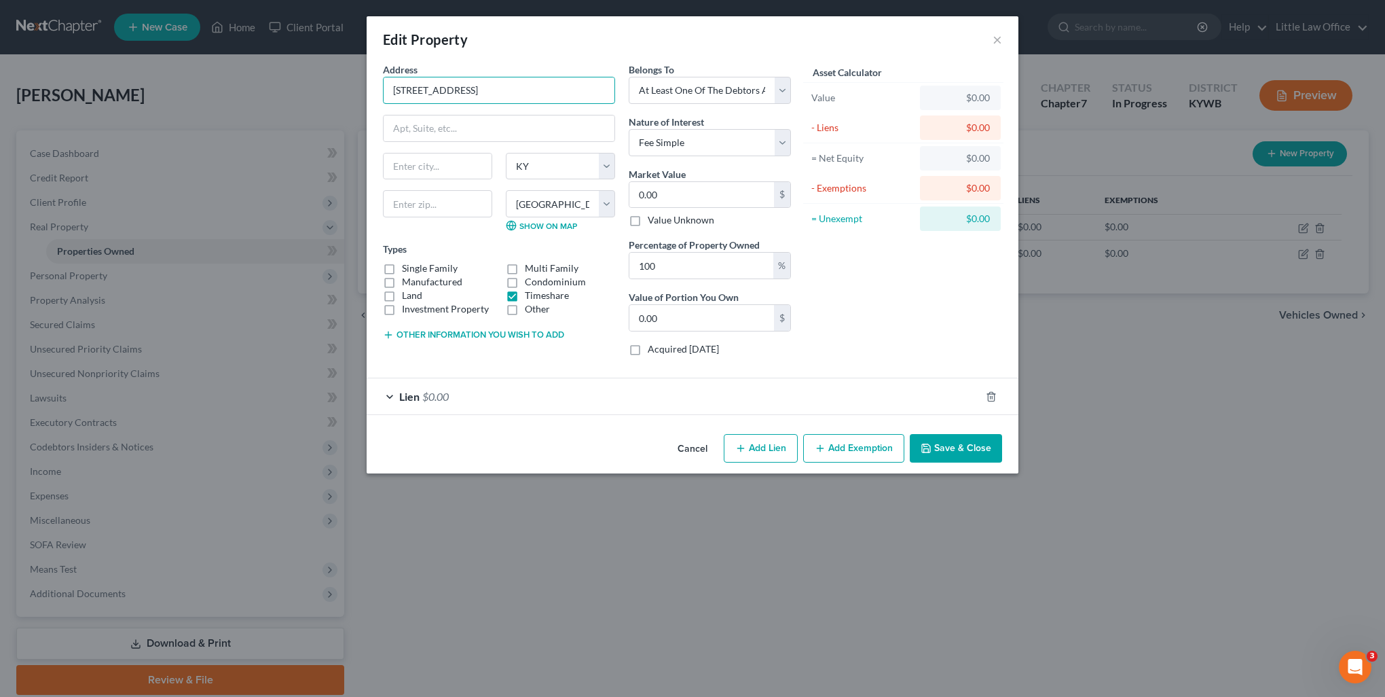
type input "4236 Parkway"
type input "37863"
type input "Pigeon Forge"
select select "44"
click at [527, 206] on select "County Anderson County Bedford County Benton County Bledsoe County Blount Count…" at bounding box center [560, 203] width 109 height 27
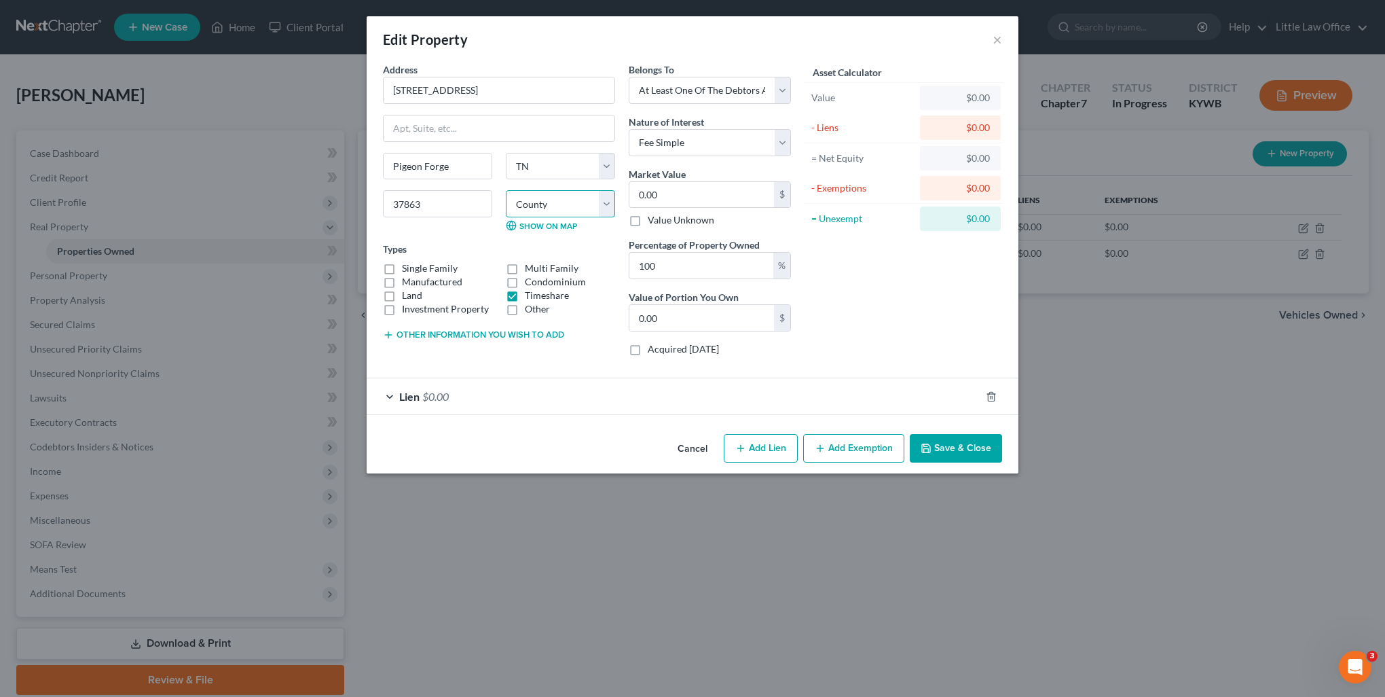
select select "77"
click at [506, 190] on select "County Anderson County Bedford County Benton County Bledsoe County Blount Count…" at bounding box center [560, 203] width 109 height 27
click at [689, 221] on label "Value Unknown" at bounding box center [681, 220] width 67 height 14
click at [662, 221] on input "Value Unknown" at bounding box center [657, 217] width 9 height 9
checkbox input "true"
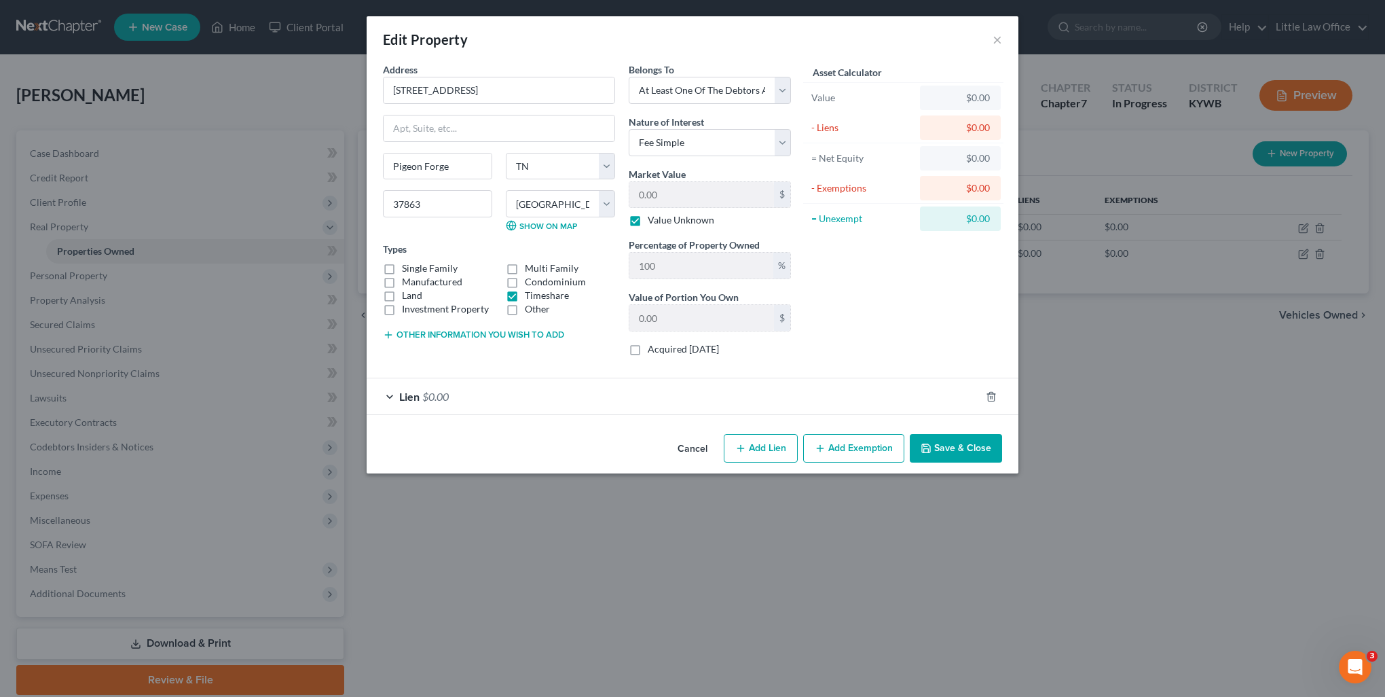
click at [970, 445] on button "Save & Close" at bounding box center [956, 448] width 92 height 29
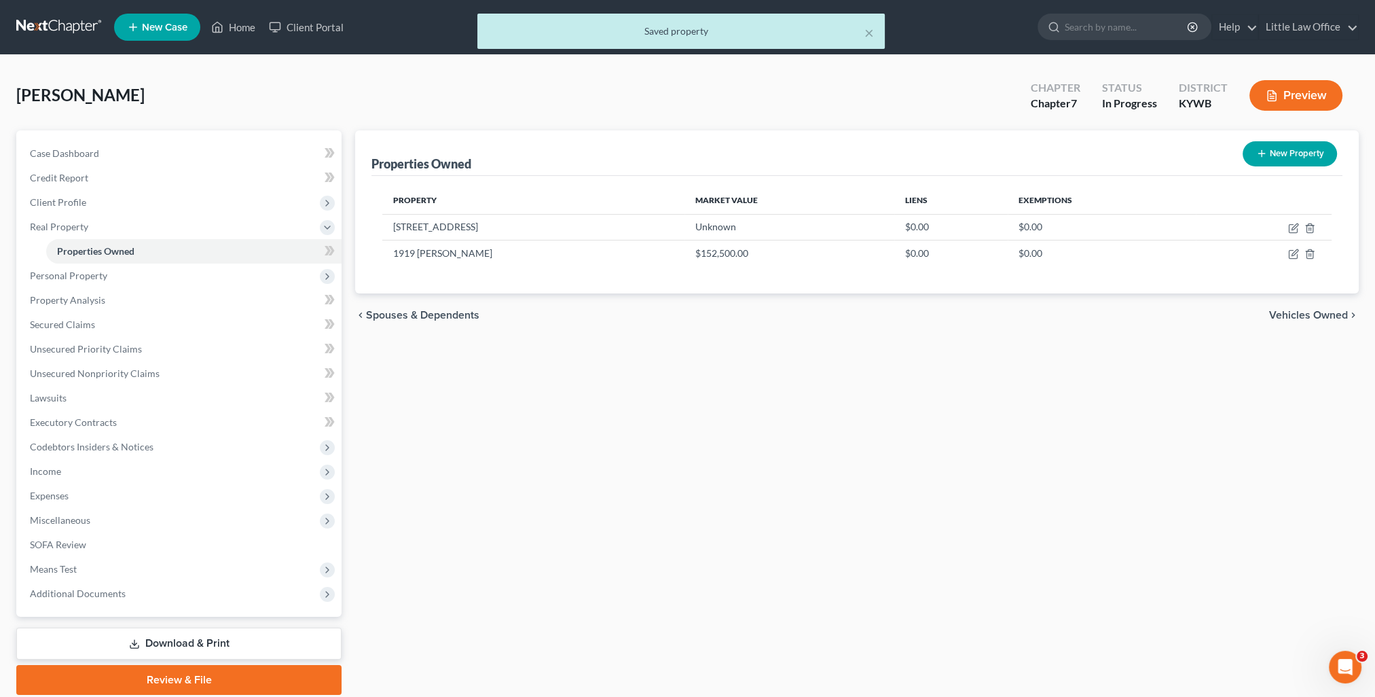
click at [1284, 314] on span "Vehicles Owned" at bounding box center [1308, 315] width 79 height 11
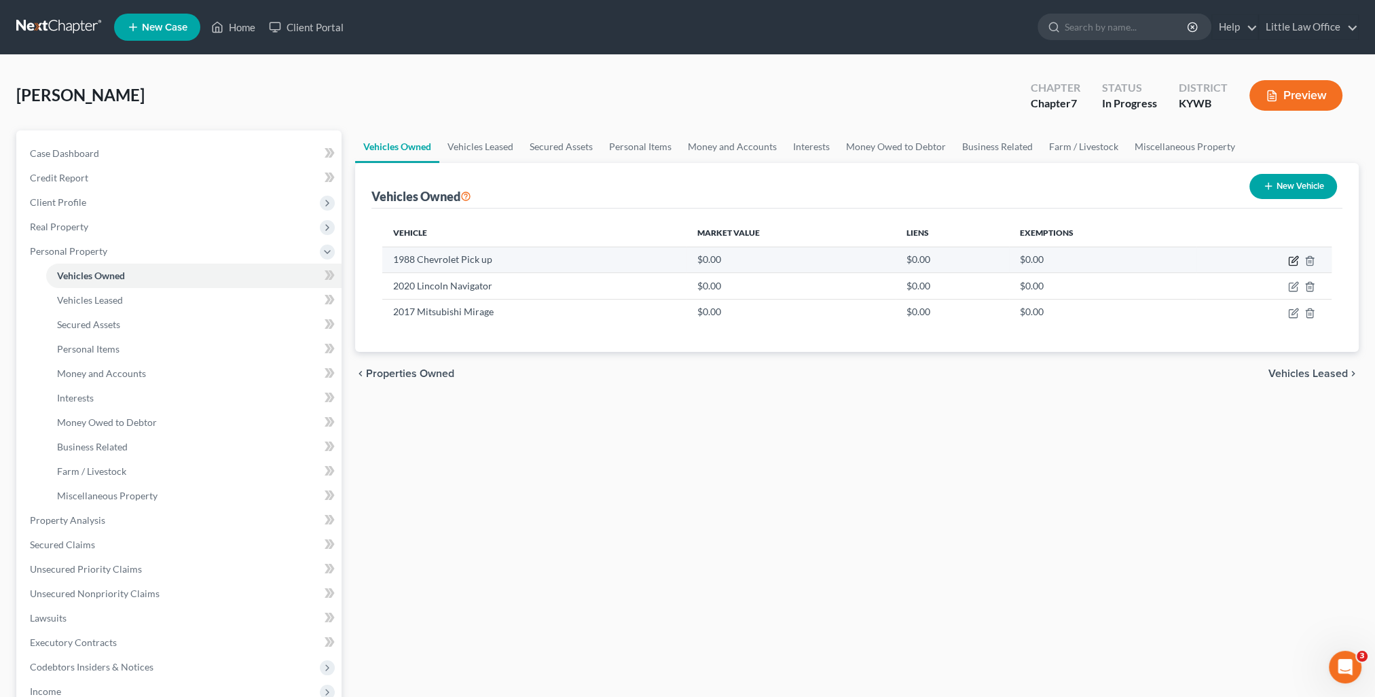
click at [1293, 261] on icon "button" at bounding box center [1294, 259] width 6 height 6
select select "0"
select select "38"
select select "3"
select select "0"
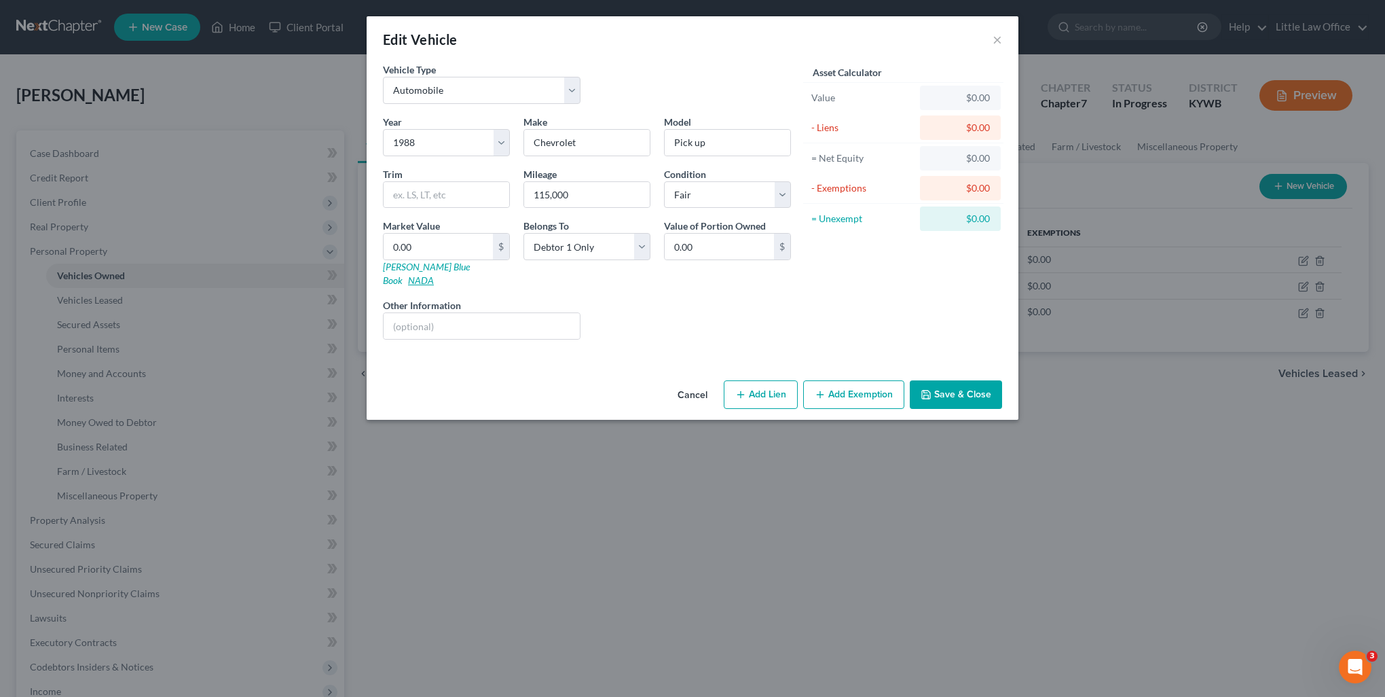
click at [434, 274] on link "NADA" at bounding box center [421, 280] width 26 height 12
click at [984, 380] on button "Save & Close" at bounding box center [956, 394] width 92 height 29
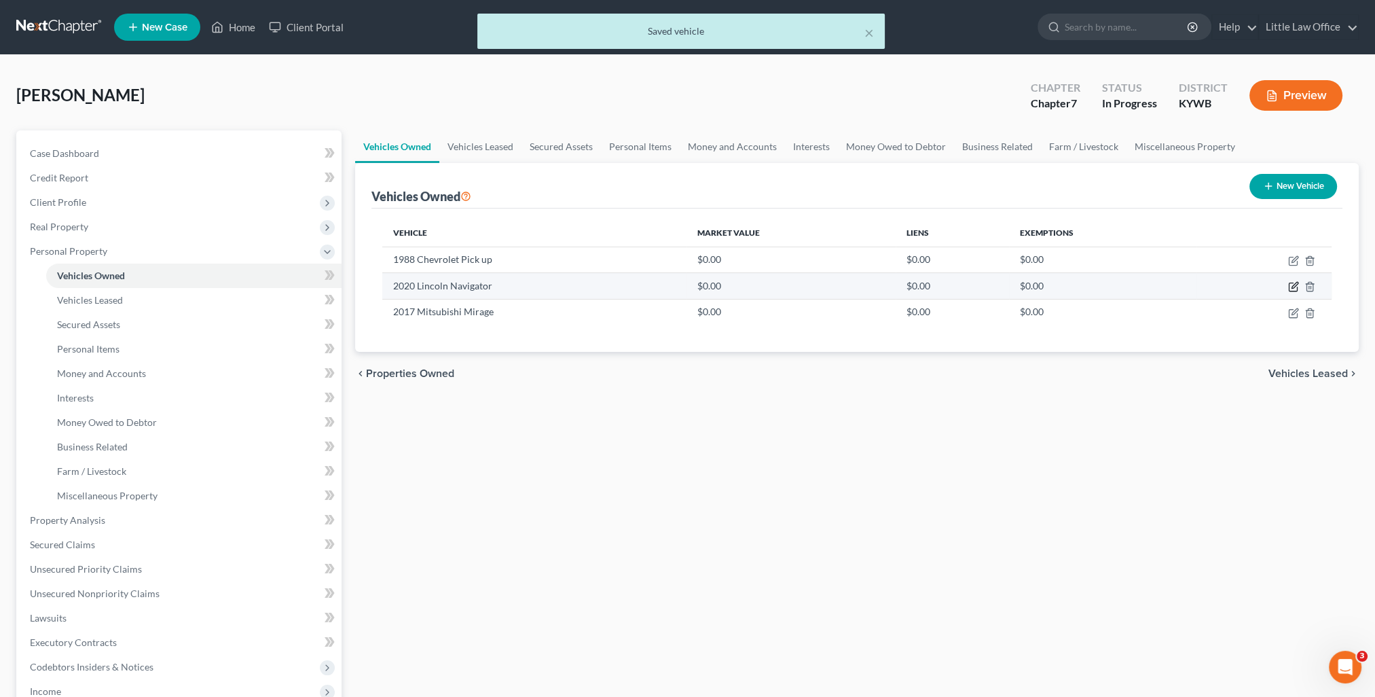
click at [1291, 283] on icon "button" at bounding box center [1292, 287] width 8 height 8
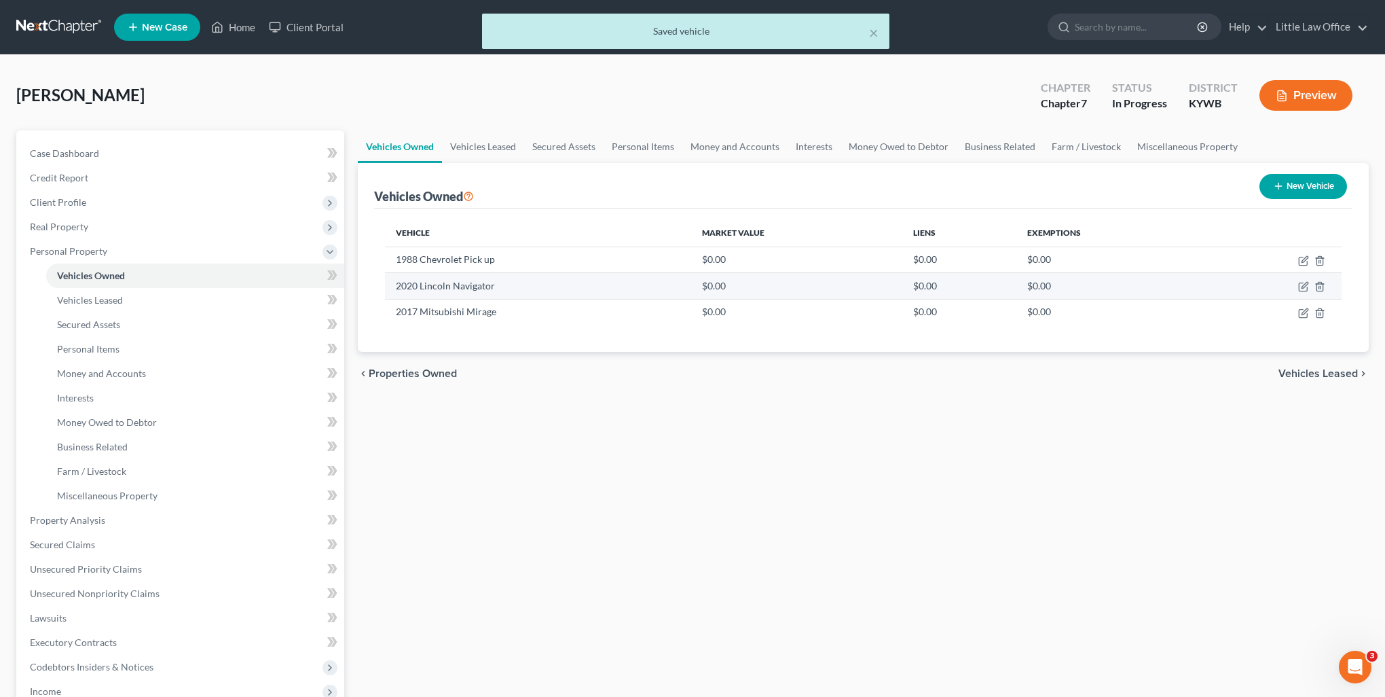
select select "0"
select select "6"
select select "2"
select select "0"
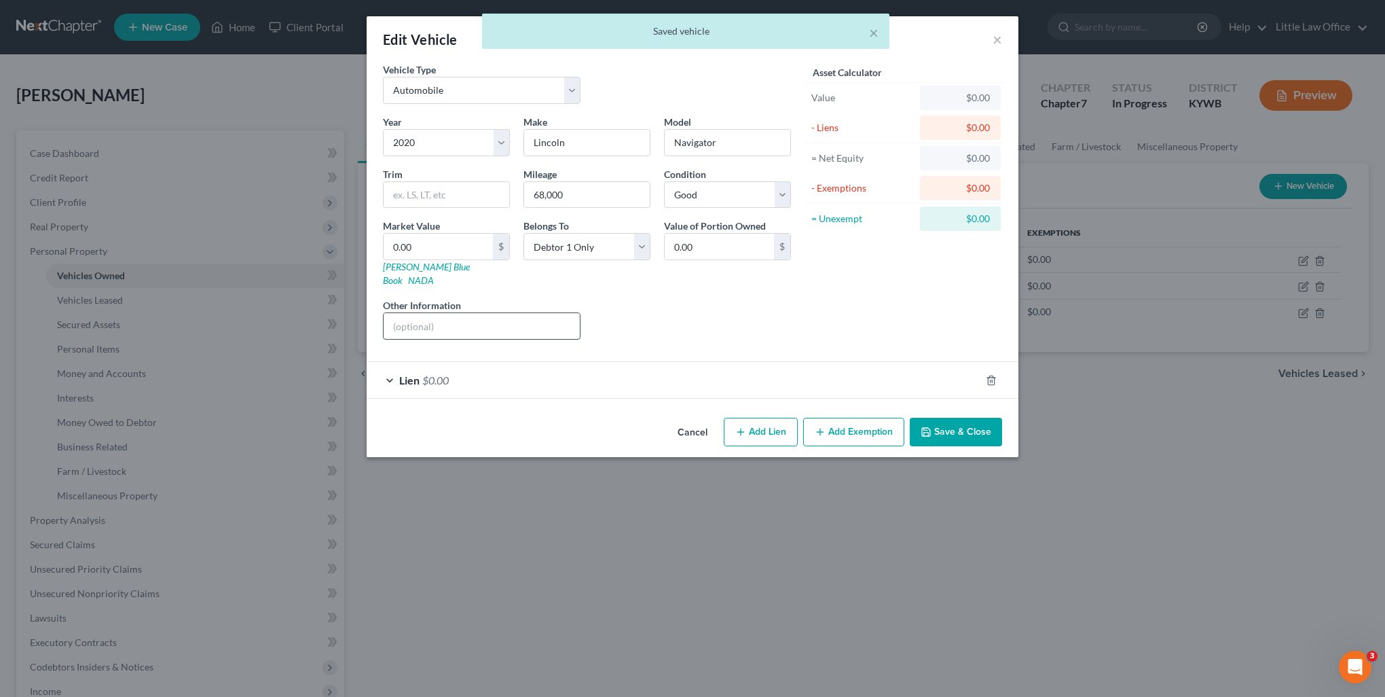
click at [491, 313] on input "text" at bounding box center [482, 326] width 196 height 26
paste input "Utility 4D Reserve AWD"
type input "Utility 4D Reserve AWD"
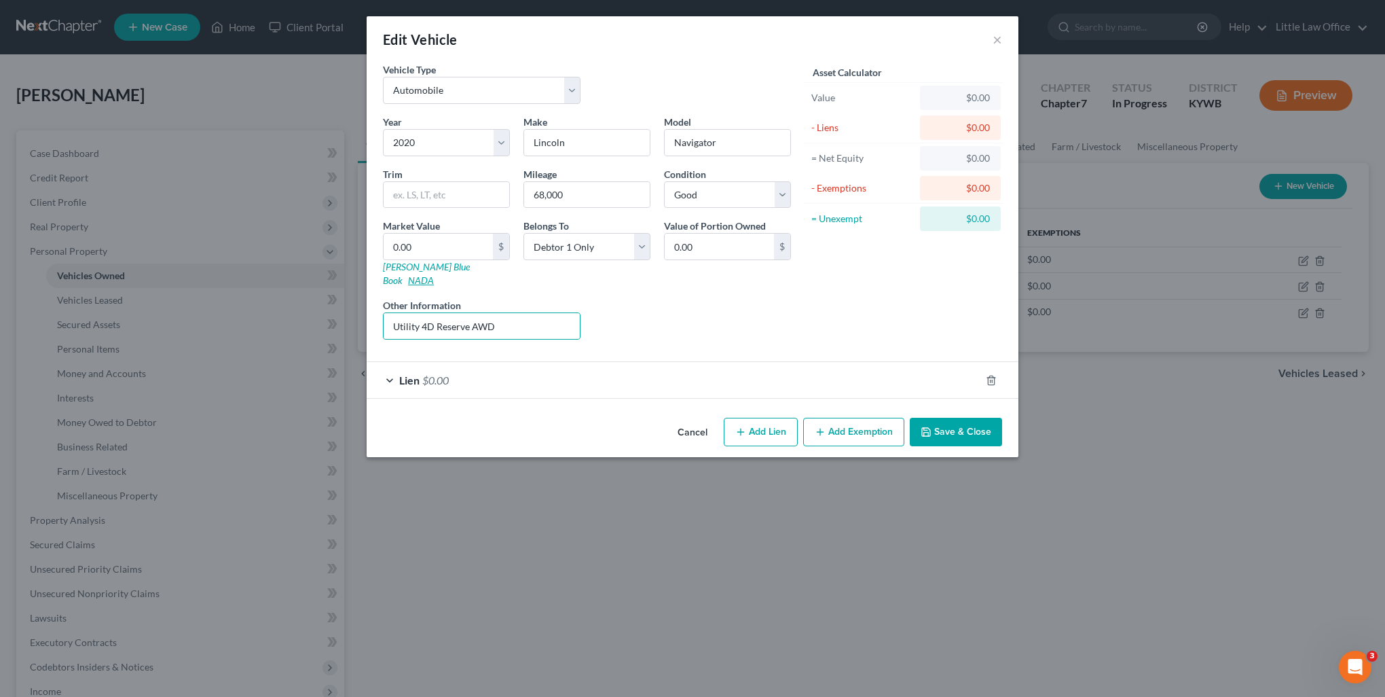
click at [434, 274] on link "NADA" at bounding box center [421, 280] width 26 height 12
drag, startPoint x: 441, startPoint y: 185, endPoint x: 438, endPoint y: 193, distance: 7.9
click at [441, 185] on input "text" at bounding box center [447, 195] width 126 height 26
click at [401, 246] on input "0.00" at bounding box center [438, 247] width 109 height 26
type input "3"
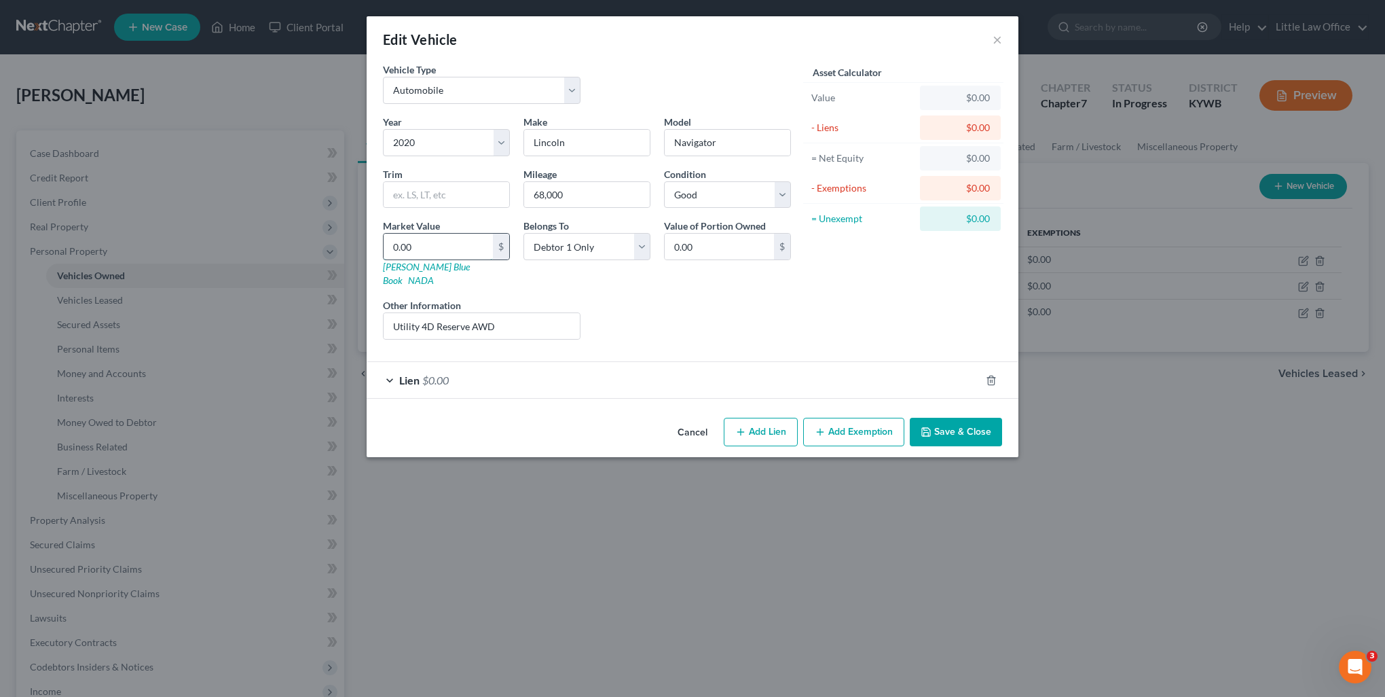
type input "3.00"
type input "36"
type input "36.00"
type input "361"
type input "361.00"
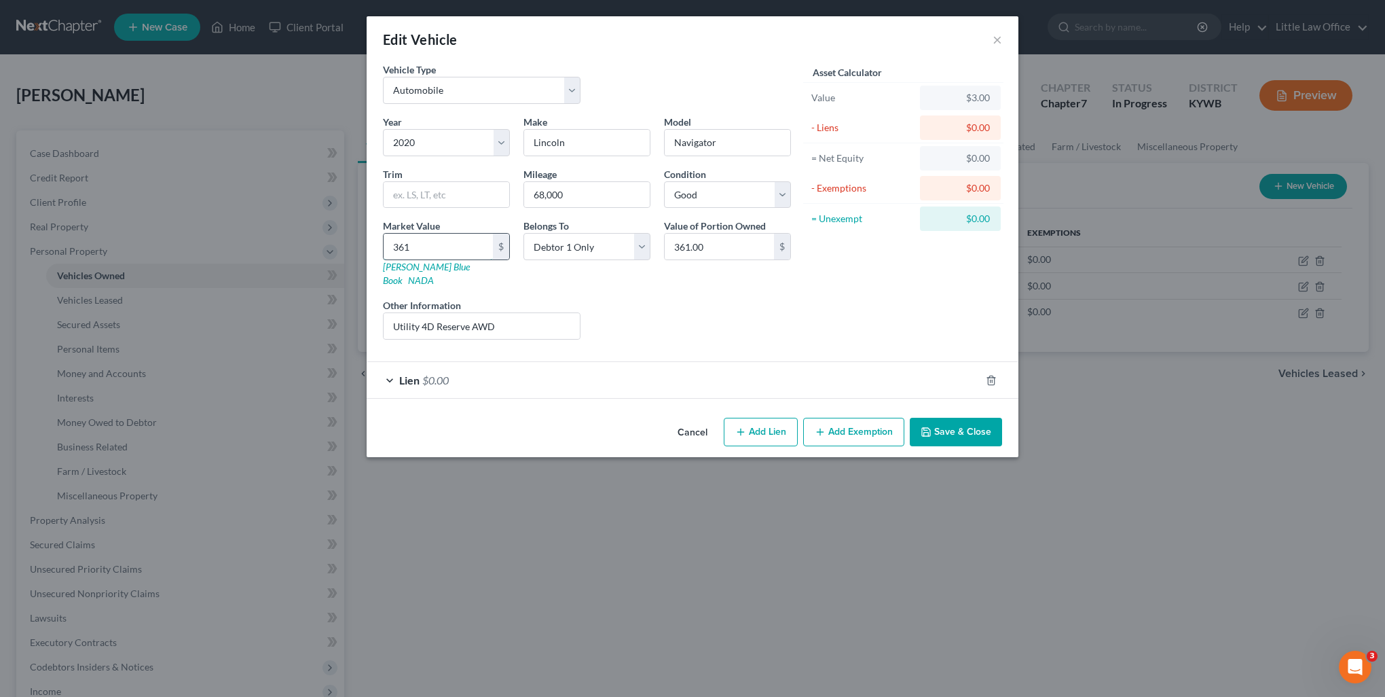
type input "3610"
type input "3,610.00"
type input "3,6100"
type input "36,100.00"
type input "36,100"
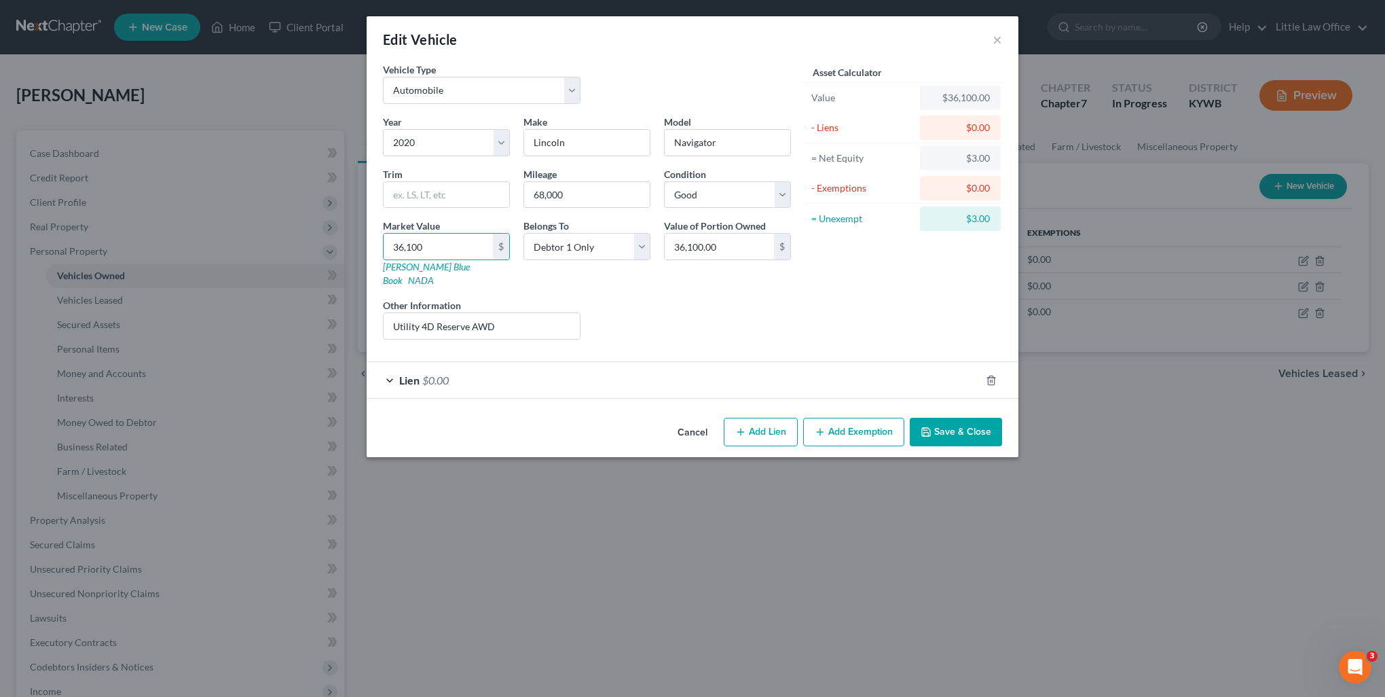
click at [959, 417] on button "Save & Close" at bounding box center [956, 431] width 92 height 29
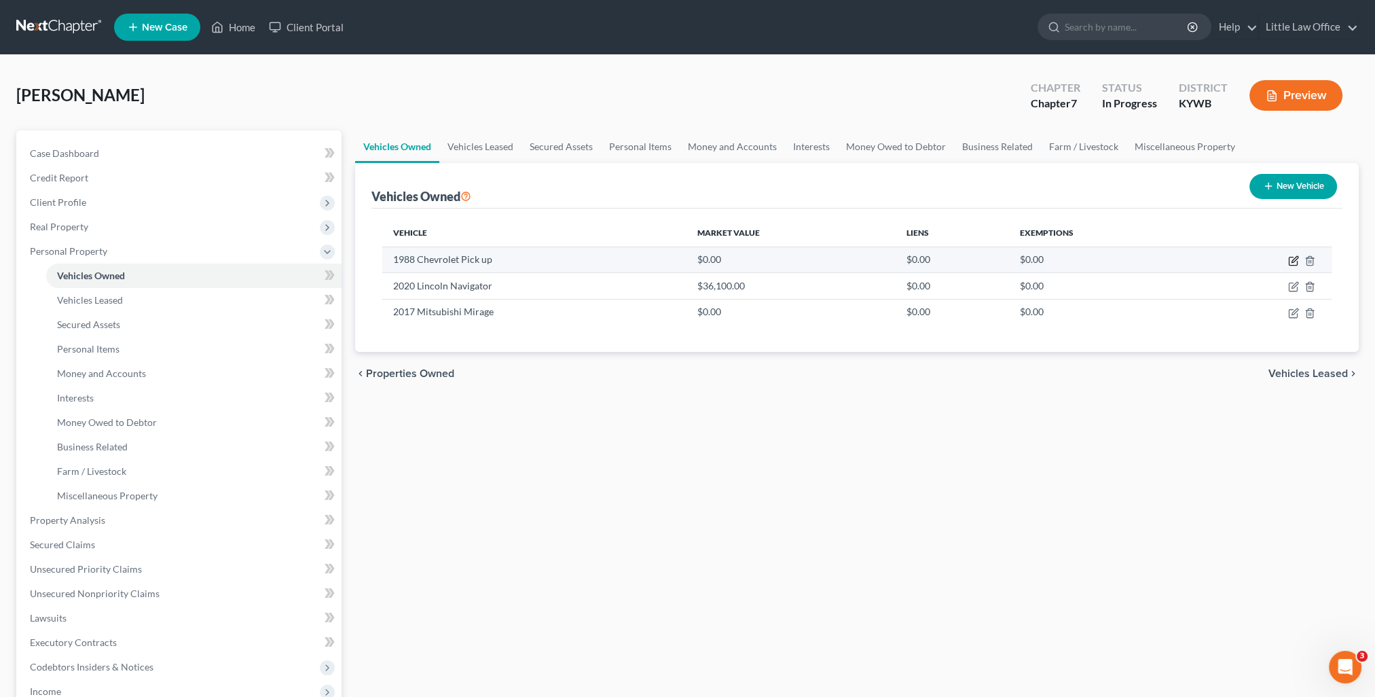
drag, startPoint x: 1297, startPoint y: 258, endPoint x: 1282, endPoint y: 253, distance: 16.3
click at [1297, 258] on icon "button" at bounding box center [1293, 260] width 11 height 11
select select "0"
select select "38"
select select "3"
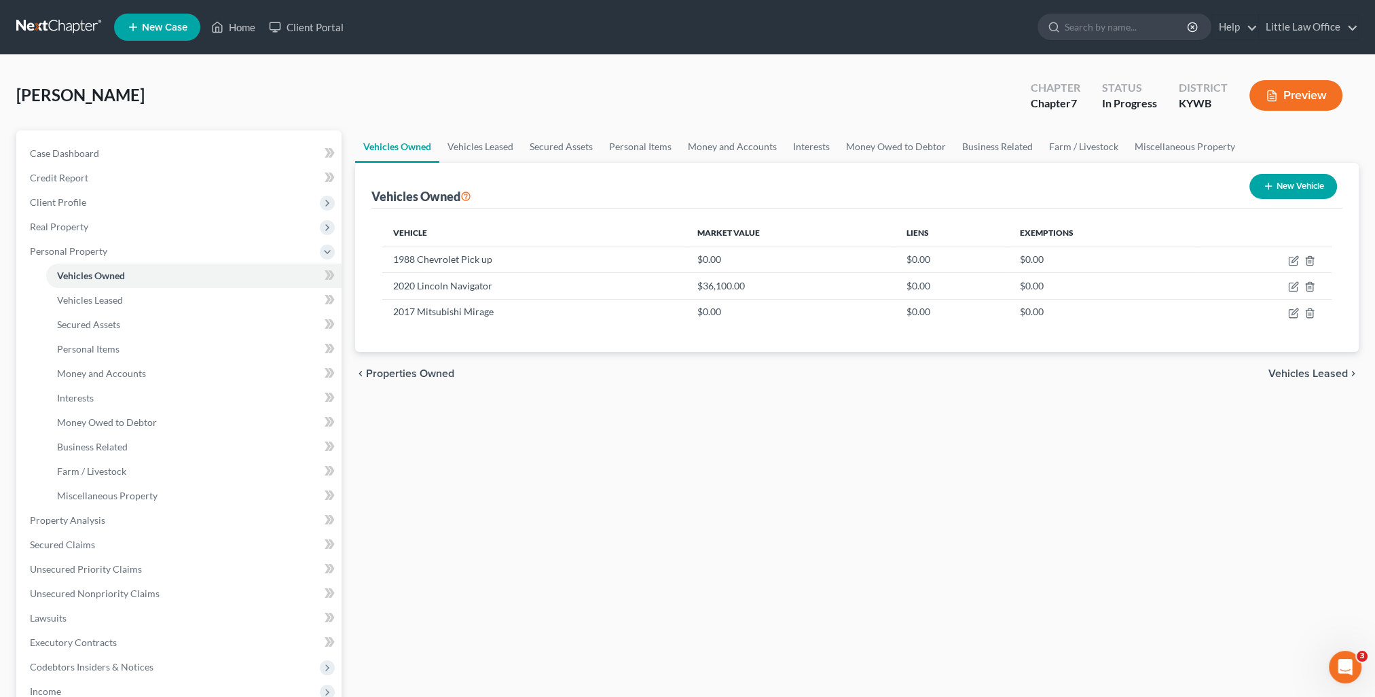
select select "0"
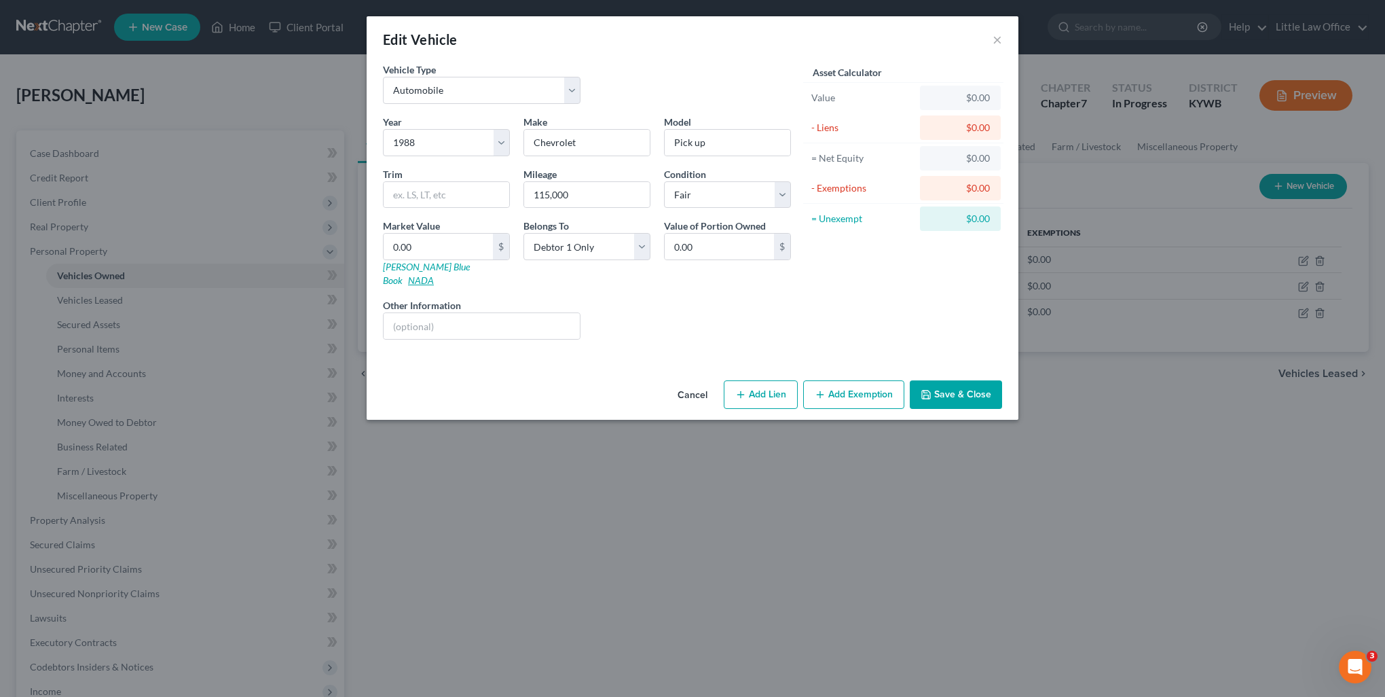
click at [434, 274] on link "NADA" at bounding box center [421, 280] width 26 height 12
drag, startPoint x: 427, startPoint y: 249, endPoint x: 418, endPoint y: 248, distance: 8.9
click at [427, 249] on input "0.00" at bounding box center [438, 247] width 109 height 26
type input "2"
type input "2.00"
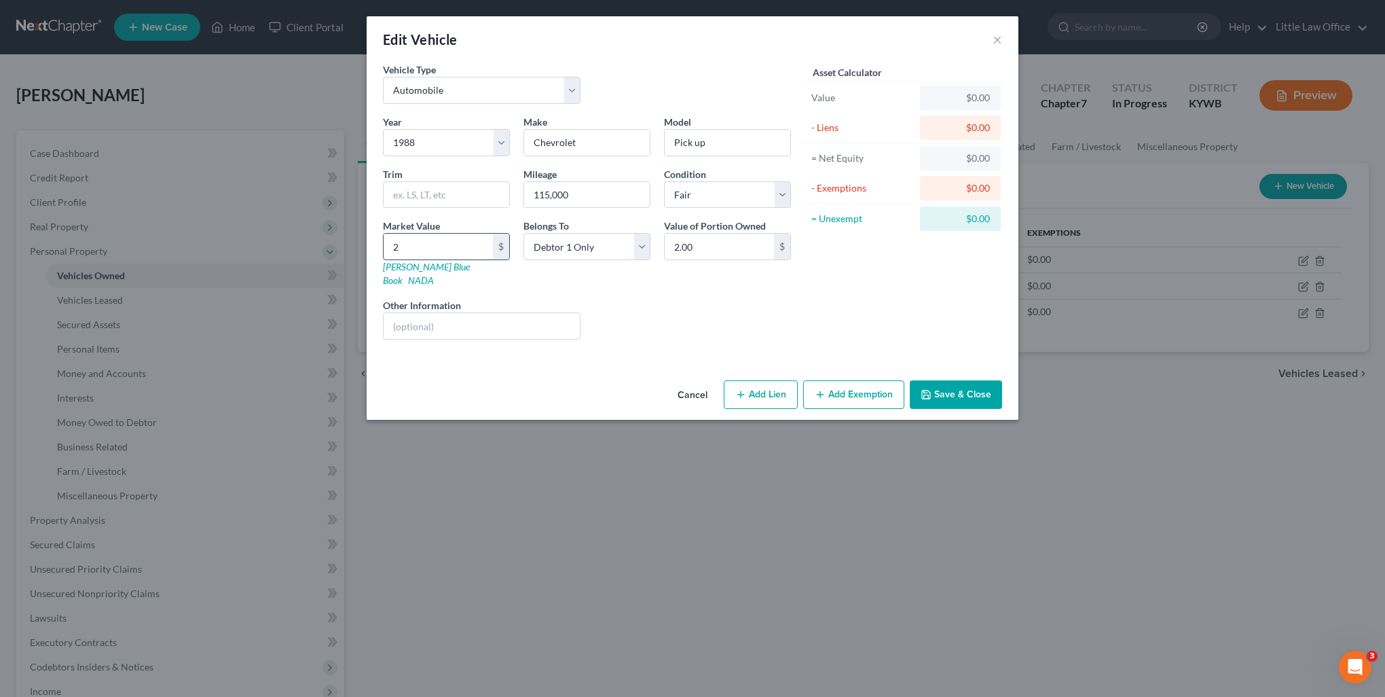
type input "23"
type input "23.00"
type input "235"
type input "235.00"
type input "2350"
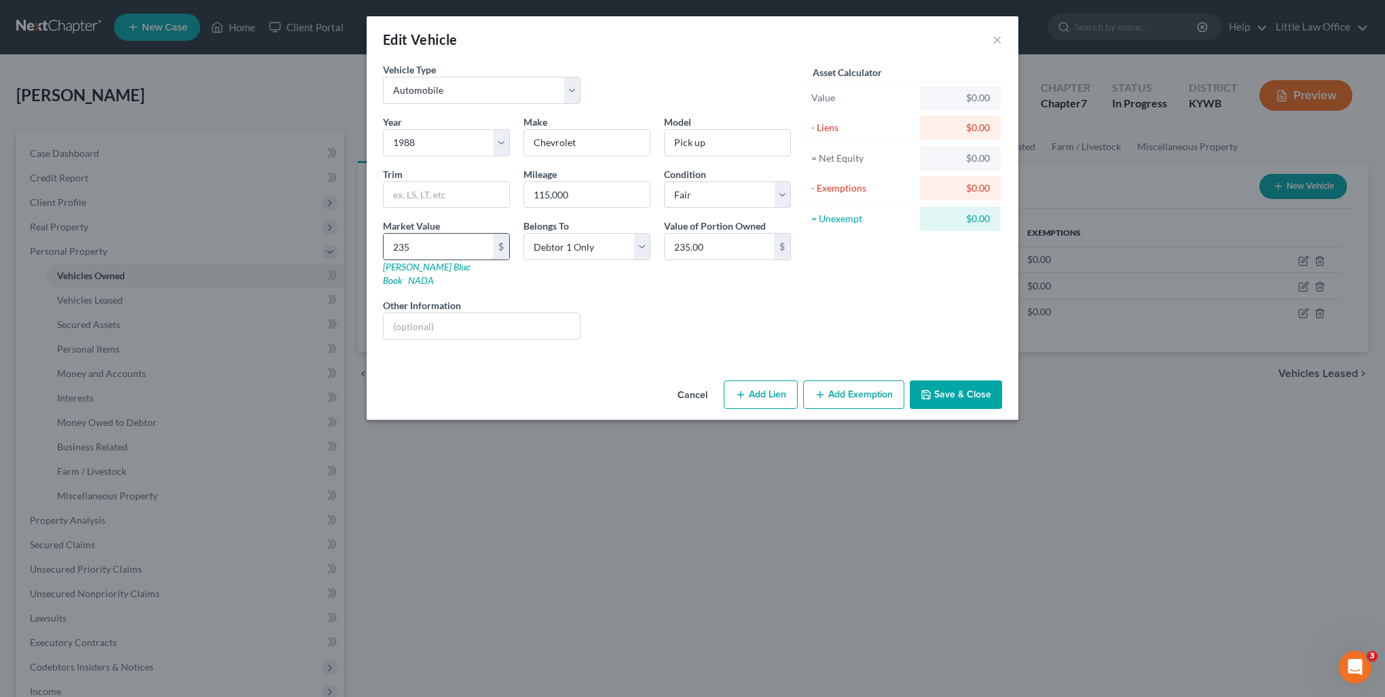
type input "2,350.00"
type input "2,350"
click at [960, 380] on button "Save & Close" at bounding box center [956, 394] width 92 height 29
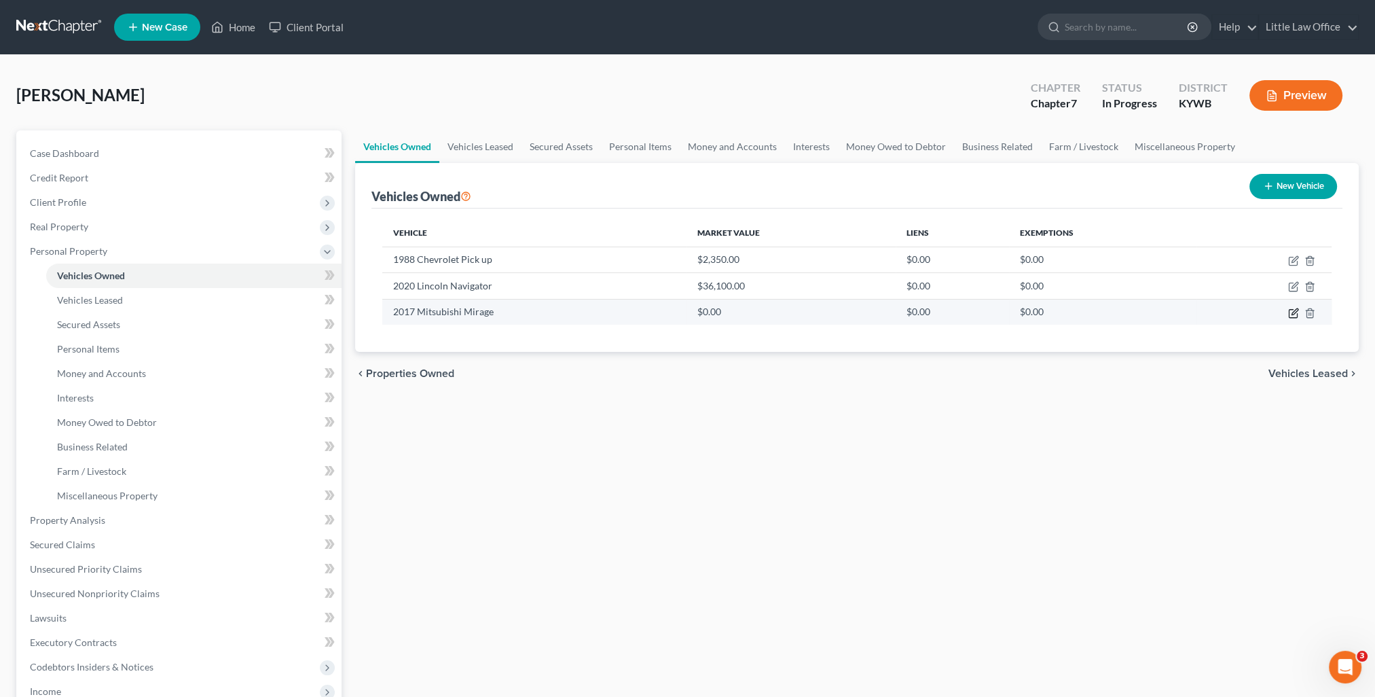
click at [1294, 311] on icon "button" at bounding box center [1293, 313] width 11 height 11
select select "0"
select select "9"
select select "2"
select select "0"
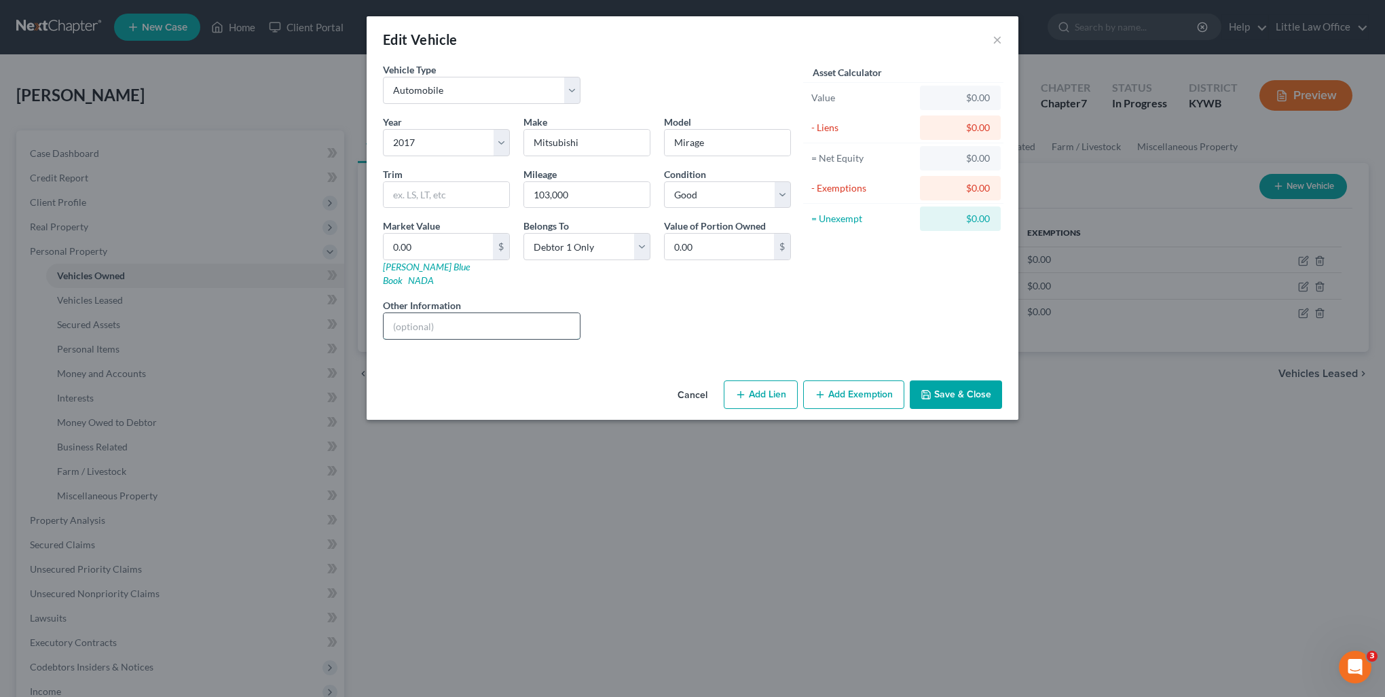
click at [495, 313] on input "text" at bounding box center [482, 326] width 196 height 26
paste input "Hatchback 5D ES I3"
type input "Hatchback 5D ES I3"
click at [434, 274] on link "NADA" at bounding box center [421, 280] width 26 height 12
click at [439, 248] on input "0.00" at bounding box center [438, 247] width 109 height 26
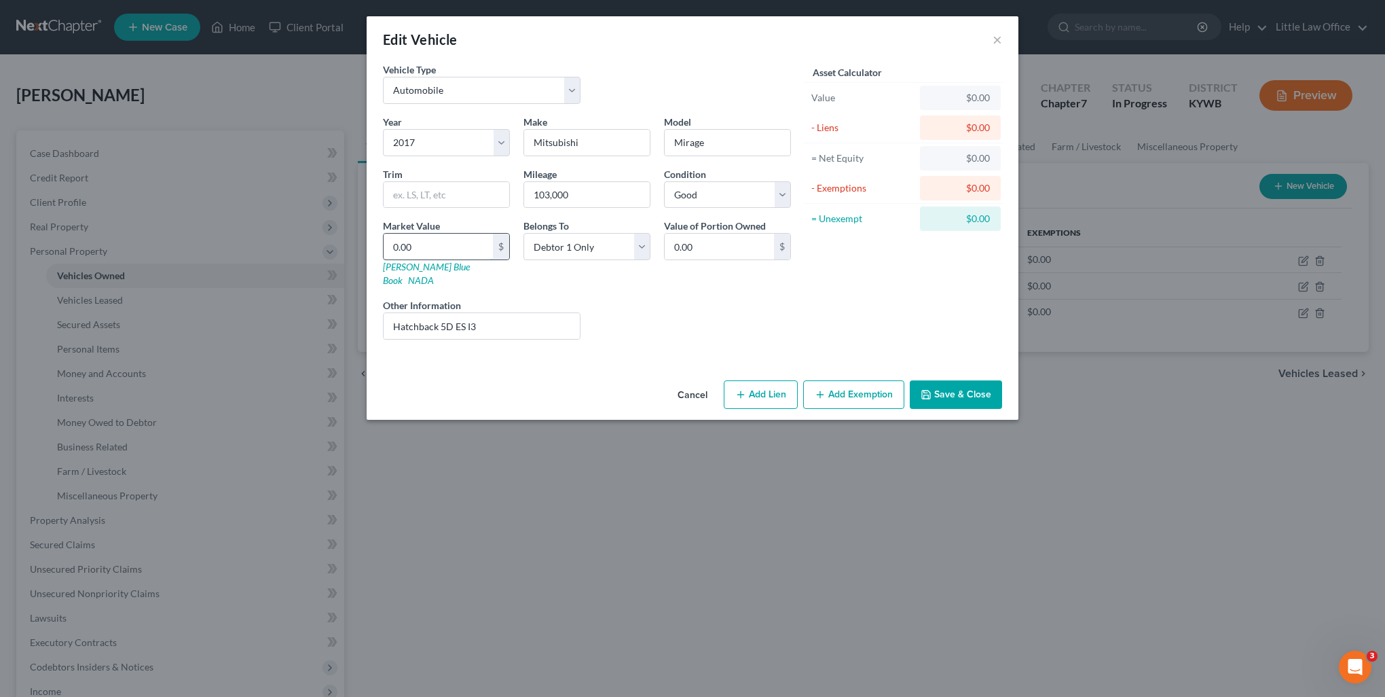
type input "2"
type input "2.00"
type input "20"
type input "20.00"
type input "200"
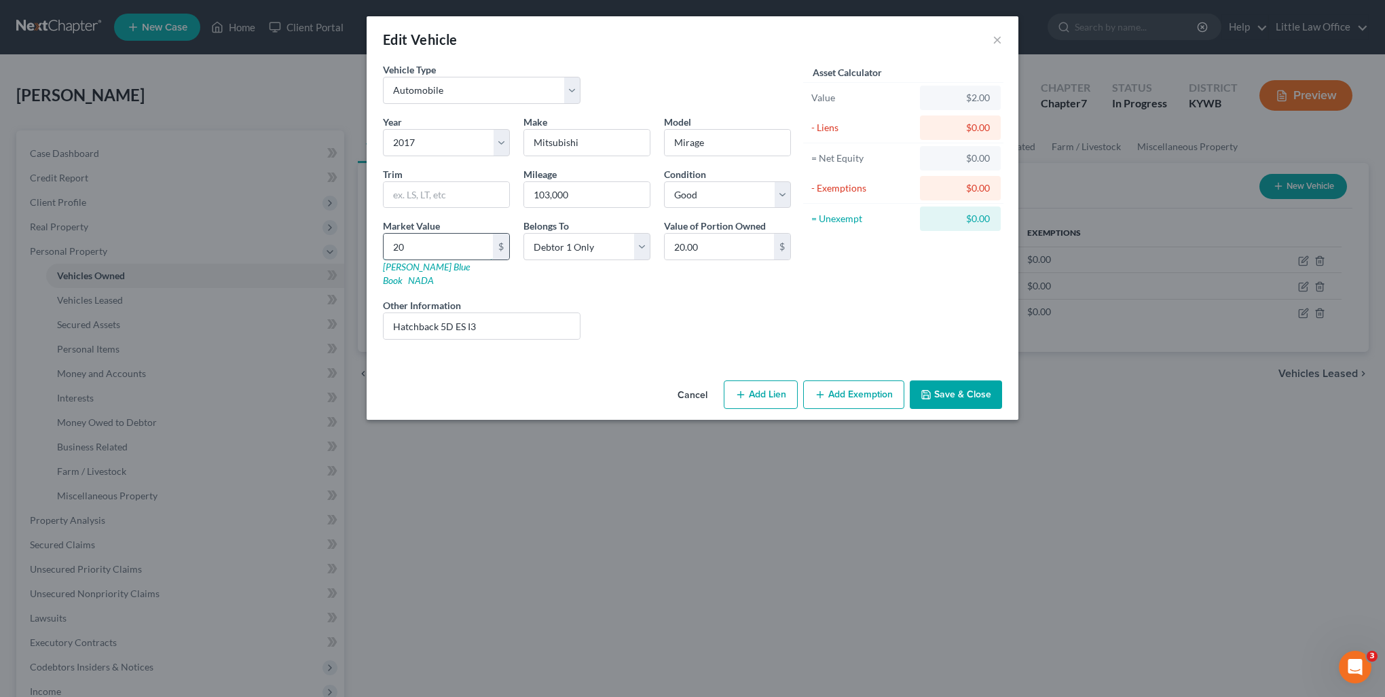
type input "200.00"
type input "2000"
type input "2,000.00"
type input "2,000"
click at [983, 390] on button "Save & Close" at bounding box center [956, 394] width 92 height 29
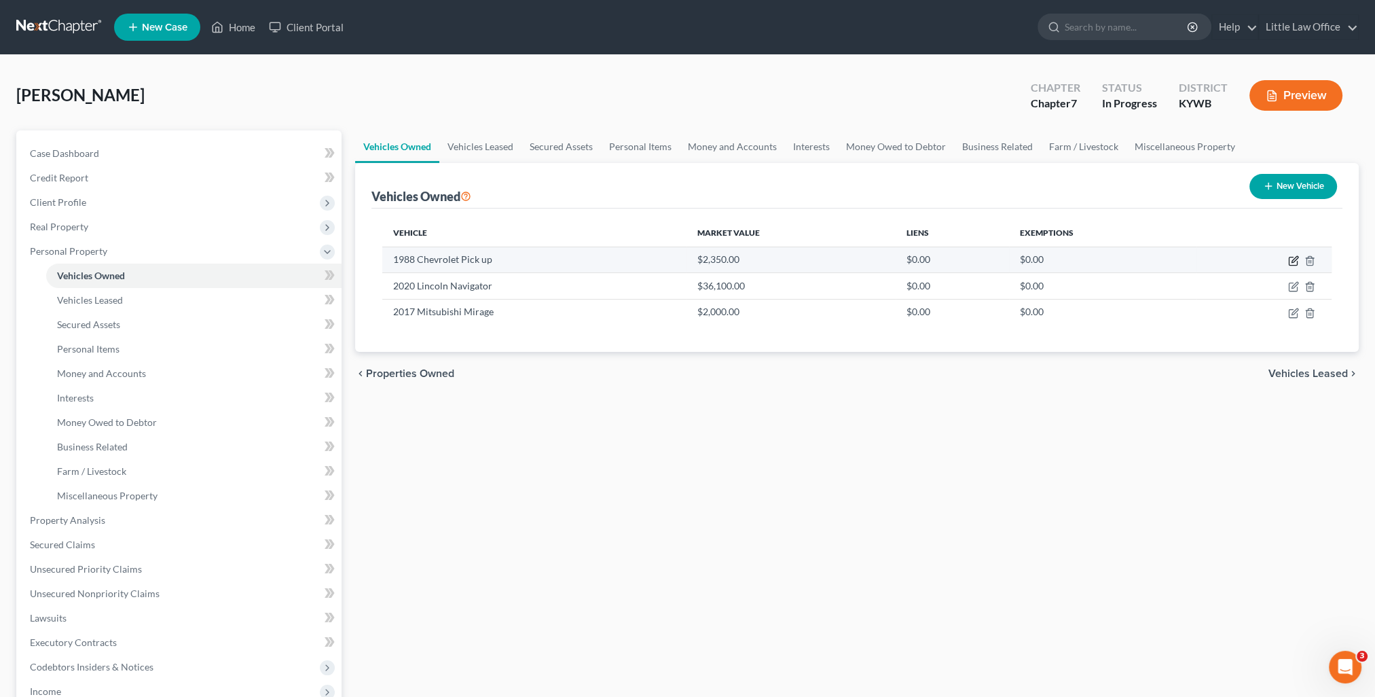
click at [1295, 260] on icon "button" at bounding box center [1293, 260] width 11 height 11
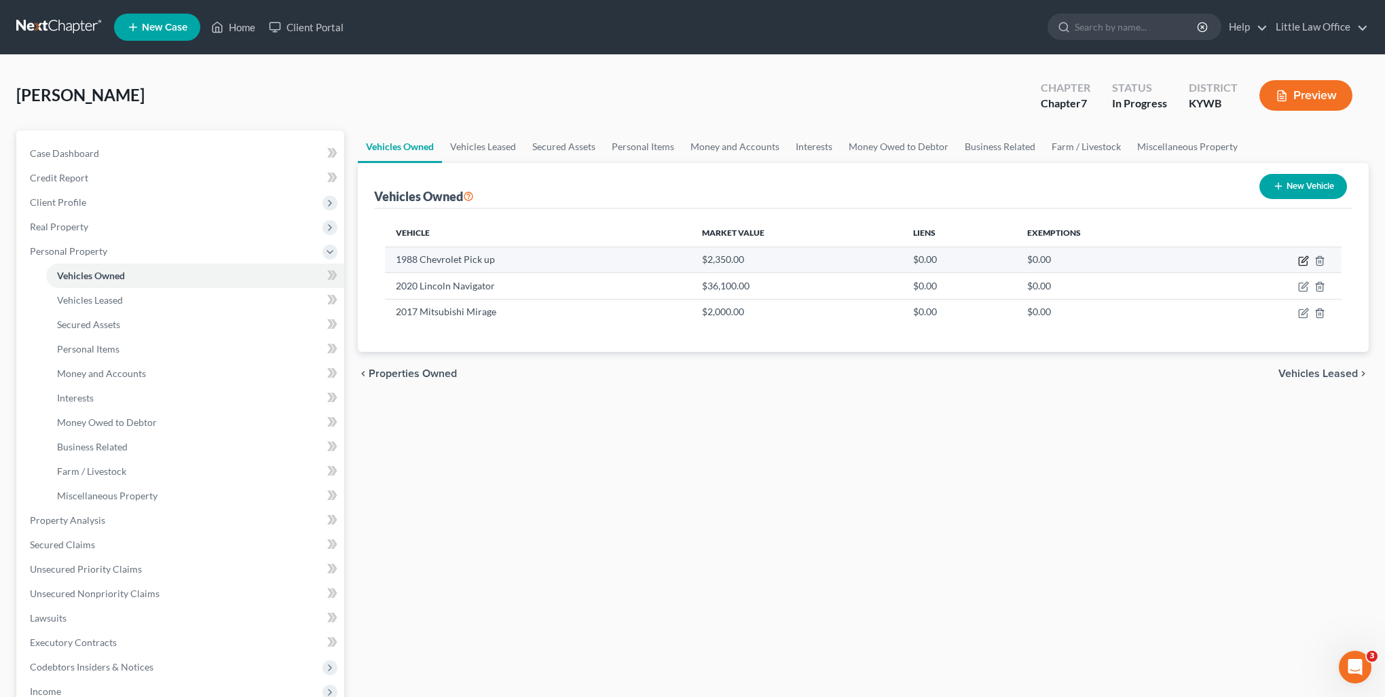
select select "0"
select select "38"
select select "3"
select select "0"
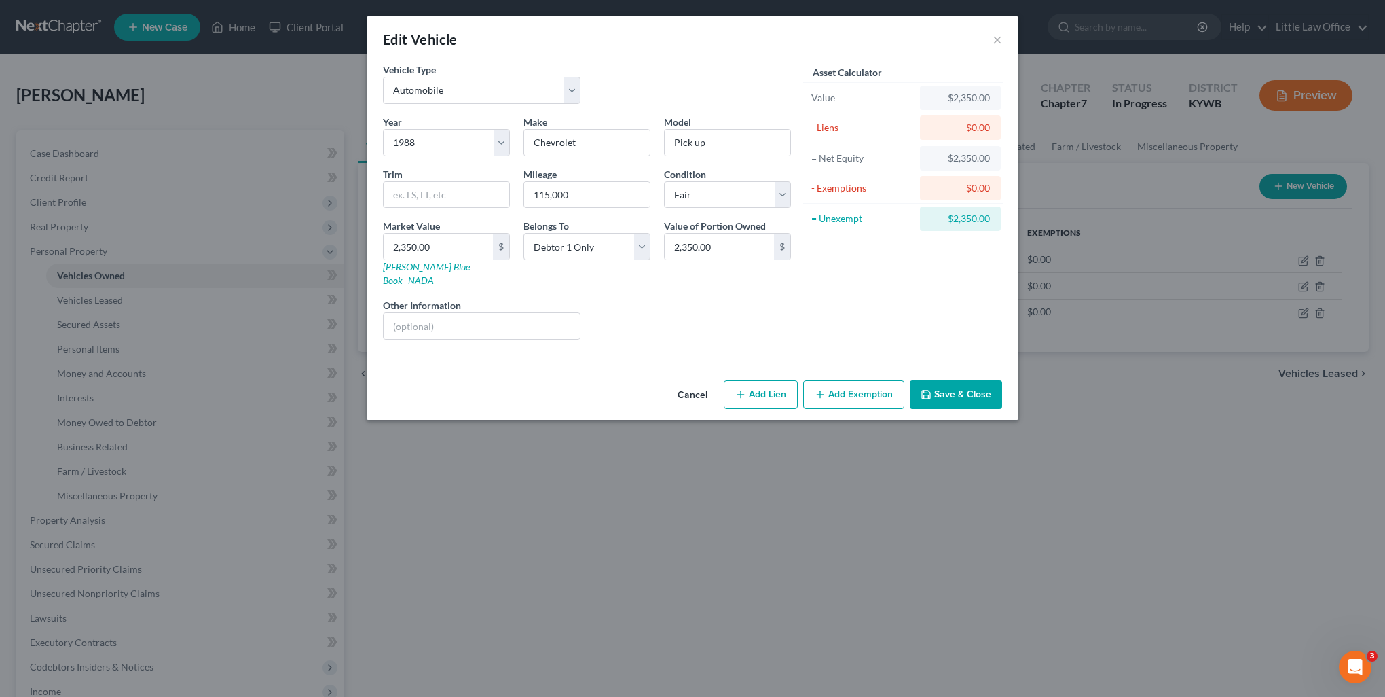
click at [844, 380] on button "Add Exemption" at bounding box center [853, 394] width 101 height 29
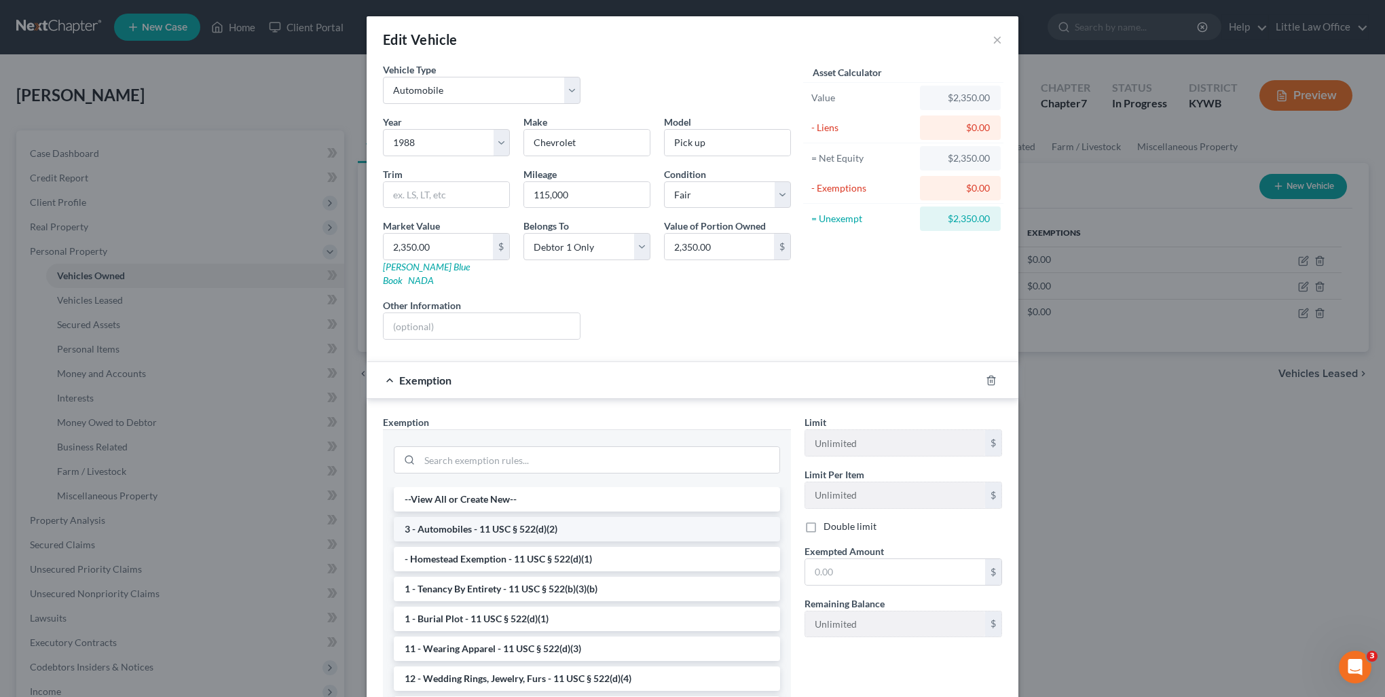
click at [627, 517] on li "3 - Automobiles - 11 USC § 522(d)(2)" at bounding box center [587, 529] width 386 height 24
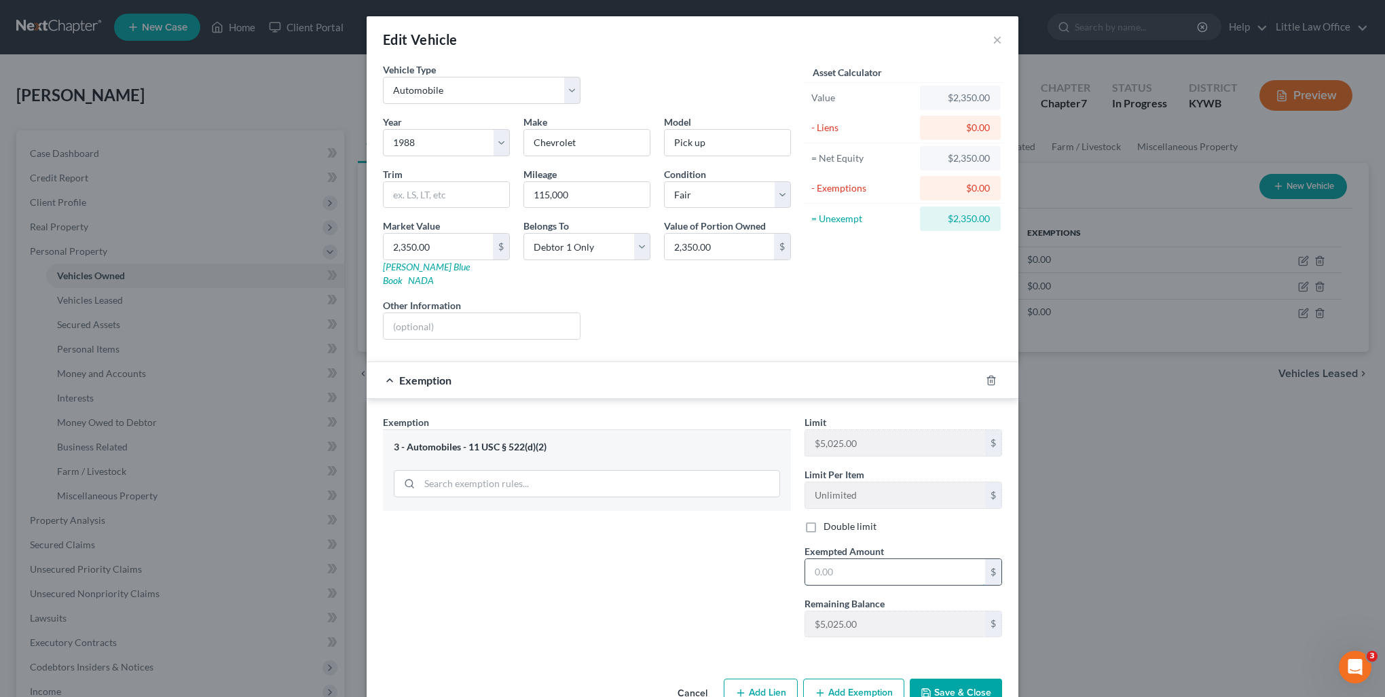
click at [853, 560] on input "text" at bounding box center [895, 572] width 180 height 26
type input "2,350"
click at [946, 680] on button "Save & Close" at bounding box center [956, 692] width 92 height 29
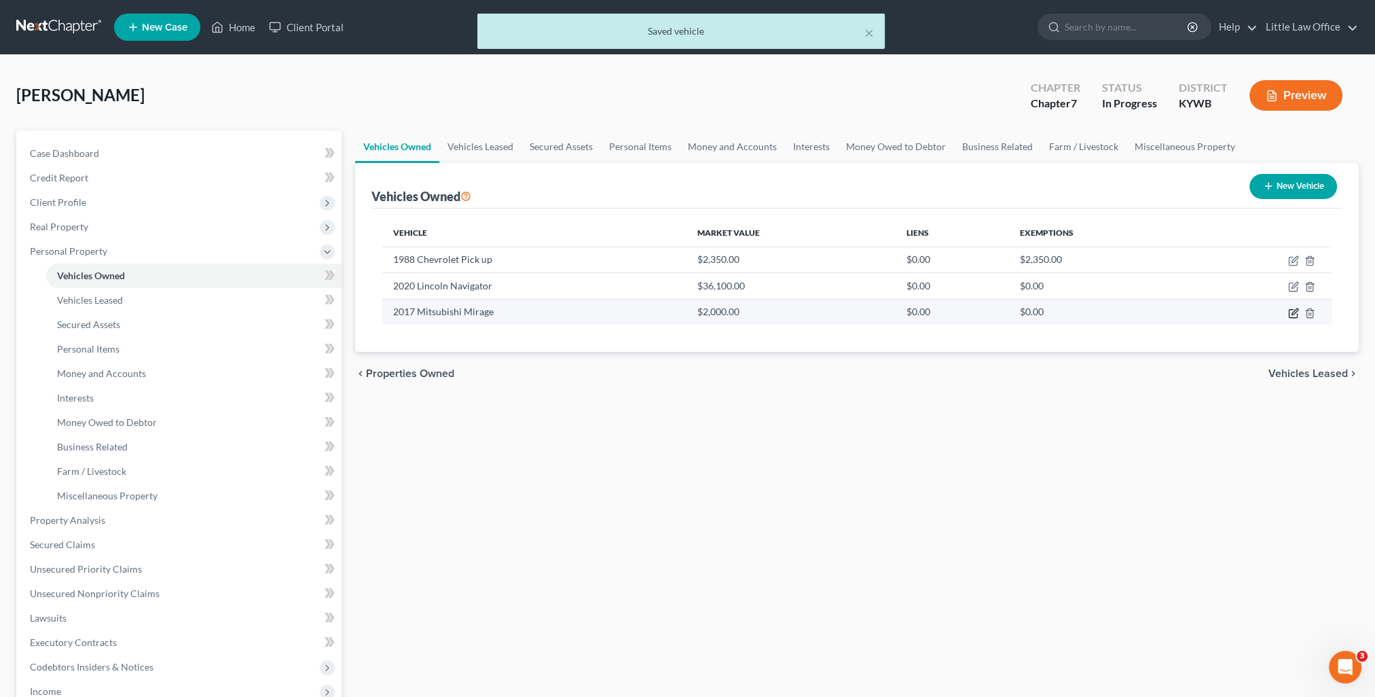
click at [1288, 312] on icon "button" at bounding box center [1292, 313] width 8 height 8
select select "0"
select select "9"
select select "2"
select select "0"
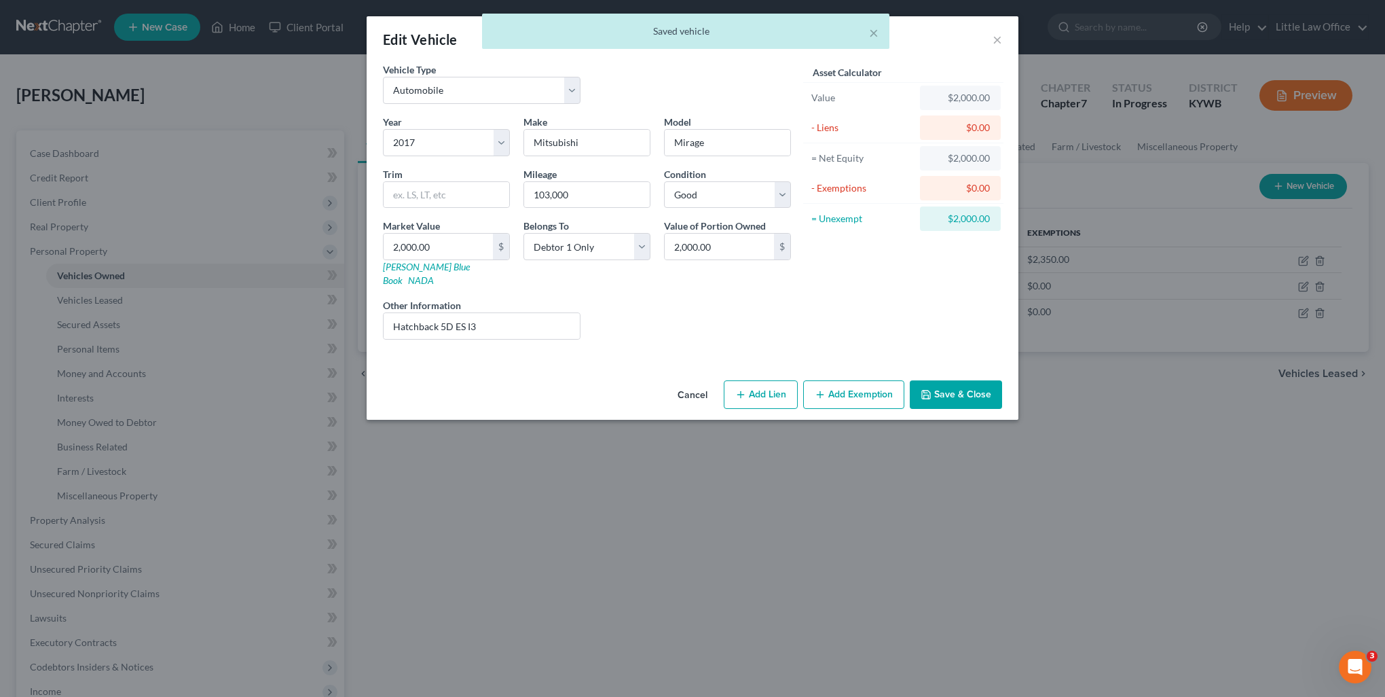
click at [866, 380] on button "Add Exemption" at bounding box center [853, 394] width 101 height 29
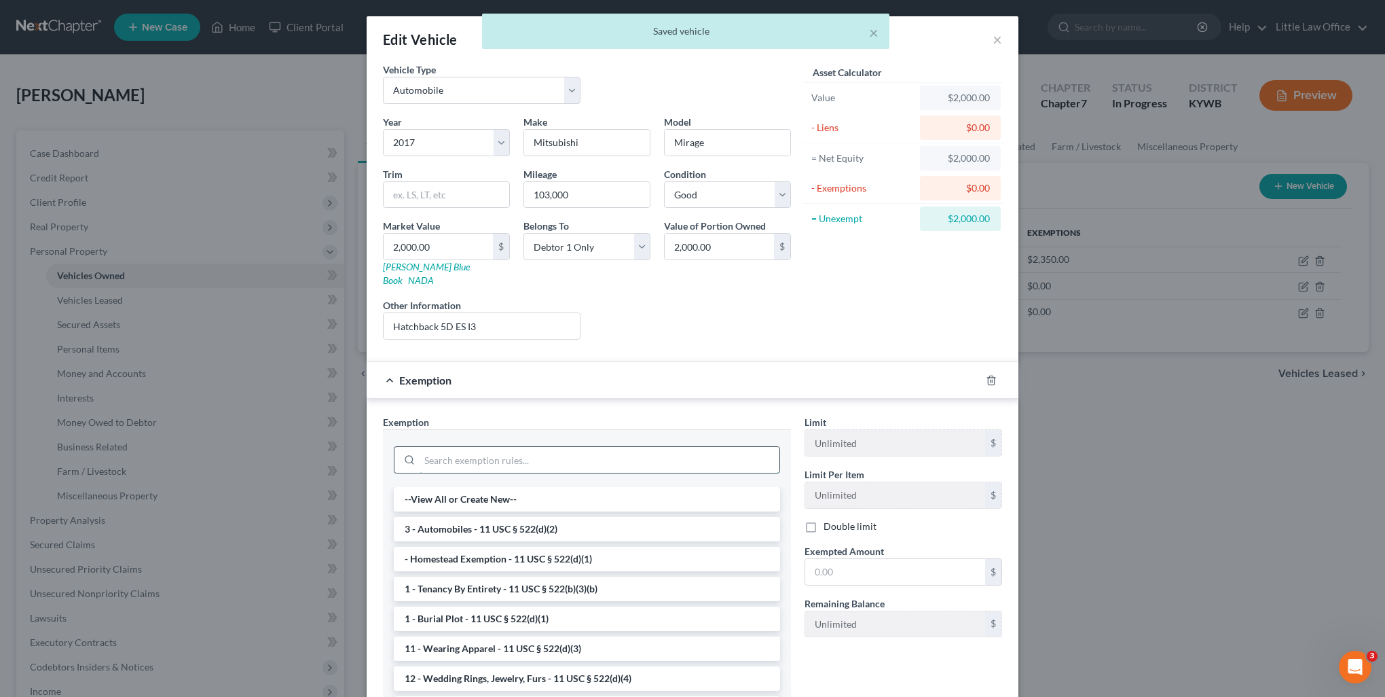
click at [599, 447] on input "search" at bounding box center [600, 460] width 360 height 26
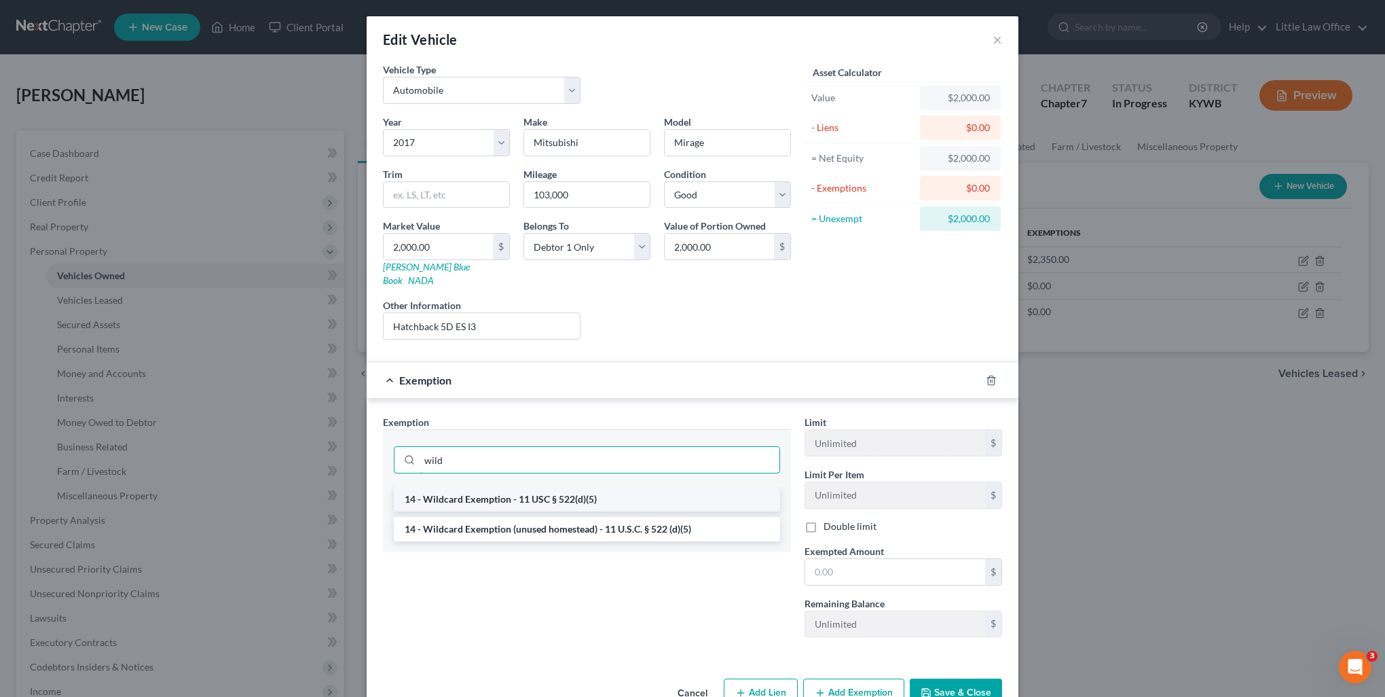
type input "wild"
click at [588, 487] on li "14 - Wildcard Exemption - 11 USC § 522(d)(5)" at bounding box center [587, 499] width 386 height 24
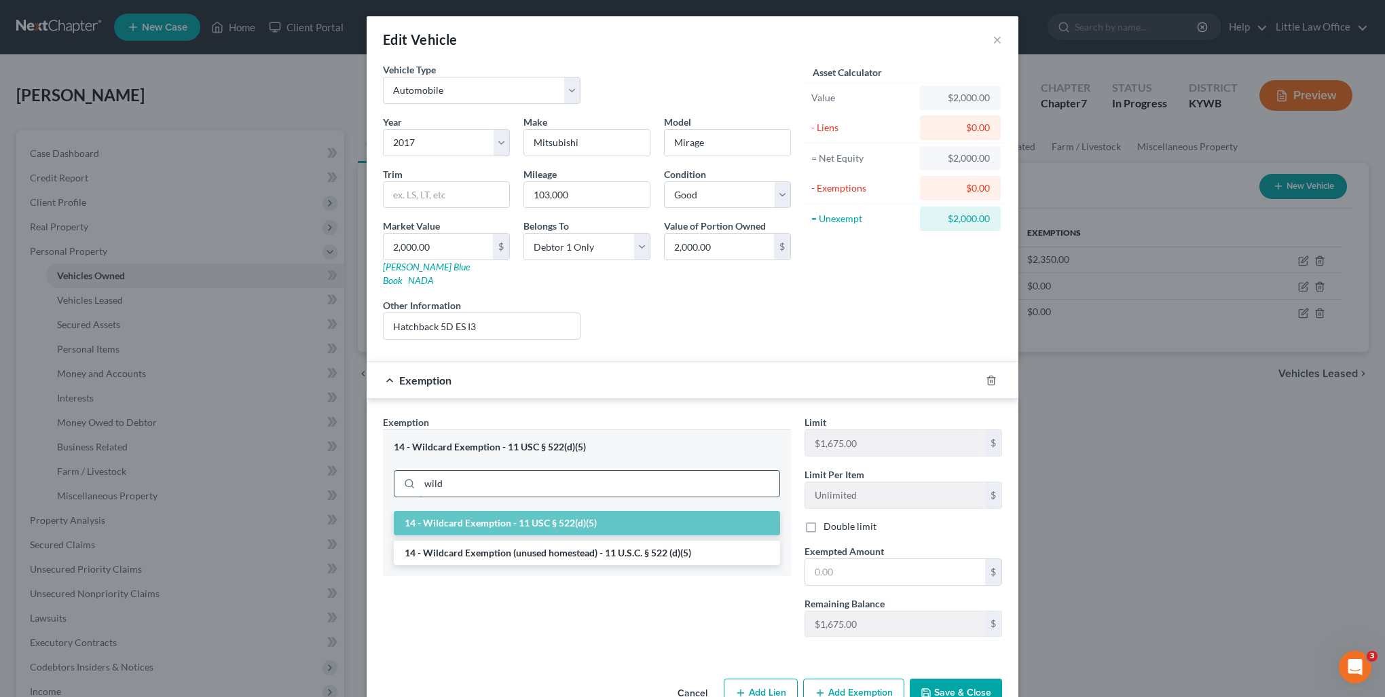
click at [540, 470] on input "wild" at bounding box center [600, 483] width 360 height 26
click at [532, 542] on li "14 - Wildcard Exemption (unused homestead) - 11 U.S.C. § 522 (d)(5)" at bounding box center [587, 552] width 386 height 24
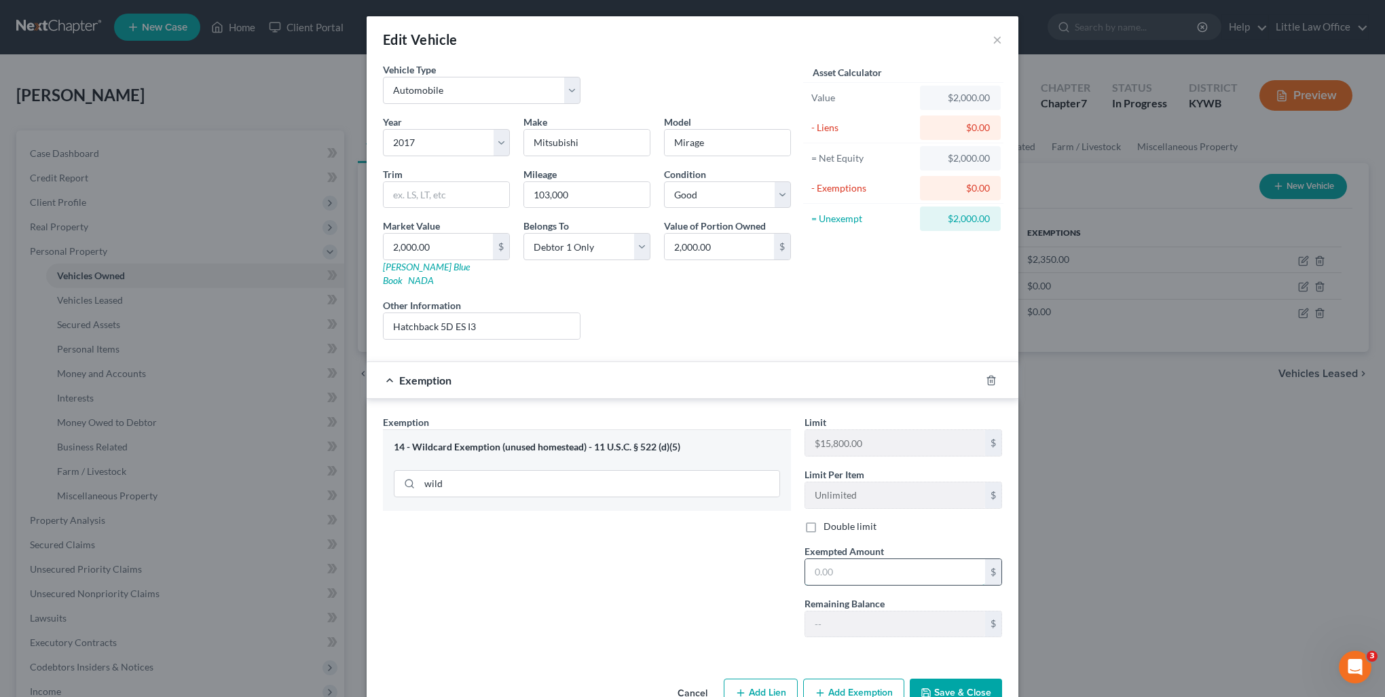
click at [886, 559] on input "text" at bounding box center [895, 572] width 180 height 26
type input "2,000"
click at [960, 680] on button "Save & Close" at bounding box center [956, 692] width 92 height 29
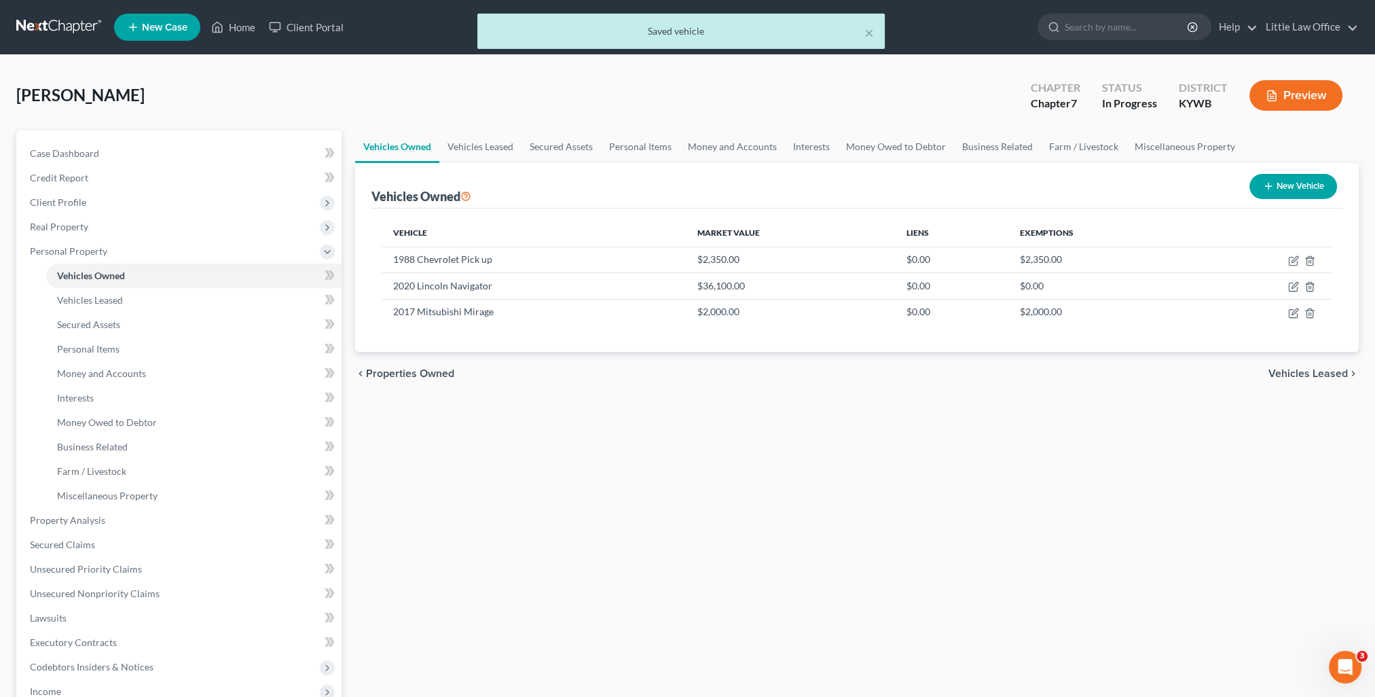
click at [1319, 369] on span "Vehicles Leased" at bounding box center [1307, 373] width 79 height 11
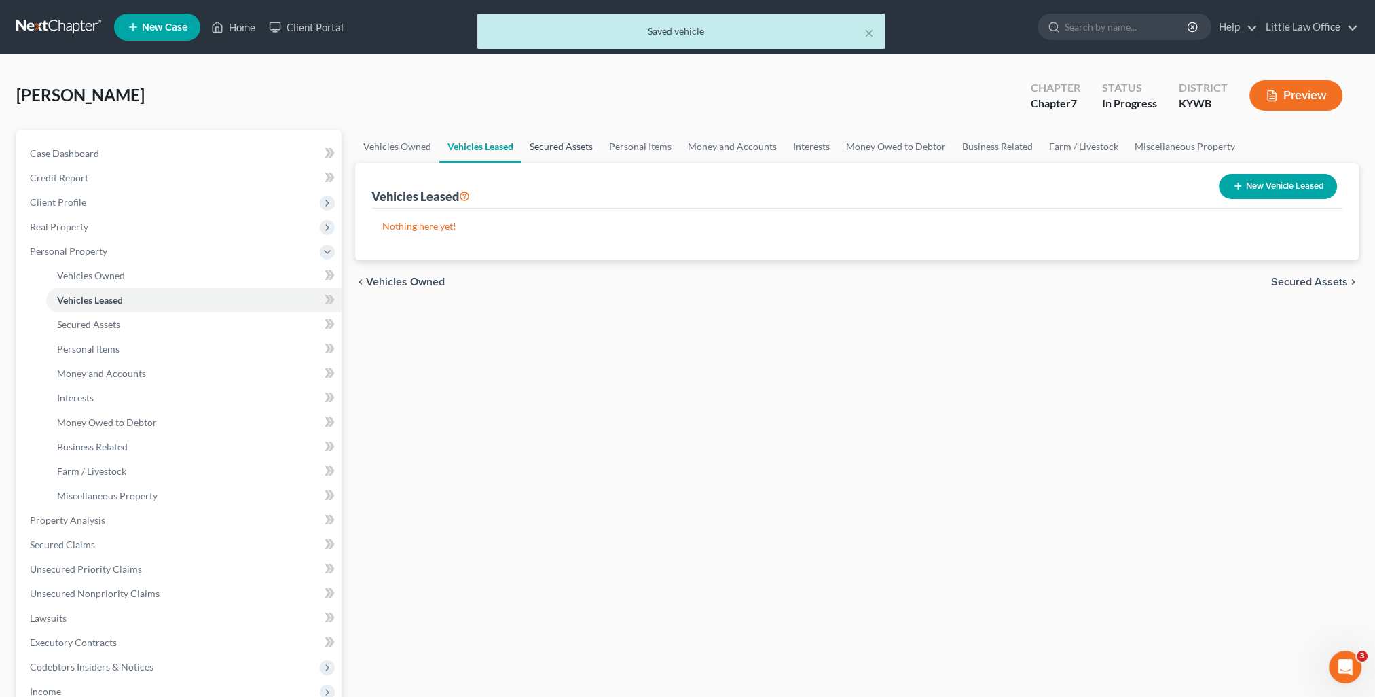
click at [558, 148] on link "Secured Assets" at bounding box center [560, 146] width 79 height 33
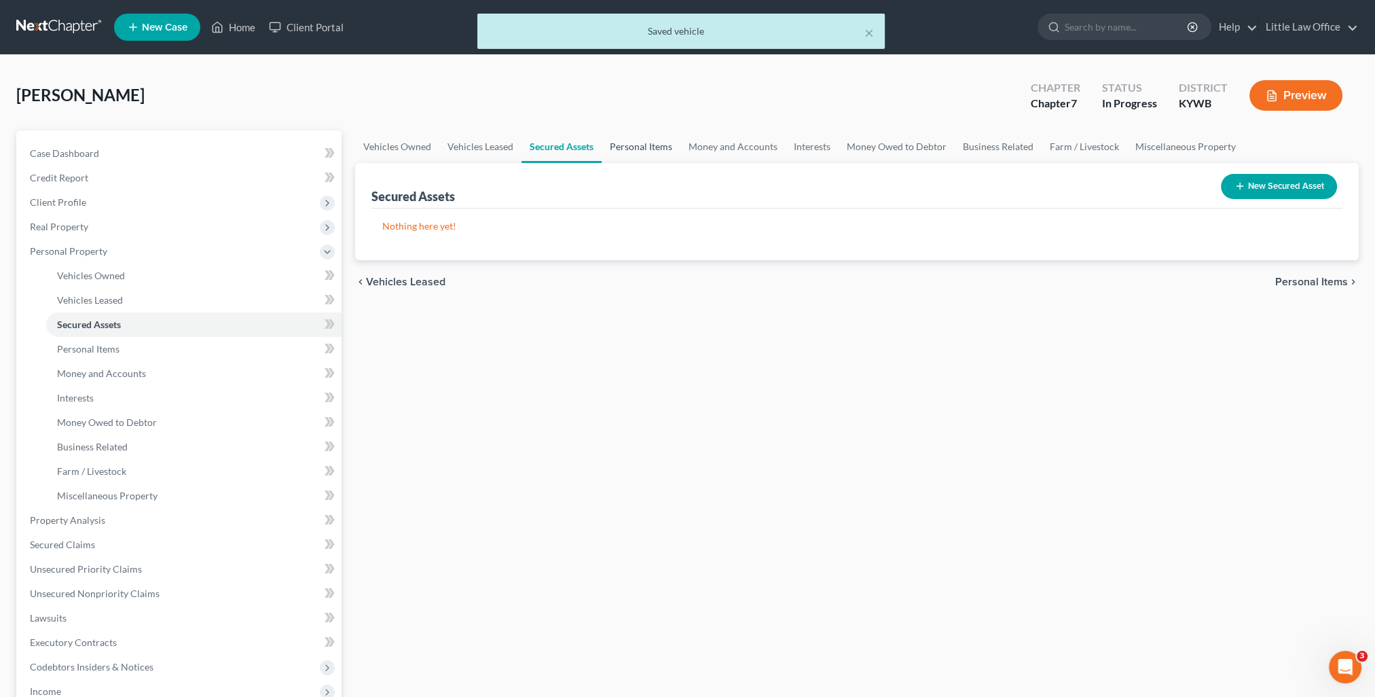
click at [627, 147] on link "Personal Items" at bounding box center [640, 146] width 79 height 33
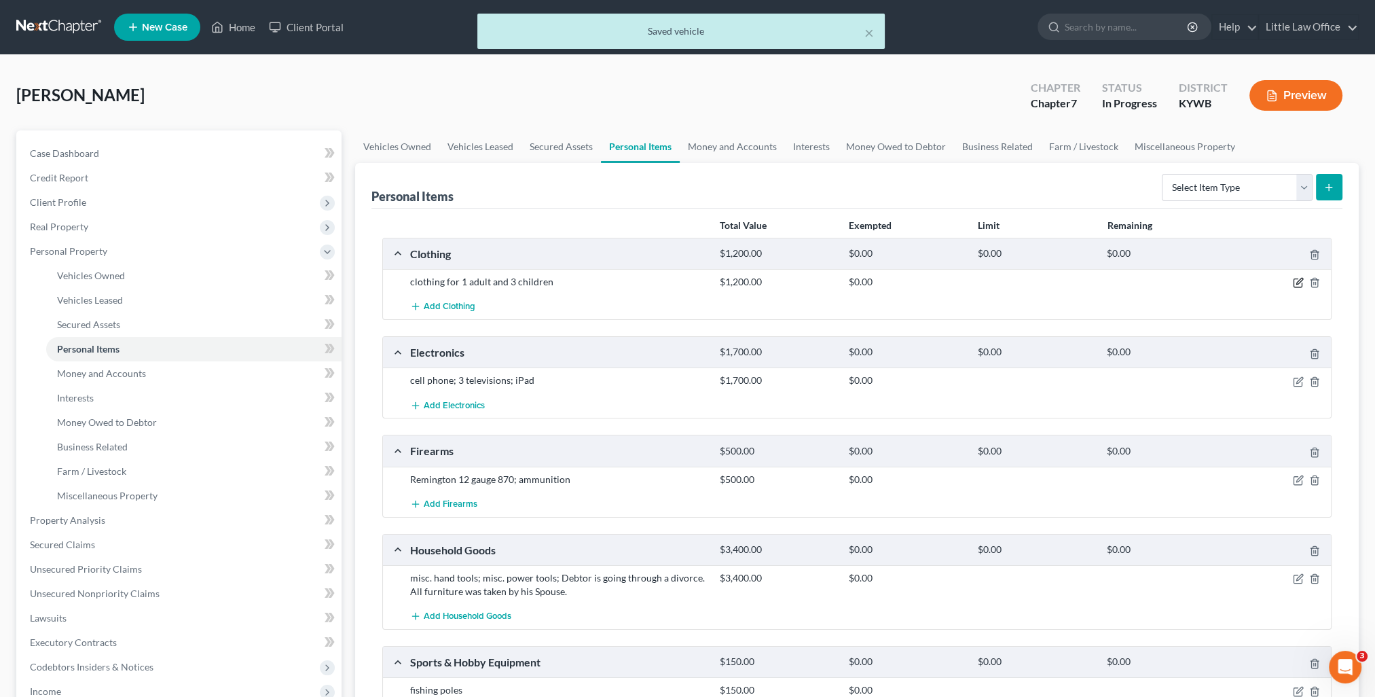
click at [1297, 280] on icon "button" at bounding box center [1298, 282] width 11 height 11
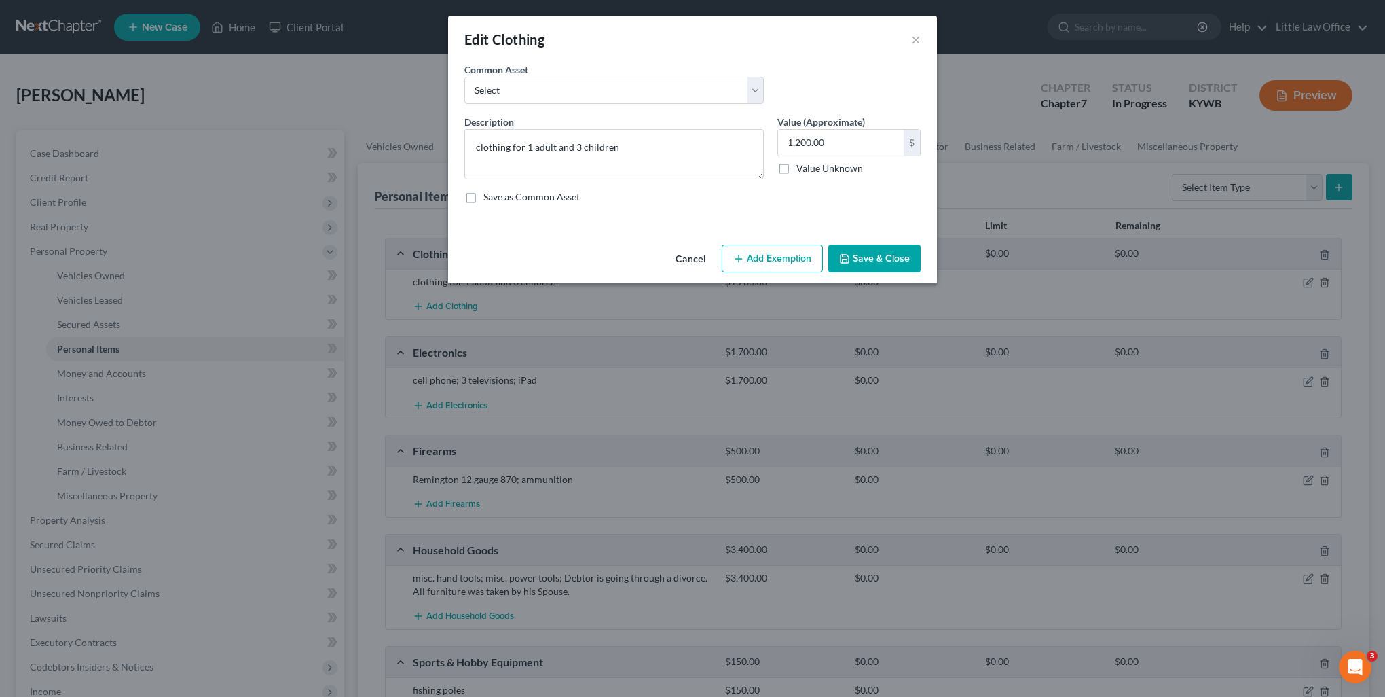
click at [739, 255] on line "button" at bounding box center [739, 258] width 0 height 6
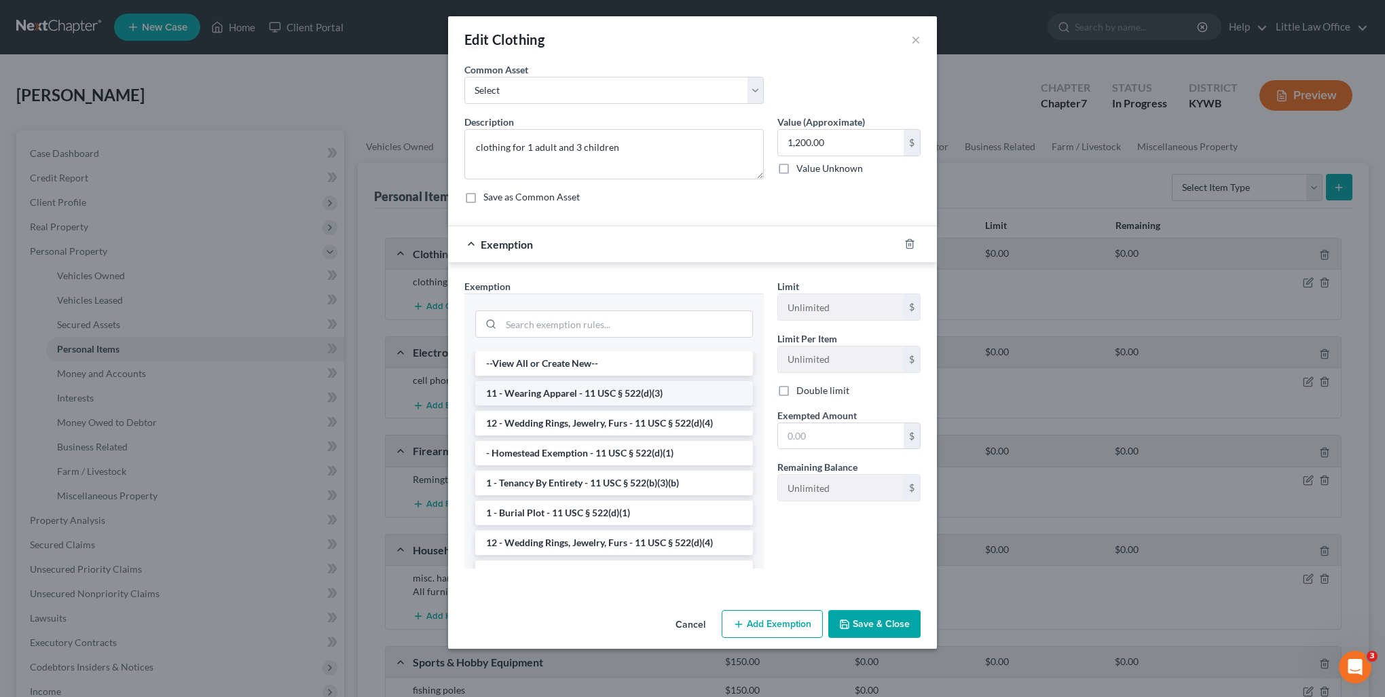
click at [502, 390] on li "11 - Wearing Apparel - 11 USC § 522(d)(3)" at bounding box center [614, 393] width 278 height 24
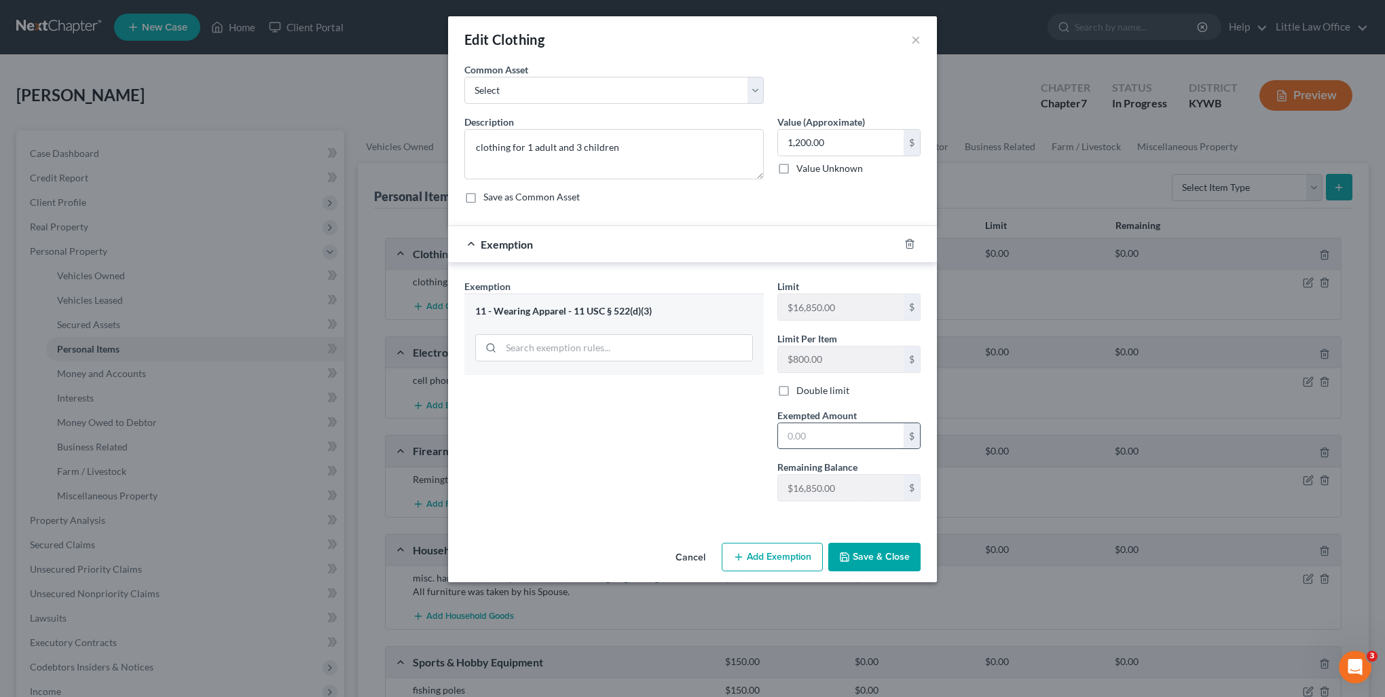
drag, startPoint x: 837, startPoint y: 426, endPoint x: 824, endPoint y: 434, distance: 15.6
click at [834, 425] on input "text" at bounding box center [841, 436] width 126 height 26
type input "1,200"
click at [891, 553] on button "Save & Close" at bounding box center [874, 556] width 92 height 29
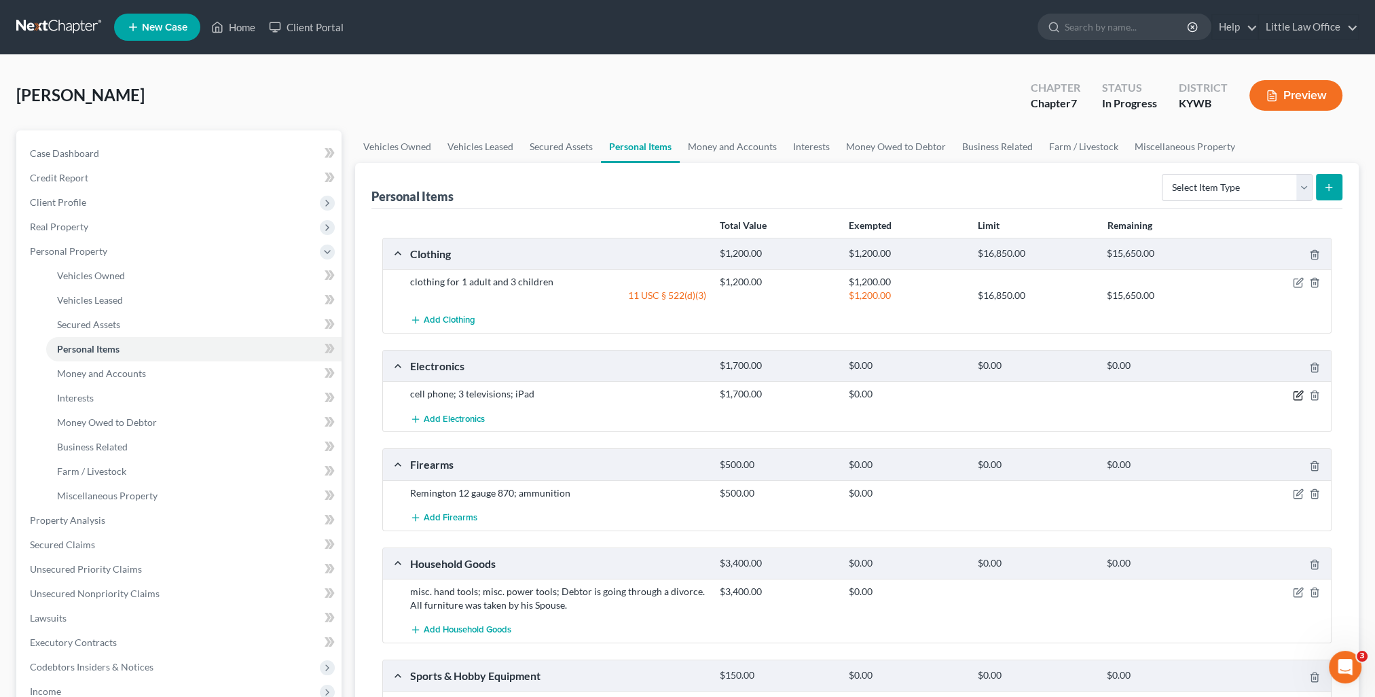
click at [1299, 392] on icon "button" at bounding box center [1298, 395] width 11 height 11
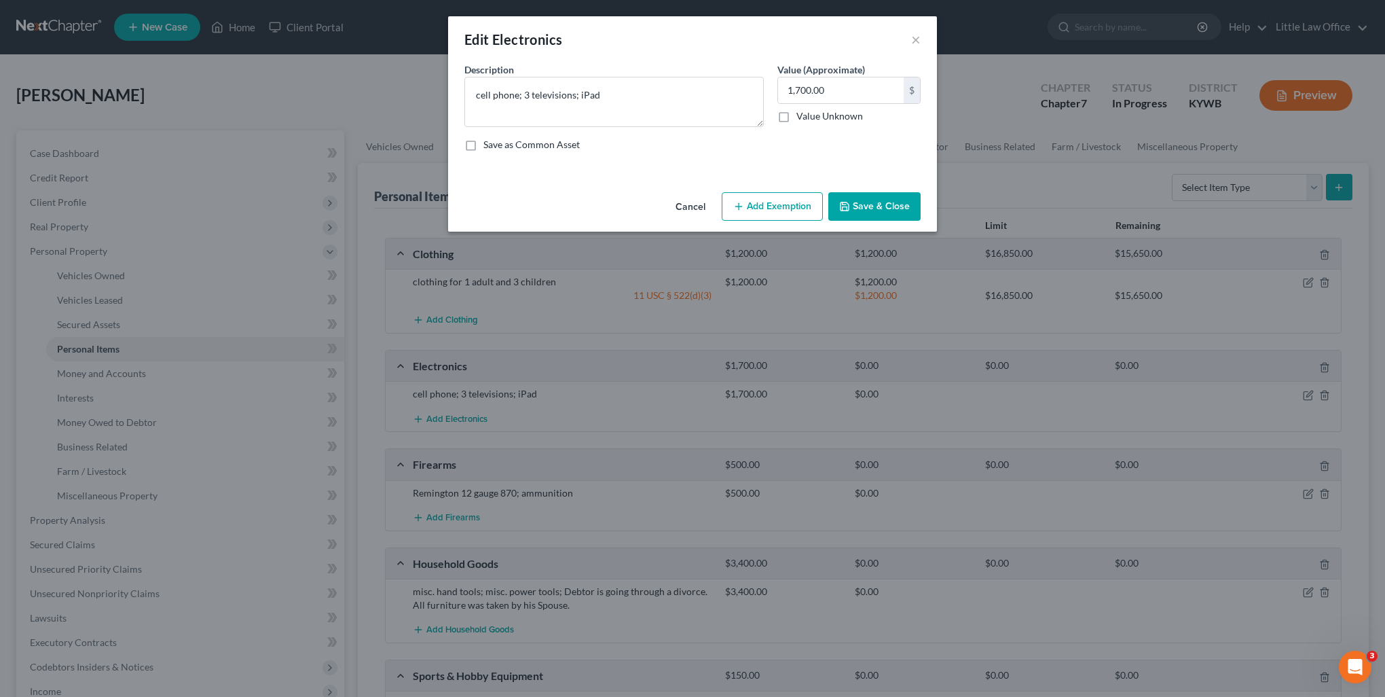
click at [792, 211] on button "Add Exemption" at bounding box center [772, 206] width 101 height 29
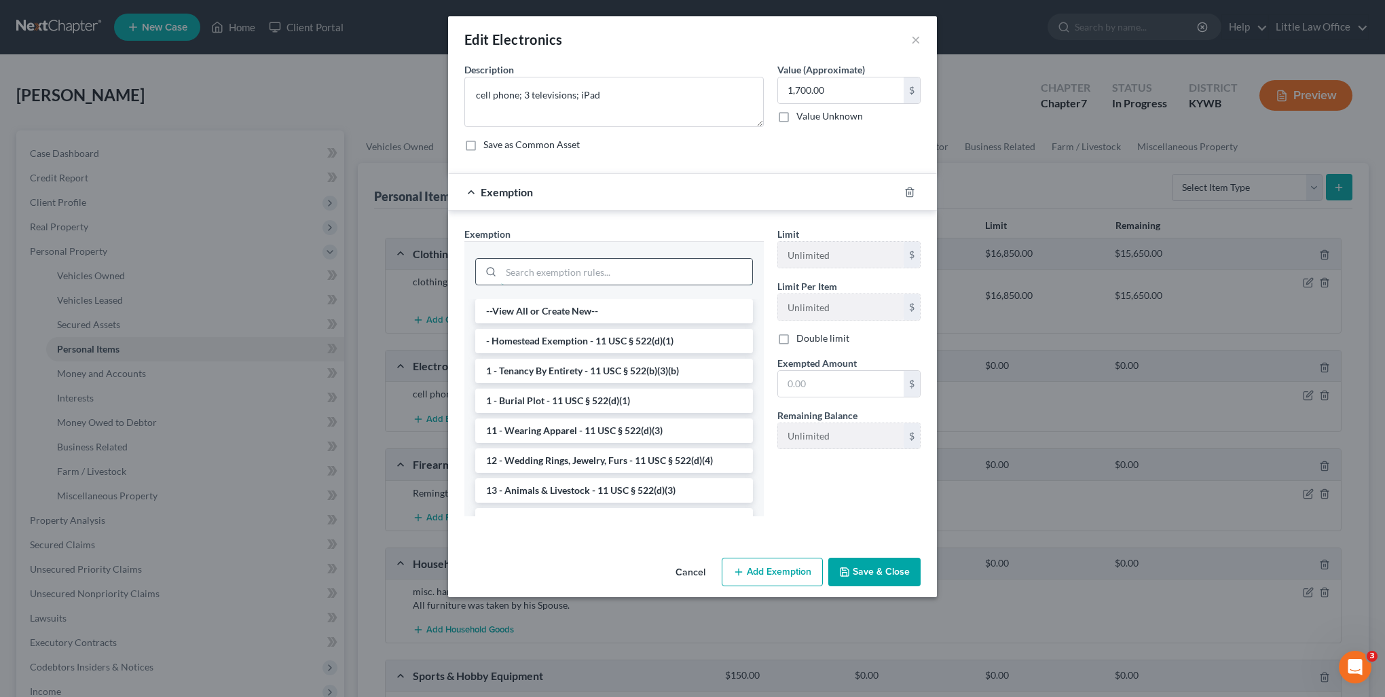
click at [573, 262] on input "search" at bounding box center [626, 272] width 251 height 26
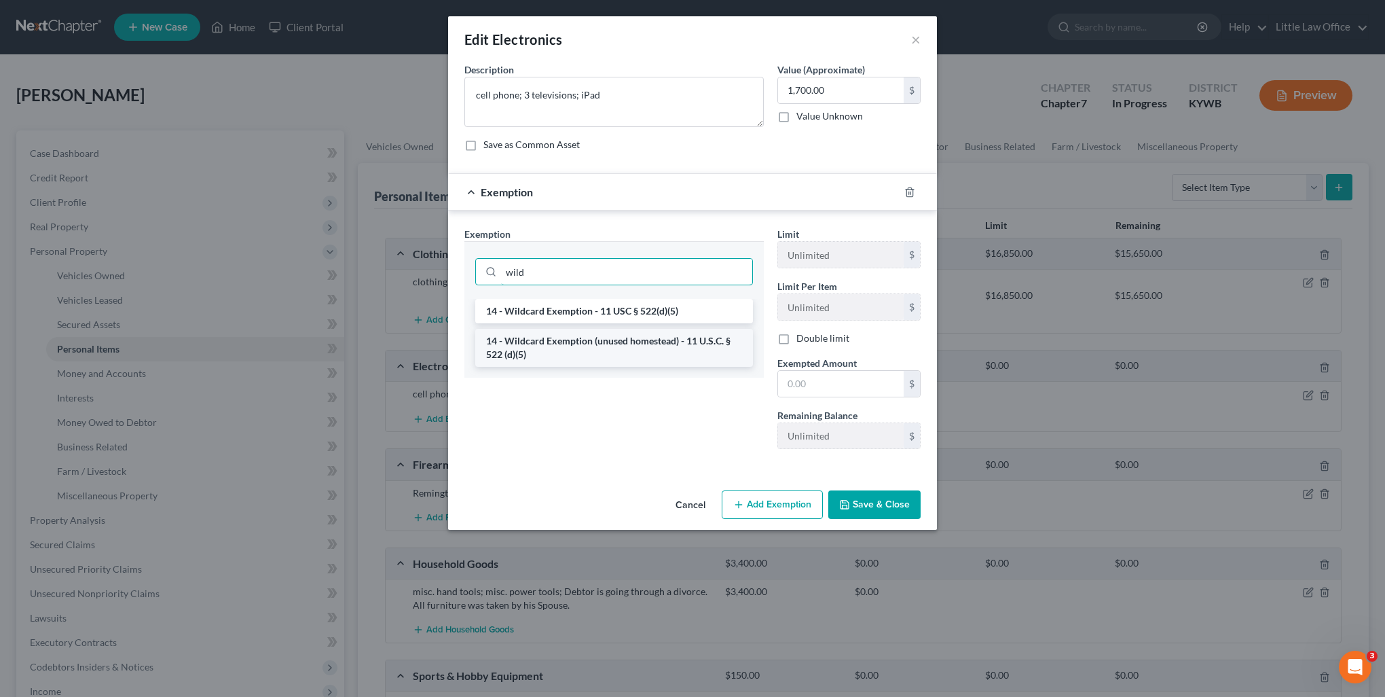
type input "wild"
click at [631, 358] on li "14 - Wildcard Exemption (unused homestead) - 11 U.S.C. § 522 (d)(5)" at bounding box center [614, 348] width 278 height 38
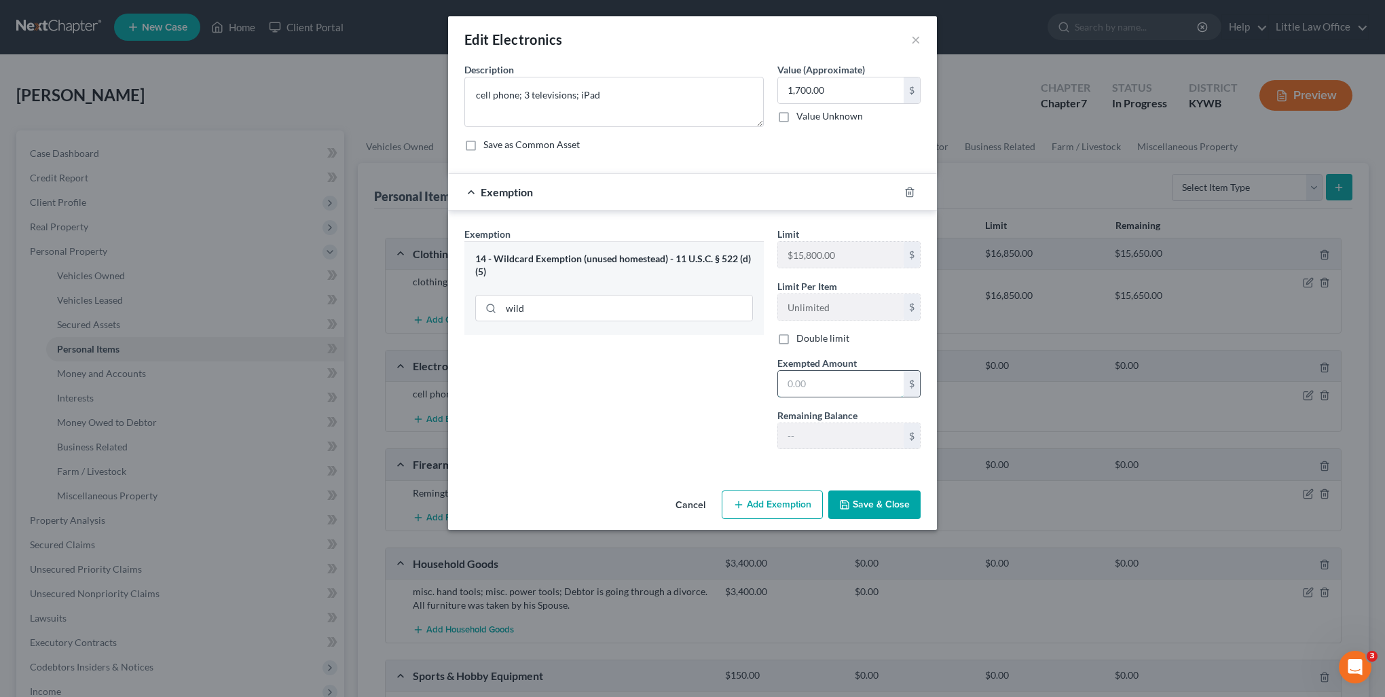
click at [828, 388] on input "text" at bounding box center [841, 384] width 126 height 26
type input "1,700"
drag, startPoint x: 888, startPoint y: 500, endPoint x: 858, endPoint y: 521, distance: 36.5
click at [888, 500] on button "Save & Close" at bounding box center [874, 504] width 92 height 29
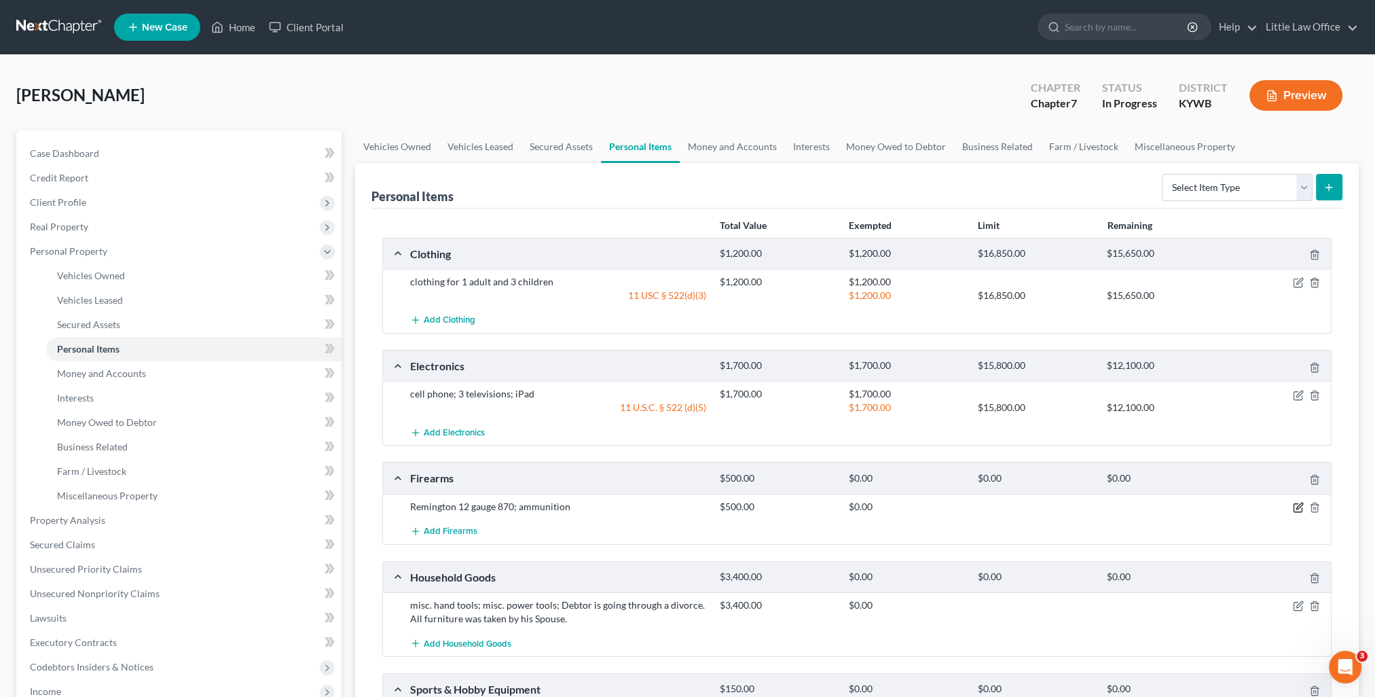
click at [1297, 506] on icon "button" at bounding box center [1298, 507] width 11 height 11
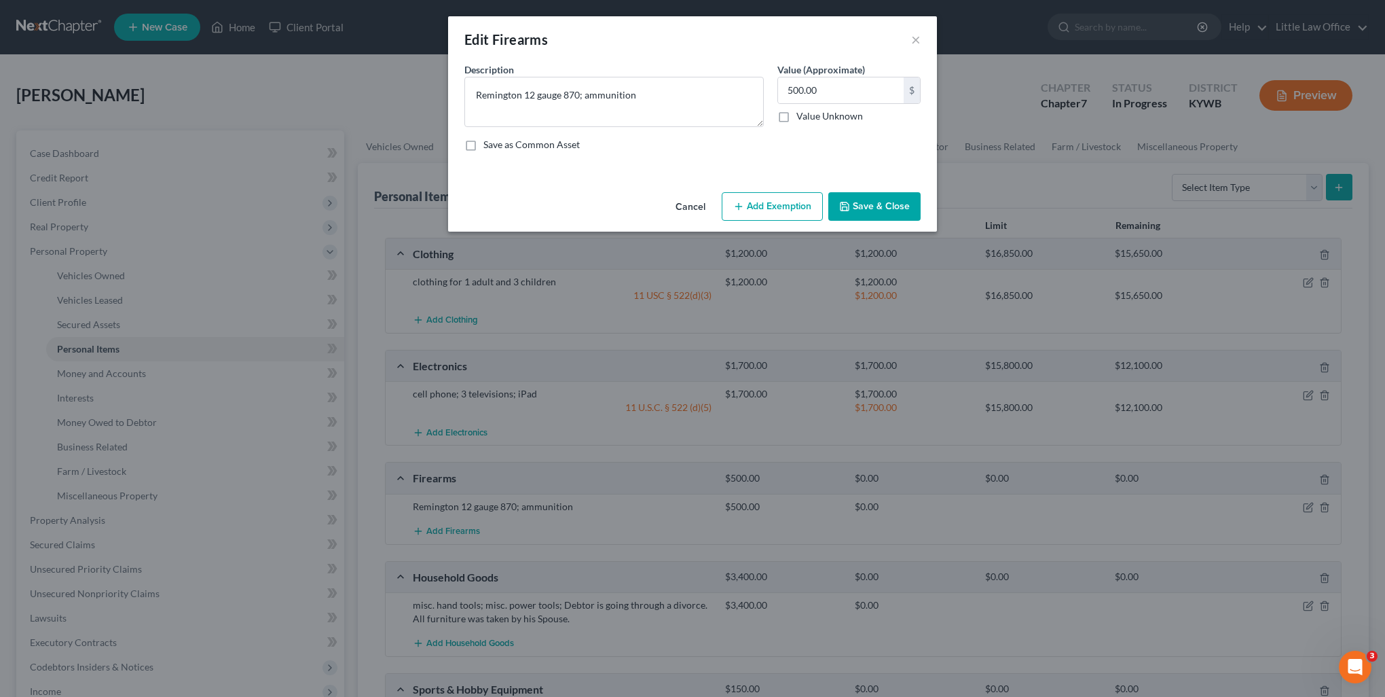
click at [781, 202] on button "Add Exemption" at bounding box center [772, 206] width 101 height 29
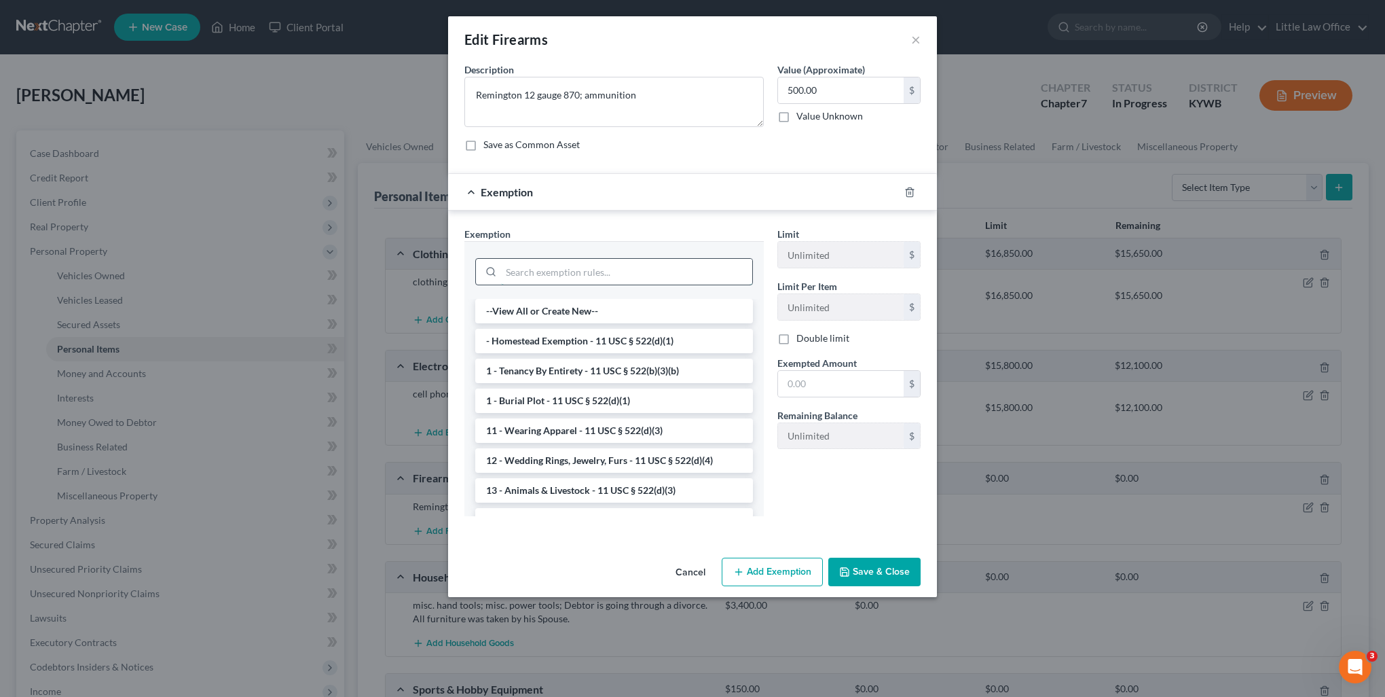
click at [568, 267] on input "search" at bounding box center [626, 272] width 251 height 26
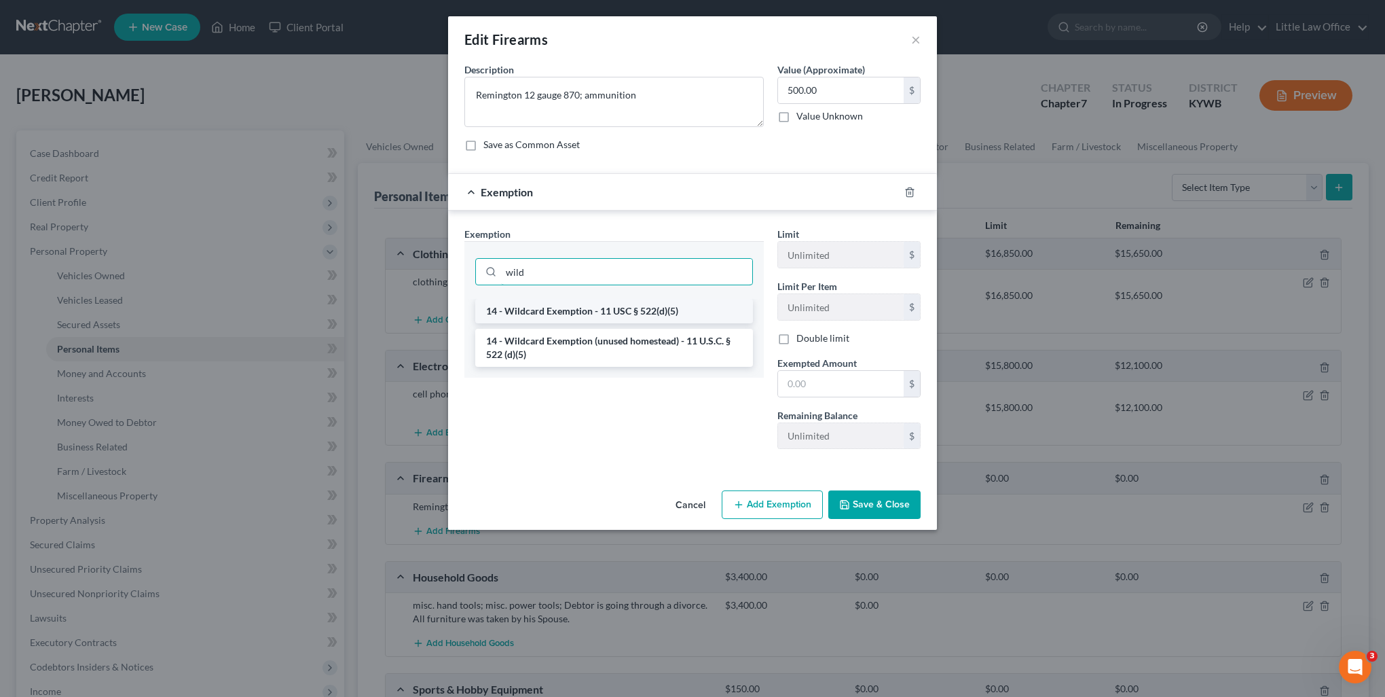
type input "wild"
click at [594, 312] on li "14 - Wildcard Exemption - 11 USC § 522(d)(5)" at bounding box center [614, 311] width 278 height 24
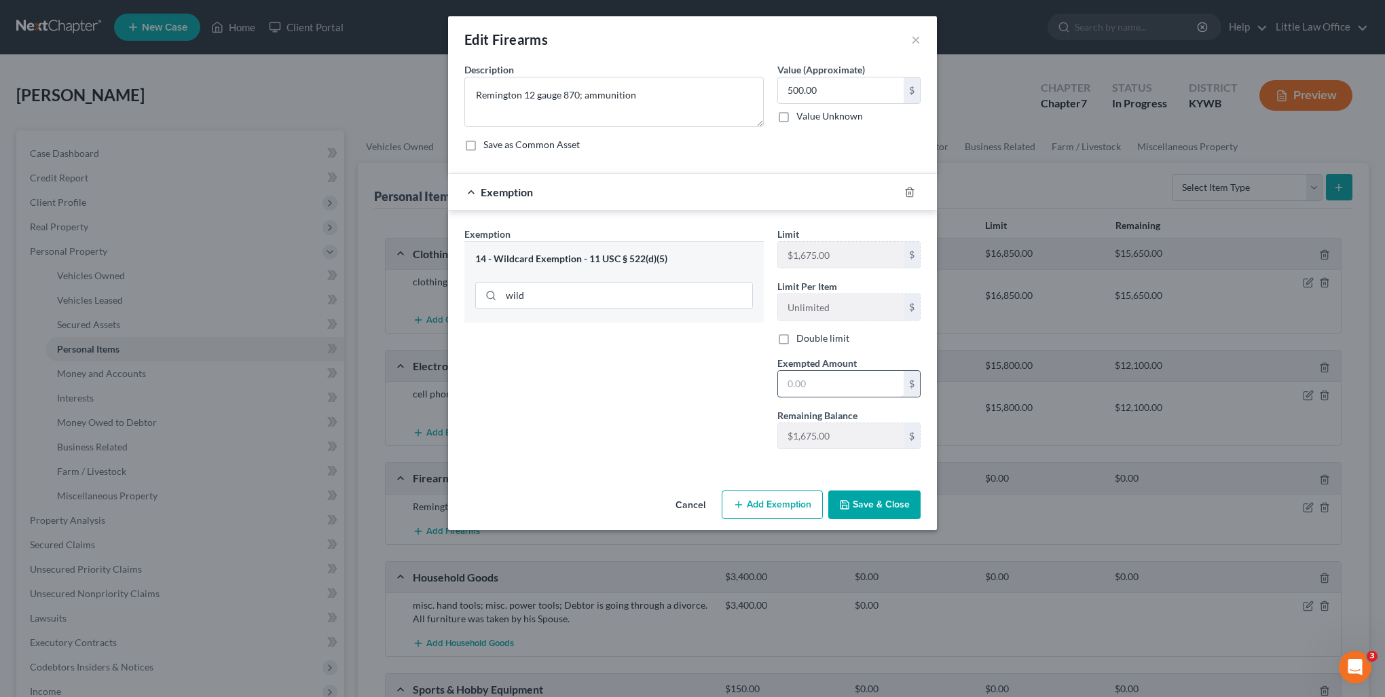
click at [858, 379] on input "text" at bounding box center [841, 384] width 126 height 26
type input "500"
click at [885, 511] on button "Save & Close" at bounding box center [874, 504] width 92 height 29
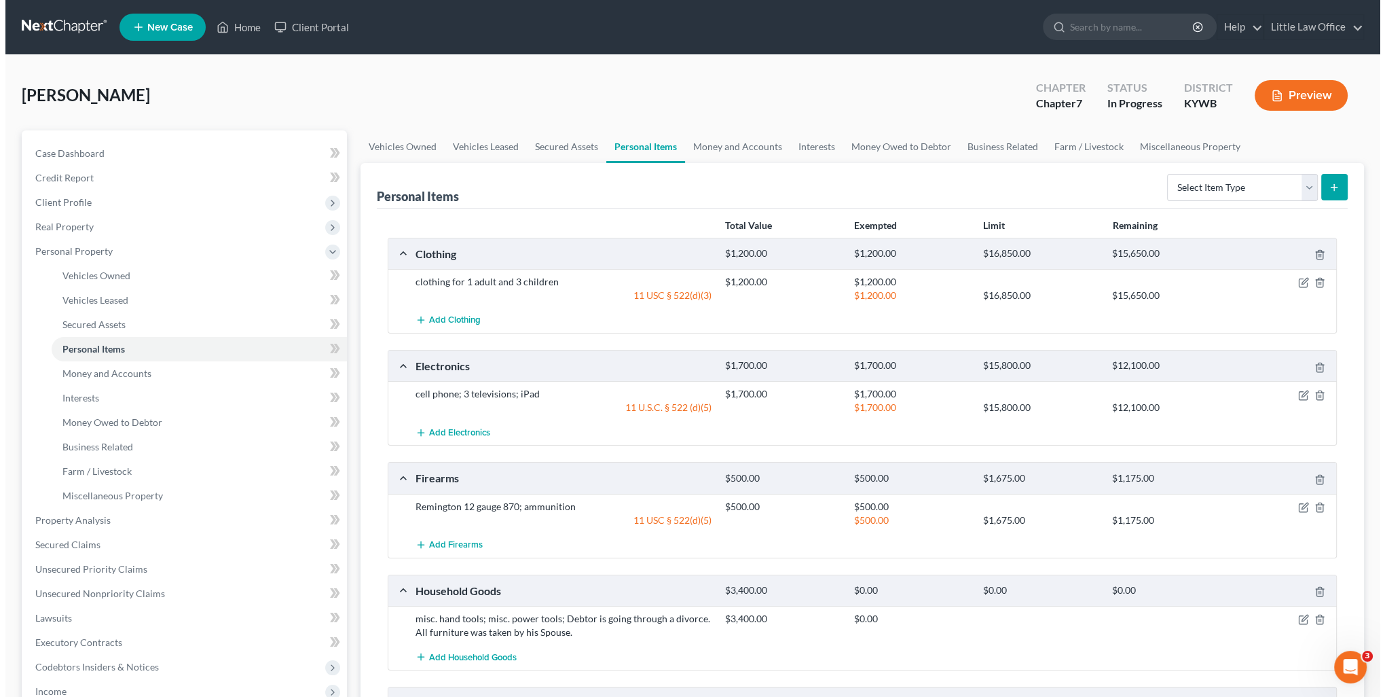
scroll to position [136, 0]
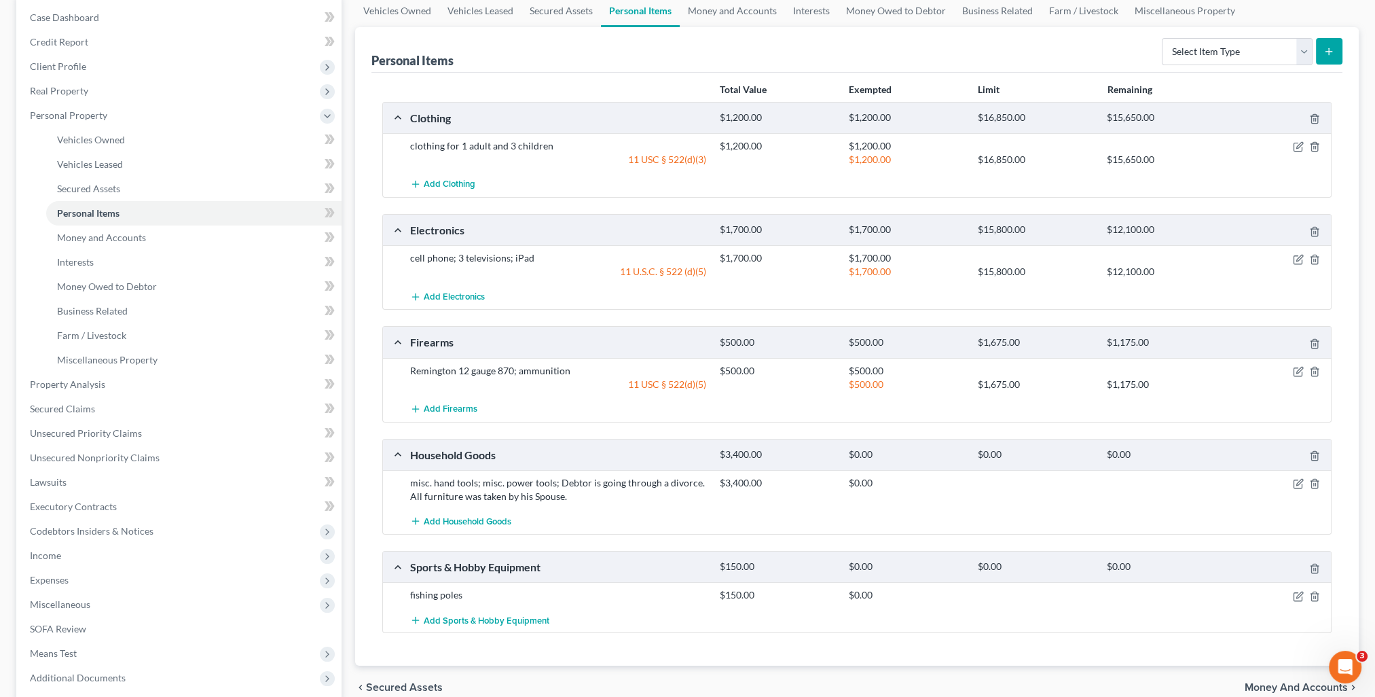
click at [1303, 480] on div at bounding box center [1280, 483] width 103 height 14
click at [1304, 485] on div at bounding box center [1280, 483] width 103 height 14
click at [1296, 485] on icon "button" at bounding box center [1298, 483] width 11 height 11
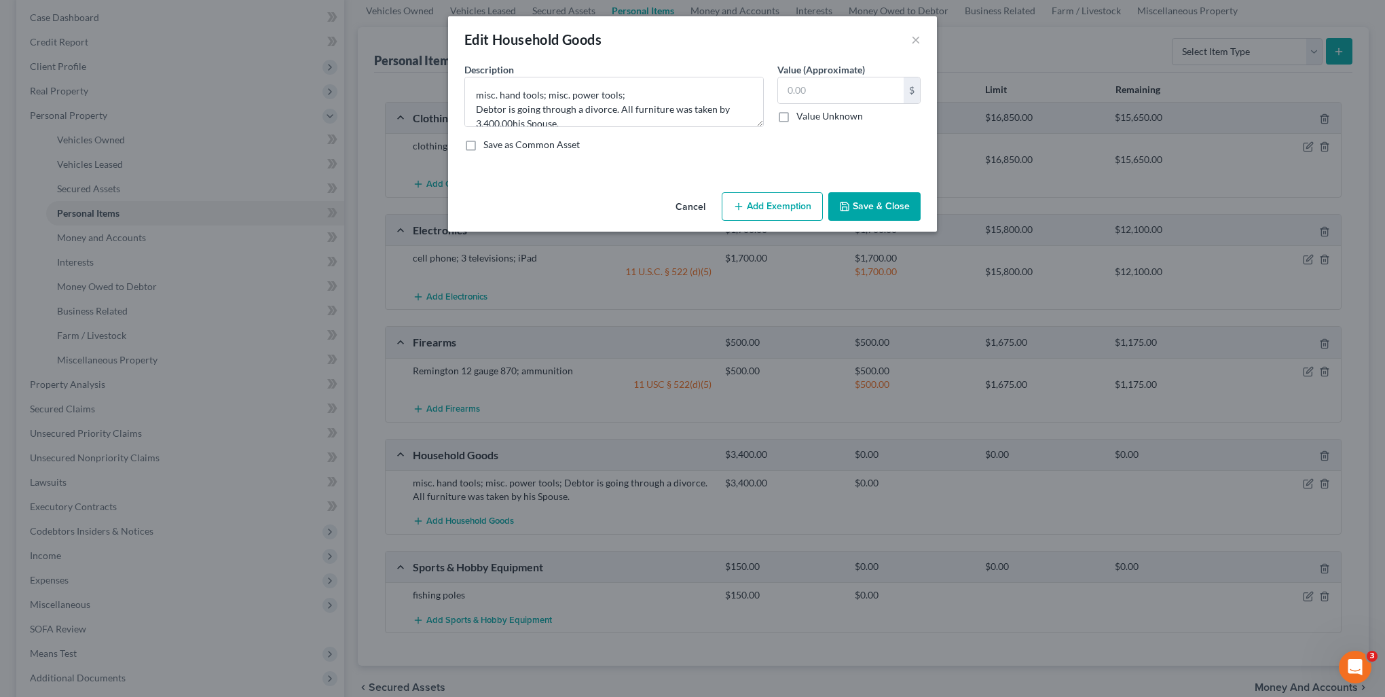
click at [787, 208] on button "Add Exemption" at bounding box center [772, 206] width 101 height 29
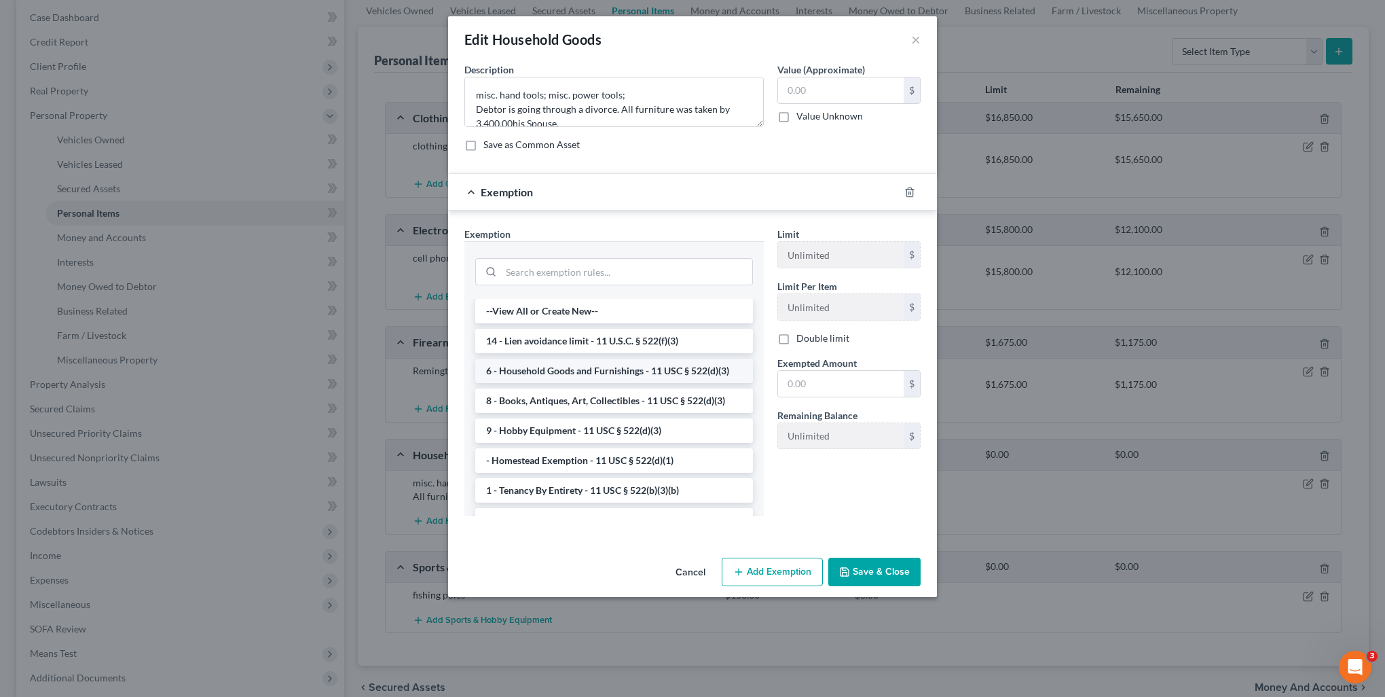
click at [545, 373] on li "6 - Household Goods and Furnishings - 11 USC § 522(d)(3)" at bounding box center [614, 370] width 278 height 24
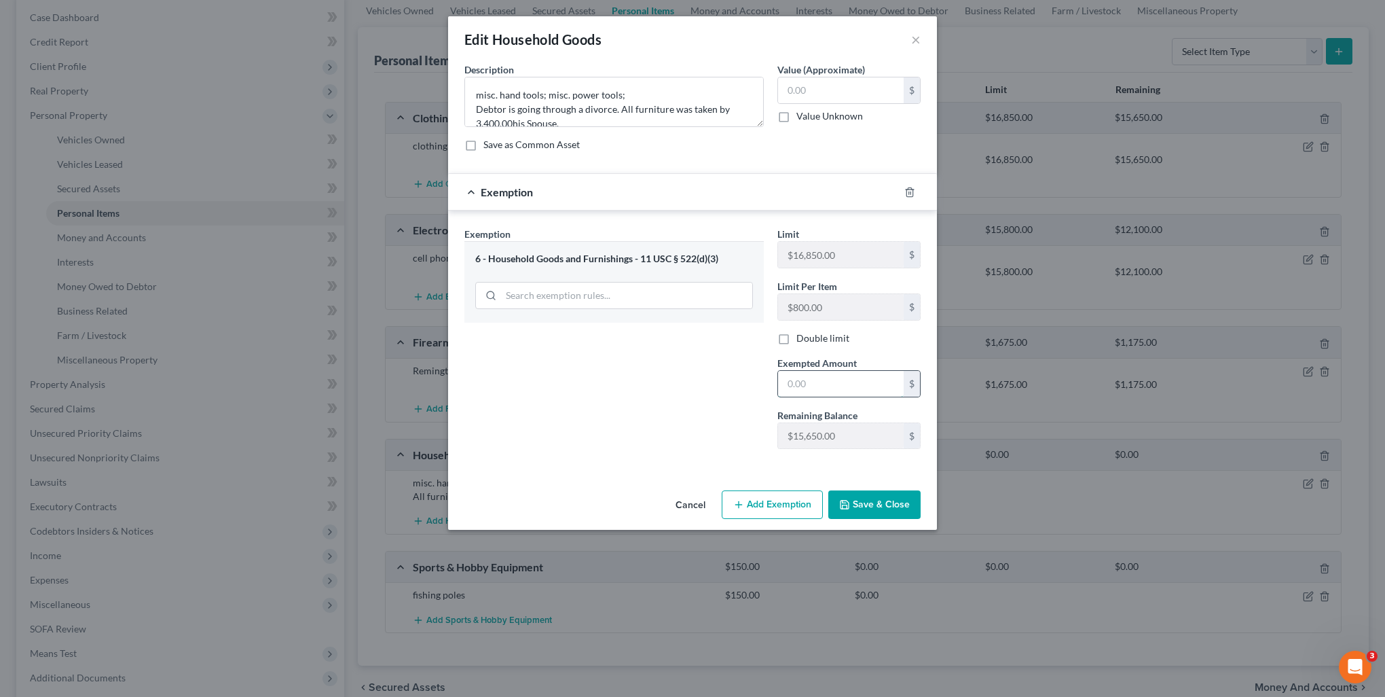
click at [836, 384] on input "text" at bounding box center [841, 384] width 126 height 26
click at [524, 128] on div "Description * misc. hand tools; misc. power tools; Debtor is going through a di…" at bounding box center [693, 112] width 470 height 100
click at [513, 124] on textarea "misc. hand tools; misc. power tools; Debtor is going through a divorce. All fur…" at bounding box center [613, 102] width 299 height 50
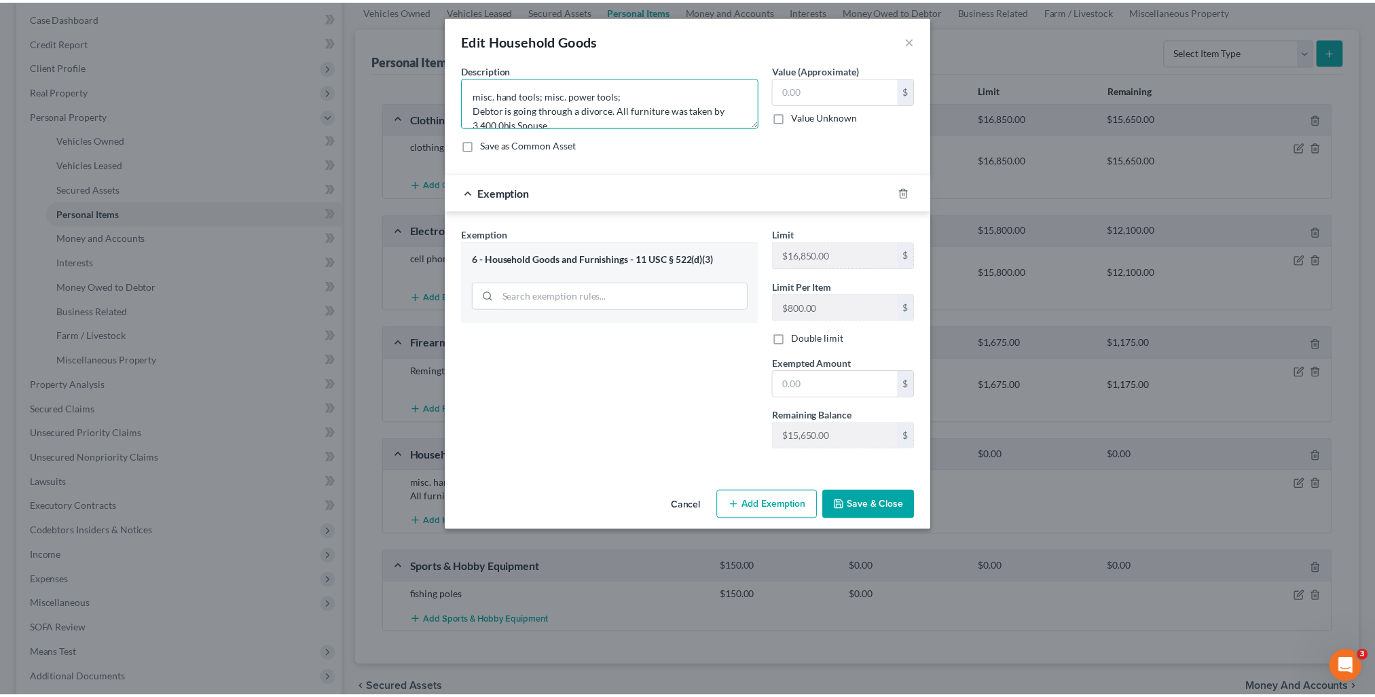
scroll to position [3, 0]
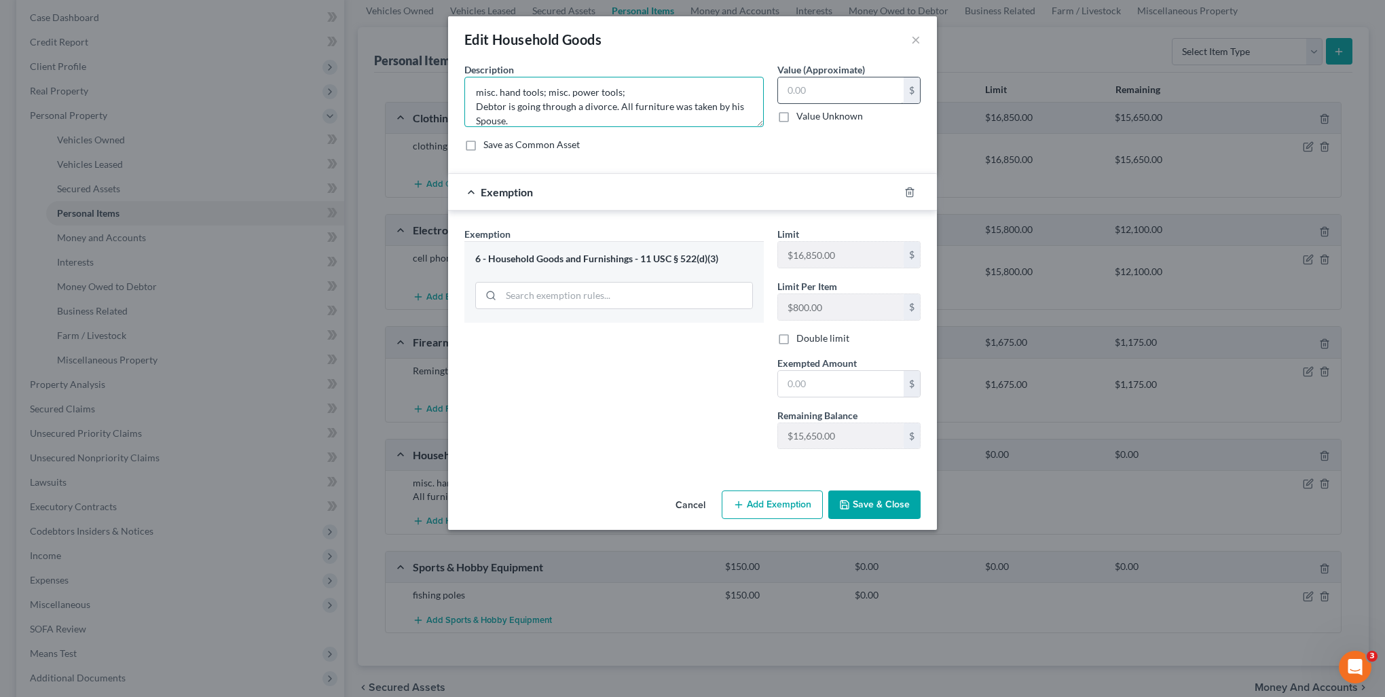
type textarea "misc. hand tools; misc. power tools; Debtor is going through a divorce. All fur…"
click at [823, 82] on input "text" at bounding box center [841, 90] width 126 height 26
type input "3,400"
click at [660, 100] on textarea "misc. hand tools; misc. power tools; Debtor is going through a divorce. All fur…" at bounding box center [613, 102] width 299 height 50
type textarea "misc. hand tools; misc. power tools Debtor is going through a divorce. All furn…"
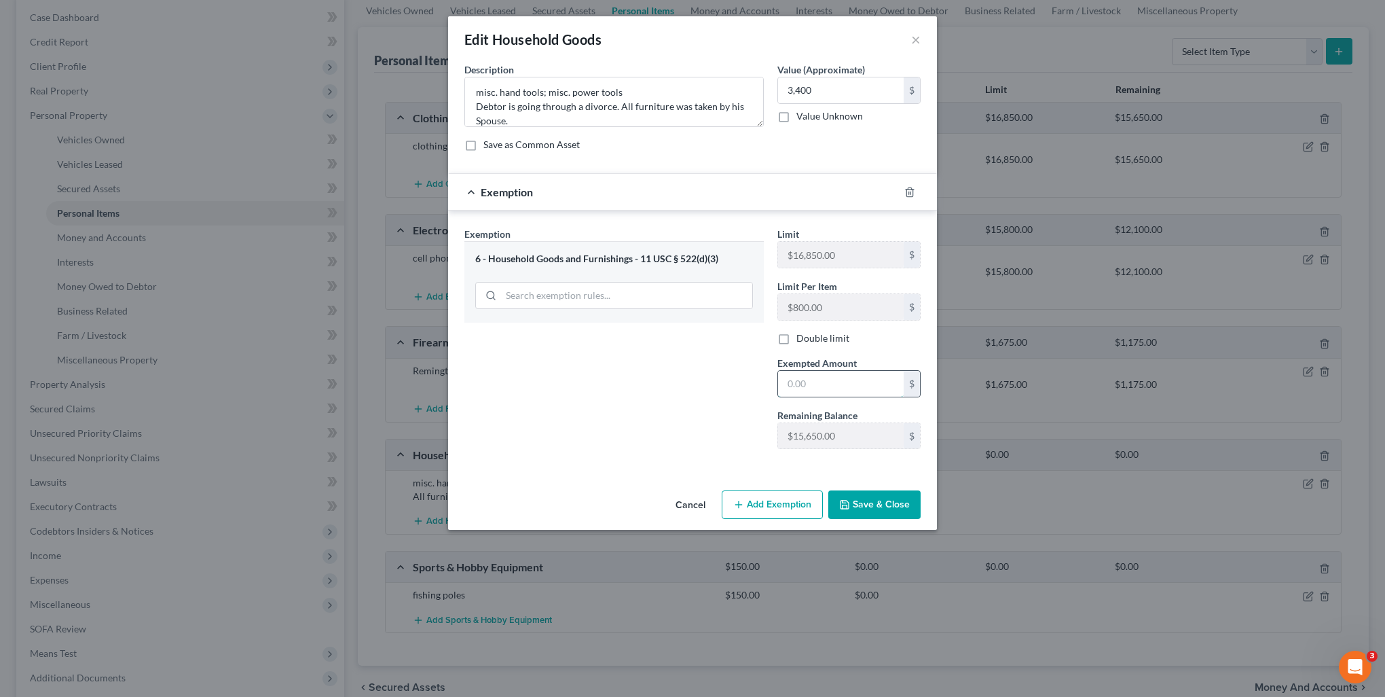
click at [818, 378] on input "text" at bounding box center [841, 384] width 126 height 26
type input "3,400"
click at [905, 502] on button "Save & Close" at bounding box center [874, 504] width 92 height 29
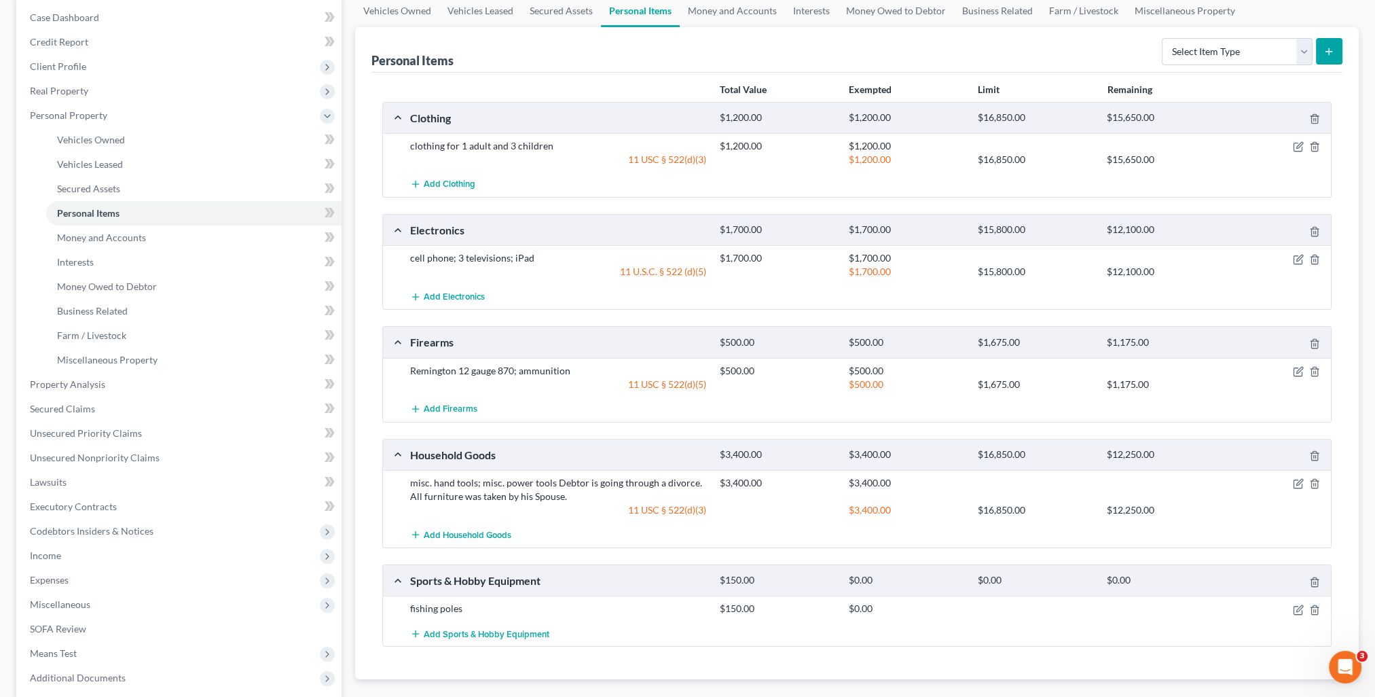
scroll to position [268, 0]
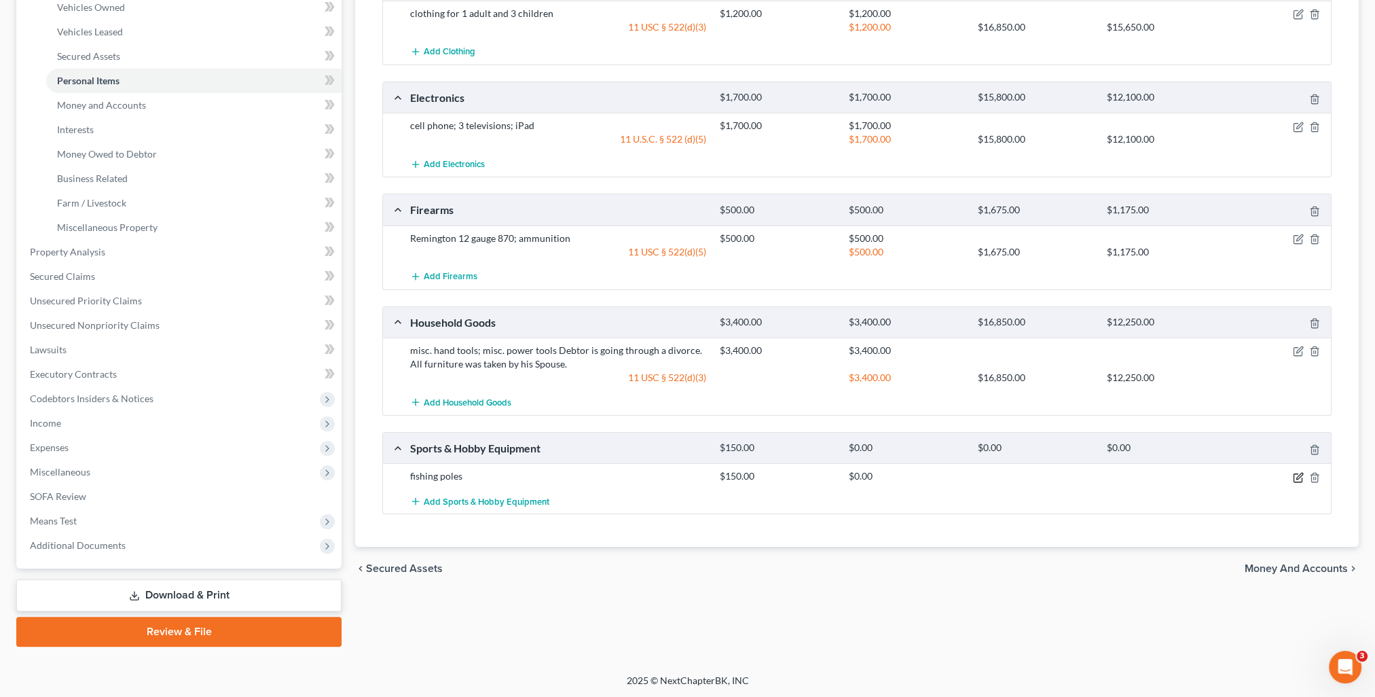
drag, startPoint x: 1297, startPoint y: 470, endPoint x: 1286, endPoint y: 466, distance: 11.6
click at [1297, 472] on icon "button" at bounding box center [1298, 477] width 11 height 11
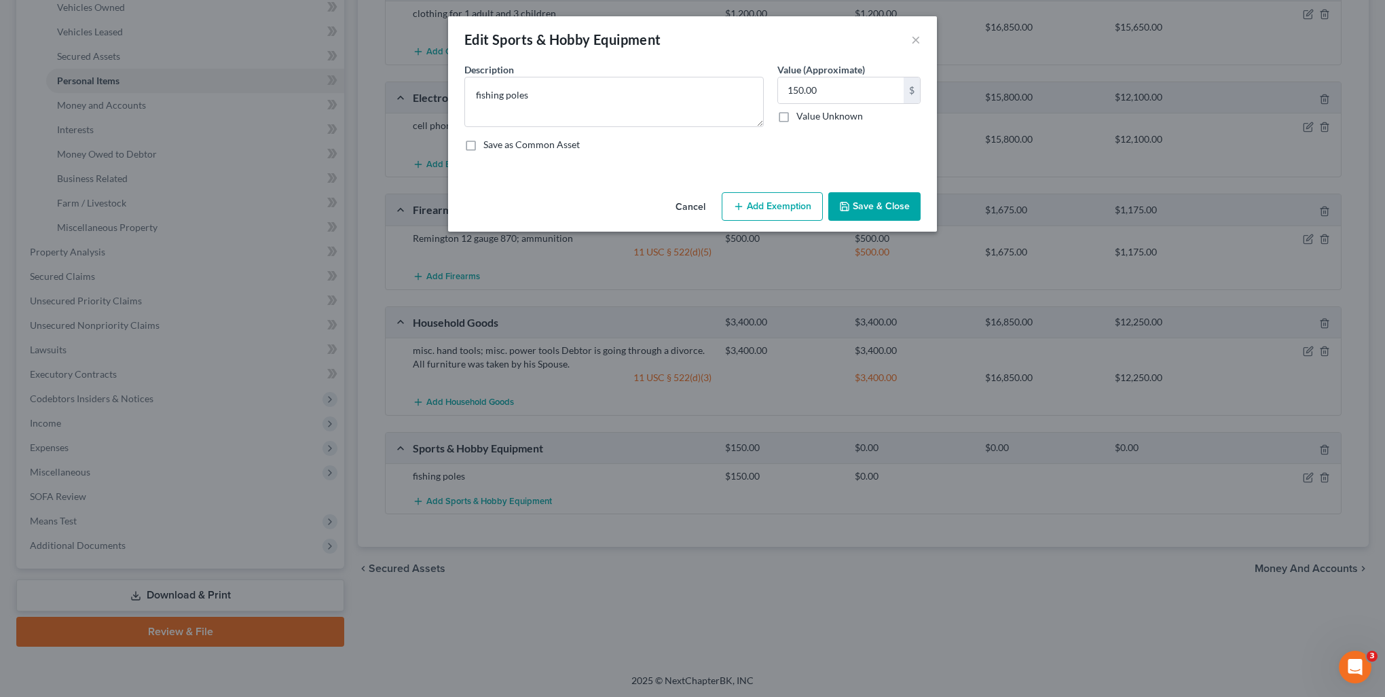
click at [791, 192] on button "Add Exemption" at bounding box center [772, 206] width 101 height 29
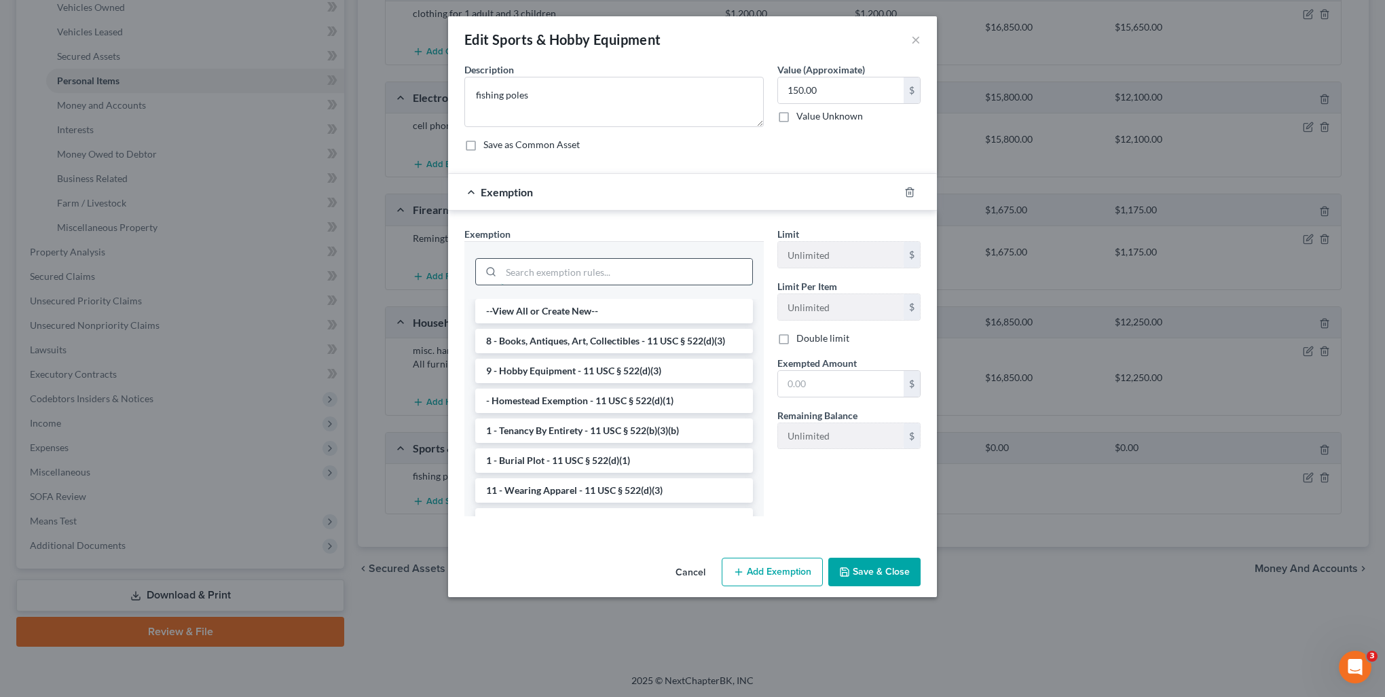
click at [504, 278] on input "search" at bounding box center [626, 272] width 251 height 26
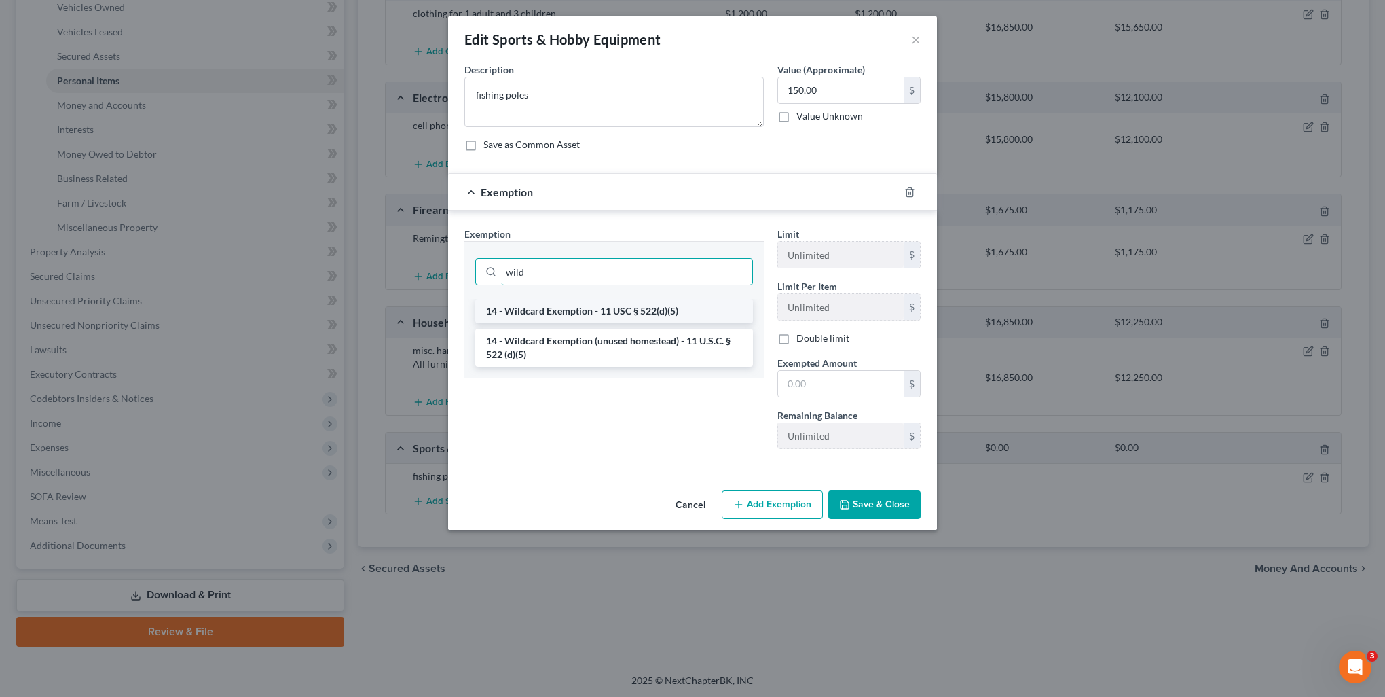
type input "wild"
click at [541, 319] on li "14 - Wildcard Exemption - 11 USC § 522(d)(5)" at bounding box center [614, 311] width 278 height 24
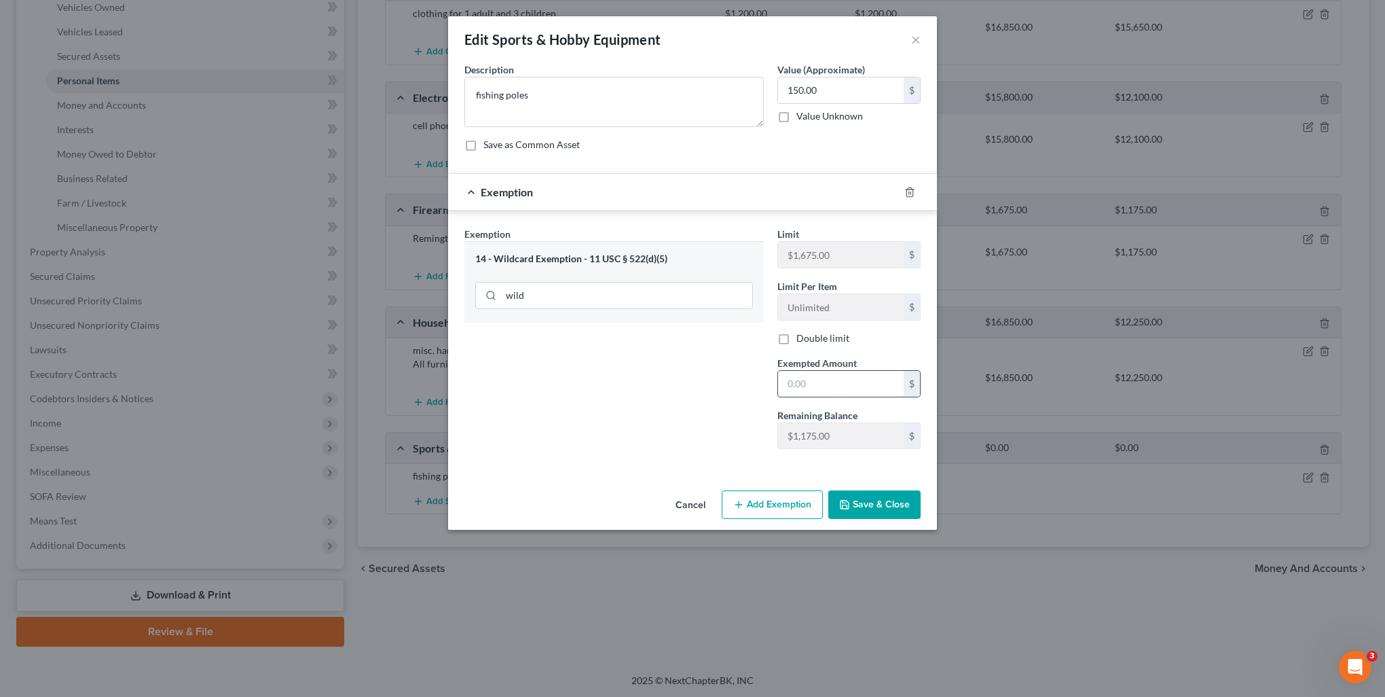
click at [836, 378] on input "text" at bounding box center [841, 384] width 126 height 26
type input "150"
click at [876, 494] on button "Save & Close" at bounding box center [874, 504] width 92 height 29
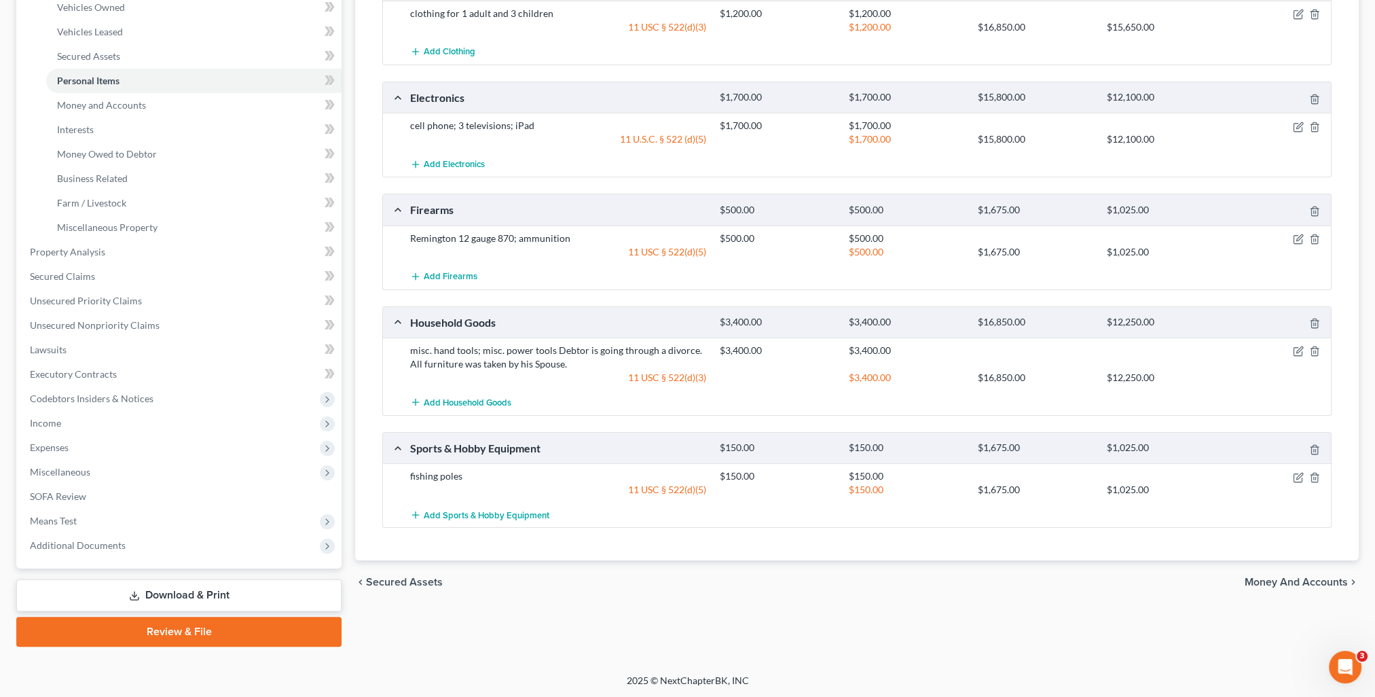
click at [1301, 576] on span "Money and Accounts" at bounding box center [1295, 581] width 103 height 11
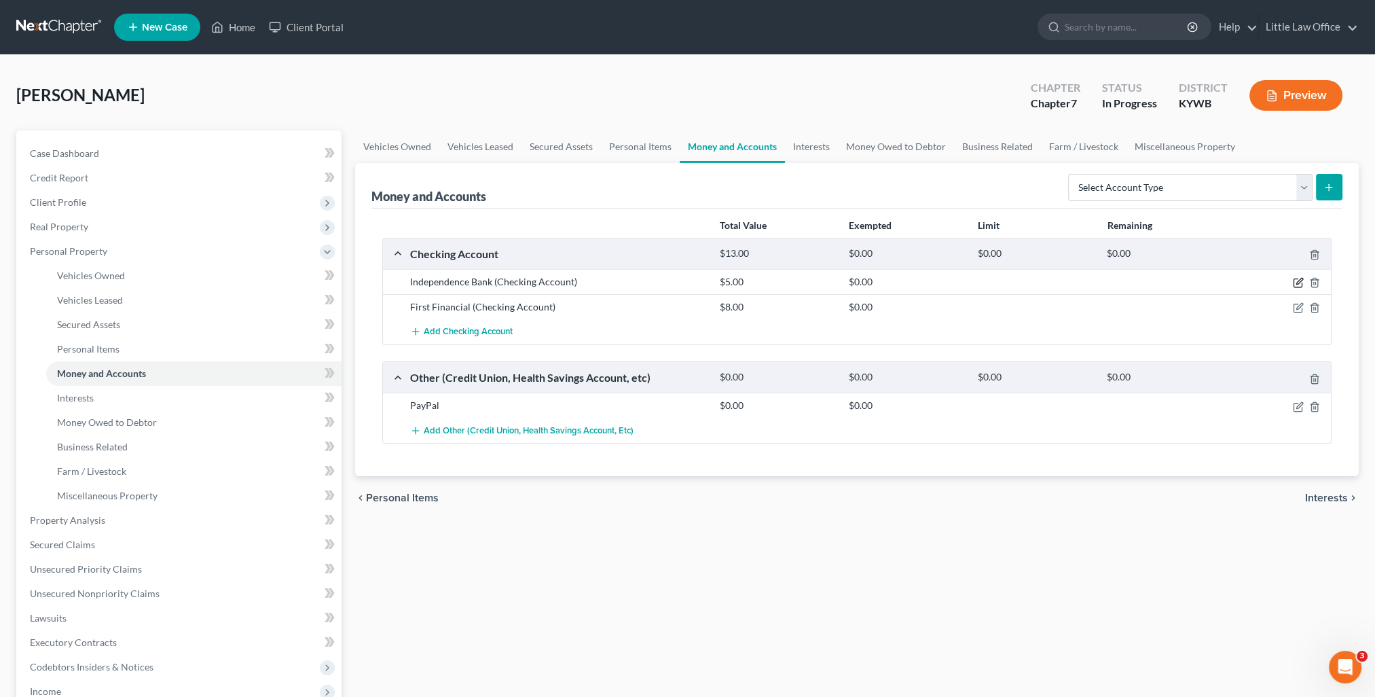
click at [1298, 277] on icon "button" at bounding box center [1298, 282] width 11 height 11
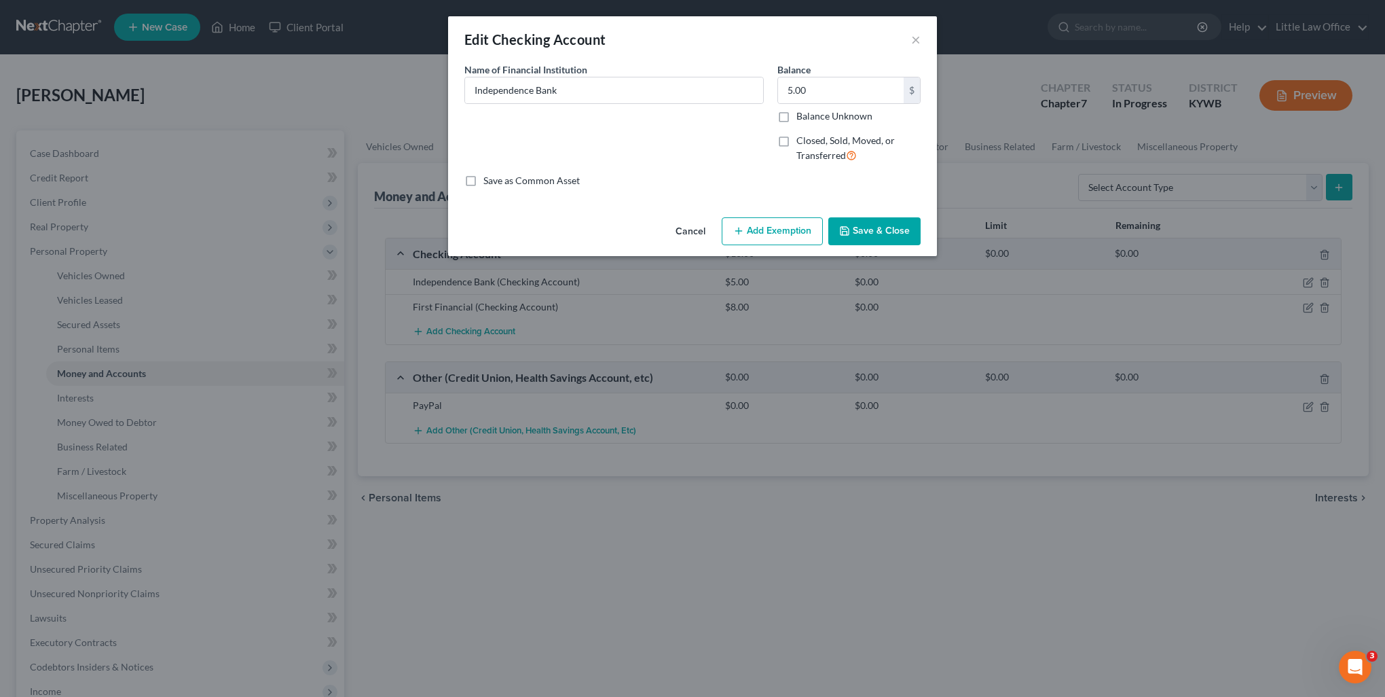
click at [787, 227] on button "Add Exemption" at bounding box center [772, 231] width 101 height 29
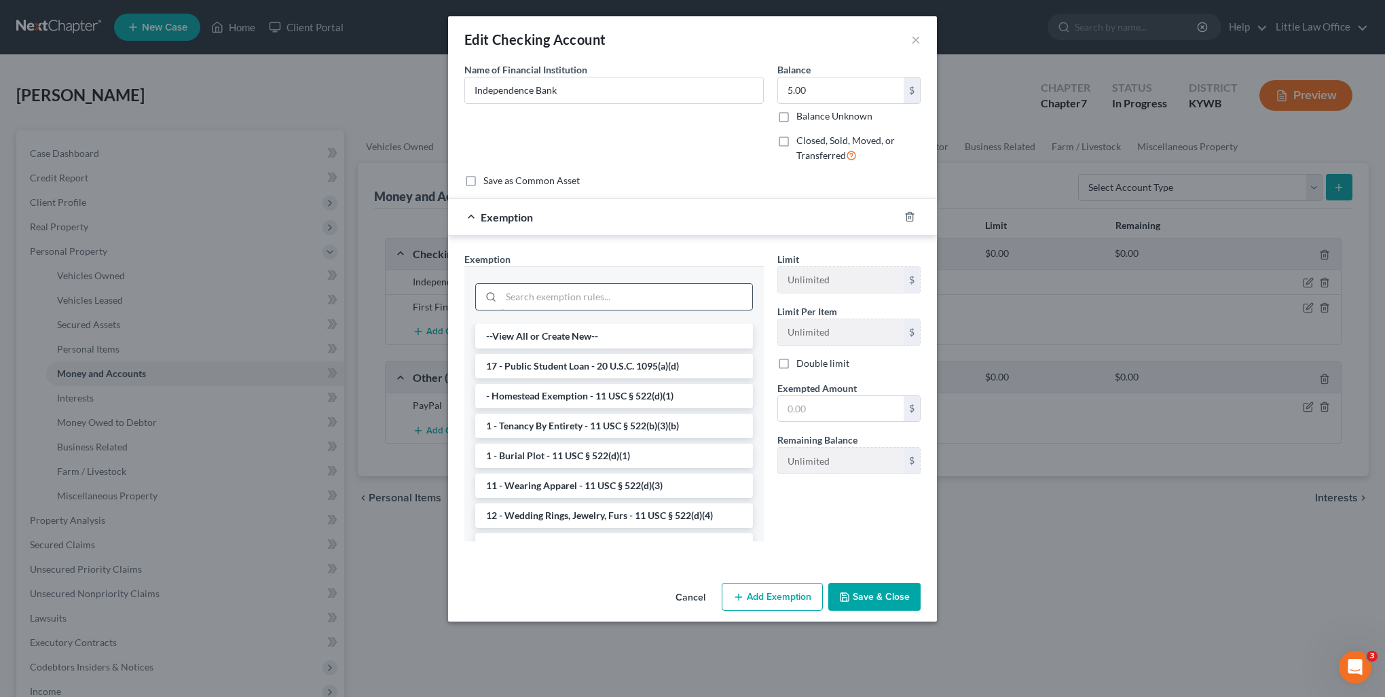
click at [533, 295] on input "search" at bounding box center [626, 297] width 251 height 26
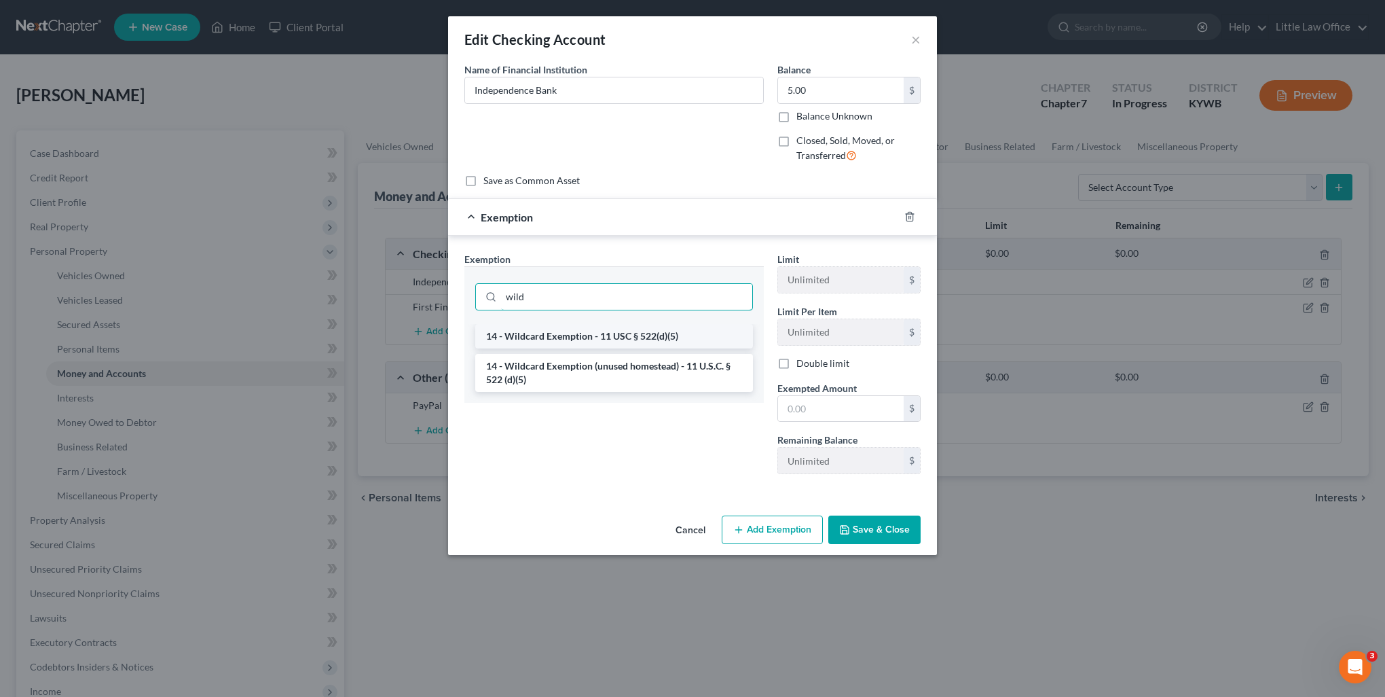
type input "wild"
drag, startPoint x: 527, startPoint y: 337, endPoint x: 703, endPoint y: 375, distance: 180.0
click at [527, 337] on li "14 - Wildcard Exemption - 11 USC § 522(d)(5)" at bounding box center [614, 336] width 278 height 24
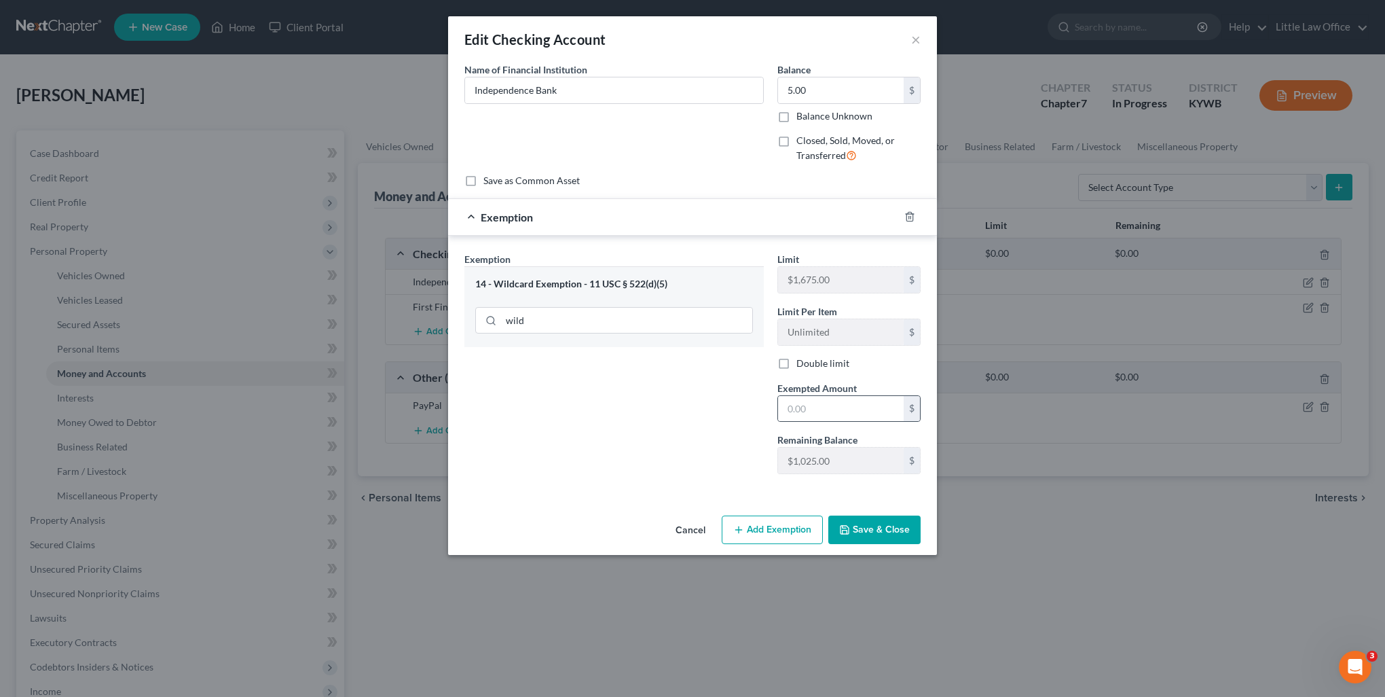
click at [801, 392] on label "Exempted Amount *" at bounding box center [816, 388] width 79 height 14
click at [804, 405] on input "text" at bounding box center [841, 409] width 126 height 26
type input "5"
drag, startPoint x: 703, startPoint y: 441, endPoint x: 718, endPoint y: 447, distance: 16.1
click at [703, 441] on div "Exemption Set must be selected for CA. Exemption * 14 - Wildcard Exemption - 11…" at bounding box center [614, 368] width 313 height 233
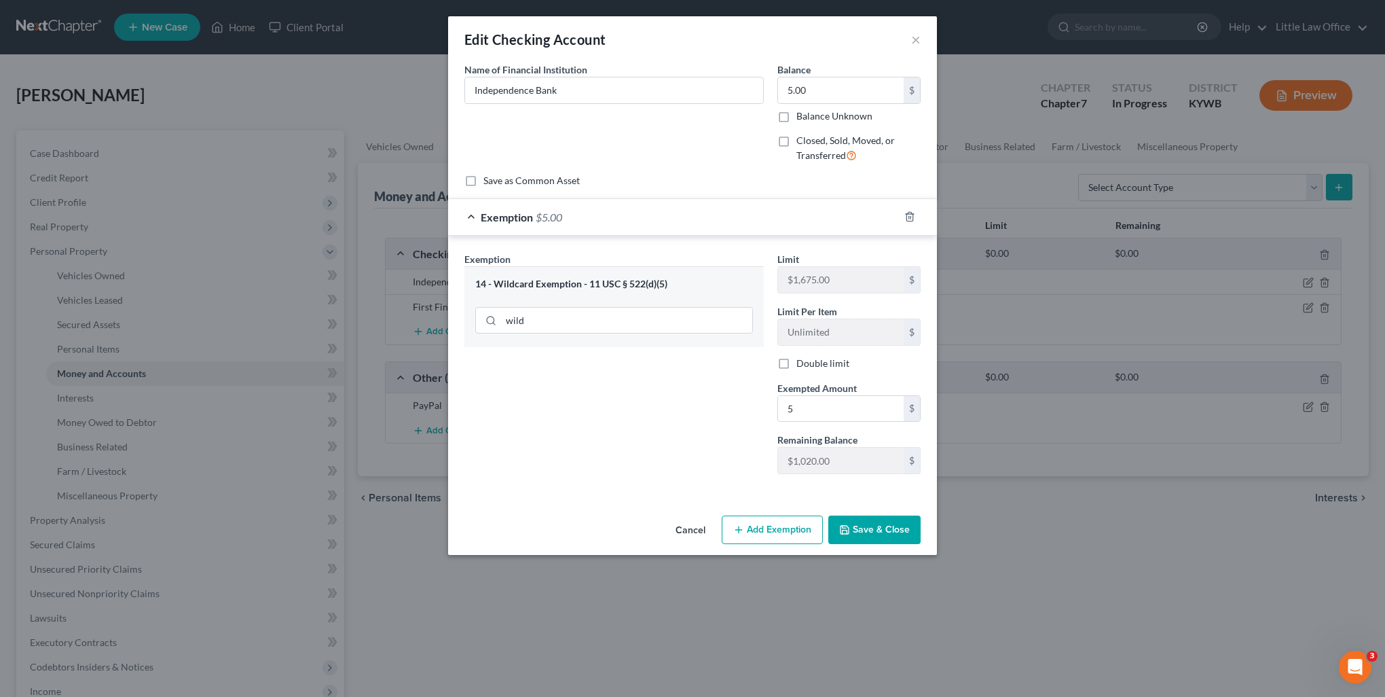
click at [883, 528] on button "Save & Close" at bounding box center [874, 529] width 92 height 29
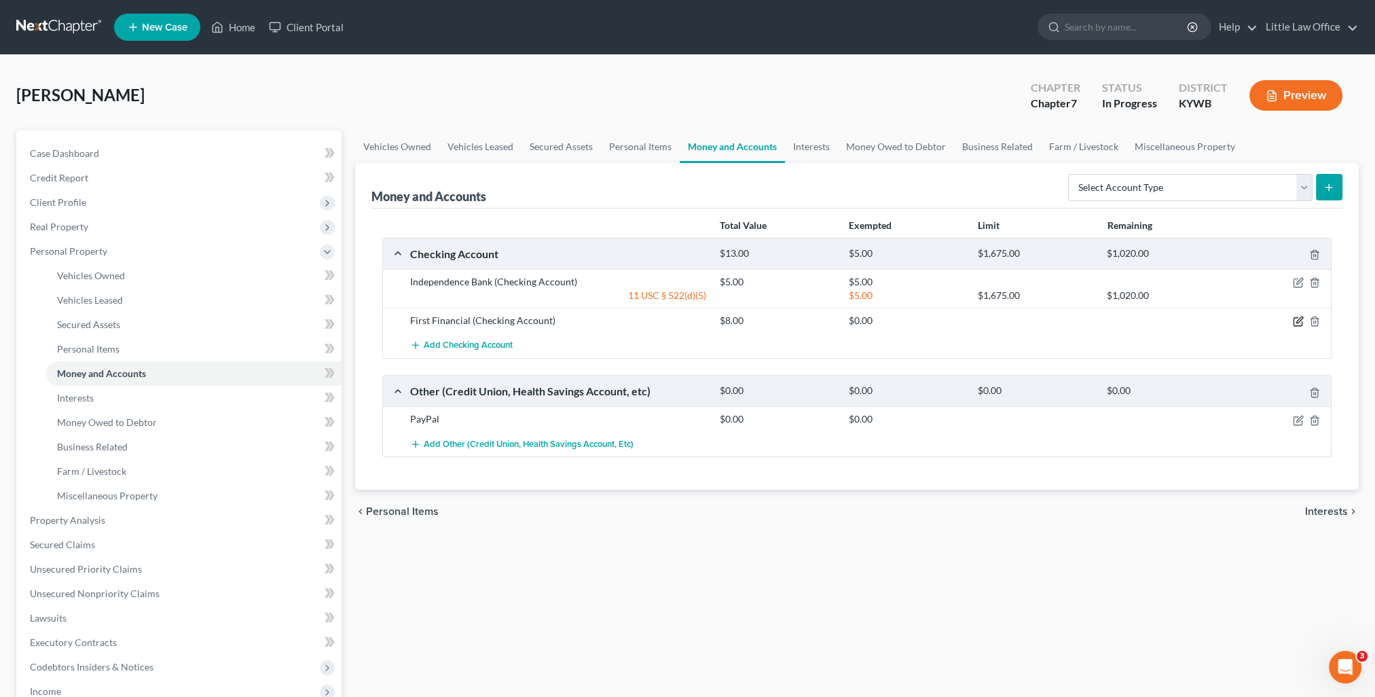
click at [1298, 320] on icon "button" at bounding box center [1298, 321] width 11 height 11
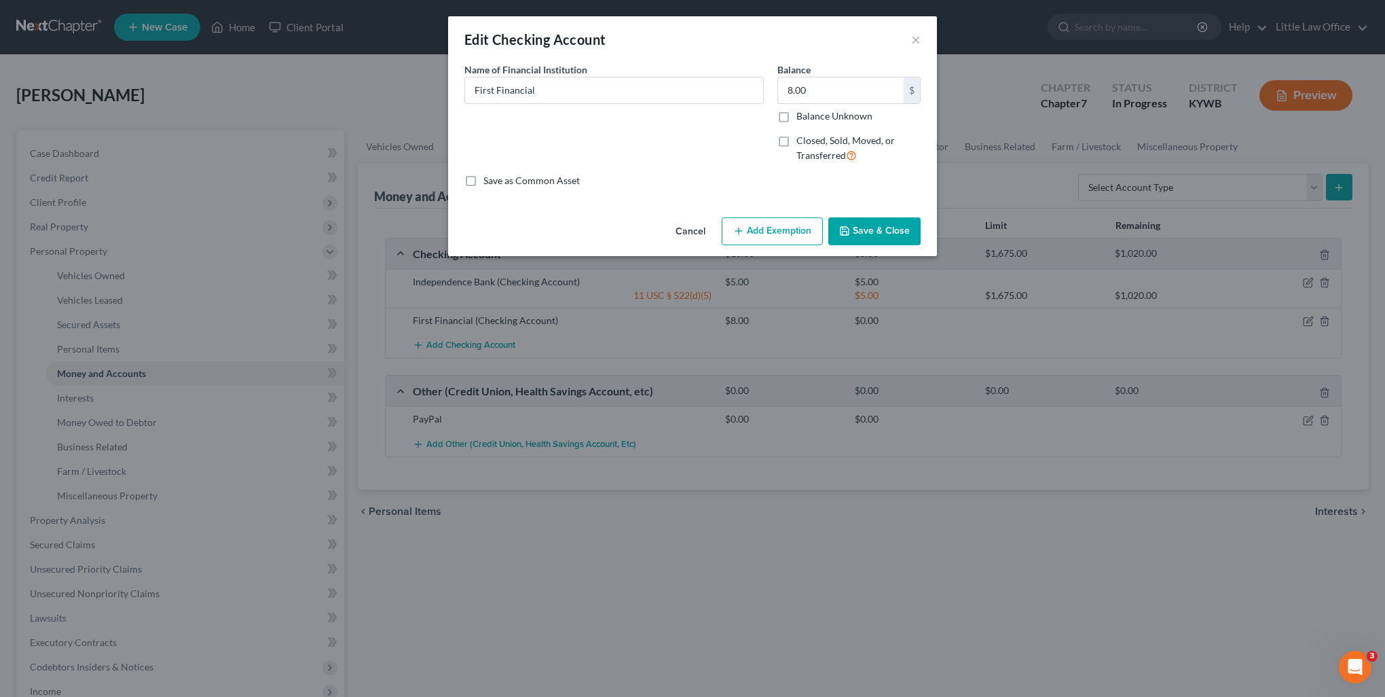
click at [765, 234] on button "Add Exemption" at bounding box center [772, 231] width 101 height 29
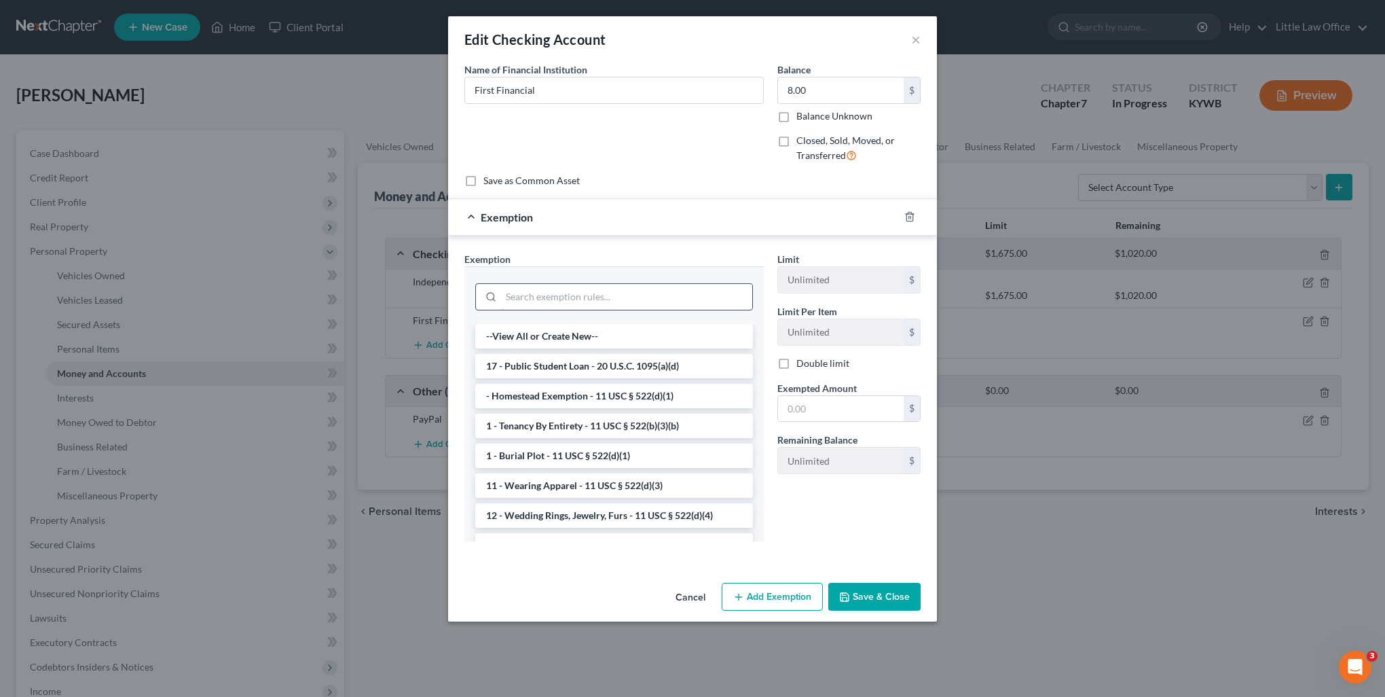
click at [530, 292] on input "search" at bounding box center [626, 297] width 251 height 26
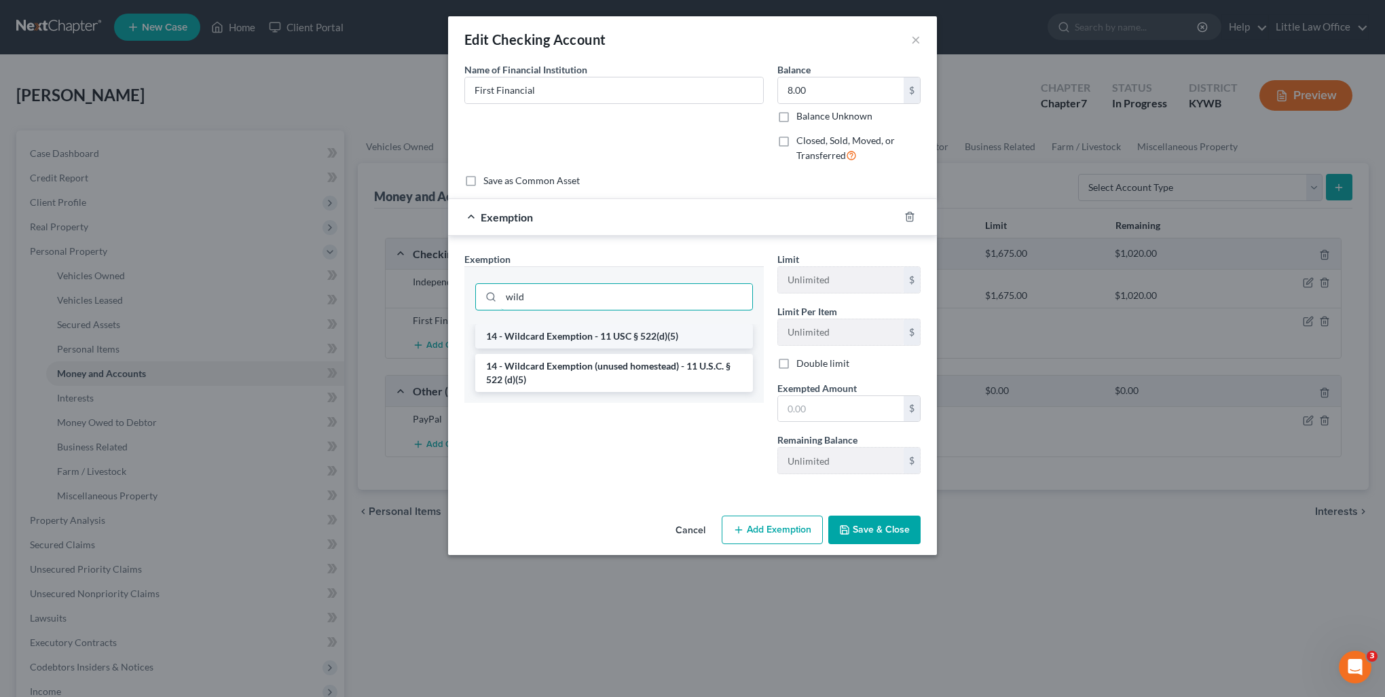
type input "wild"
click at [551, 338] on li "14 - Wildcard Exemption - 11 USC § 522(d)(5)" at bounding box center [614, 336] width 278 height 24
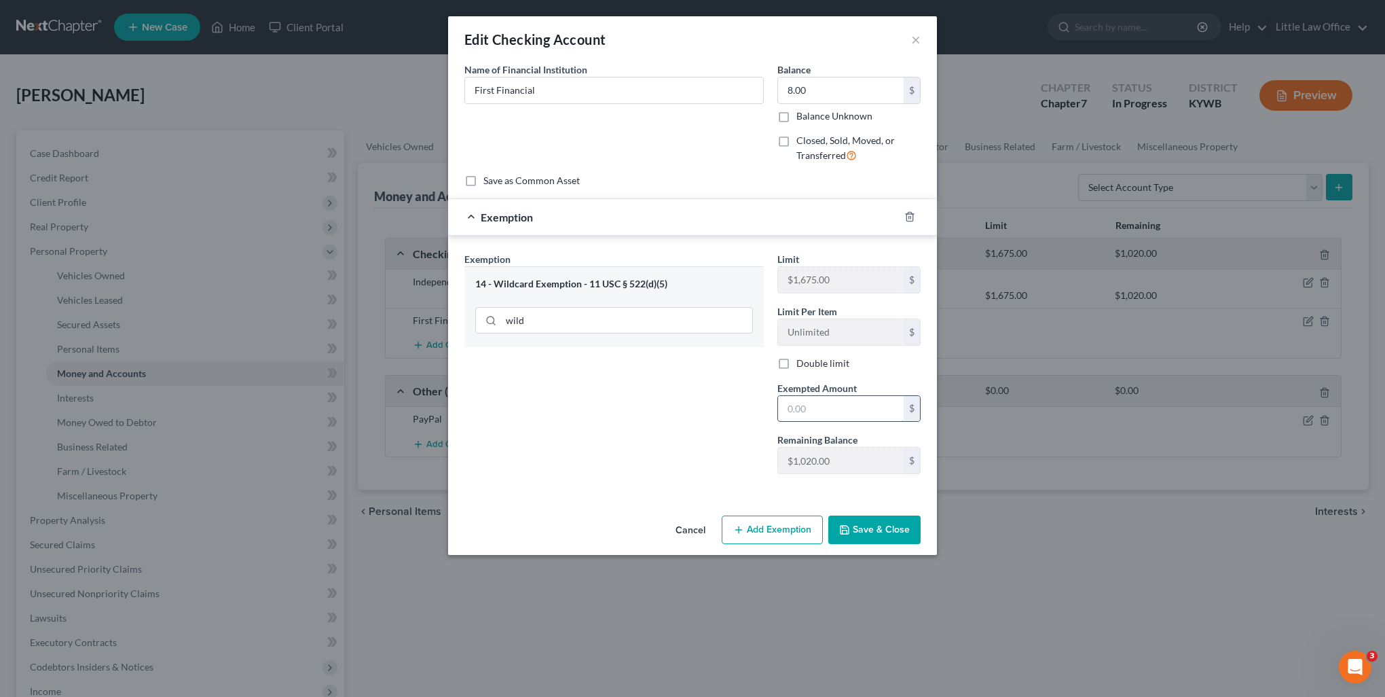
click at [828, 403] on input "text" at bounding box center [841, 409] width 126 height 26
type input "8"
drag, startPoint x: 658, startPoint y: 414, endPoint x: 771, endPoint y: 466, distance: 124.8
click at [669, 419] on div "Exemption Set must be selected for CA. Exemption * 14 - Wildcard Exemption - 11…" at bounding box center [614, 368] width 313 height 233
click at [885, 535] on button "Save & Close" at bounding box center [874, 529] width 92 height 29
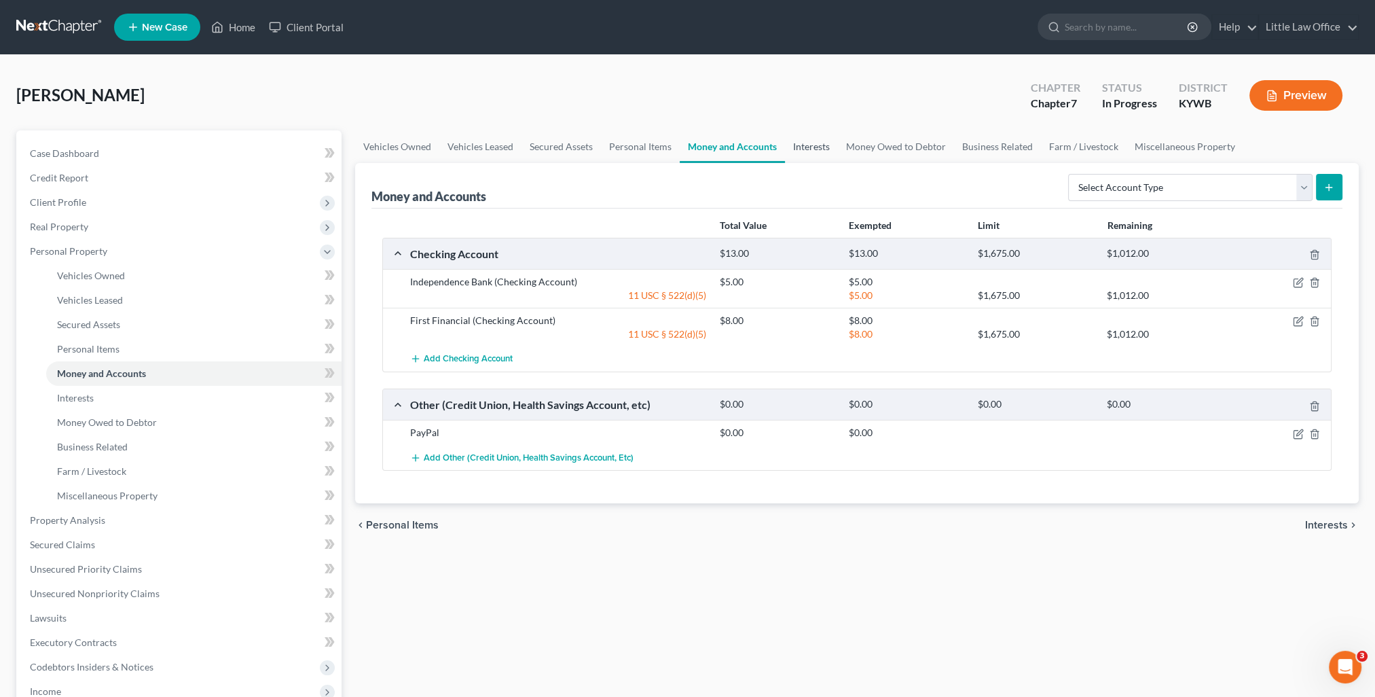
click at [809, 151] on link "Interests" at bounding box center [811, 146] width 53 height 33
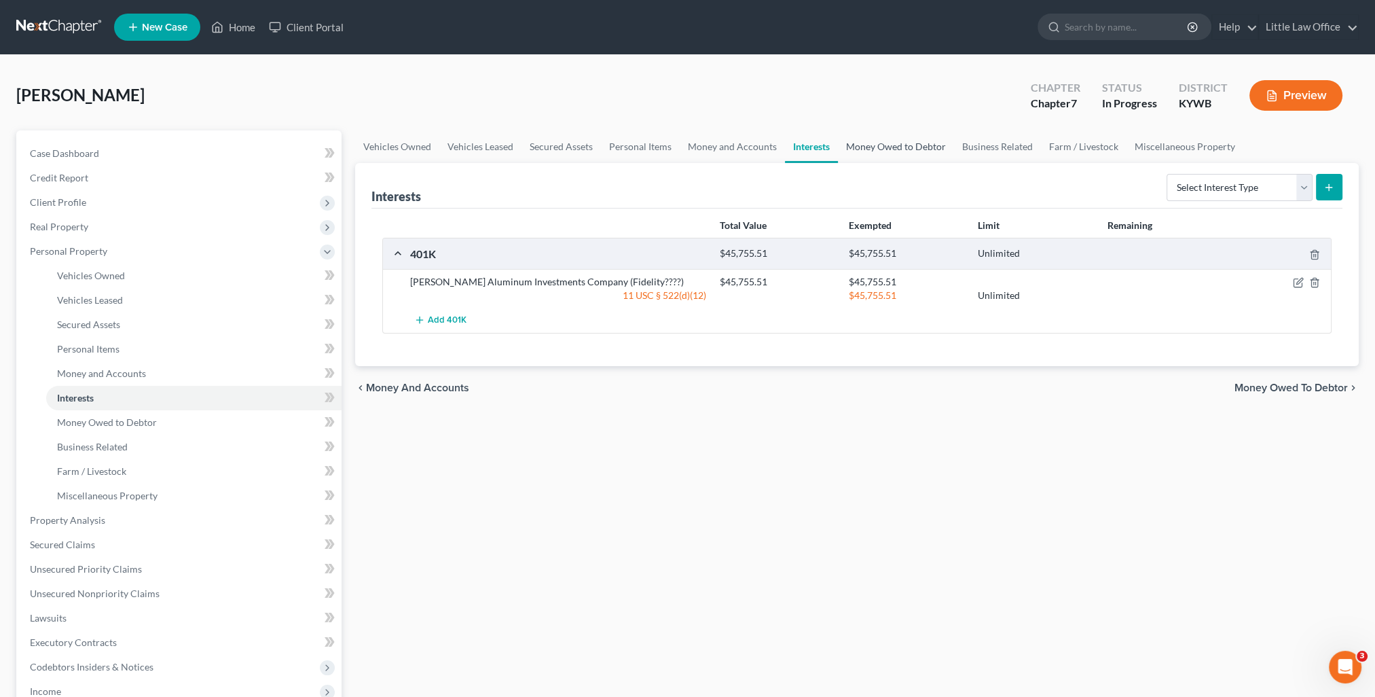
click at [880, 157] on link "Money Owed to Debtor" at bounding box center [896, 146] width 116 height 33
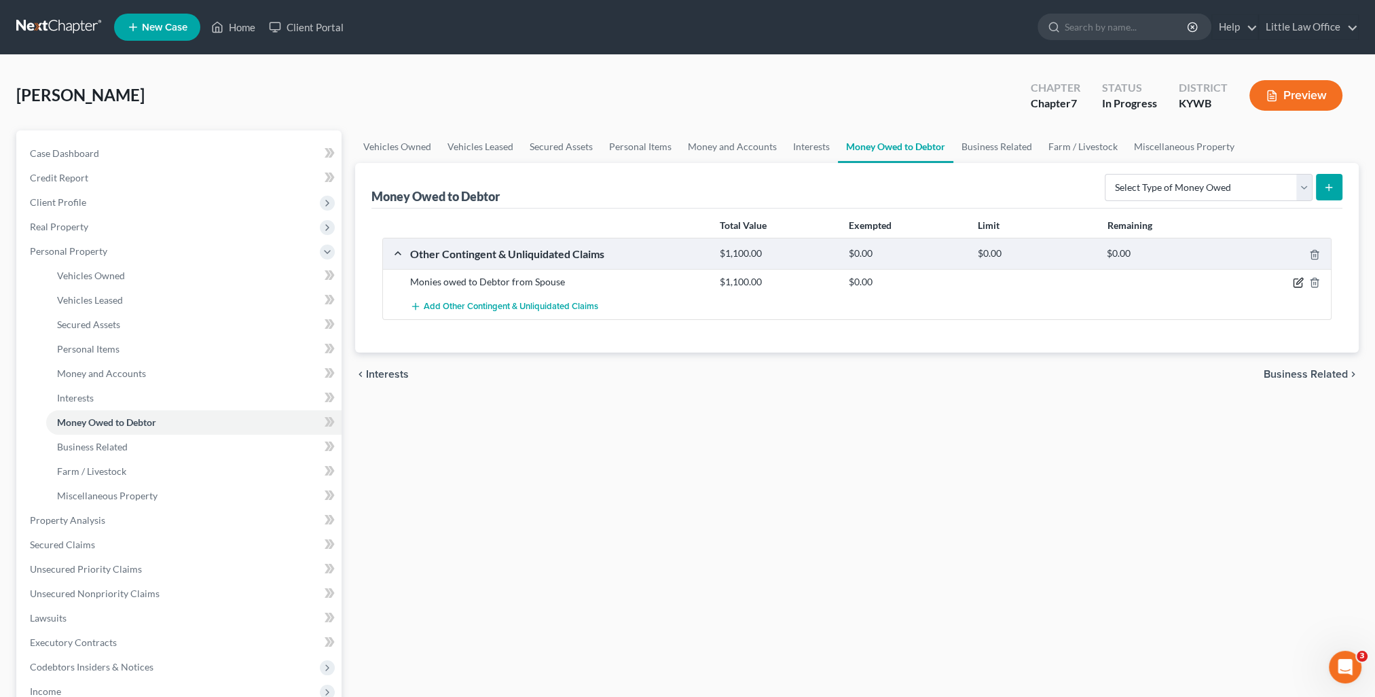
drag, startPoint x: 1299, startPoint y: 280, endPoint x: 1293, endPoint y: 281, distance: 6.8
click at [1299, 280] on icon "button" at bounding box center [1298, 282] width 11 height 11
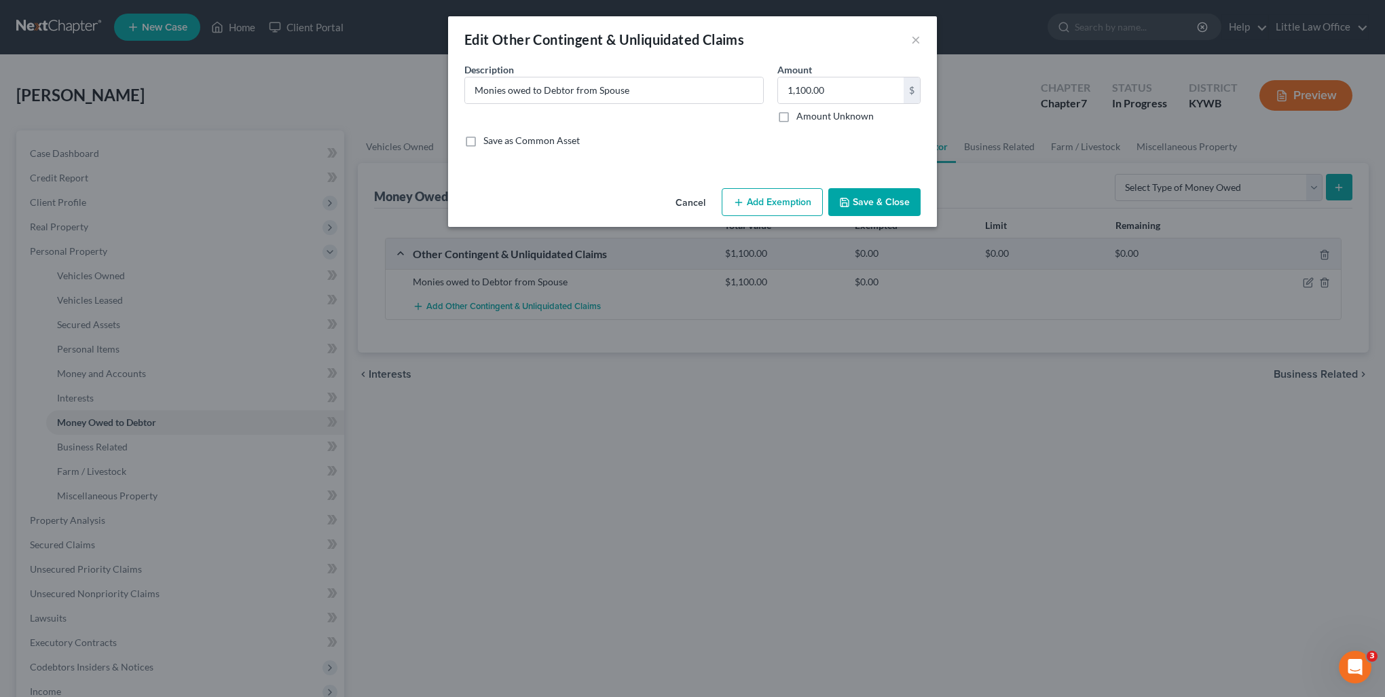
click at [793, 206] on button "Add Exemption" at bounding box center [772, 202] width 101 height 29
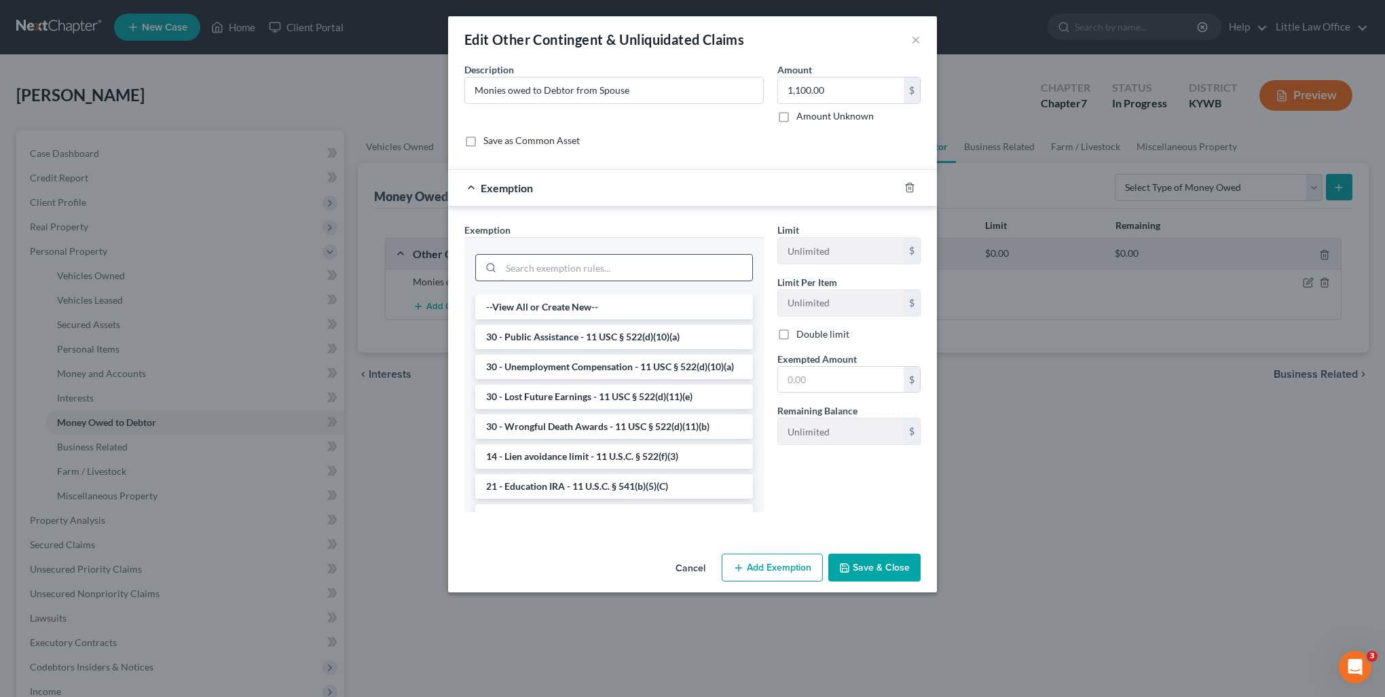
click at [523, 262] on input "search" at bounding box center [626, 268] width 251 height 26
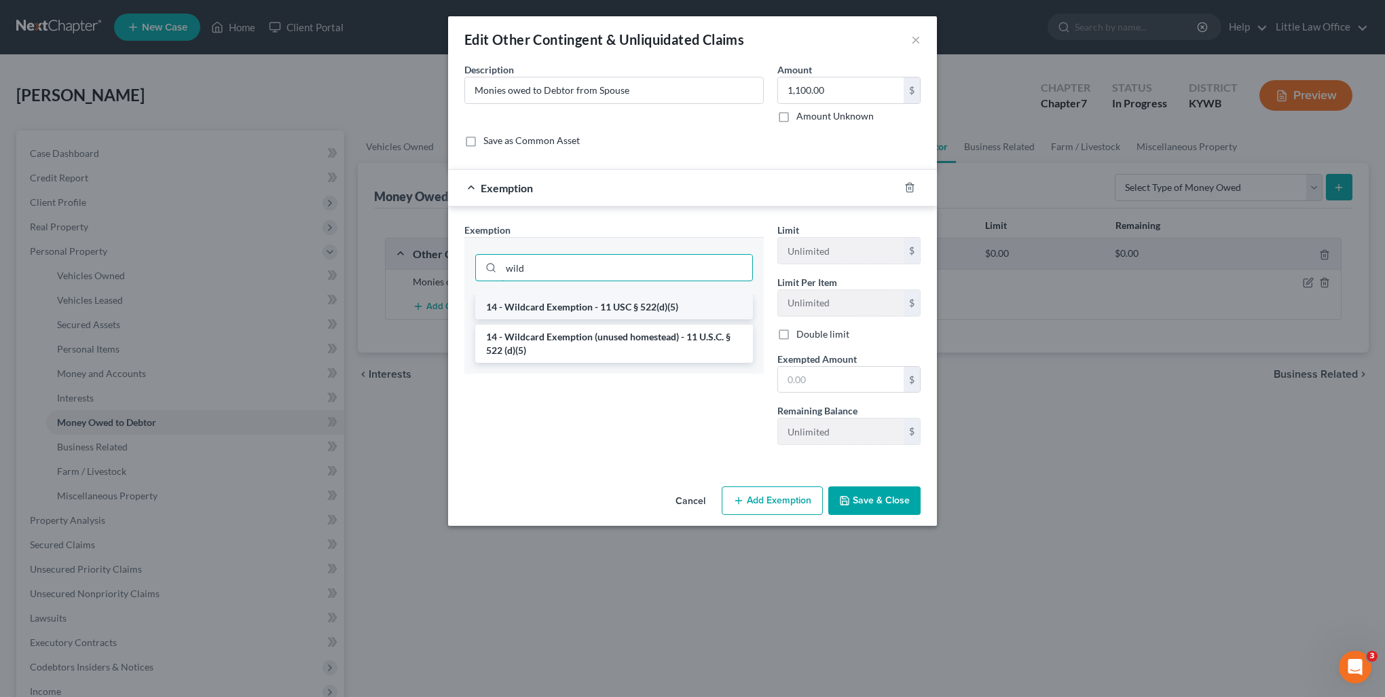
type input "wild"
click at [573, 300] on li "14 - Wildcard Exemption - 11 USC § 522(d)(5)" at bounding box center [614, 307] width 278 height 24
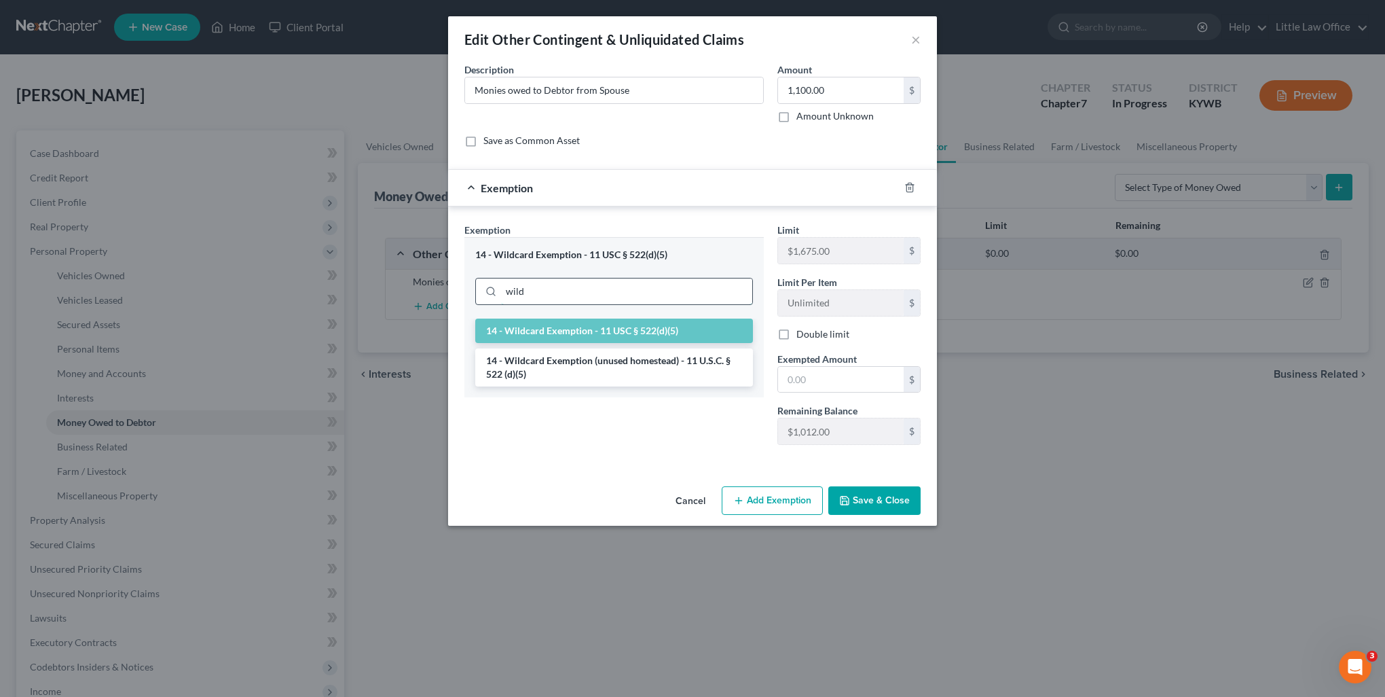
click at [573, 281] on input "wild" at bounding box center [626, 291] width 251 height 26
drag, startPoint x: 580, startPoint y: 357, endPoint x: 728, endPoint y: 363, distance: 147.4
click at [587, 355] on li "14 - Wildcard Exemption (unused homestead) - 11 U.S.C. § 522 (d)(5)" at bounding box center [614, 367] width 278 height 38
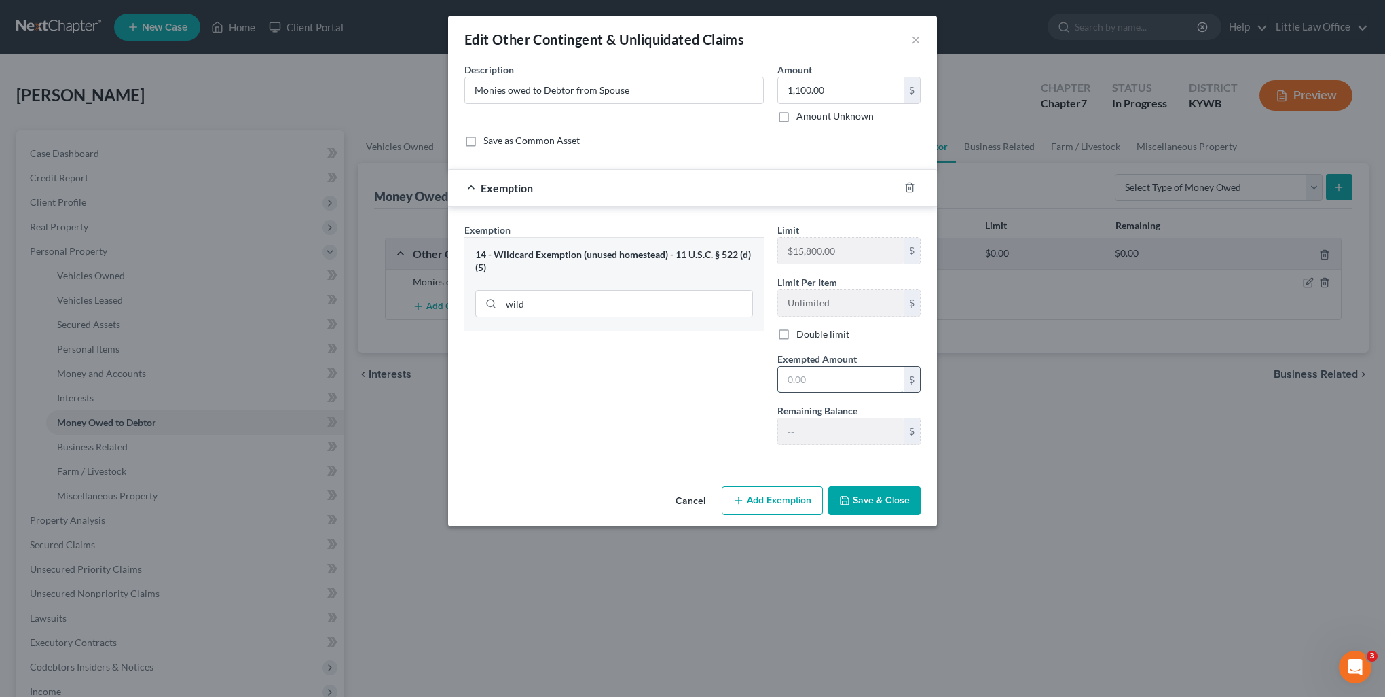
click at [814, 388] on input "text" at bounding box center [841, 380] width 126 height 26
type input "1,100"
click at [859, 502] on button "Save & Close" at bounding box center [874, 500] width 92 height 29
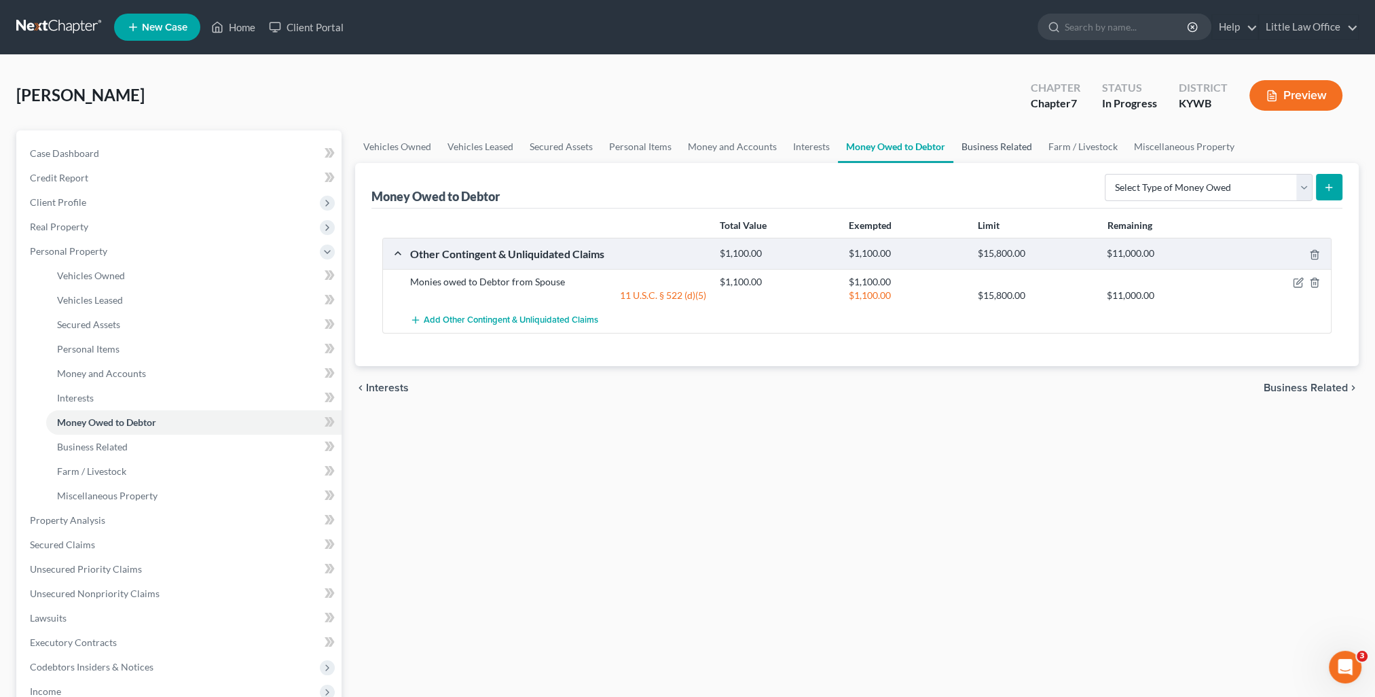
click at [1006, 151] on link "Business Related" at bounding box center [996, 146] width 87 height 33
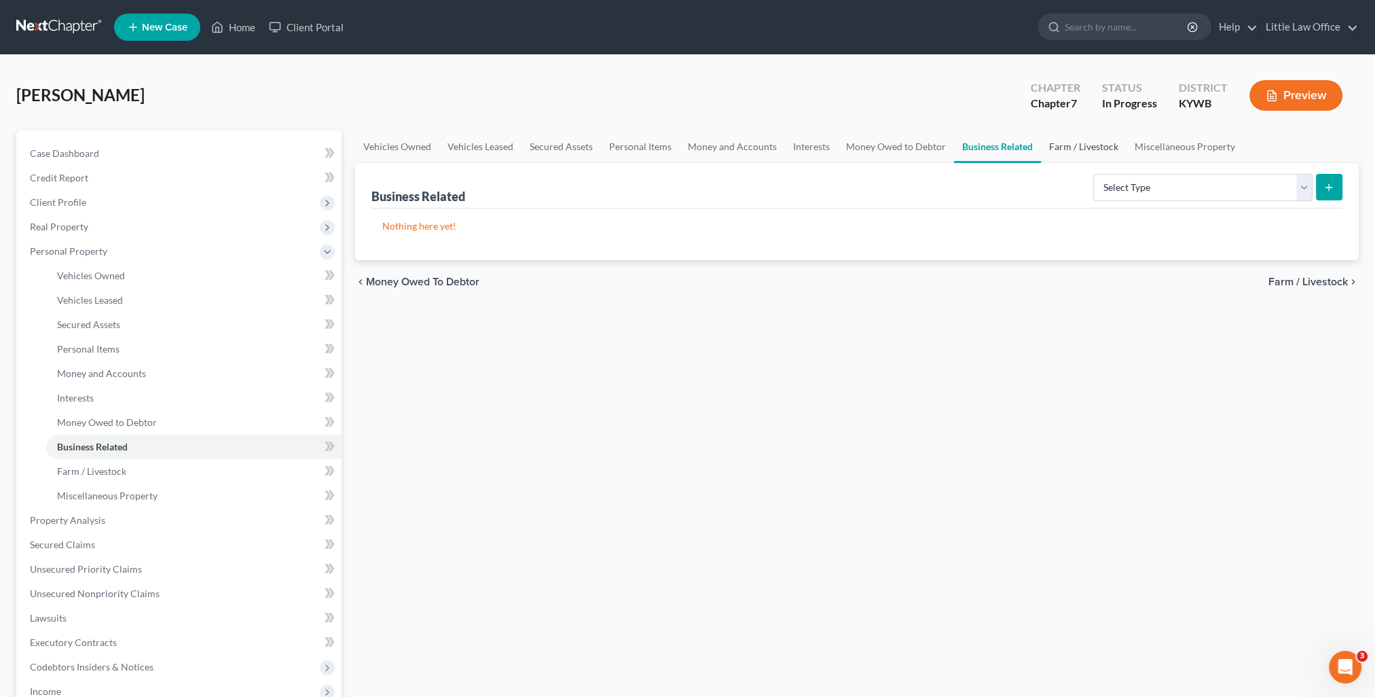
click at [1066, 151] on link "Farm / Livestock" at bounding box center [1084, 146] width 86 height 33
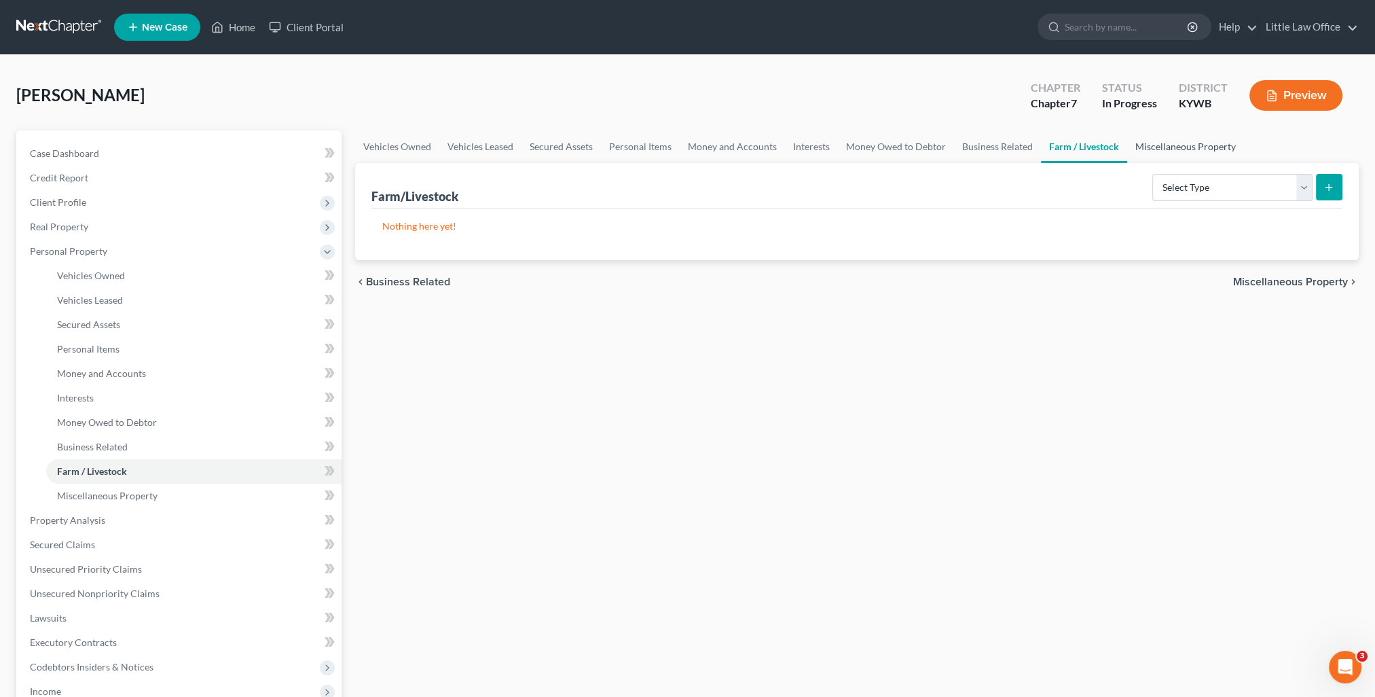
click at [1144, 145] on link "Miscellaneous Property" at bounding box center [1185, 146] width 117 height 33
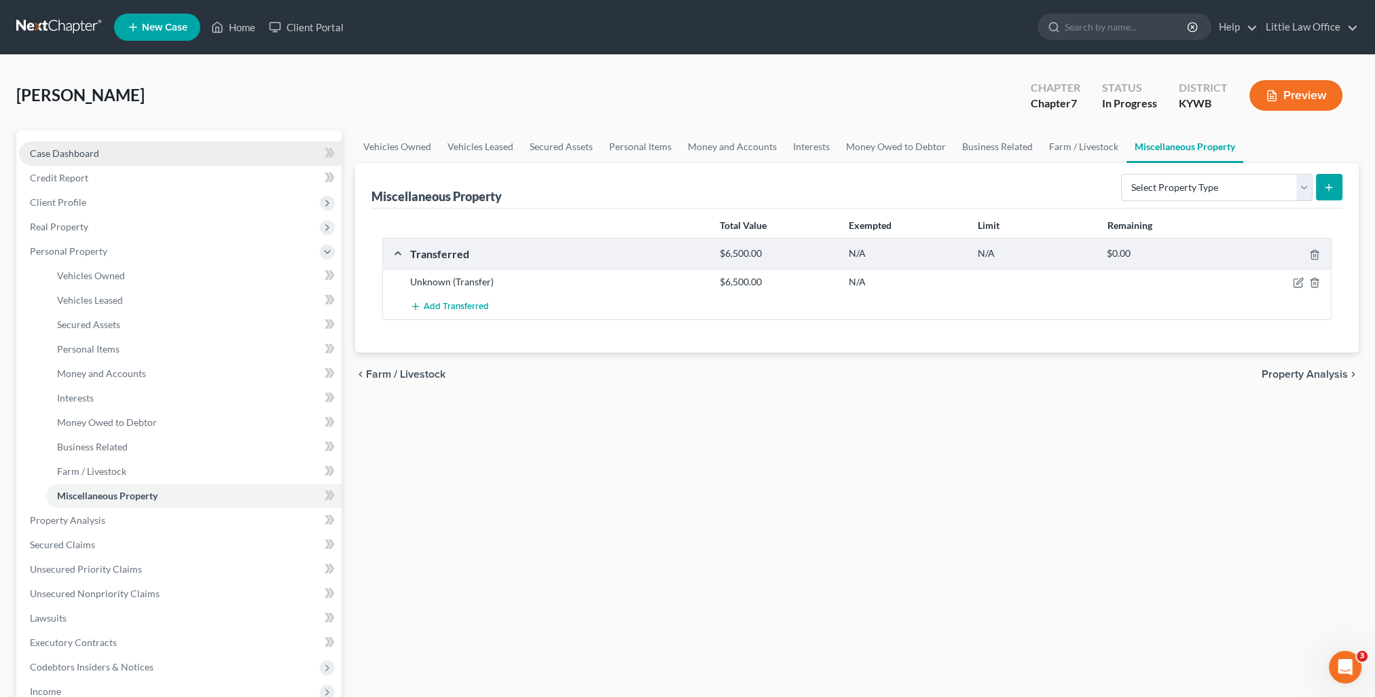
click at [79, 159] on link "Case Dashboard" at bounding box center [180, 153] width 322 height 24
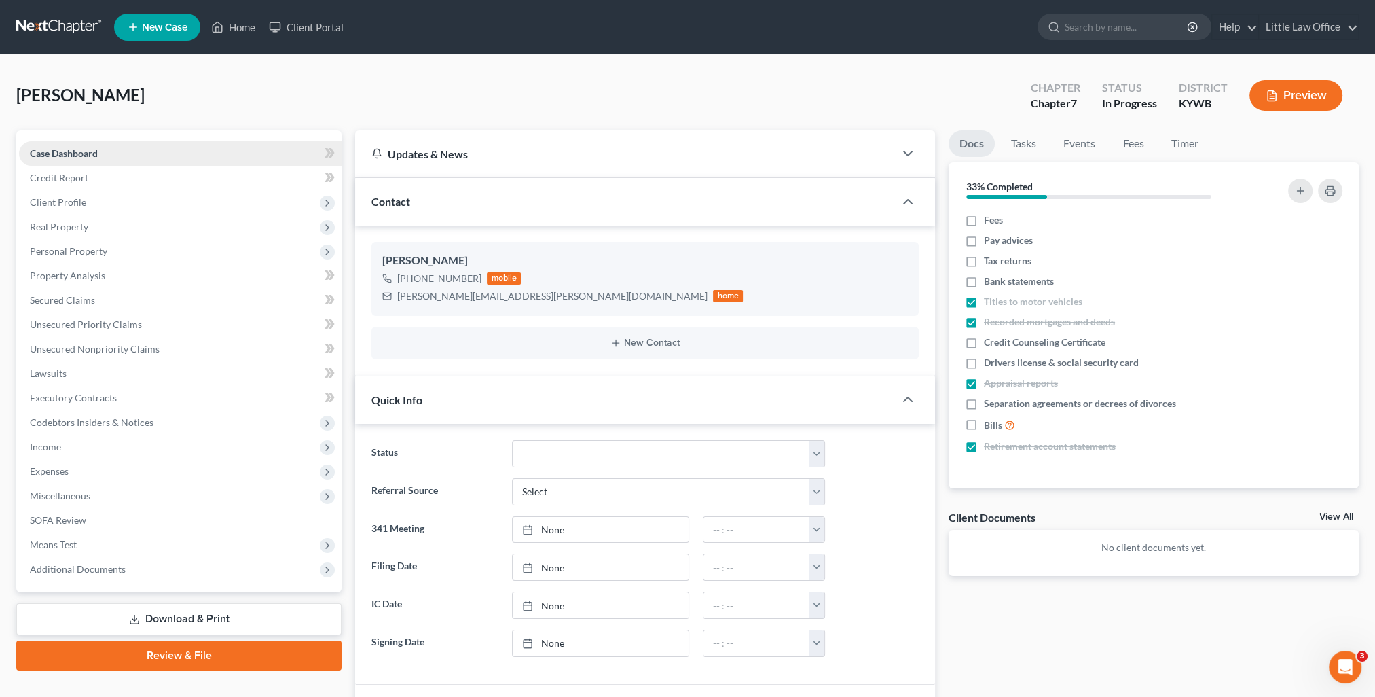
scroll to position [90, 0]
click at [1282, 37] on link "Little Law Office" at bounding box center [1308, 27] width 99 height 24
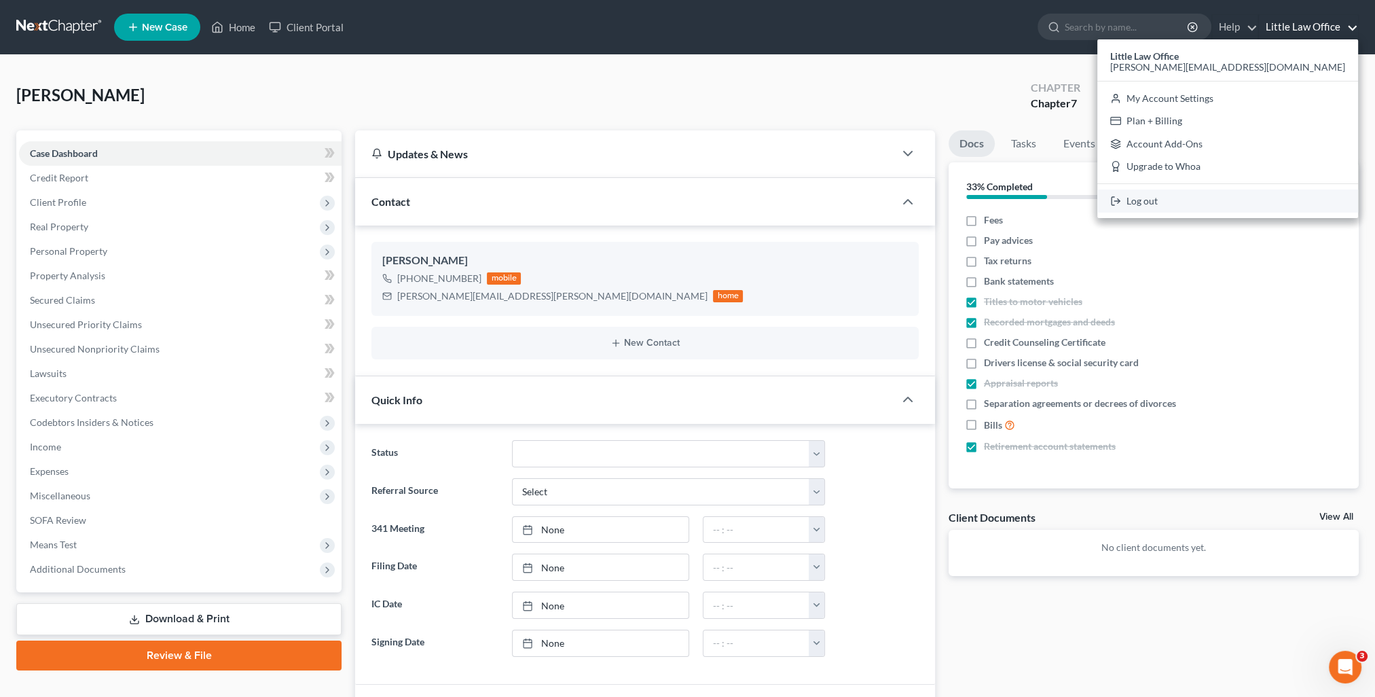
click at [1260, 193] on link "Log out" at bounding box center [1227, 200] width 261 height 23
